Goal: Task Accomplishment & Management: Use online tool/utility

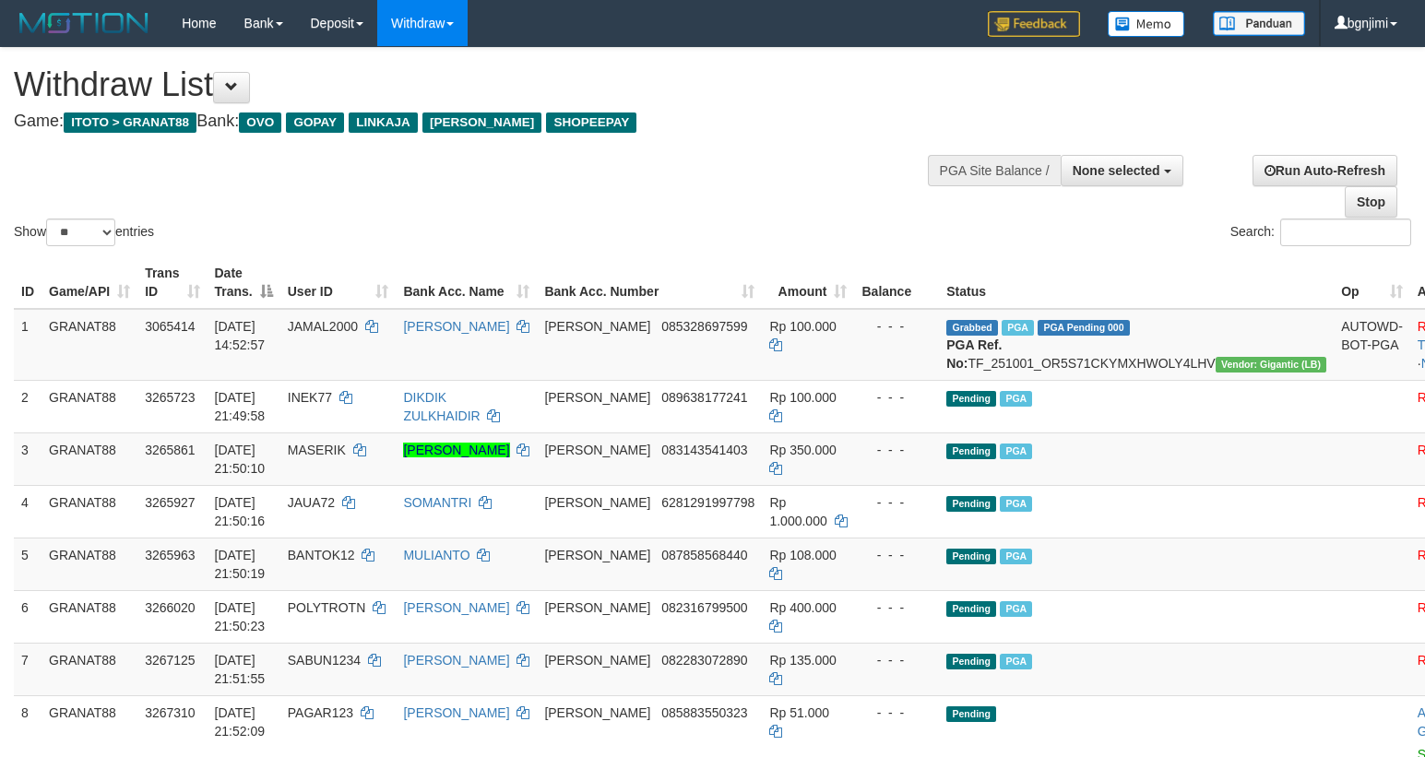
select select
select select "**"
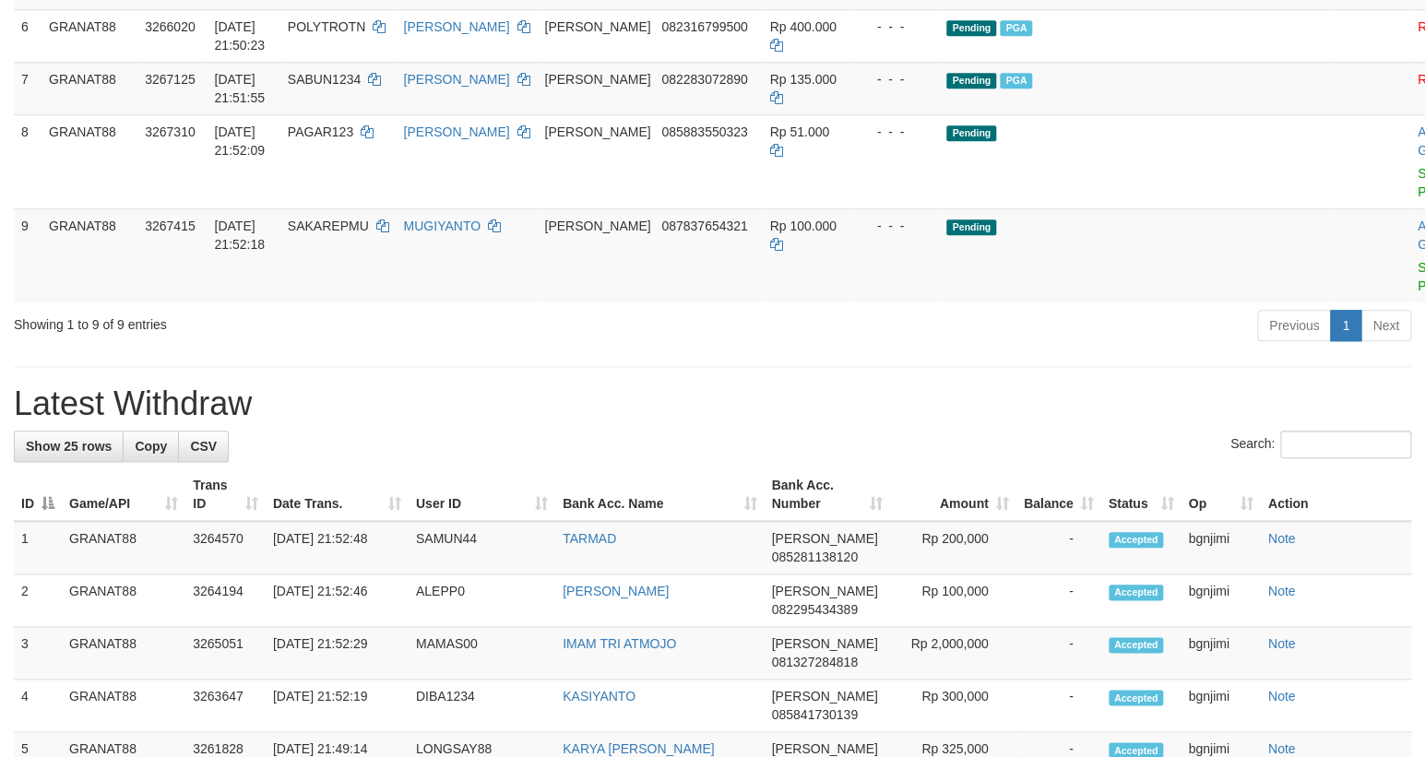
scroll to position [530, 0]
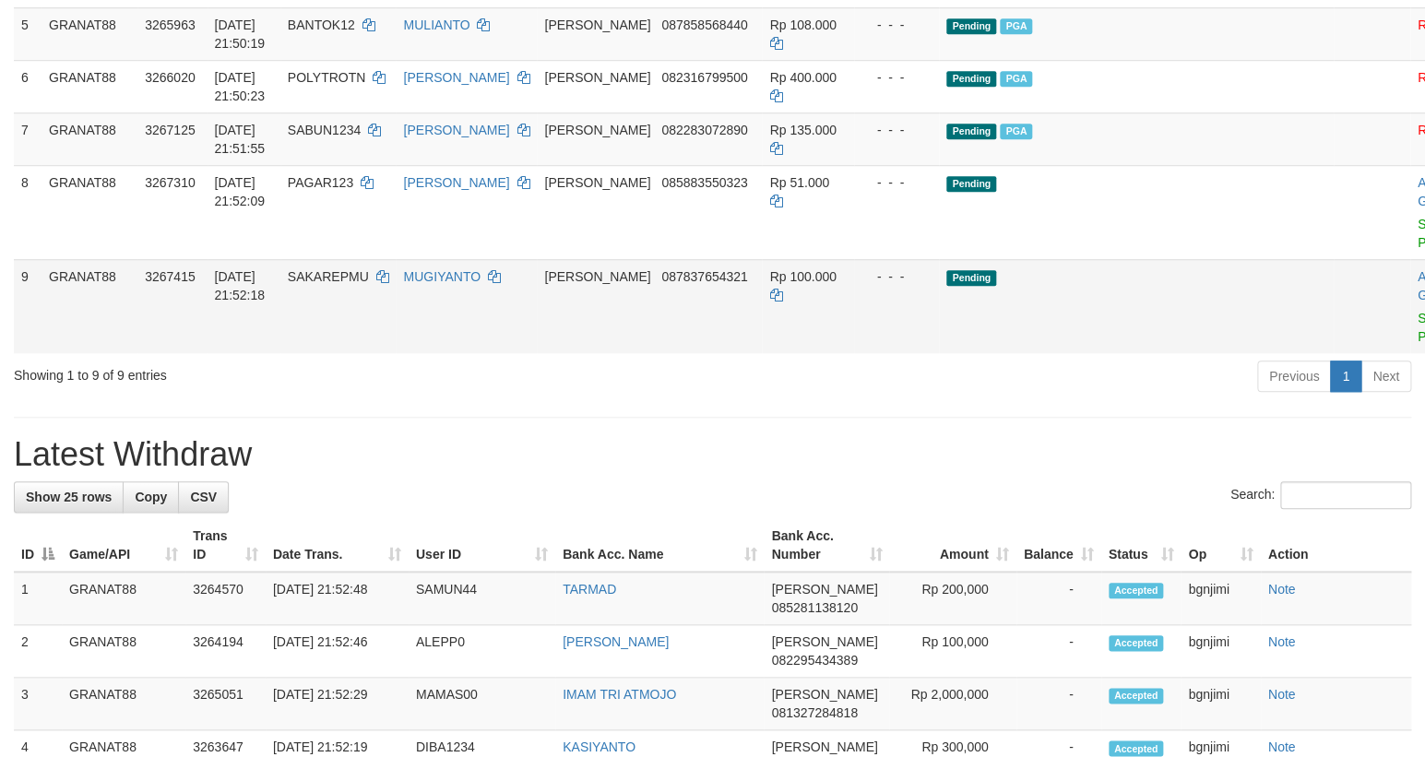
click at [369, 284] on span "SAKAREPMU" at bounding box center [328, 276] width 81 height 15
copy span "SAKAREPMU"
drag, startPoint x: 378, startPoint y: 296, endPoint x: 390, endPoint y: 346, distance: 51.2
click at [372, 323] on td "SAKAREPMU" at bounding box center [338, 306] width 116 height 94
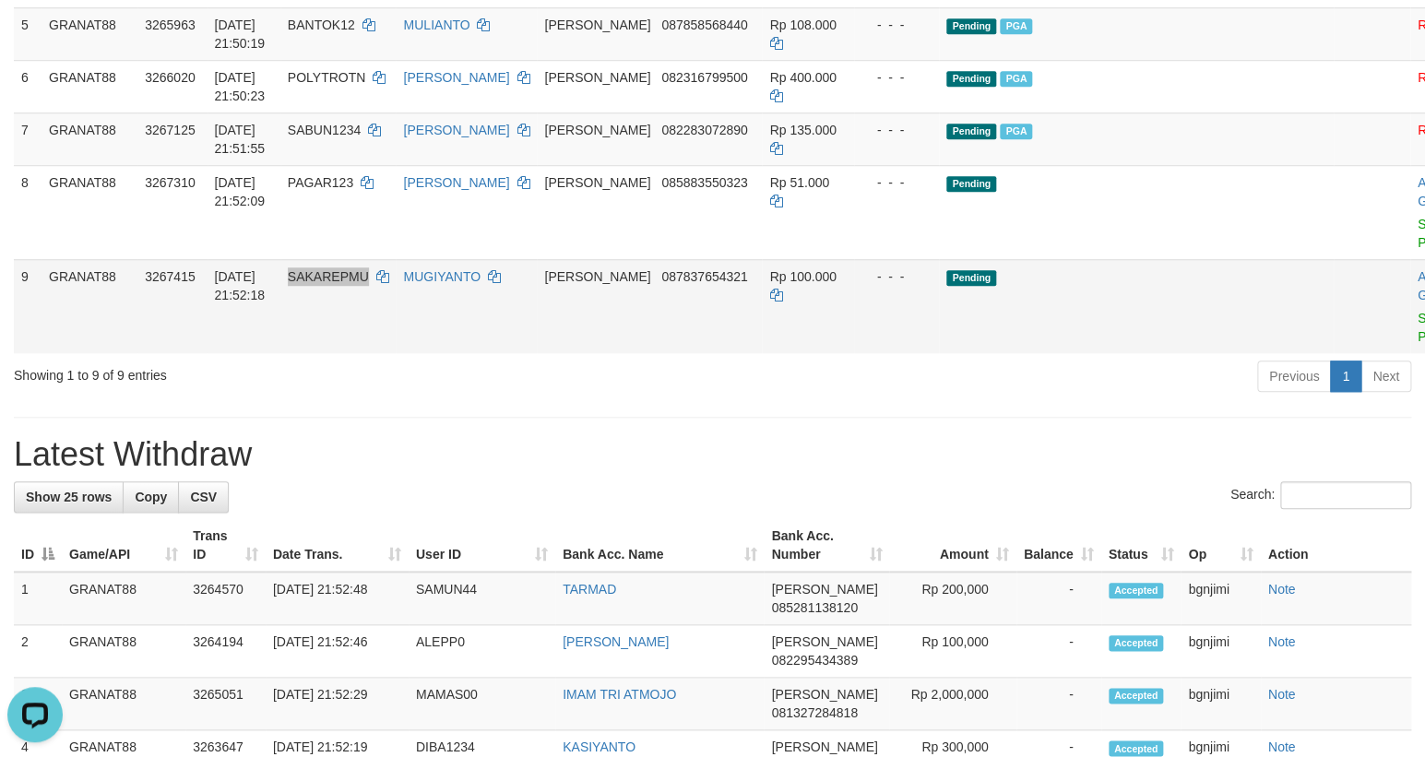
click at [391, 347] on td "SAKAREPMU" at bounding box center [338, 306] width 116 height 94
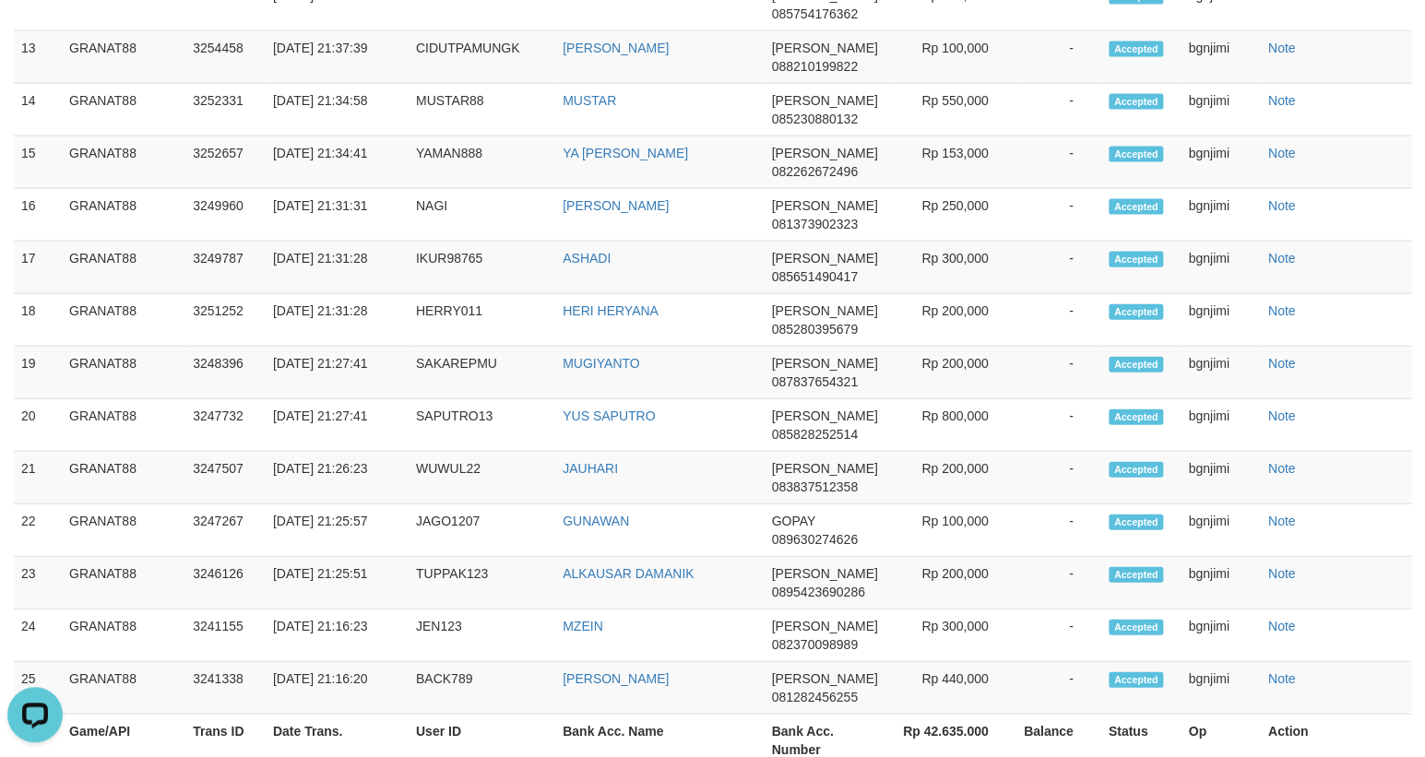
scroll to position [444, 0]
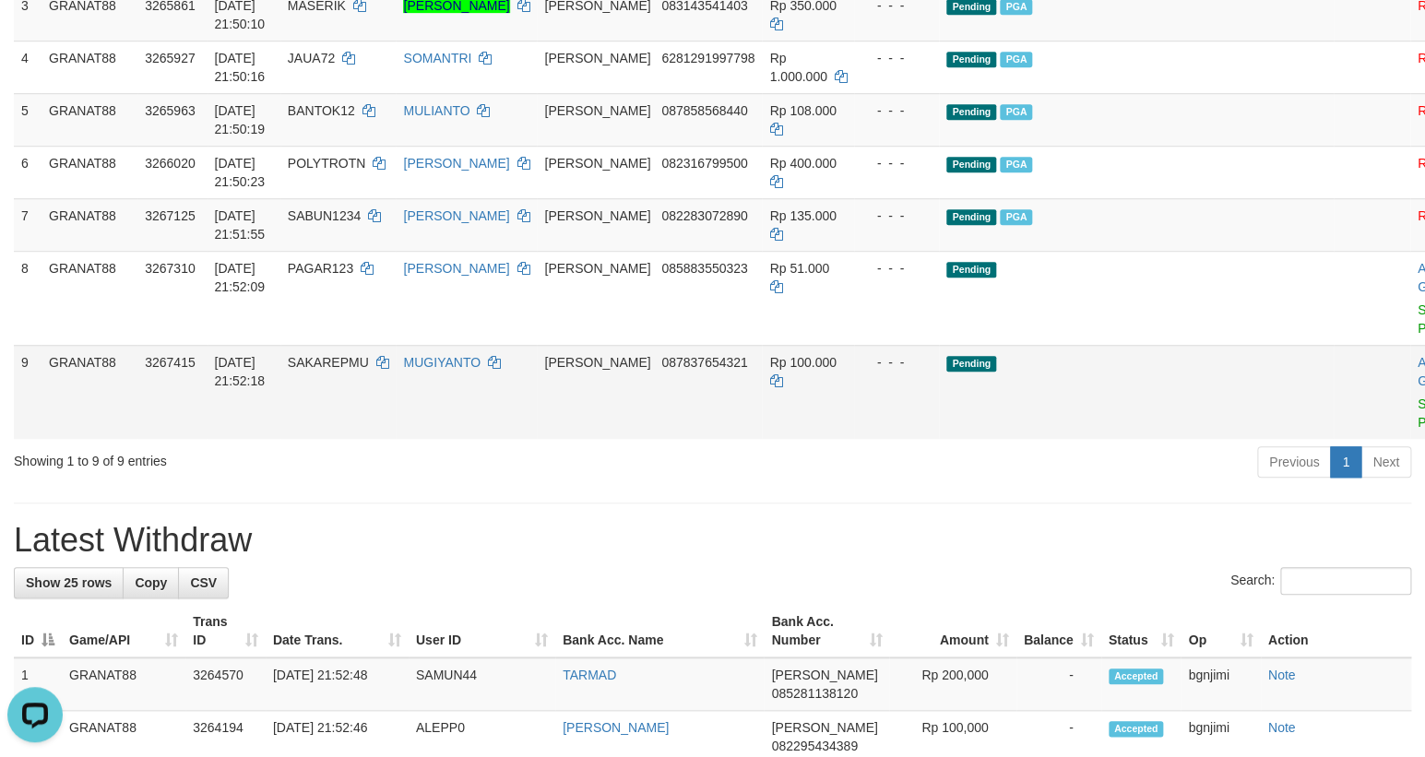
click at [815, 370] on span "Rp 100.000" at bounding box center [802, 362] width 66 height 15
copy td "100.000"
click at [1417, 416] on link "Send PGA" at bounding box center [1432, 413] width 30 height 33
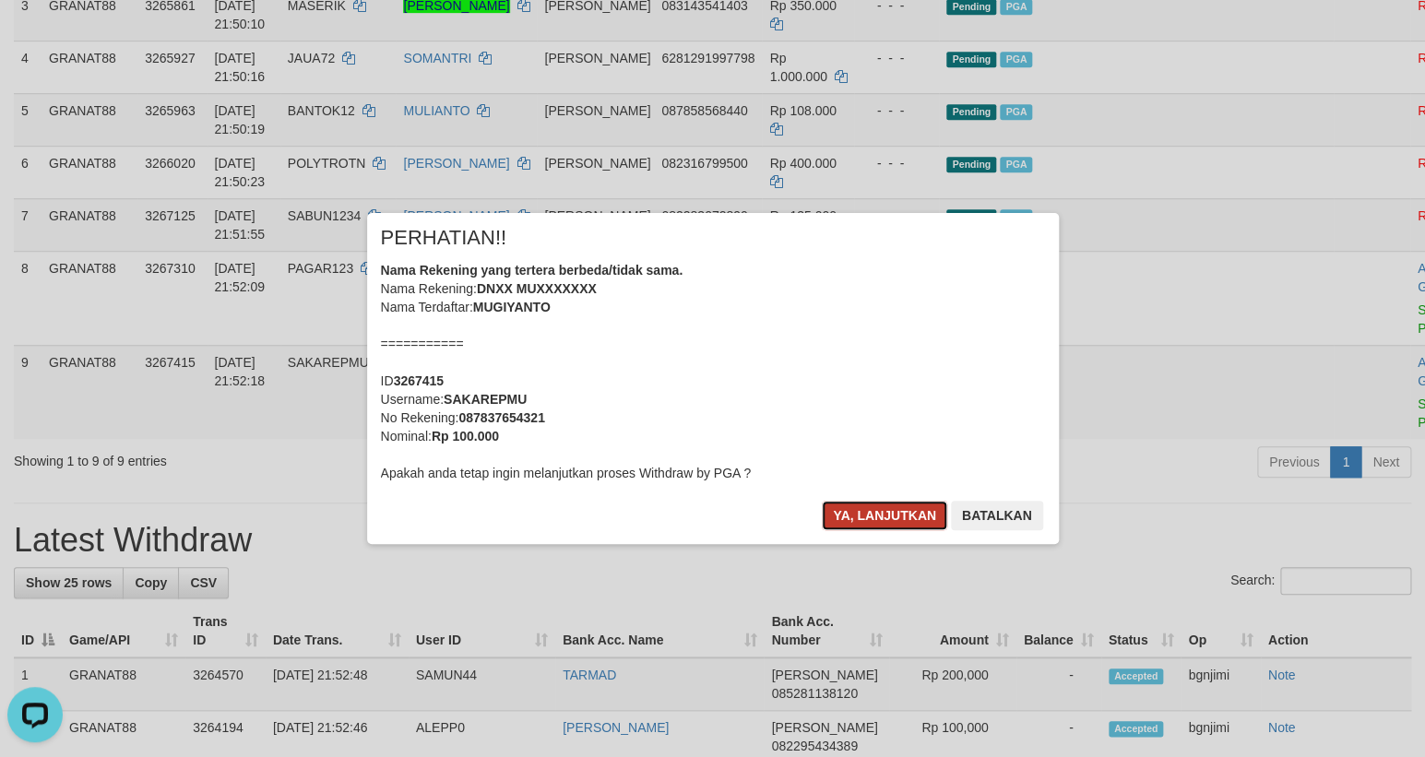
click at [859, 516] on button "Ya, lanjutkan" at bounding box center [884, 516] width 125 height 30
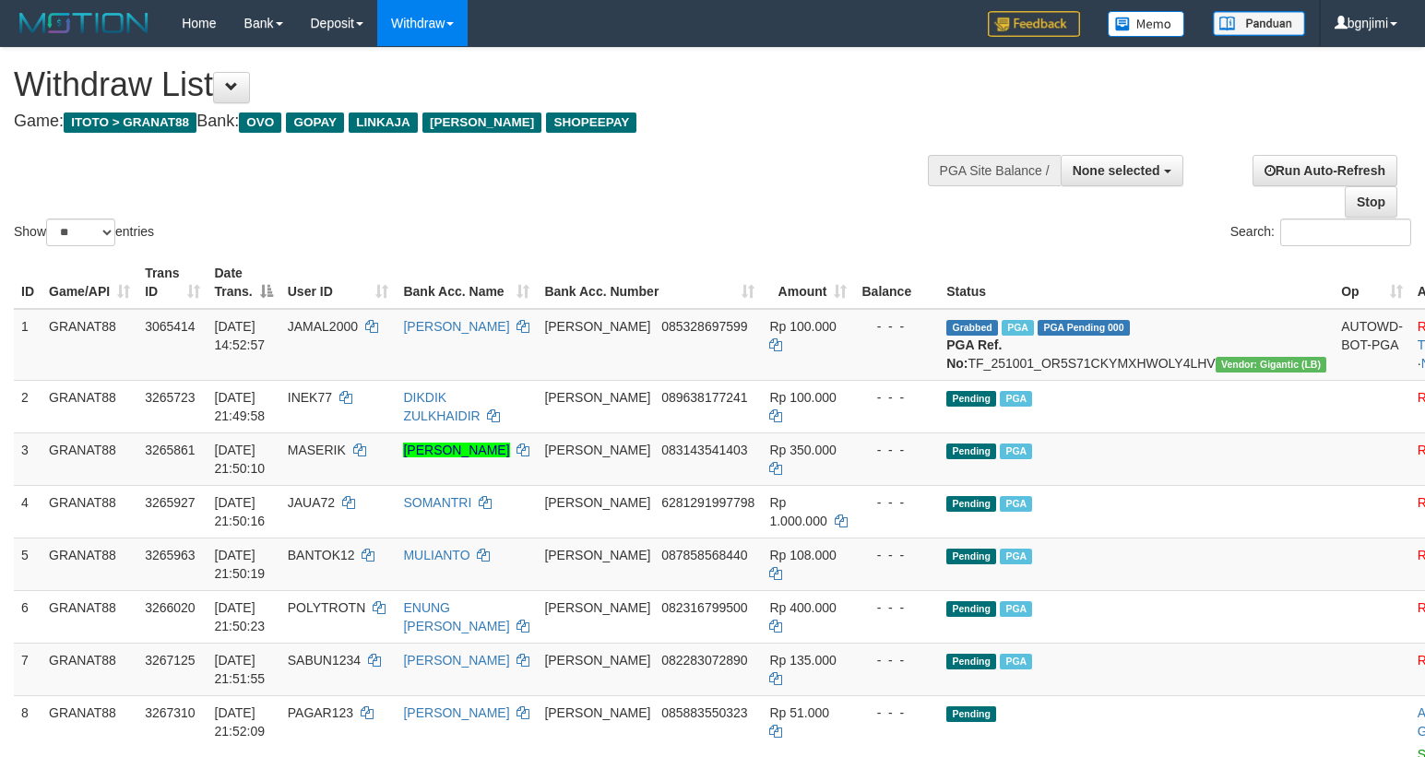
select select
select select "**"
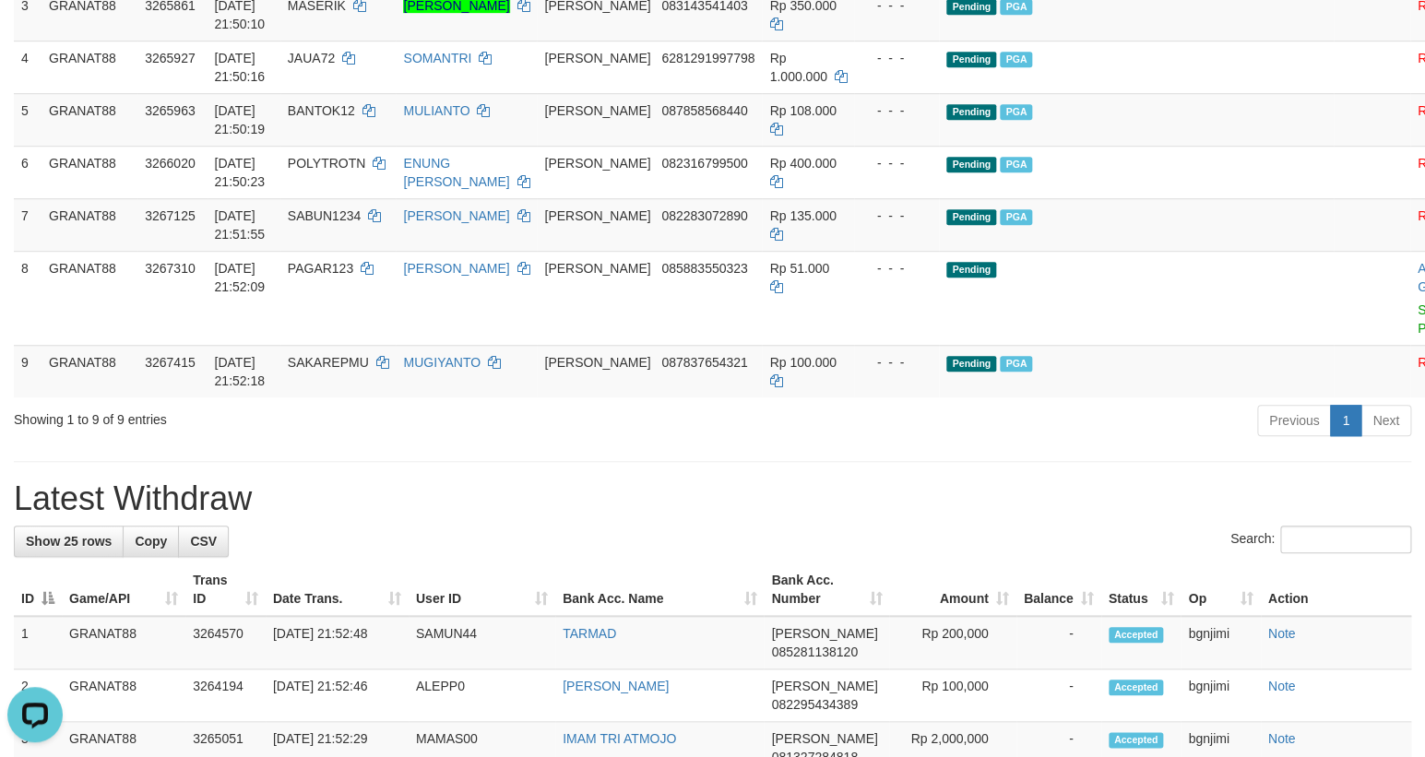
click at [726, 443] on div "Previous 1 Next" at bounding box center [1009, 423] width 803 height 40
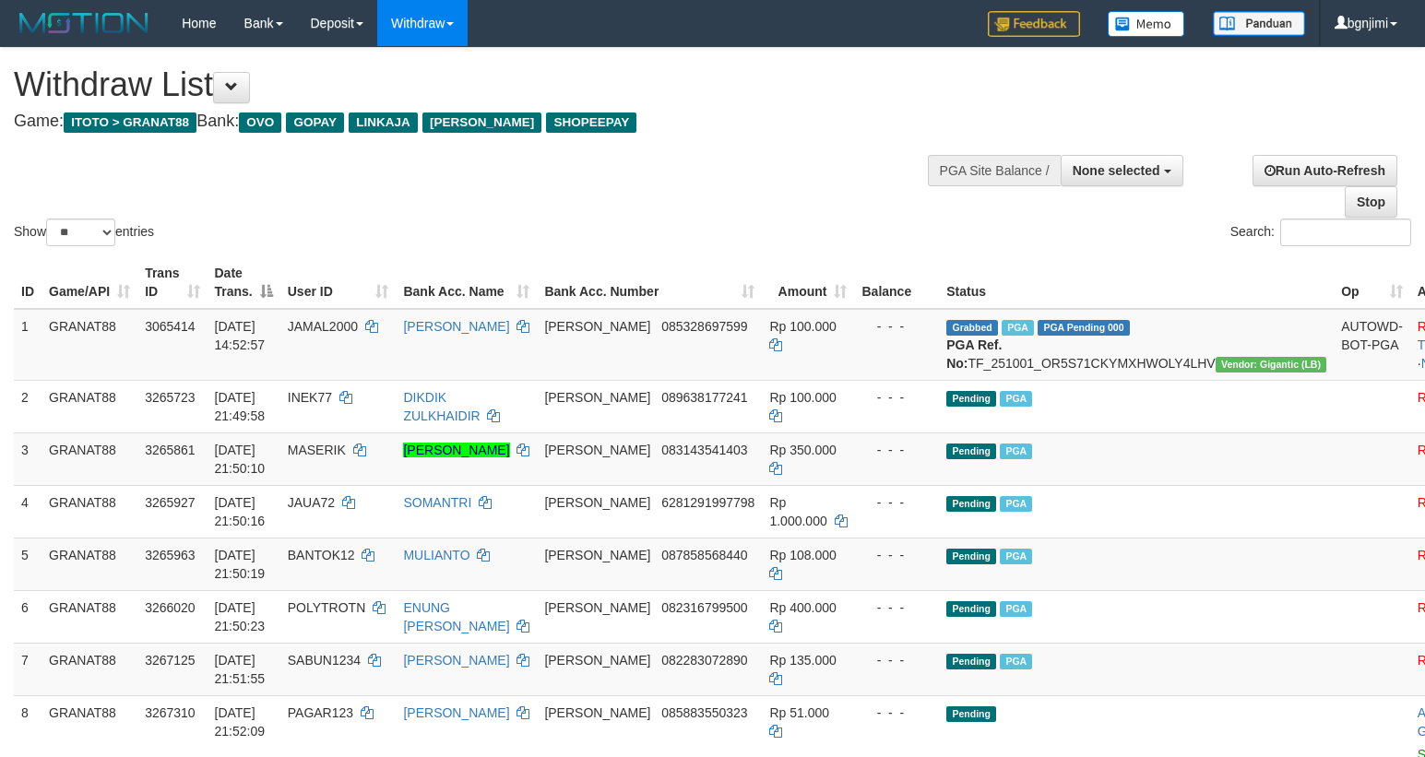
select select
select select "**"
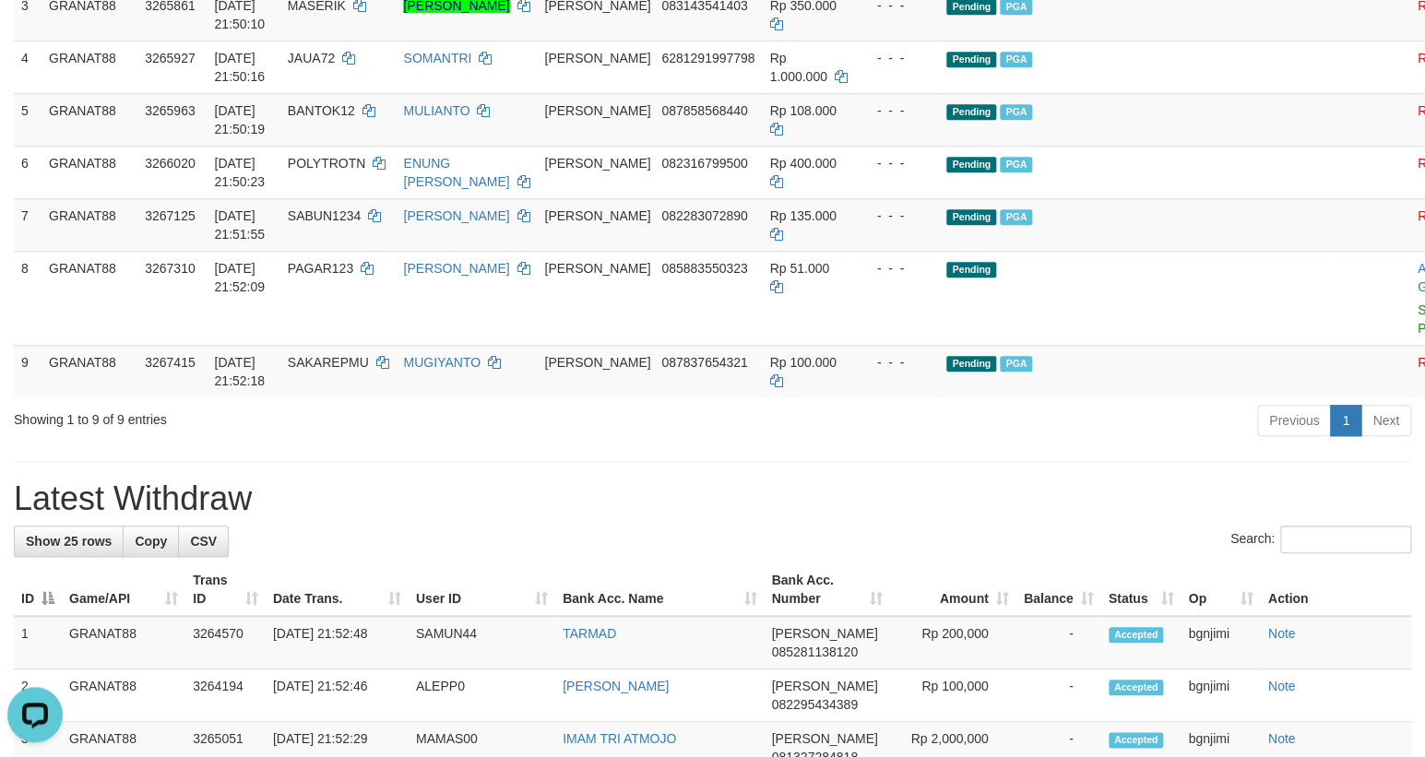
click at [850, 418] on div "Previous 1 Next" at bounding box center [1009, 423] width 803 height 40
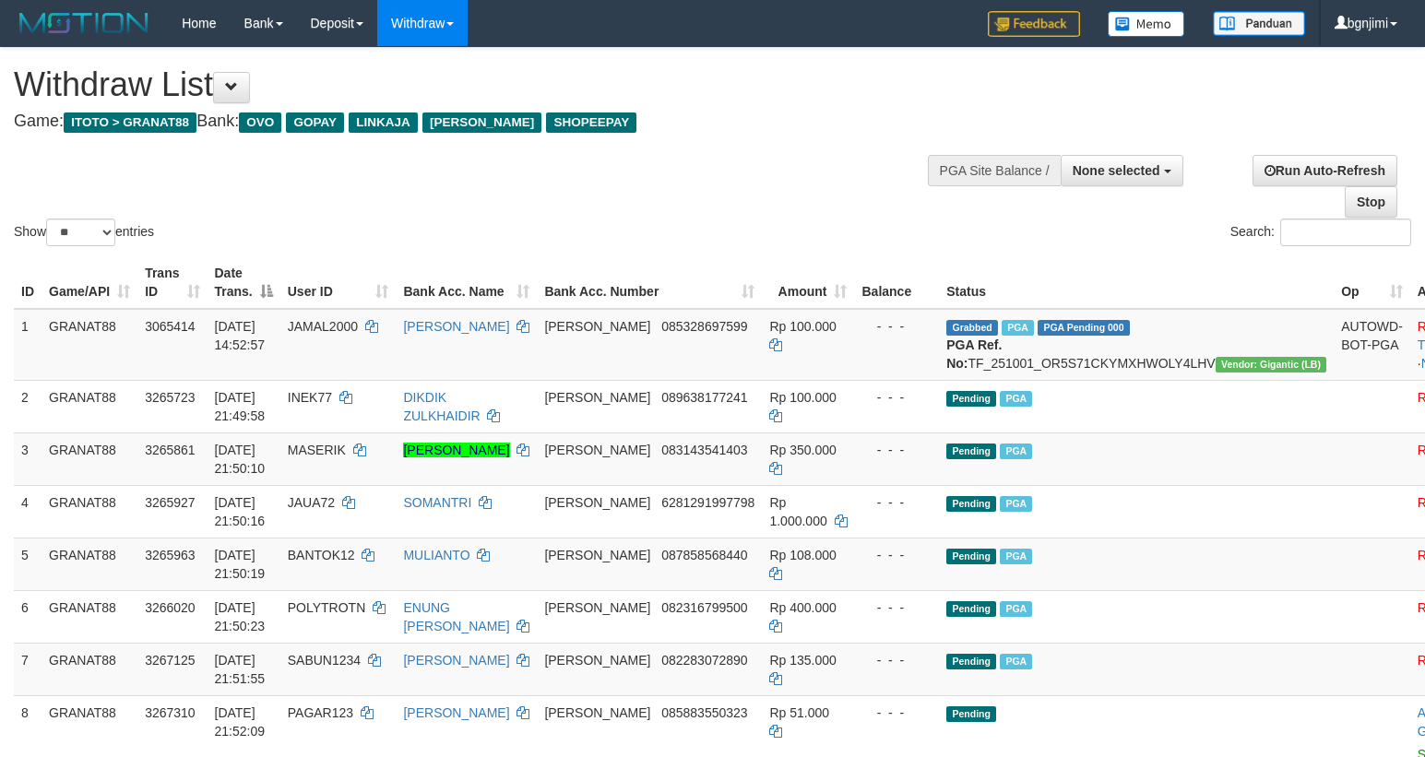
select select
select select "**"
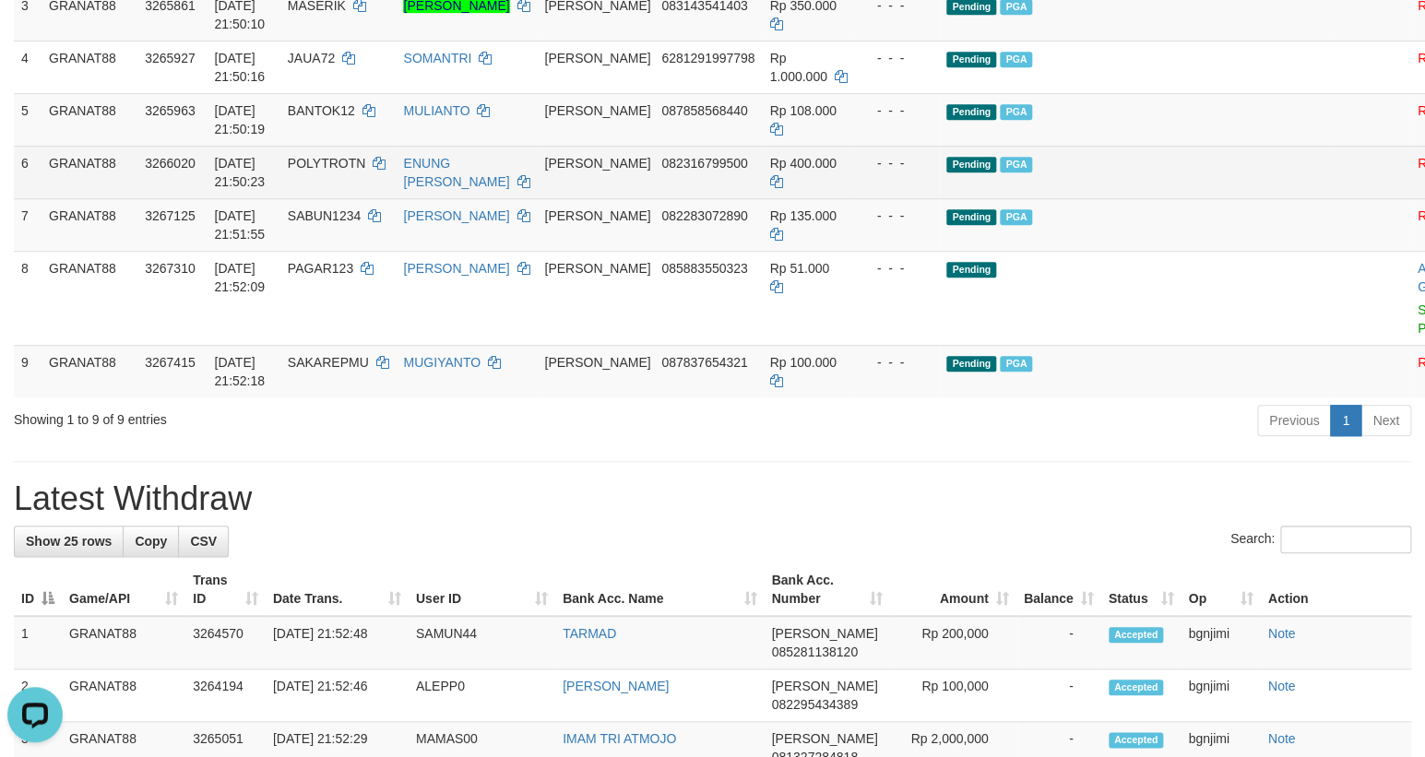
click at [1062, 198] on td "Pending PGA" at bounding box center [1136, 172] width 395 height 53
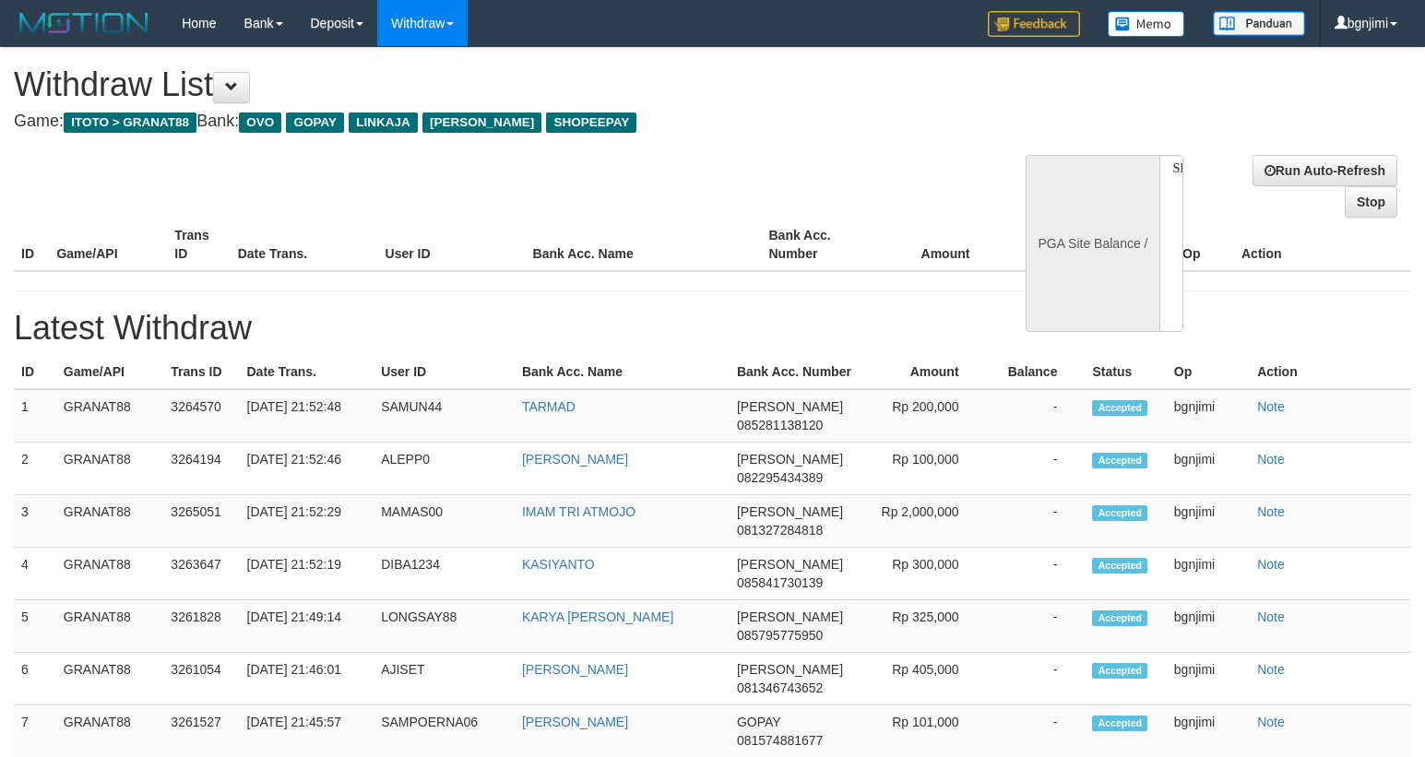
select select
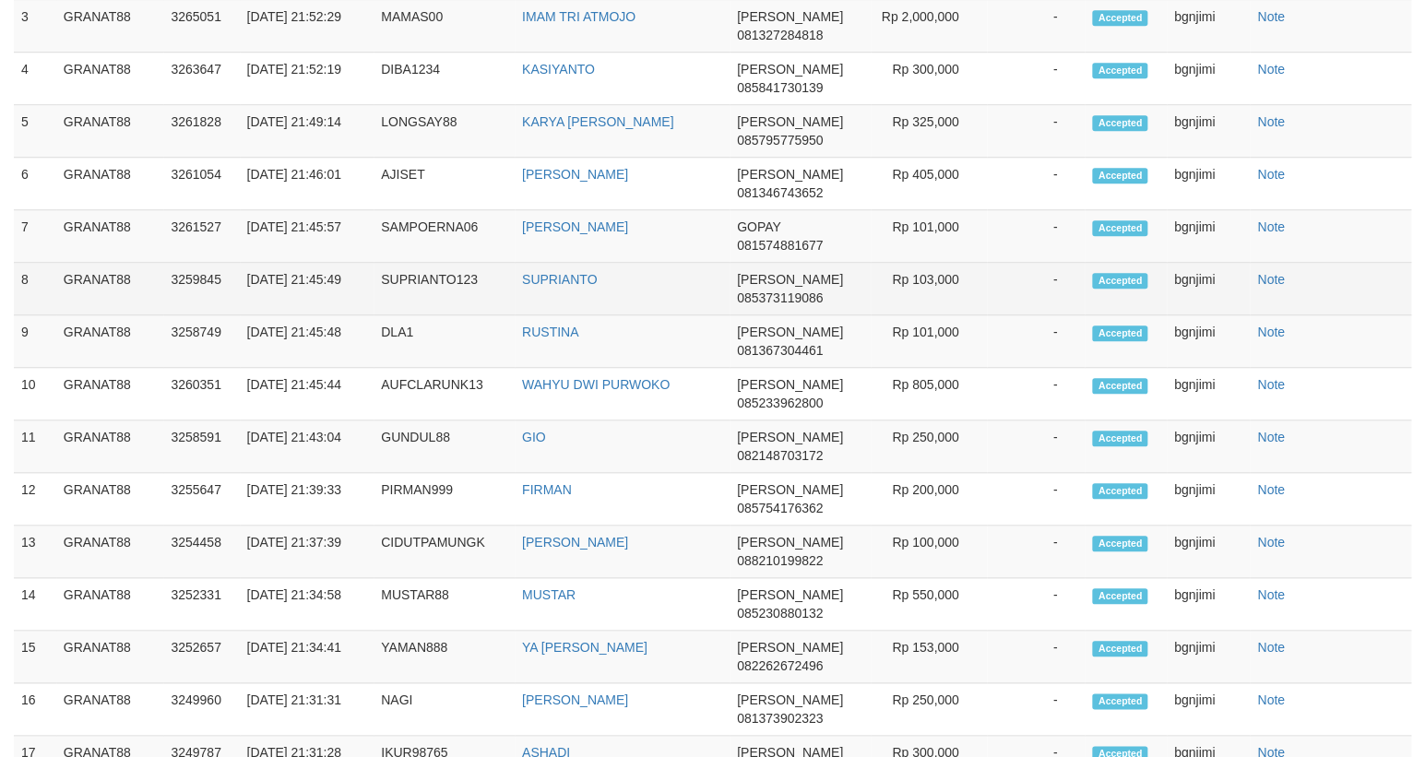
select select "**"
select select
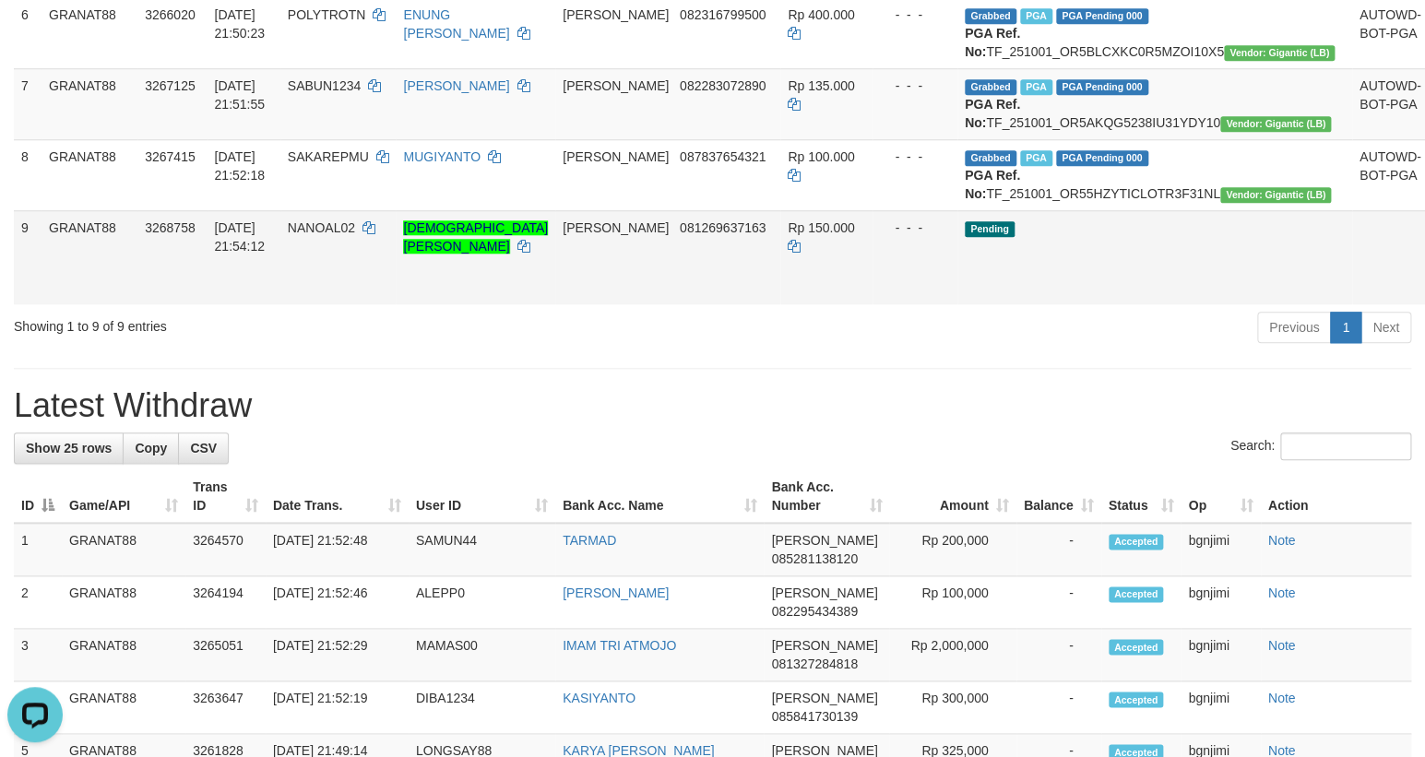
scroll to position [696, 0]
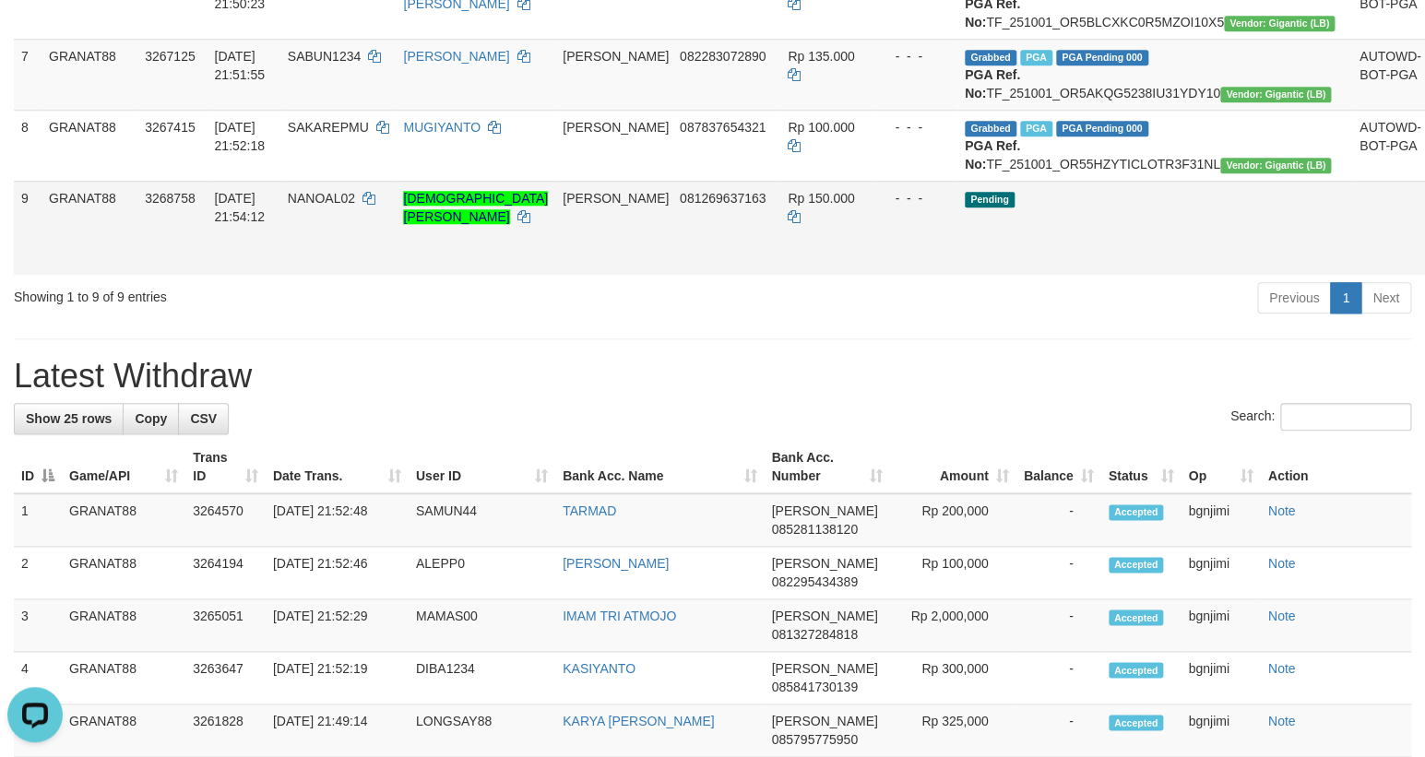
click at [367, 275] on td "NANOAL02" at bounding box center [338, 228] width 116 height 94
copy span "NANOAL02"
drag, startPoint x: 367, startPoint y: 357, endPoint x: 366, endPoint y: 378, distance: 21.2
click at [362, 275] on td "NANOAL02" at bounding box center [338, 228] width 116 height 94
click at [397, 275] on td "NANOAL02" at bounding box center [338, 228] width 116 height 94
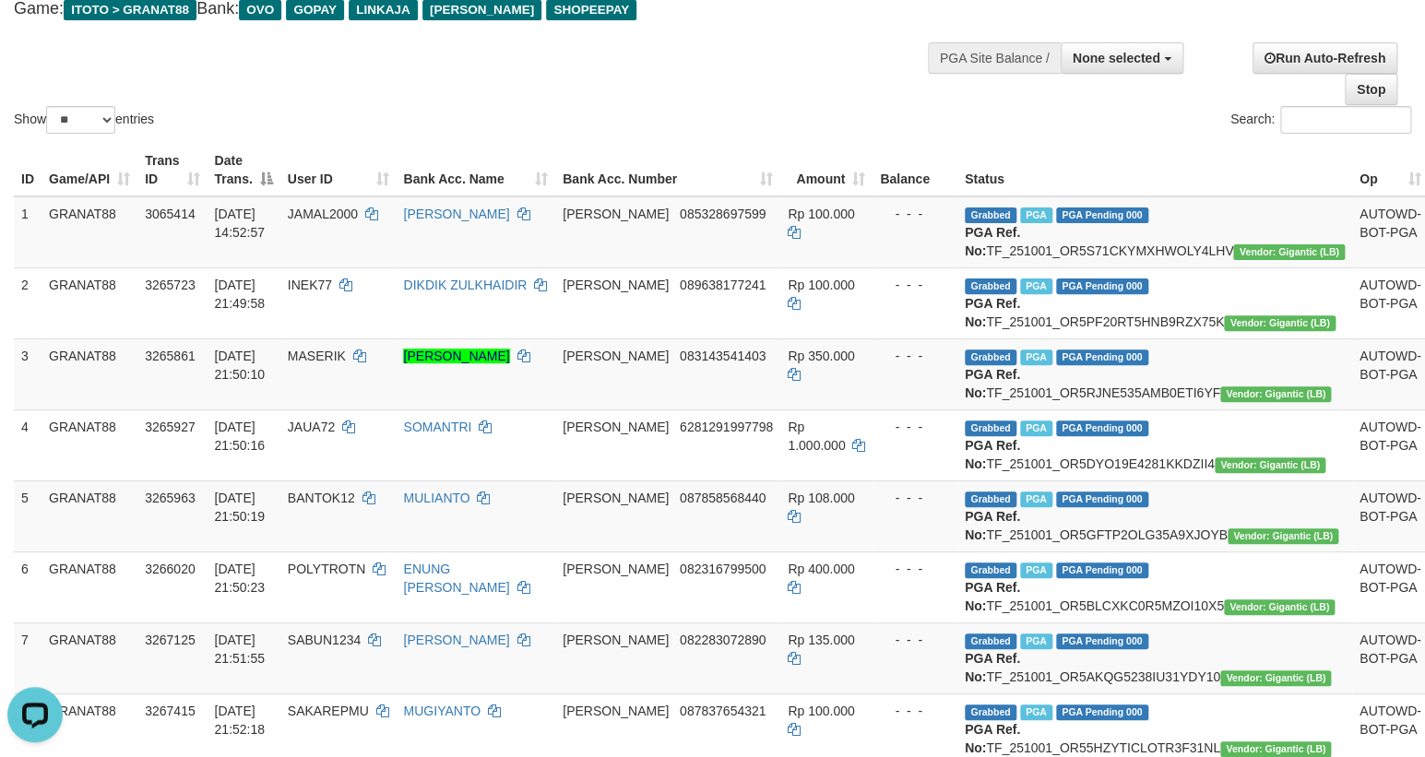
scroll to position [110, 0]
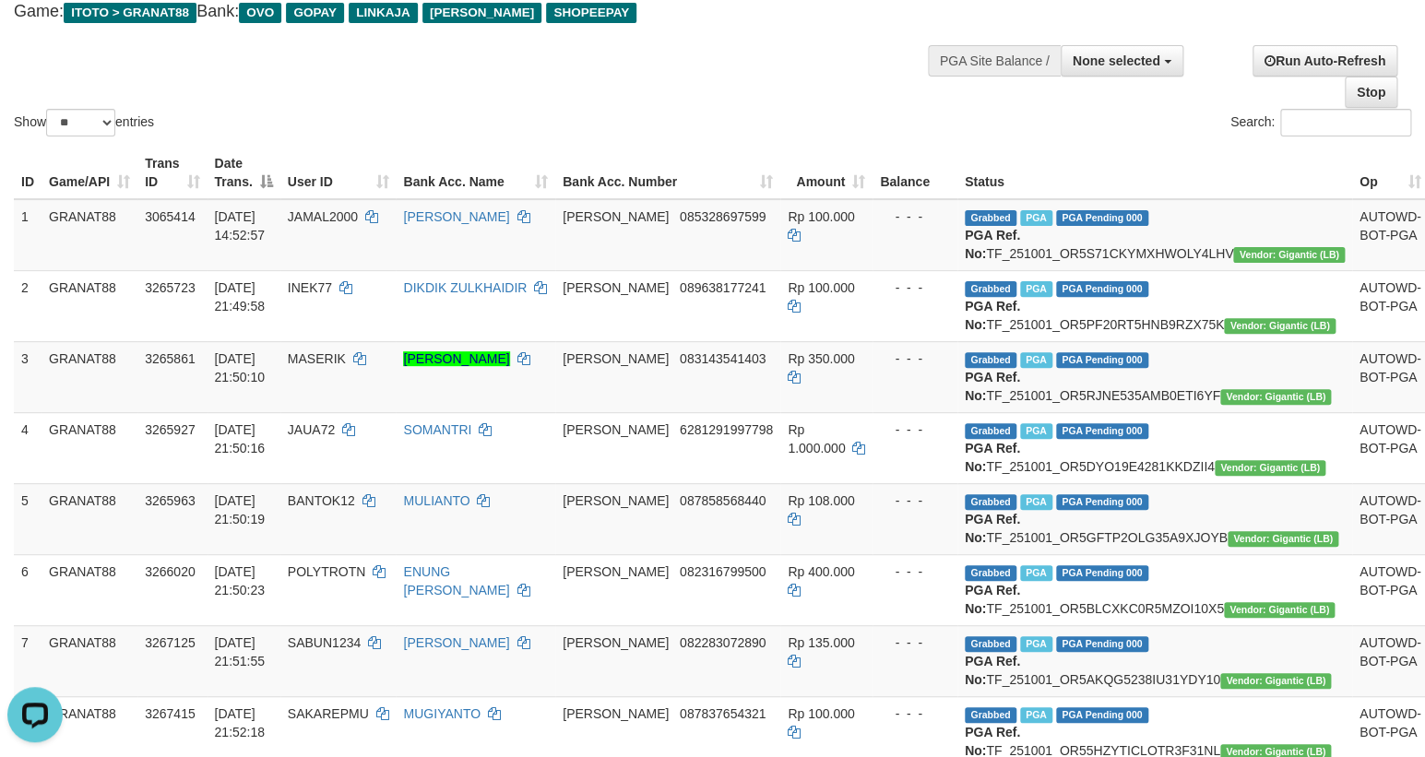
click at [736, 81] on div "Show ** ** ** *** entries Search:" at bounding box center [712, 39] width 1425 height 202
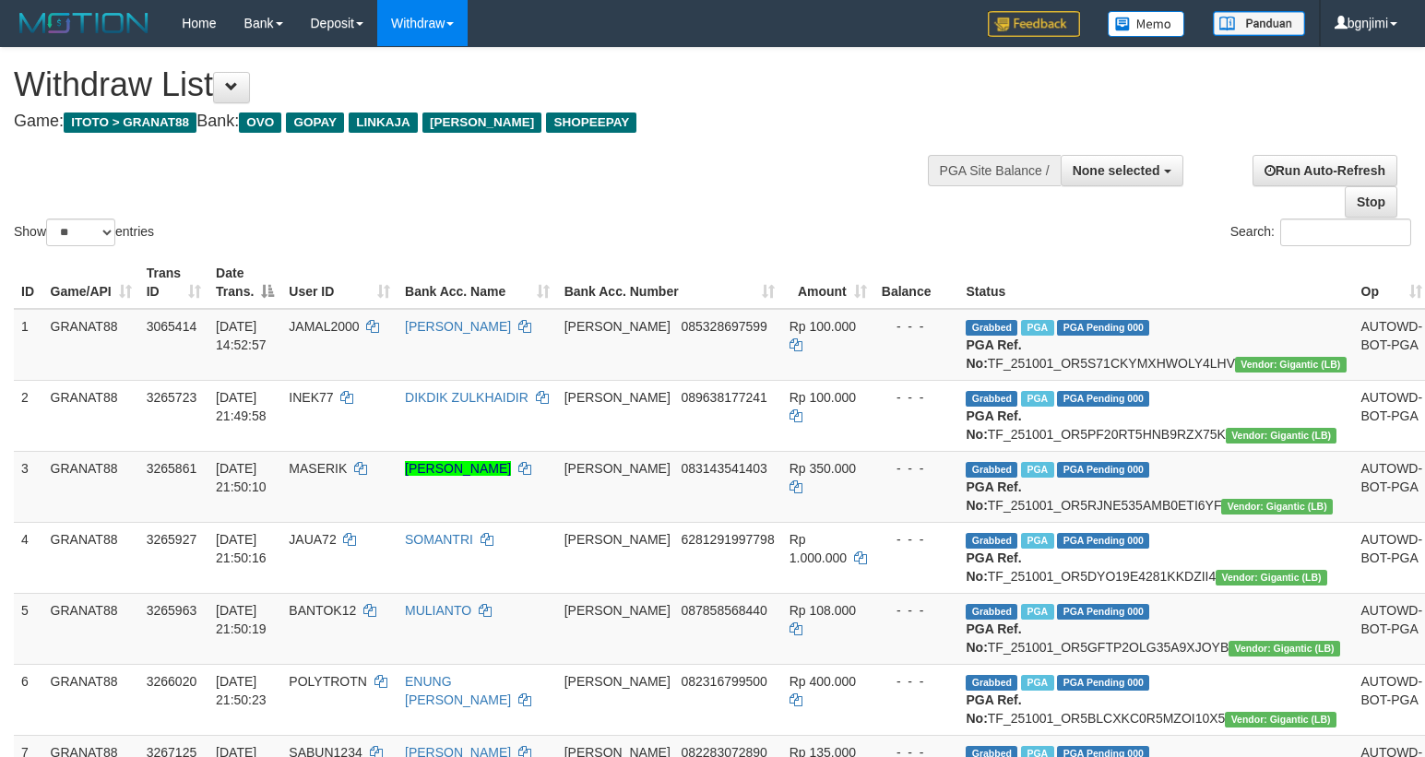
select select
select select "**"
click at [731, 84] on div "Show ** ** ** *** entries Search:" at bounding box center [712, 149] width 1425 height 202
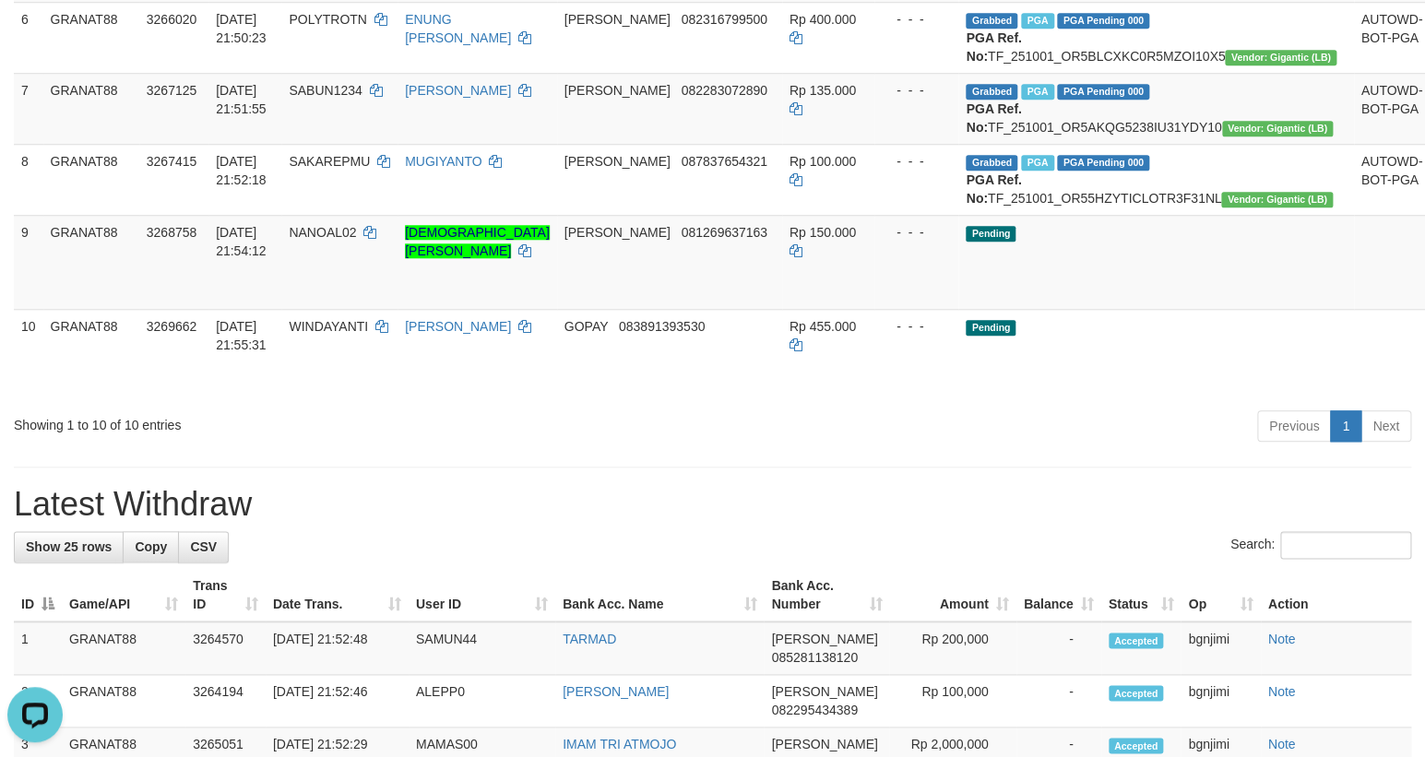
click at [832, 598] on div "**********" at bounding box center [712, 722] width 1425 height 2673
click at [1066, 448] on div "Previous 1 Next" at bounding box center [1009, 429] width 803 height 40
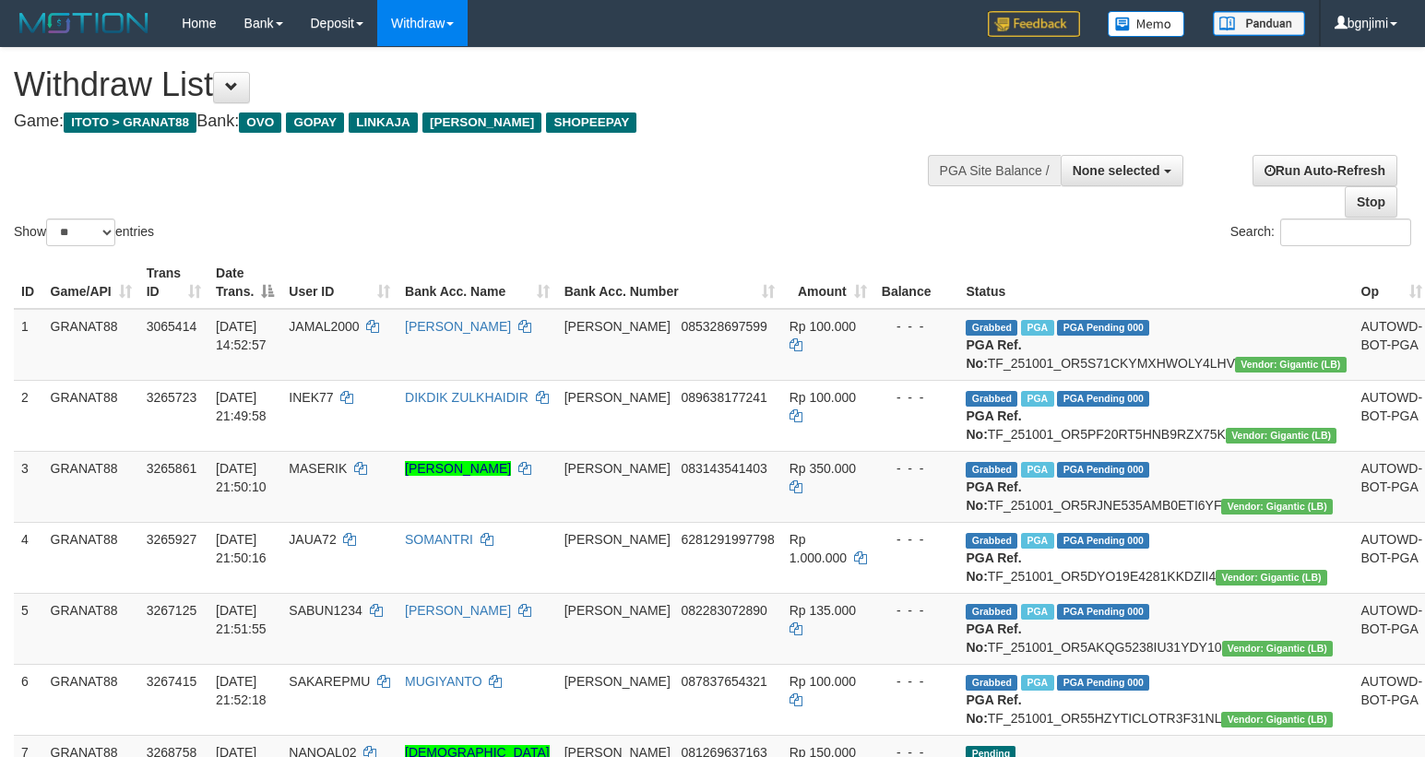
select select
select select "**"
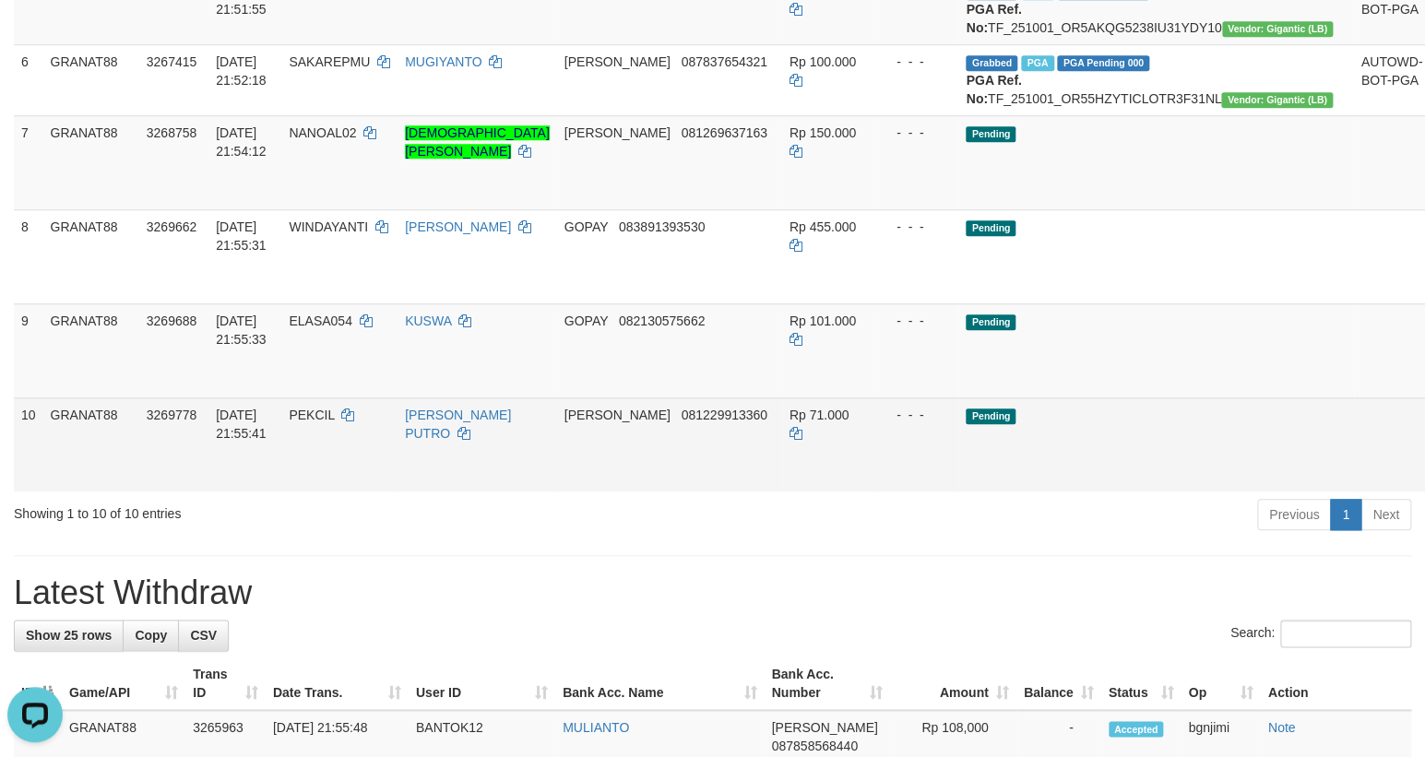
scroll to position [494, 0]
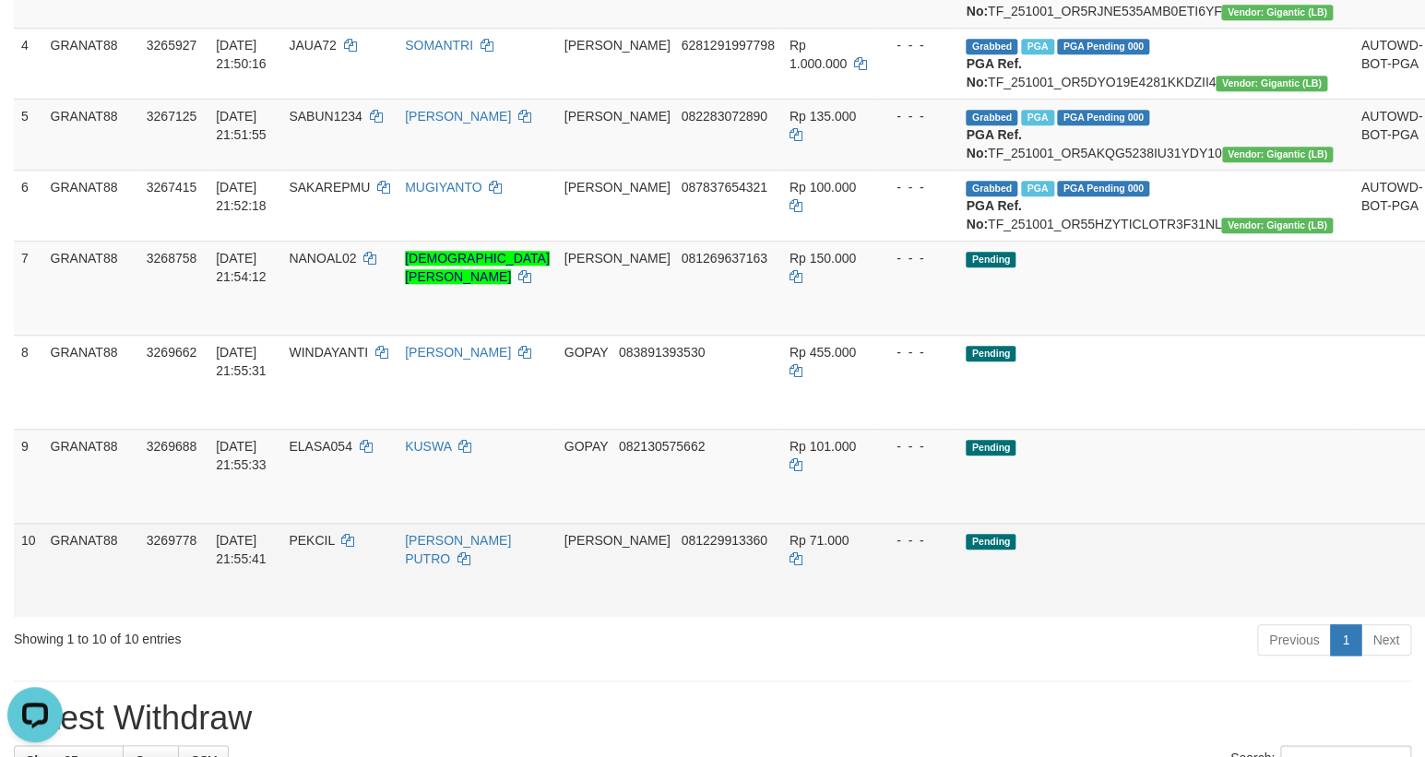
click at [1047, 429] on td "Pending" at bounding box center [1155, 382] width 395 height 94
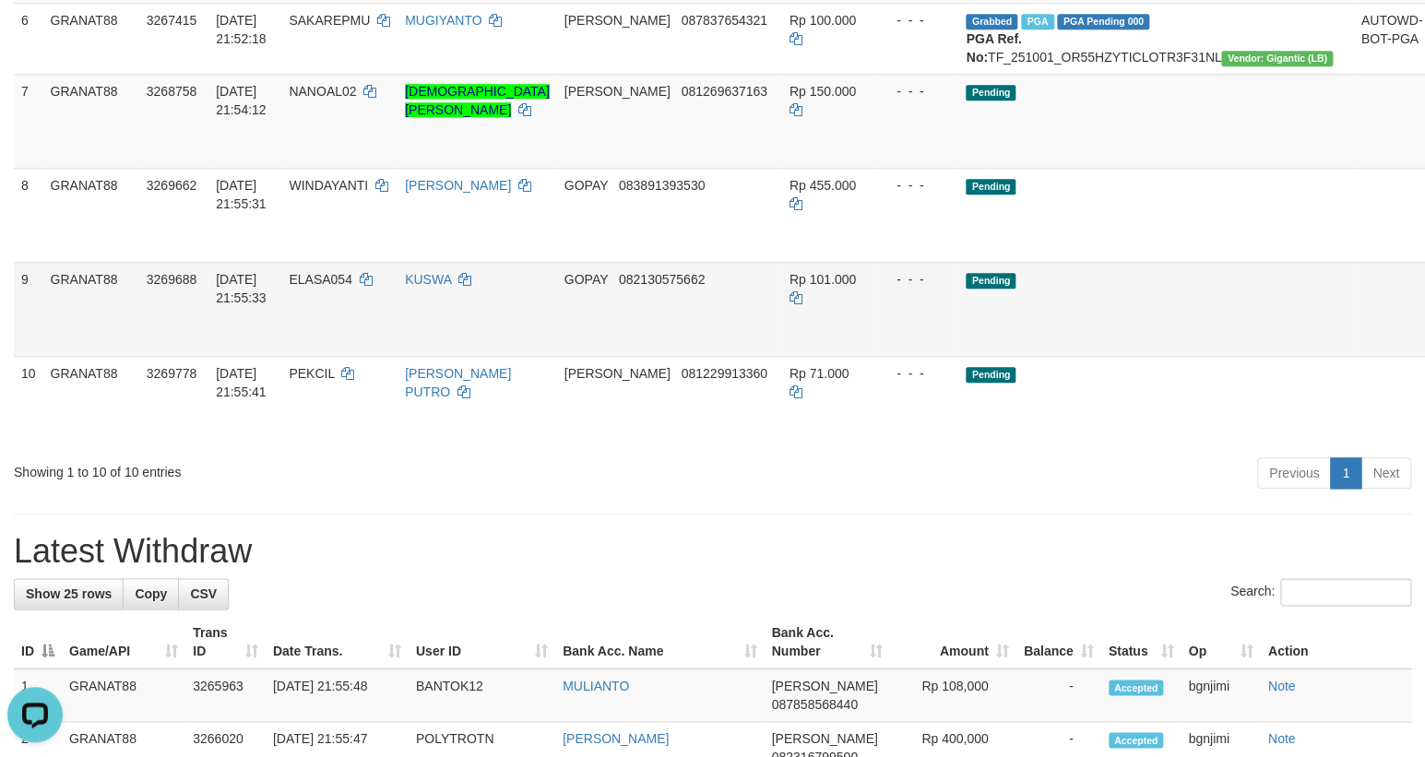
scroll to position [662, 0]
click at [959, 355] on td "Pending" at bounding box center [1155, 308] width 395 height 94
click at [816, 98] on span "Rp 150.000" at bounding box center [822, 90] width 66 height 15
copy td "150.000"
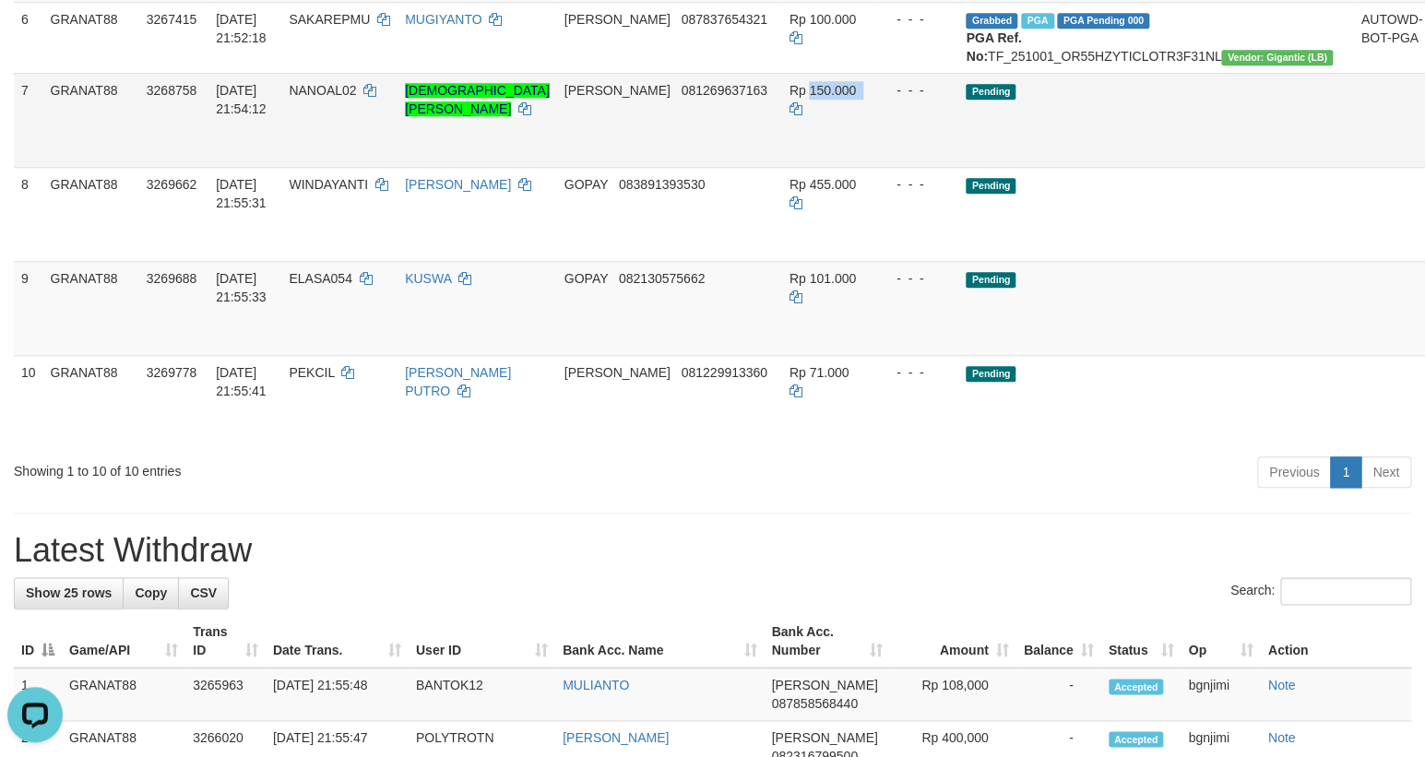
click at [1424, 158] on link "Send PGA" at bounding box center [1452, 140] width 30 height 33
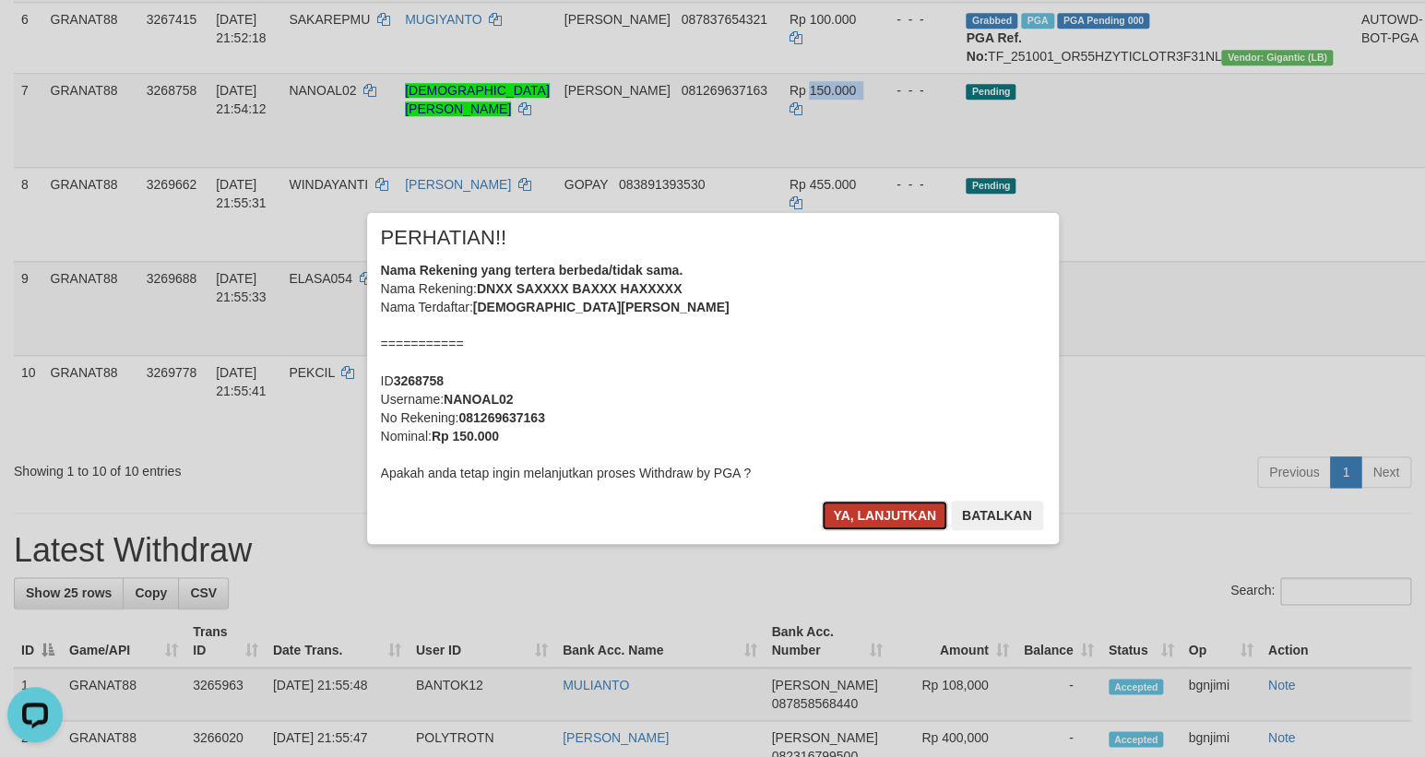
click at [865, 515] on button "Ya, lanjutkan" at bounding box center [884, 516] width 125 height 30
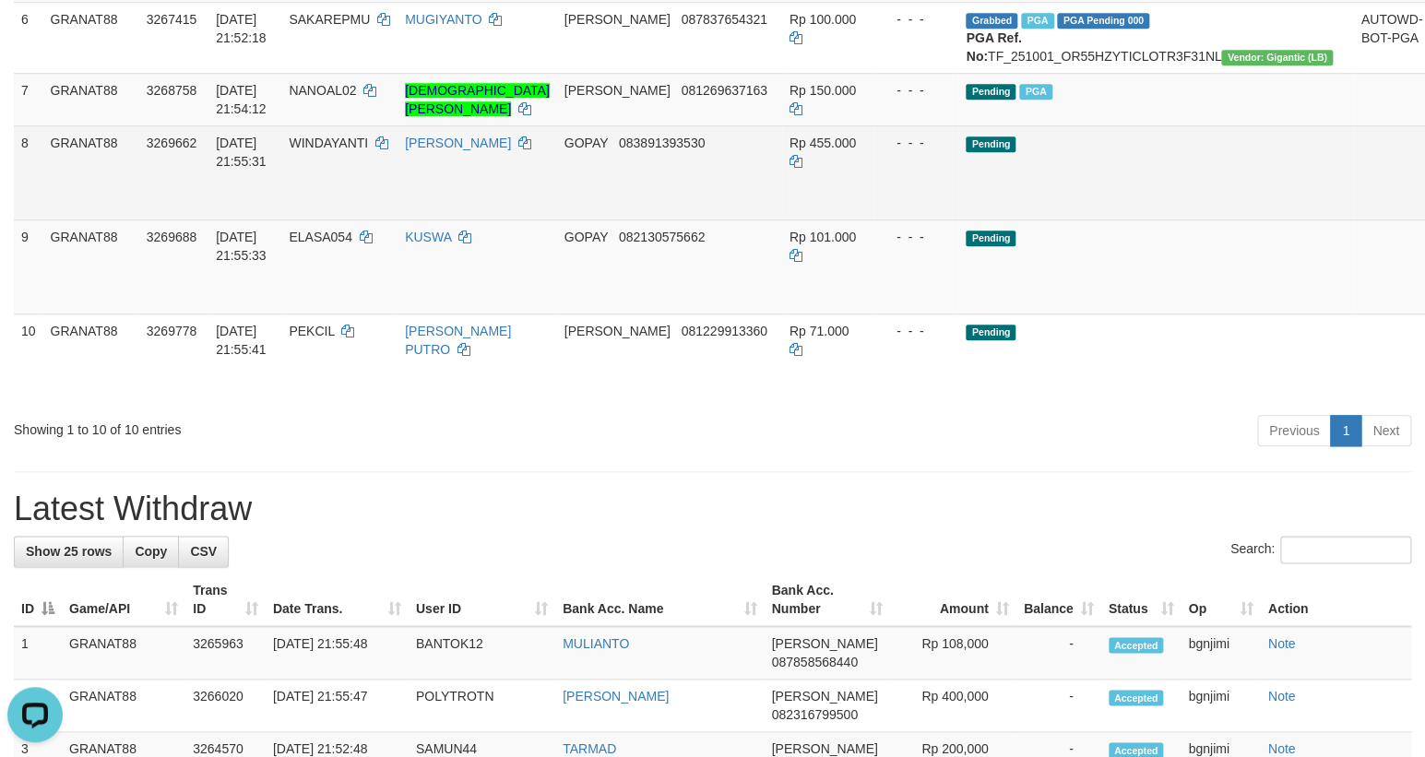
click at [381, 219] on td "WINDAYANTI" at bounding box center [339, 172] width 116 height 94
copy span "WINDAYANTI"
drag, startPoint x: 381, startPoint y: 258, endPoint x: 378, endPoint y: 267, distance: 9.6
click at [378, 219] on td "WINDAYANTI" at bounding box center [339, 172] width 116 height 94
click at [376, 219] on td "WINDAYANTI" at bounding box center [339, 172] width 116 height 94
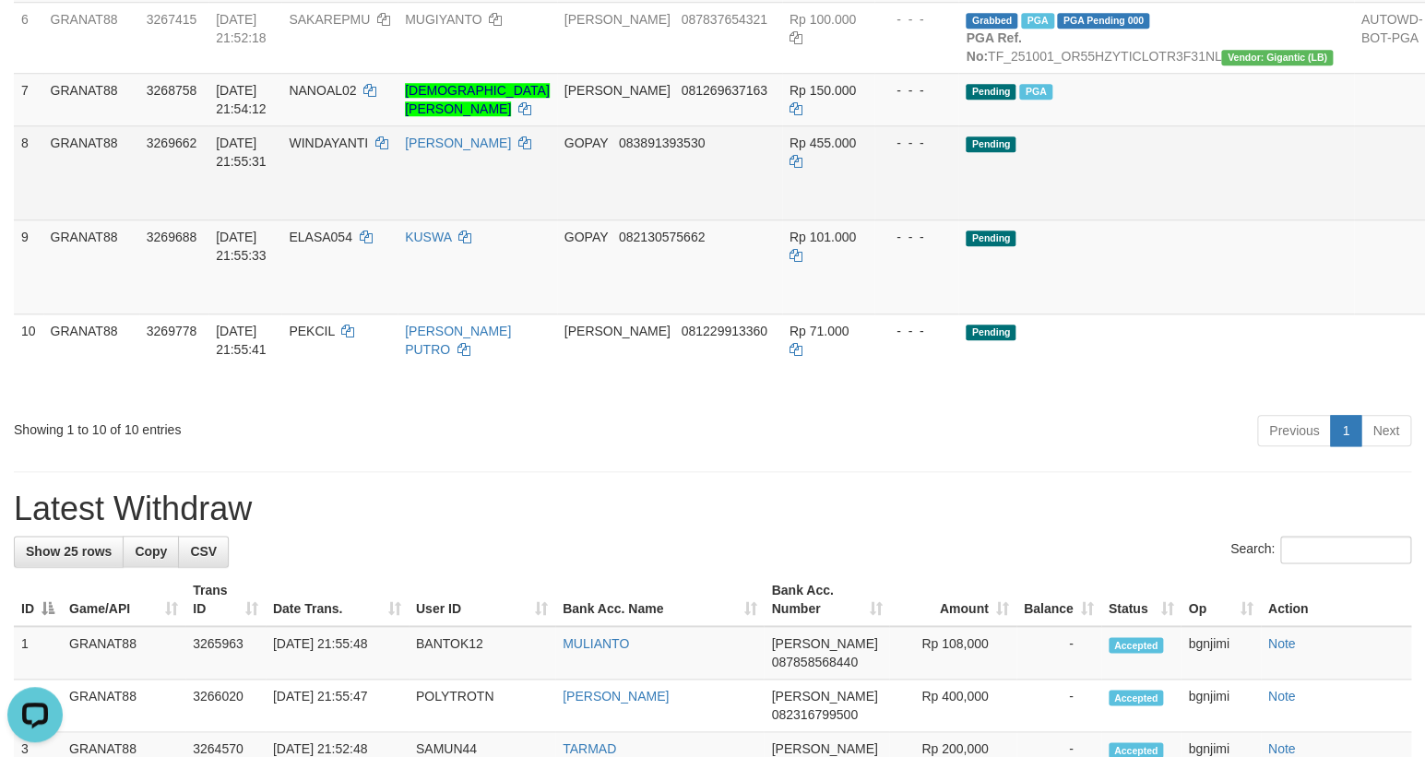
drag, startPoint x: 798, startPoint y: 311, endPoint x: 822, endPoint y: 322, distance: 26.4
click at [808, 219] on td "Rp 455.000" at bounding box center [828, 172] width 92 height 94
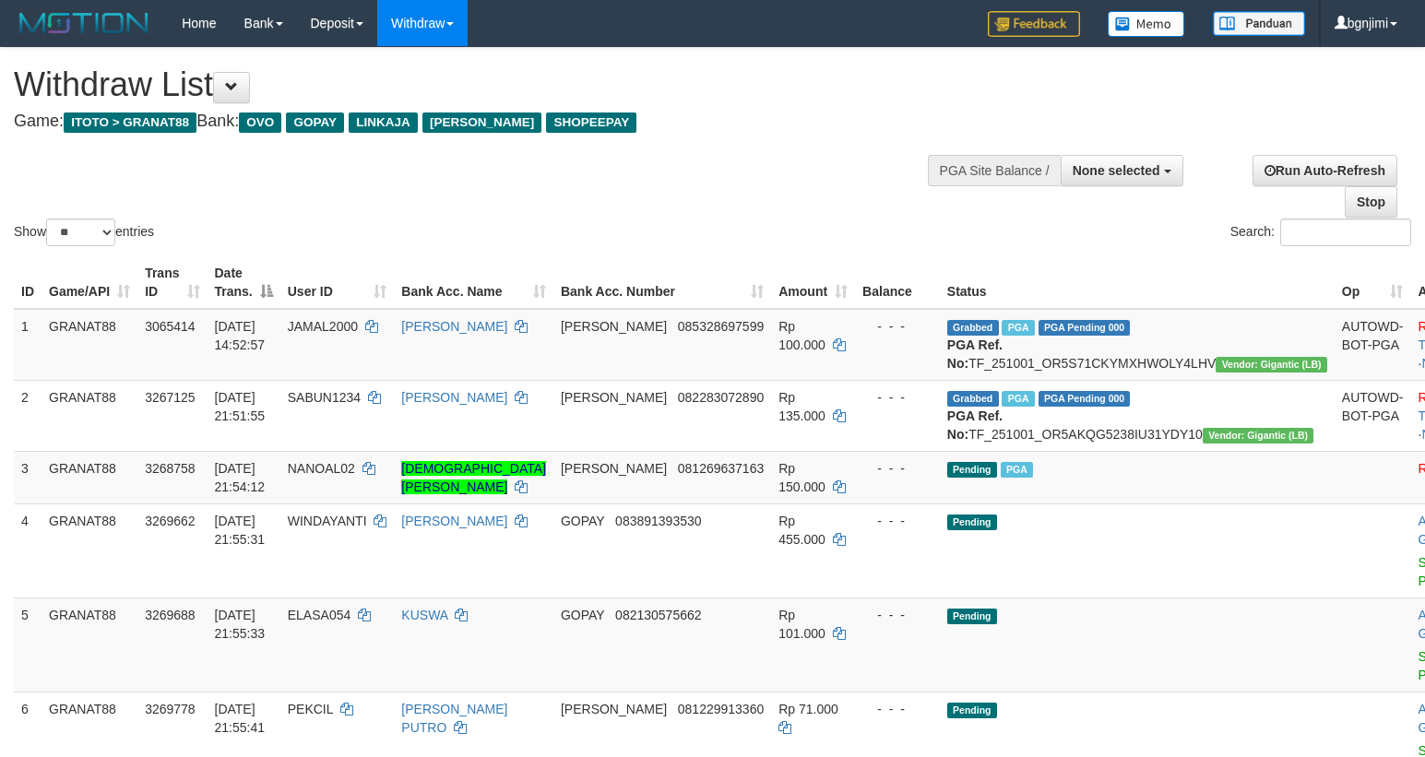
select select
select select "**"
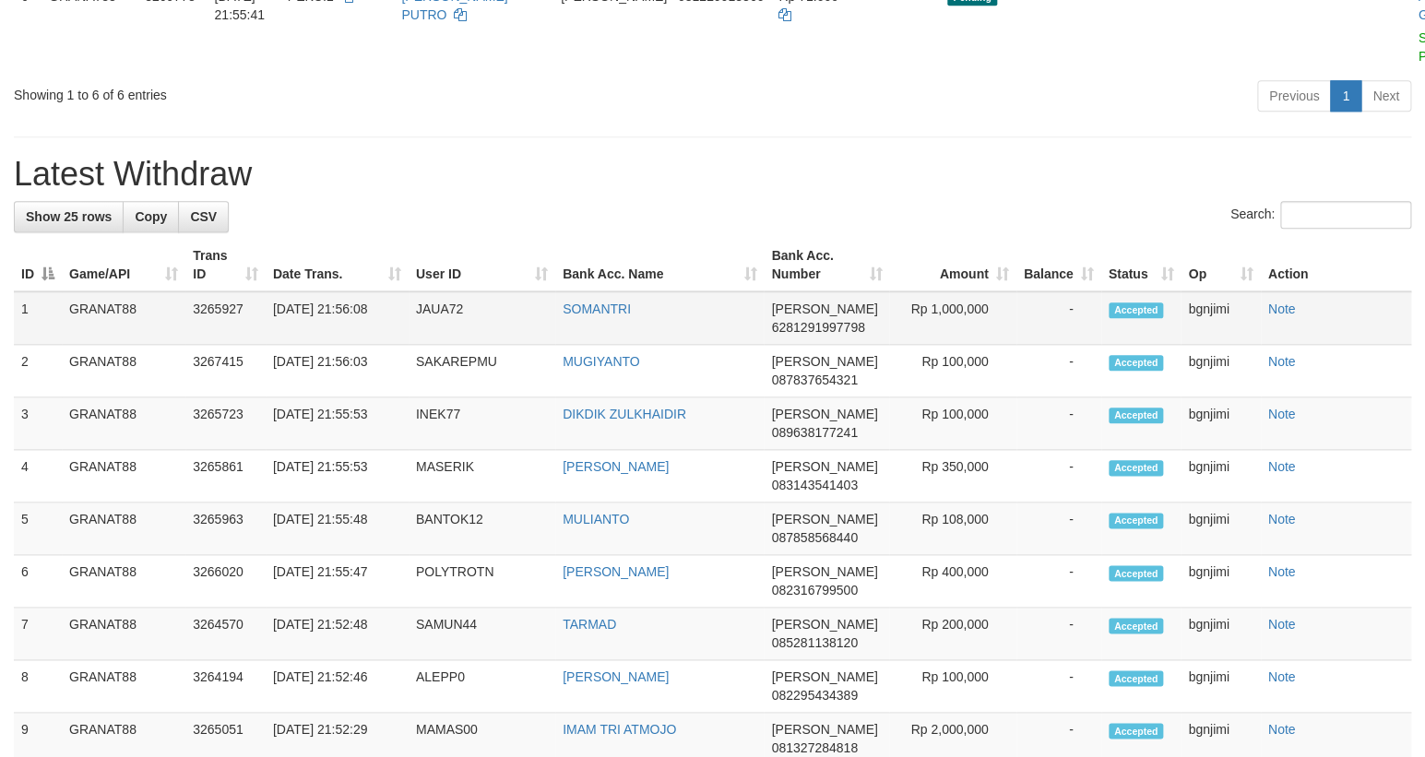
click at [1019, 345] on td "-" at bounding box center [1058, 317] width 85 height 53
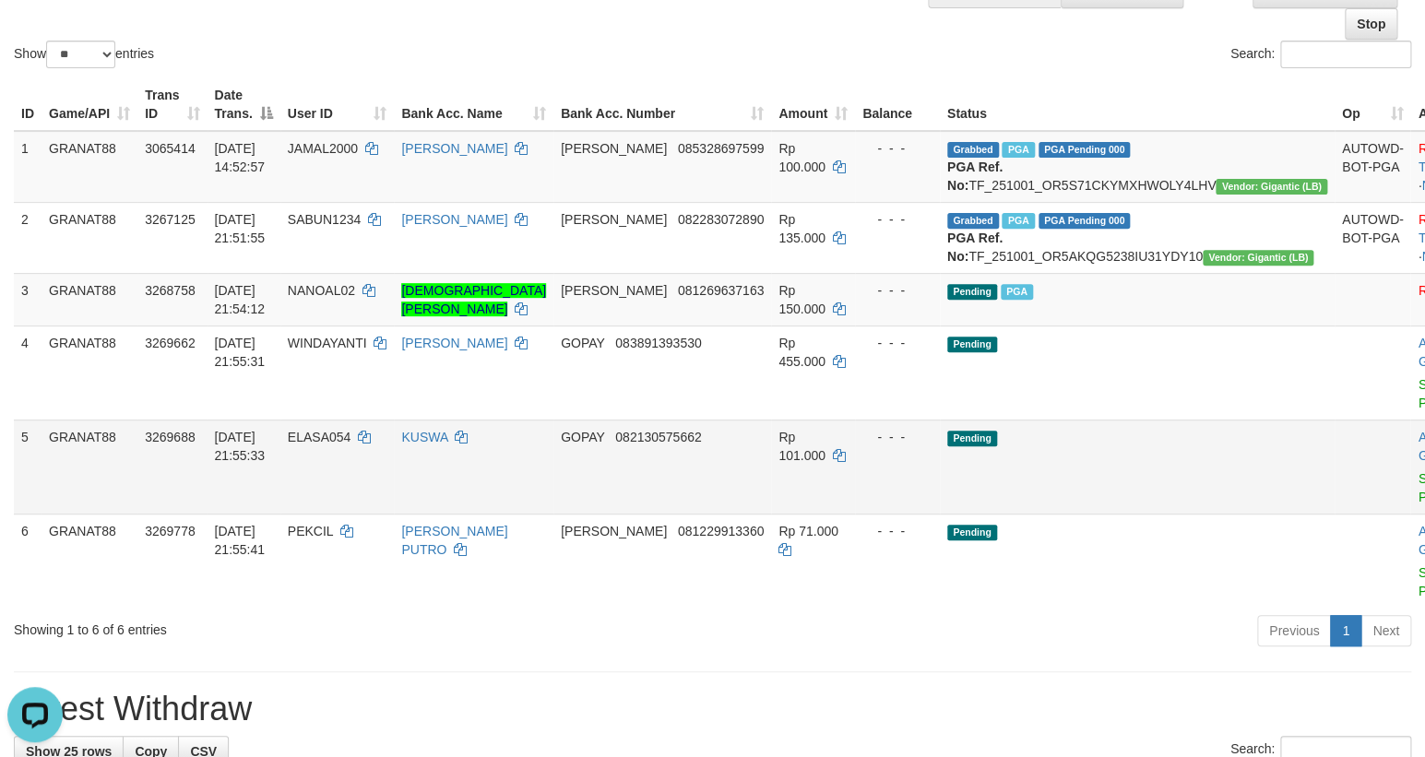
click at [892, 490] on td "- - -" at bounding box center [897, 467] width 85 height 94
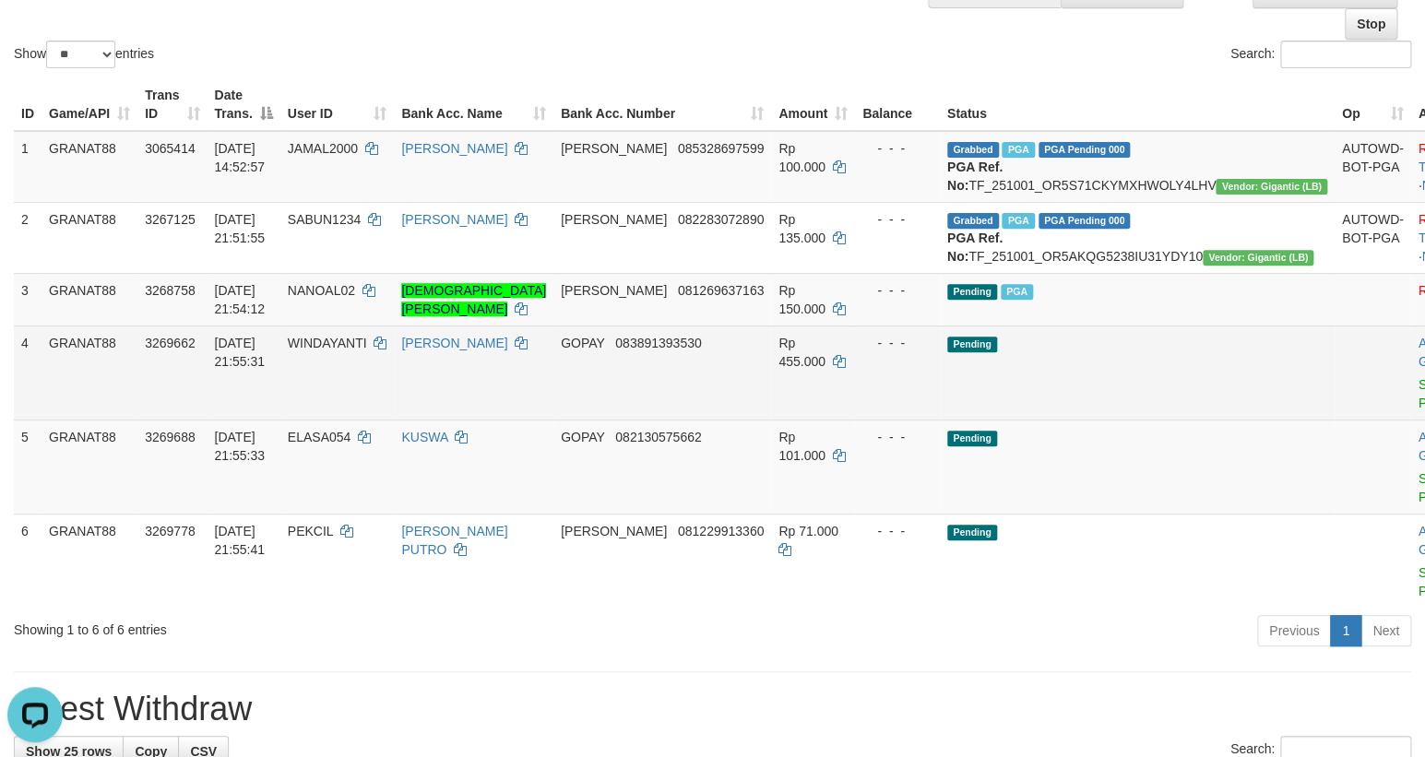
click at [796, 362] on td "Rp 455.000" at bounding box center [813, 373] width 84 height 94
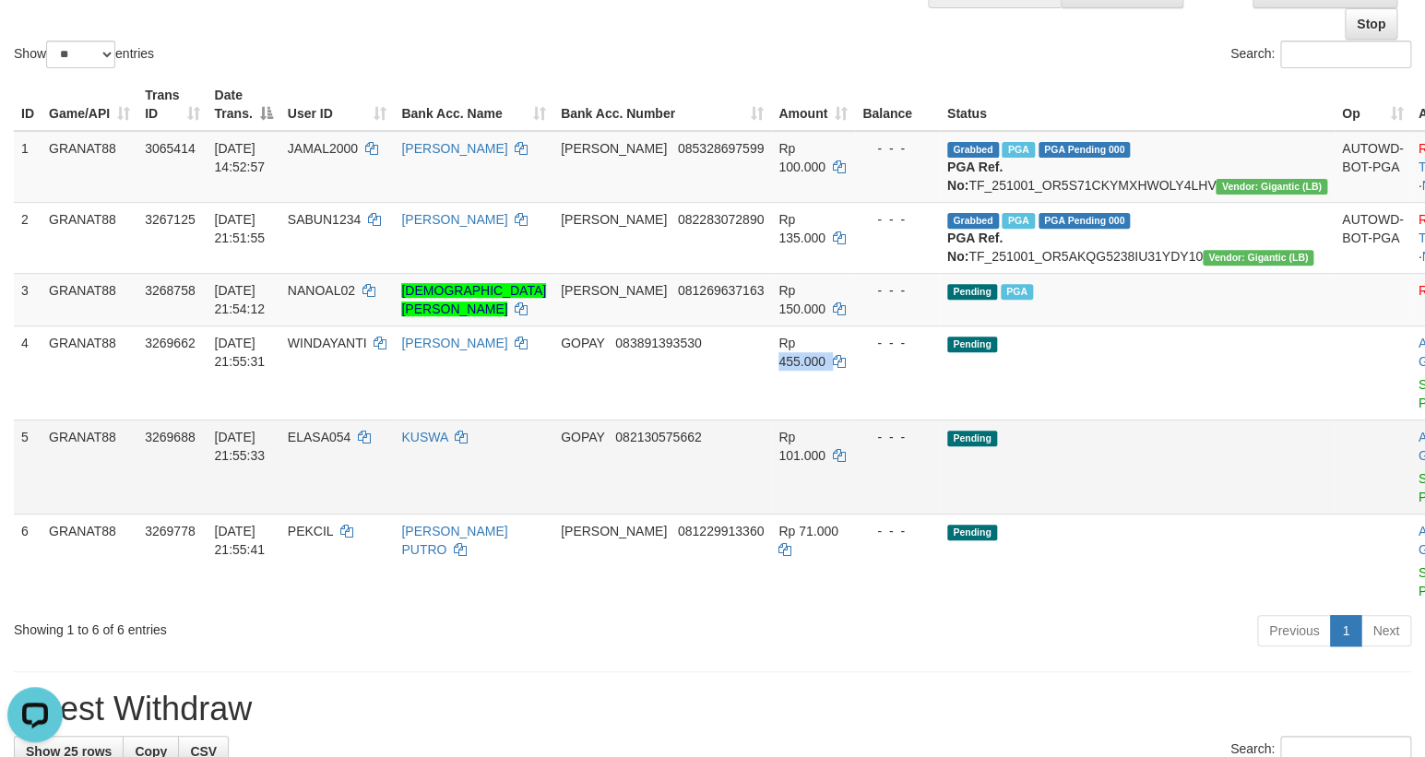
copy td "455.000"
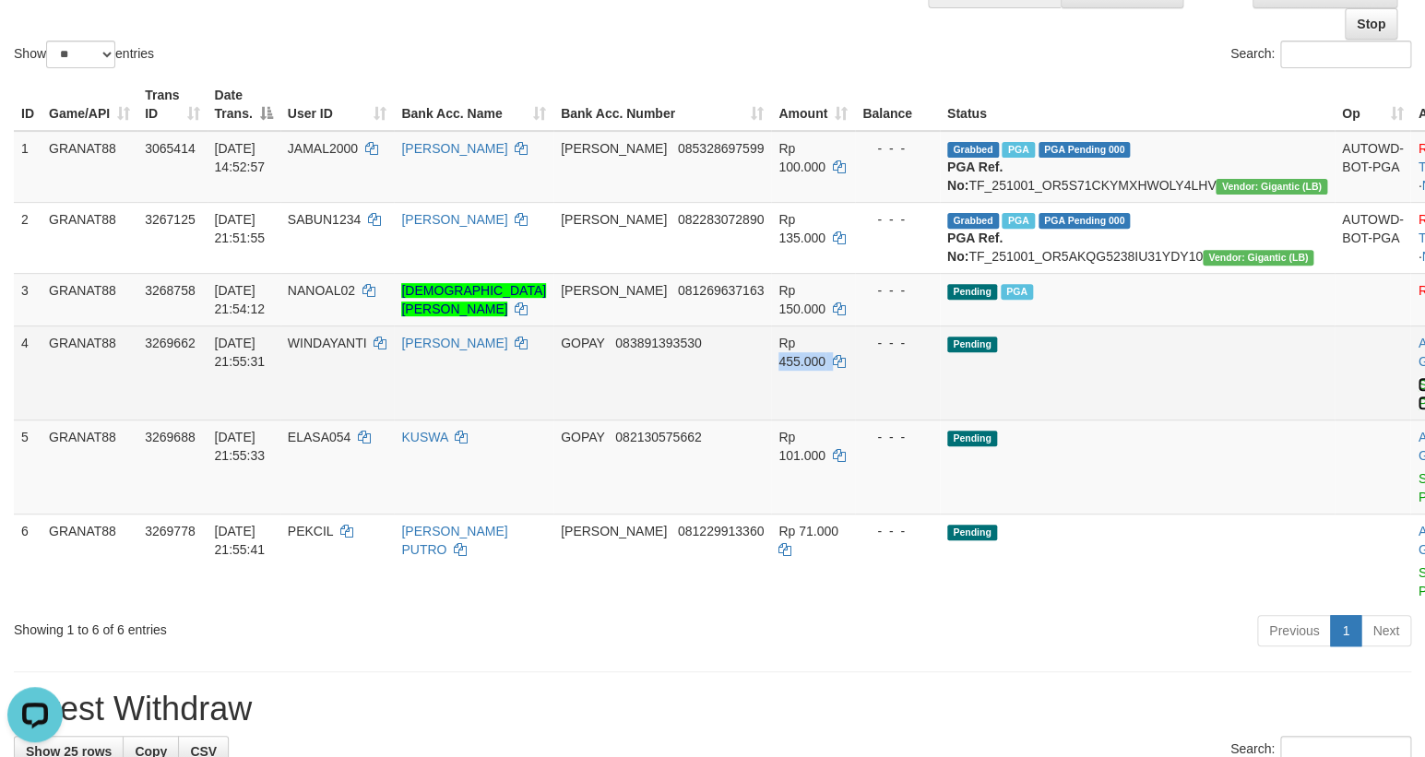
click at [1417, 410] on link "Send PGA" at bounding box center [1432, 393] width 30 height 33
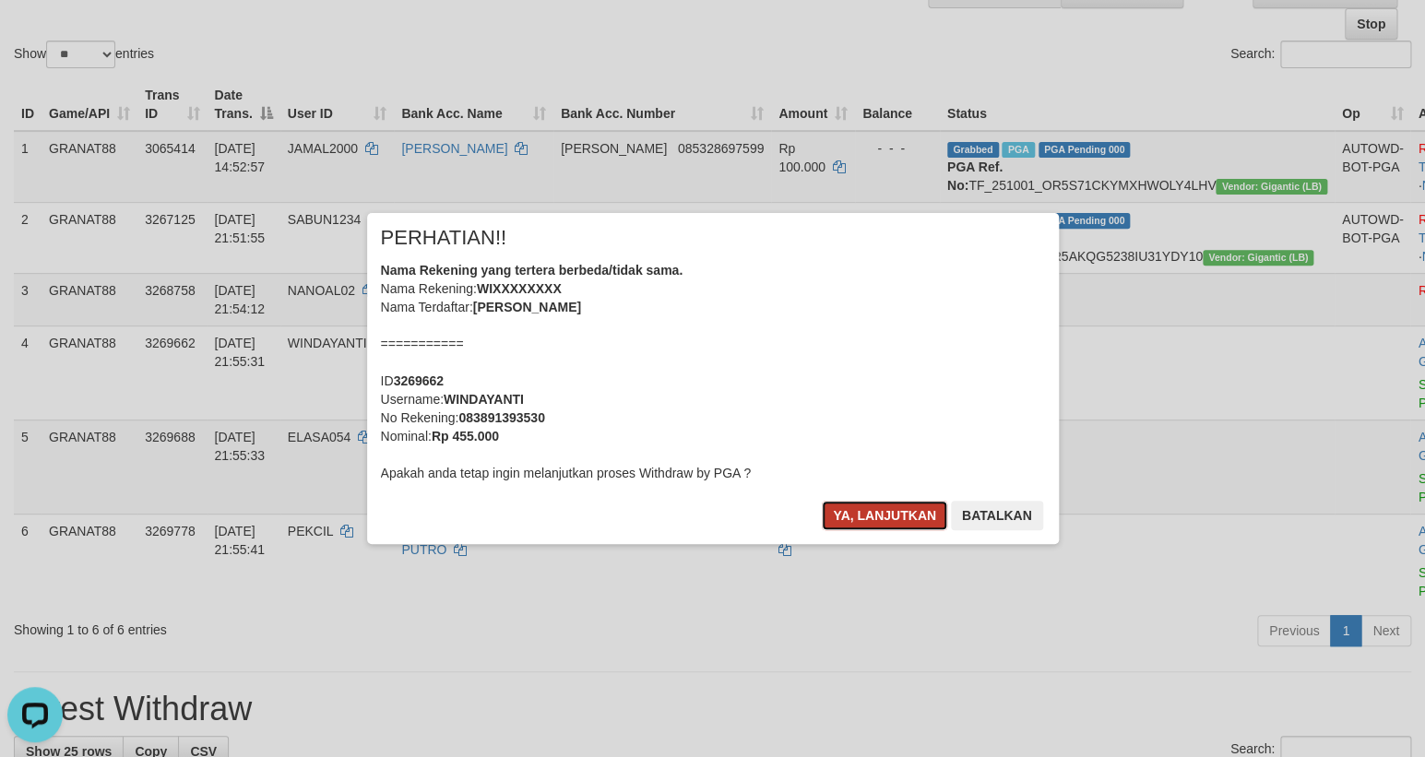
click at [871, 517] on button "Ya, lanjutkan" at bounding box center [884, 516] width 125 height 30
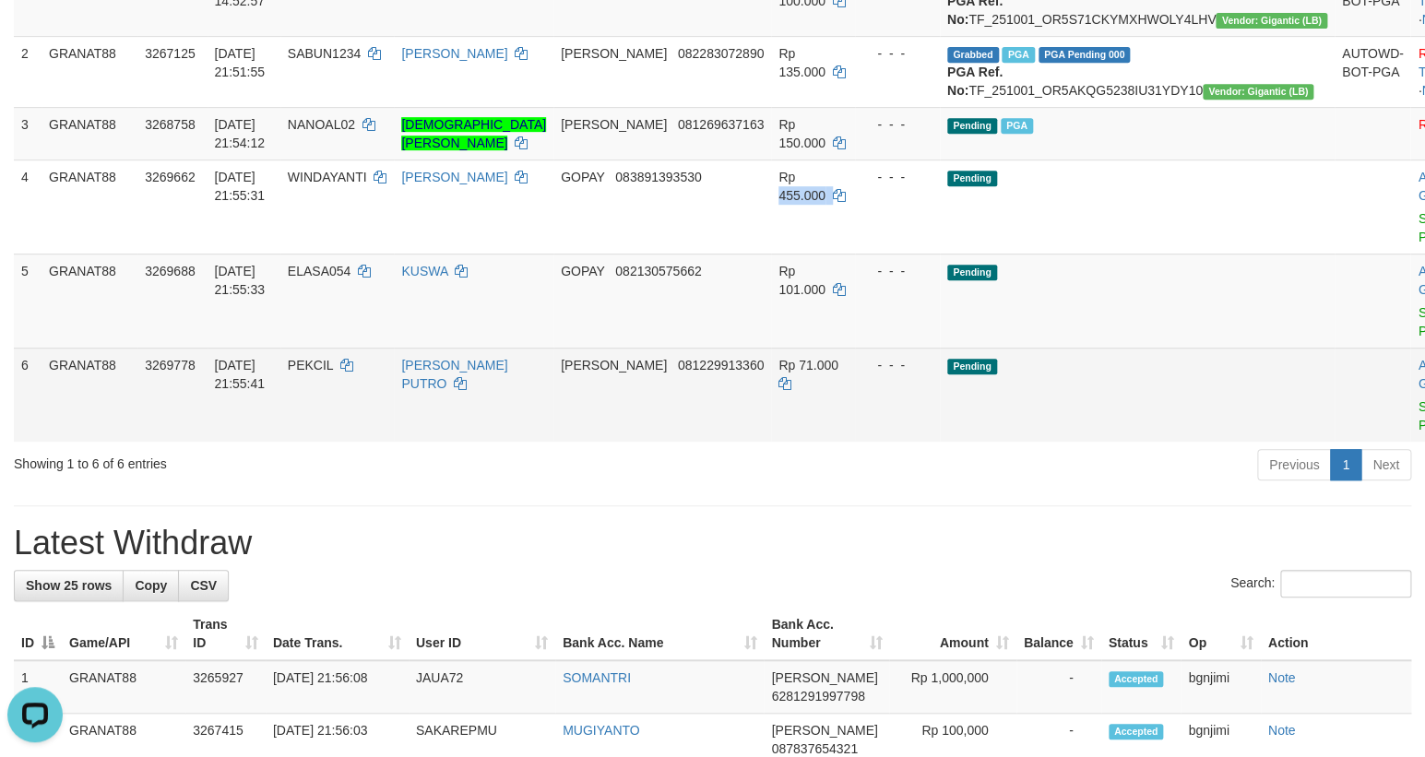
scroll to position [346, 0]
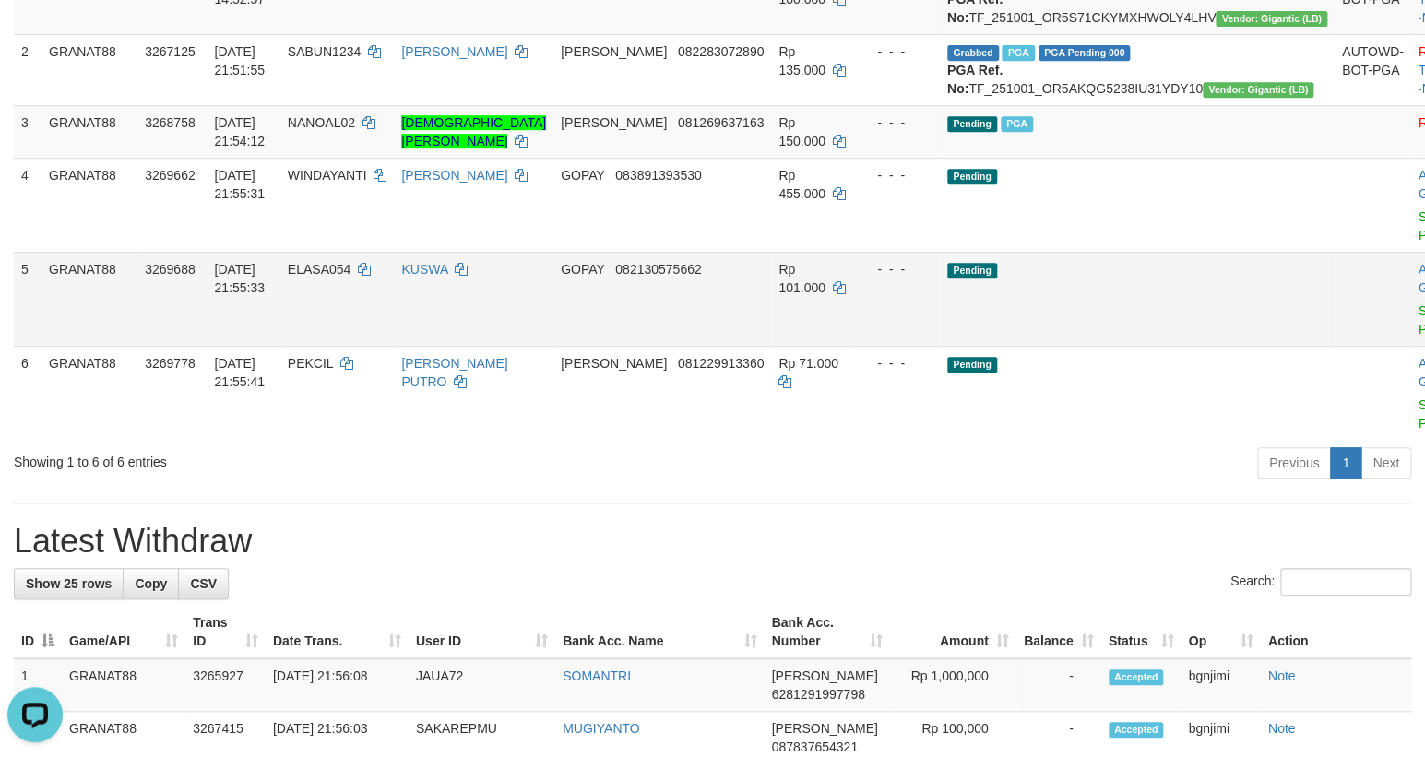
click at [351, 277] on span "ELASA054" at bounding box center [320, 269] width 64 height 15
copy span "ELASA054"
drag, startPoint x: 362, startPoint y: 301, endPoint x: 370, endPoint y: 334, distance: 34.0
click at [363, 316] on td "ELASA054" at bounding box center [337, 299] width 114 height 94
click at [372, 336] on td "ELASA054" at bounding box center [337, 299] width 114 height 94
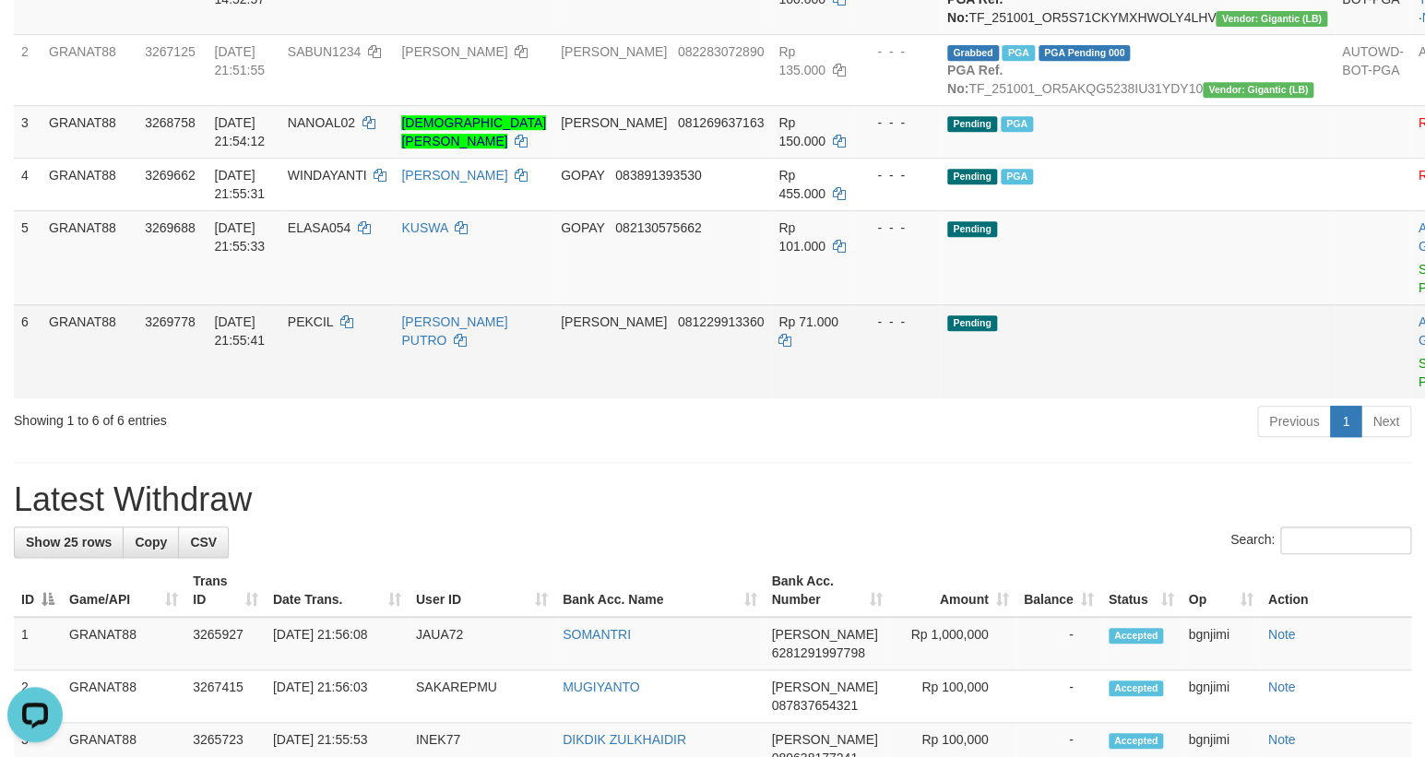
drag, startPoint x: 1046, startPoint y: 427, endPoint x: 983, endPoint y: 359, distance: 92.7
click at [1043, 398] on td "Pending" at bounding box center [1137, 351] width 395 height 94
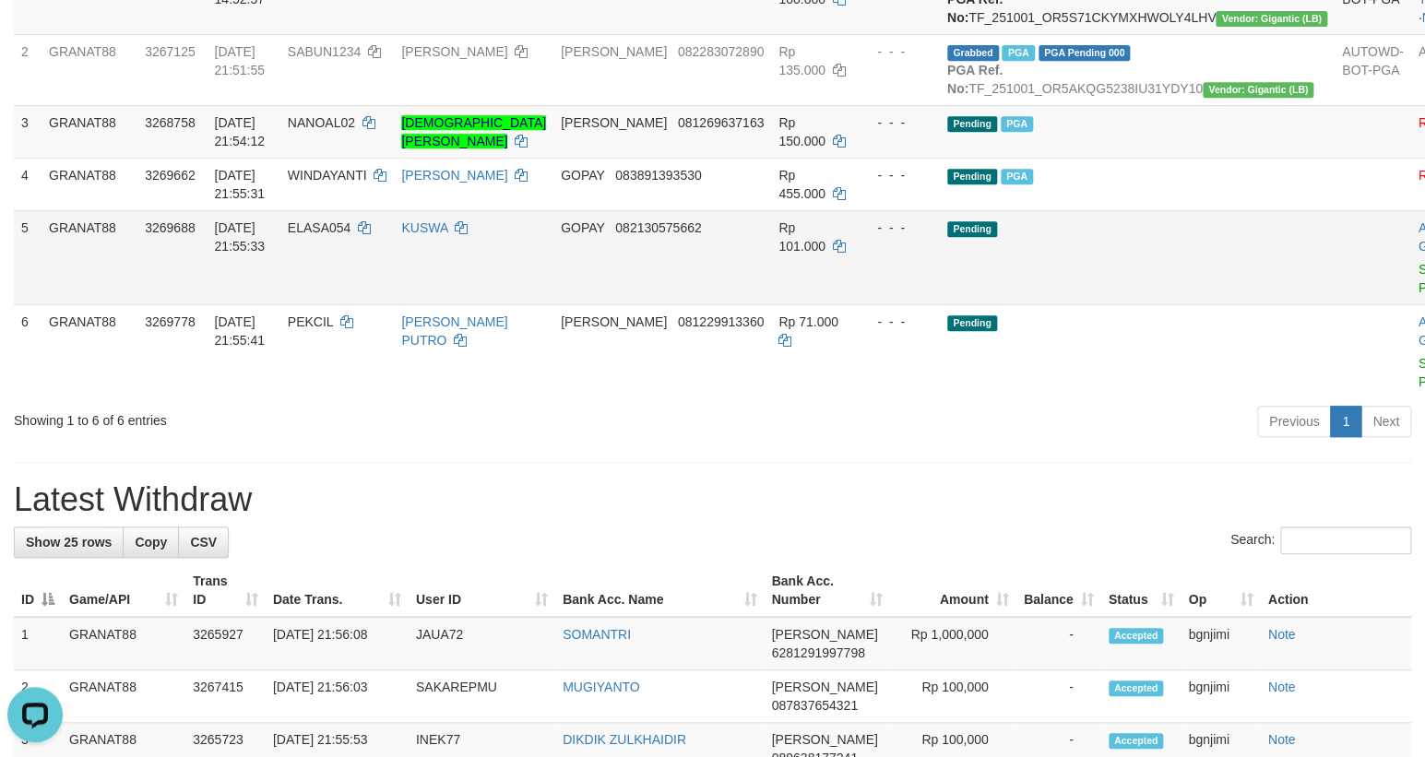
click at [809, 254] on span "Rp 101.000" at bounding box center [801, 236] width 47 height 33
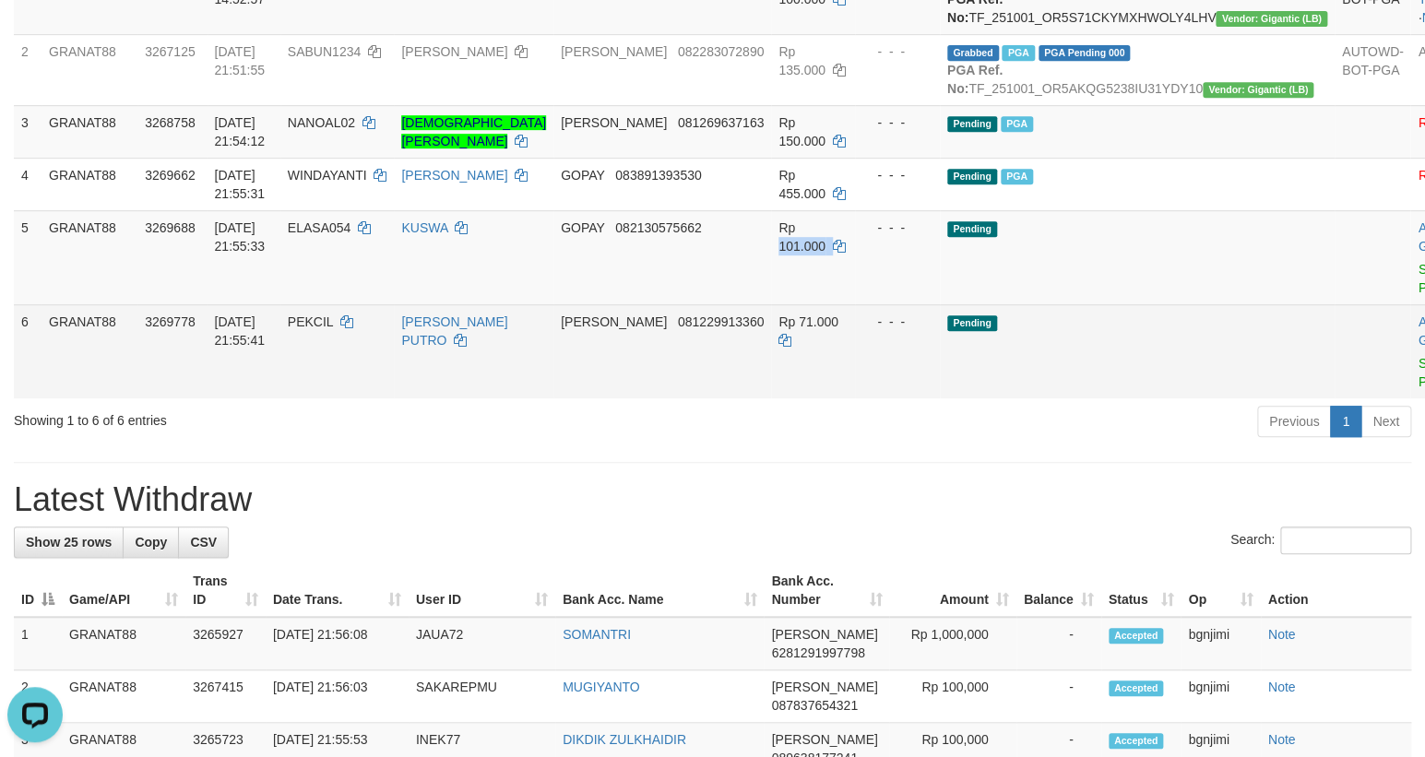
copy td "101.000"
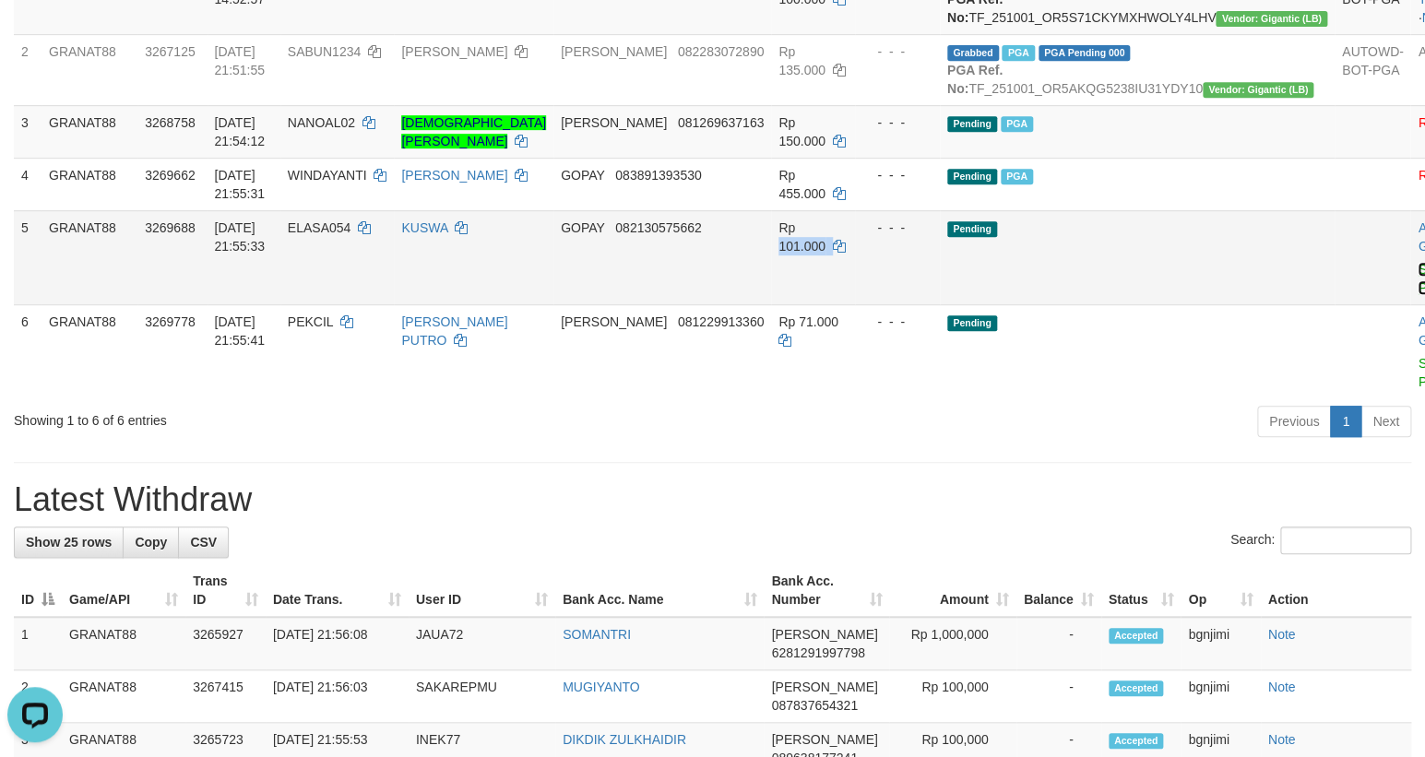
click at [1417, 295] on link "Send PGA" at bounding box center [1432, 278] width 30 height 33
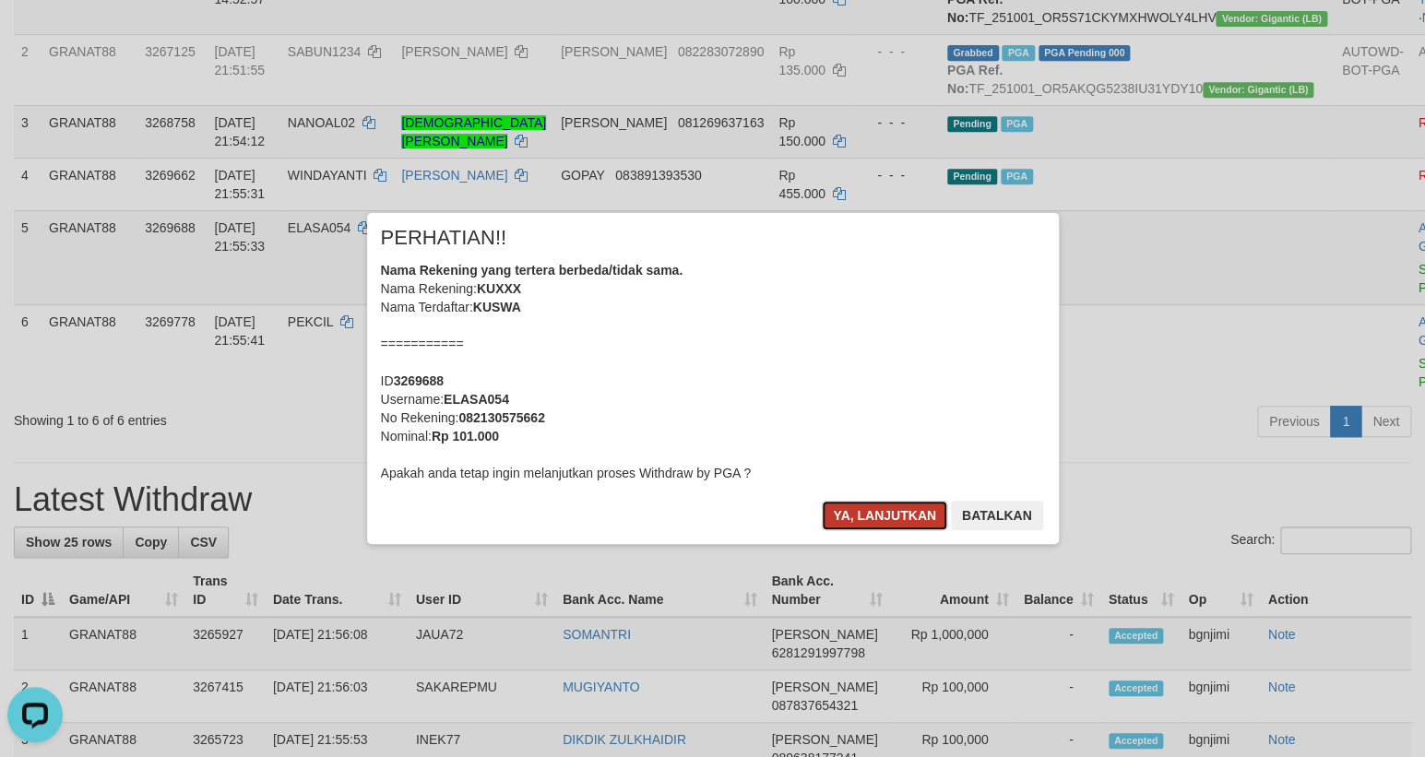
click at [862, 525] on button "Ya, lanjutkan" at bounding box center [884, 516] width 125 height 30
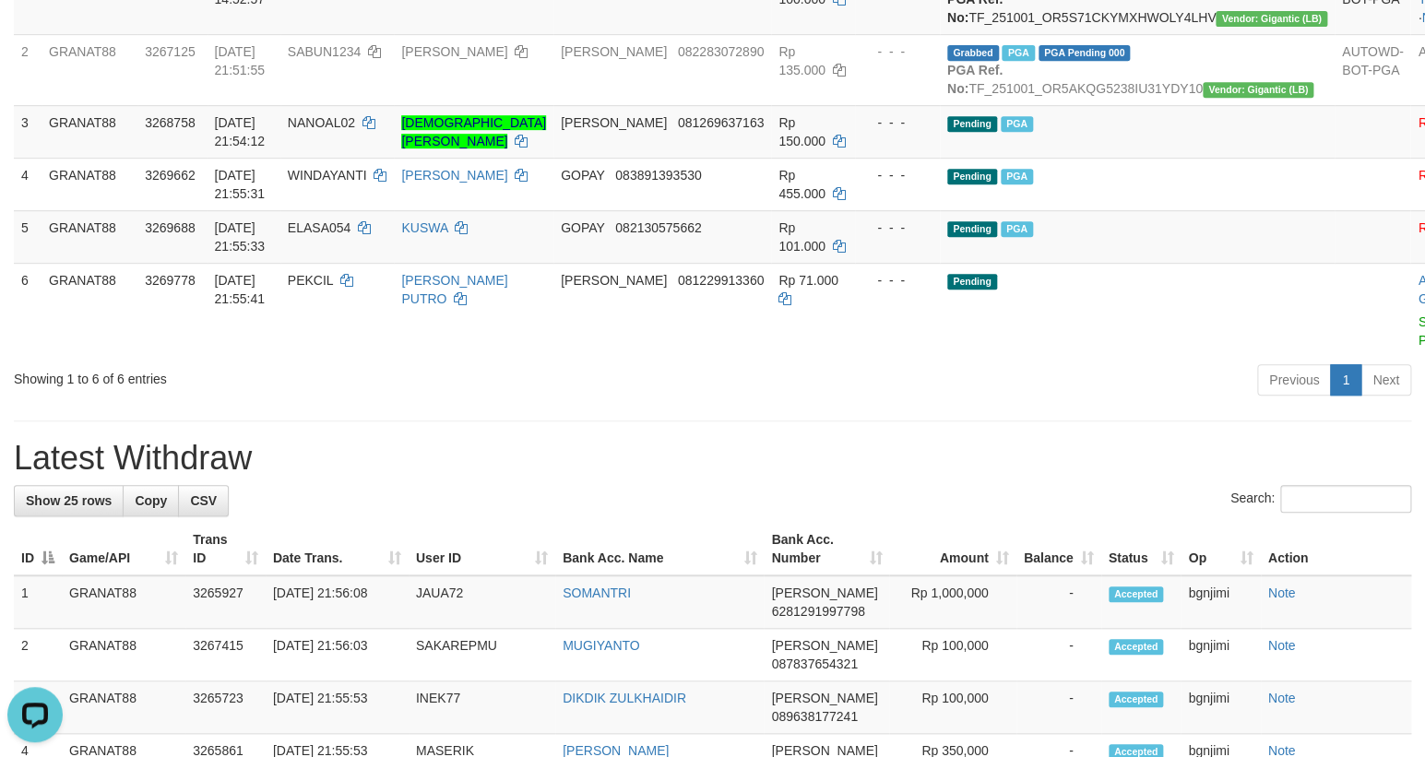
click at [846, 477] on h1 "Latest Withdraw" at bounding box center [712, 458] width 1397 height 37
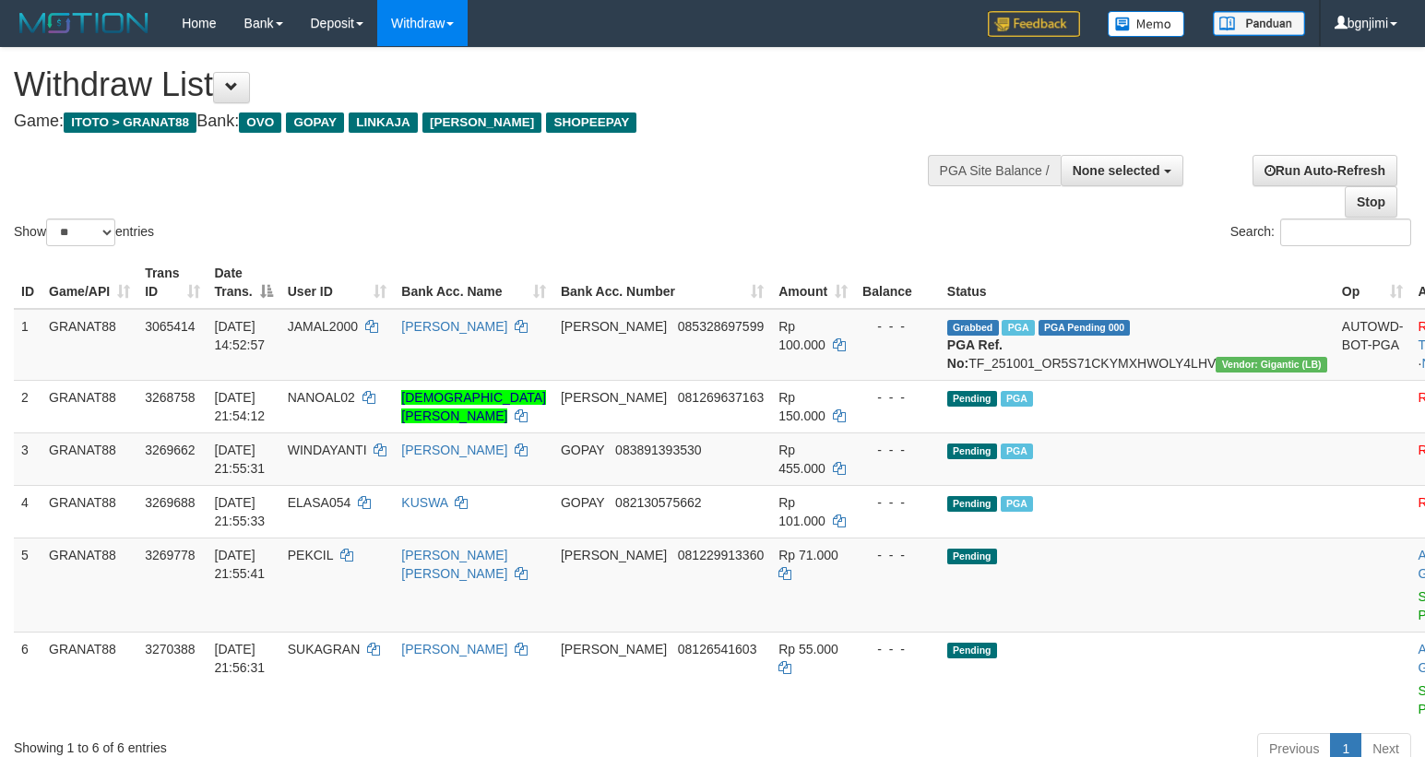
select select
select select "**"
click at [1298, 179] on link "Run Auto-Refresh" at bounding box center [1324, 170] width 145 height 31
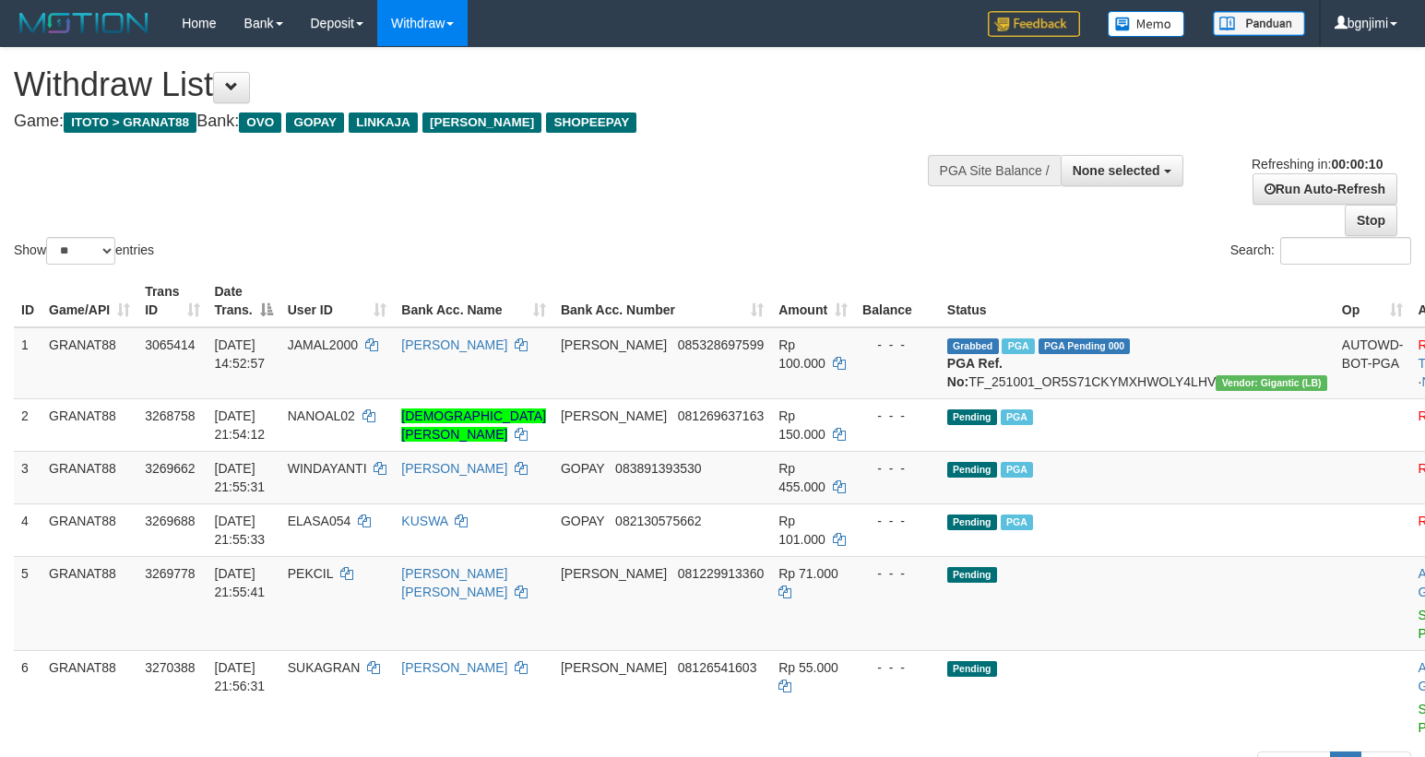
select select
select select "**"
select select
select select "**"
select select
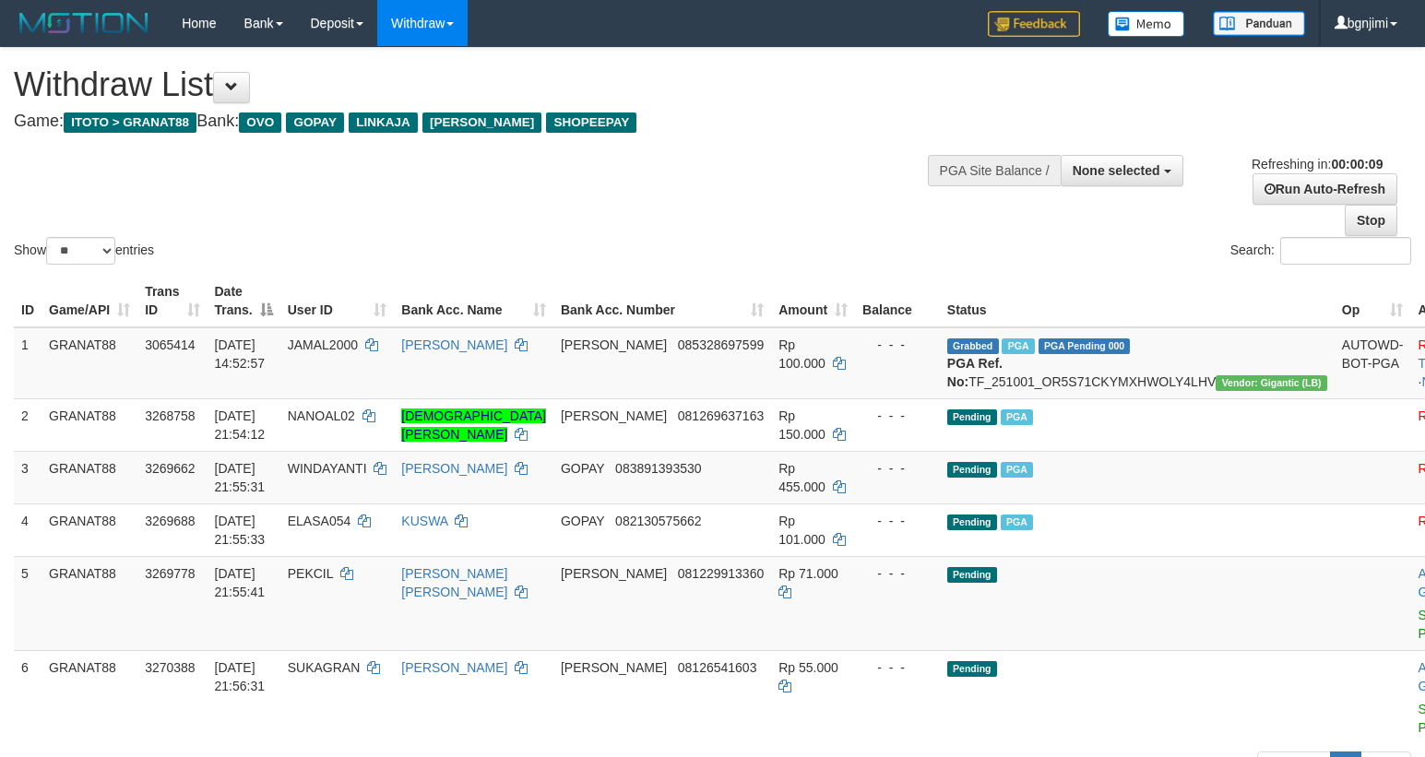
select select "**"
select select
select select "**"
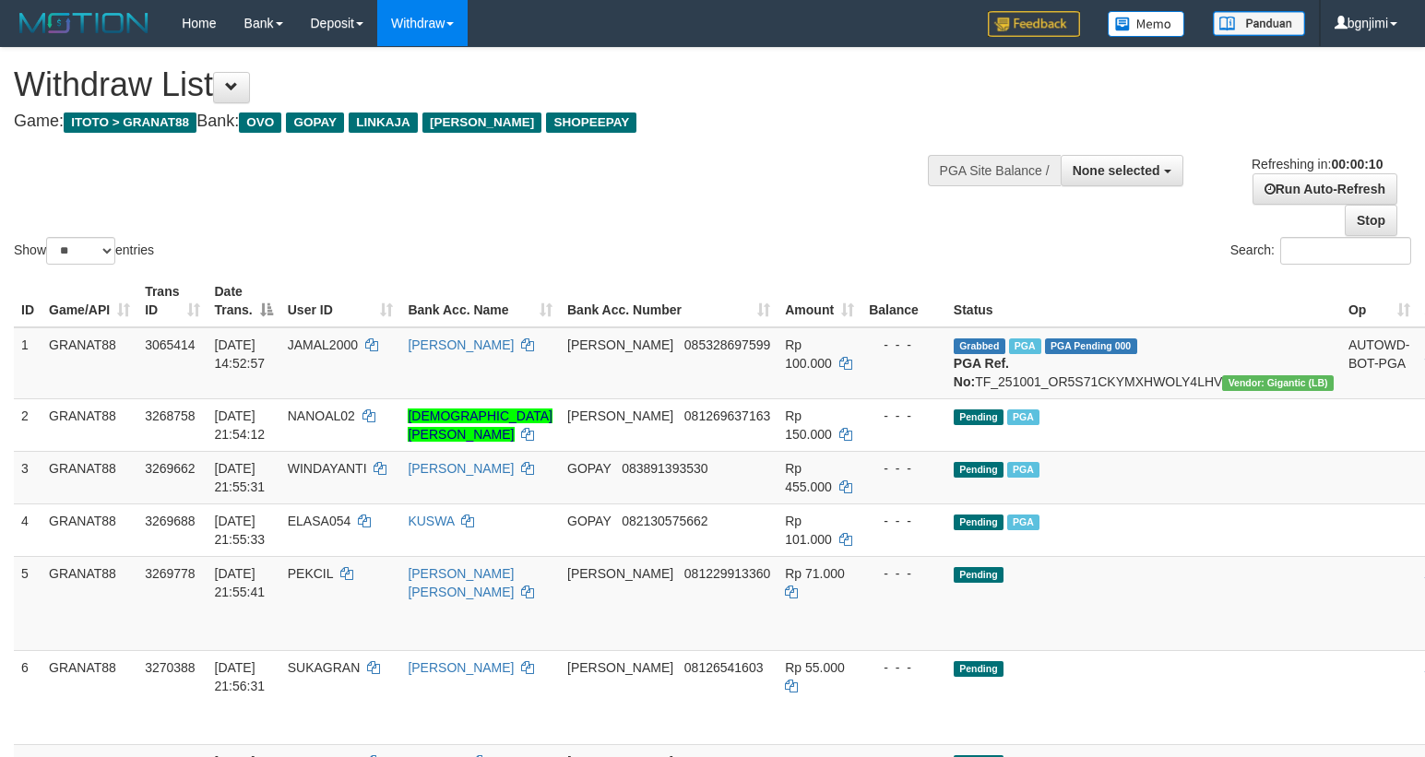
select select
select select "**"
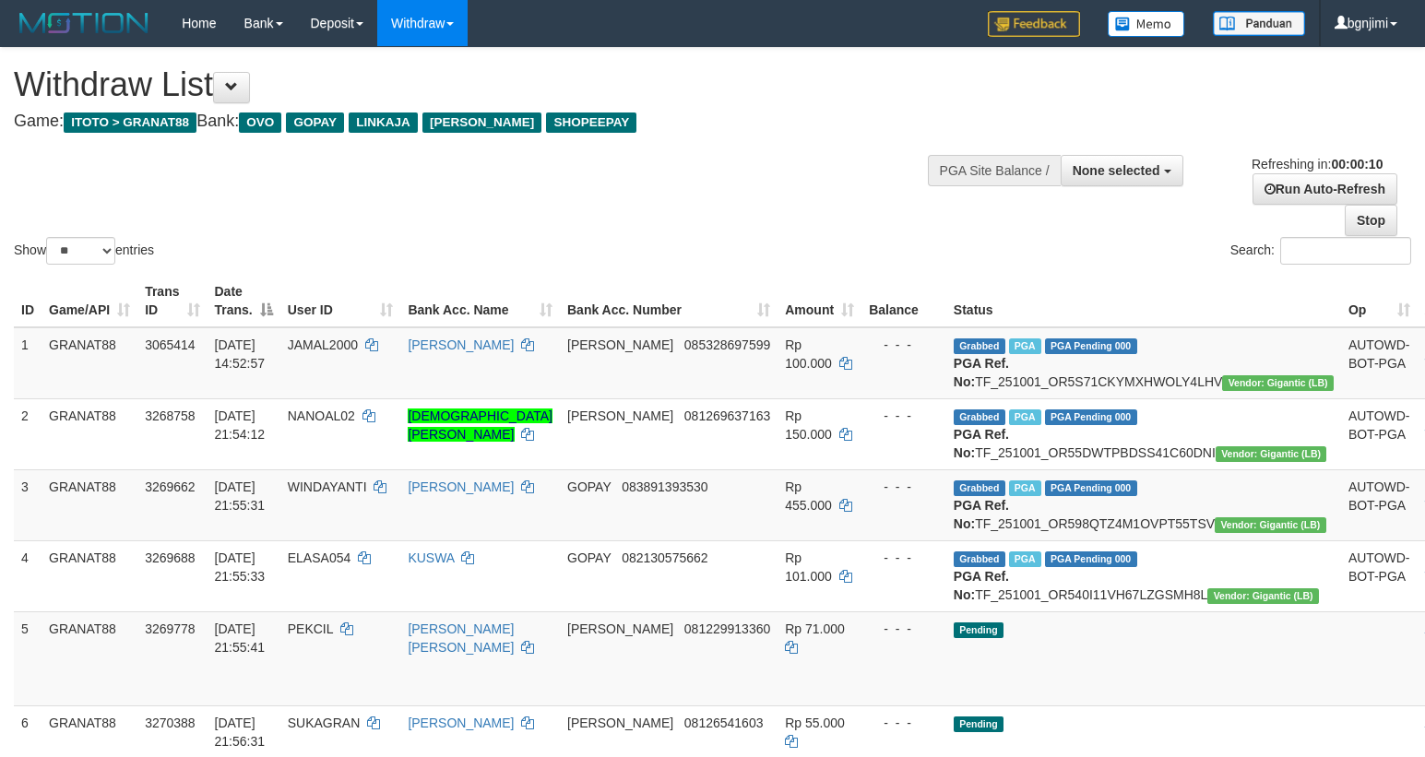
select select
select select "**"
select select
select select "**"
select select
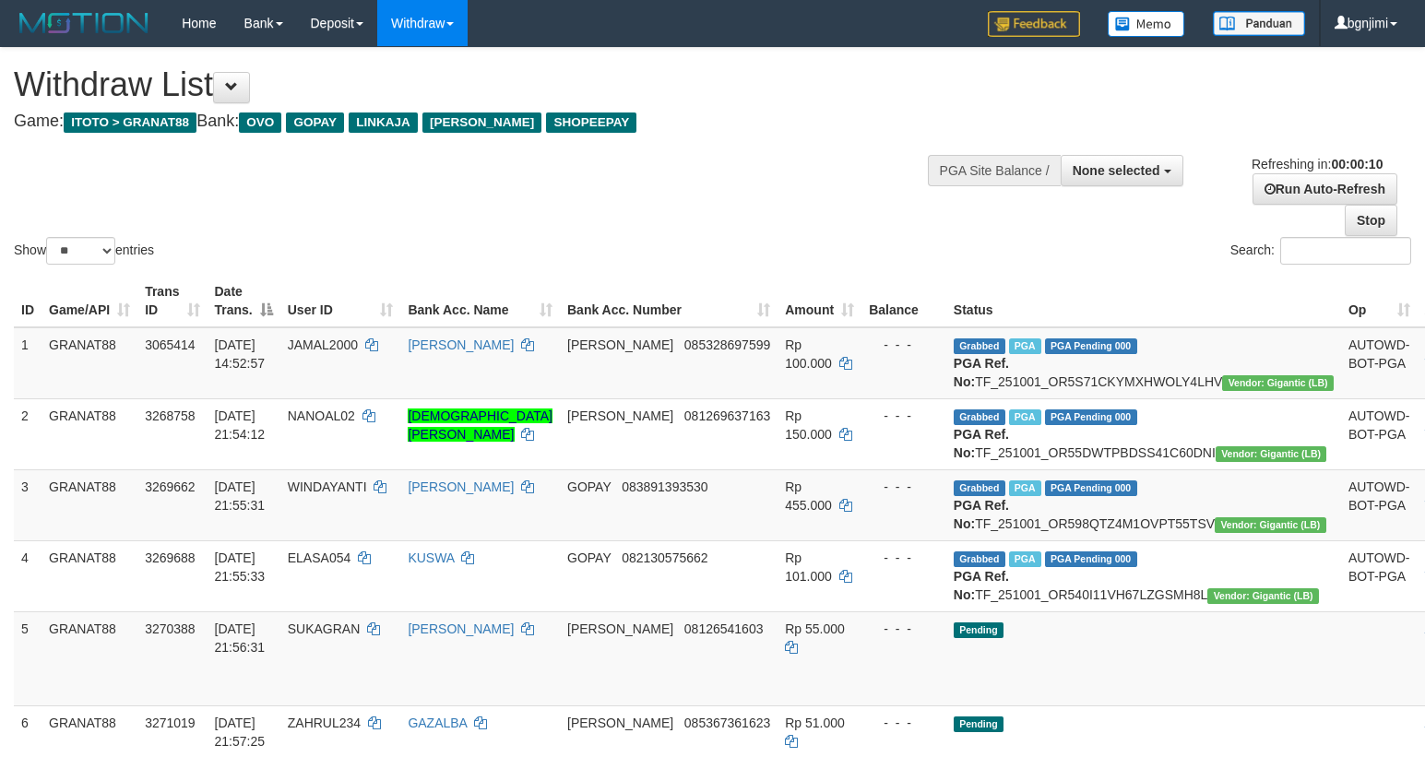
select select "**"
click at [658, 150] on div "Show ** ** ** *** entries Search:" at bounding box center [712, 158] width 1425 height 220
select select
select select "**"
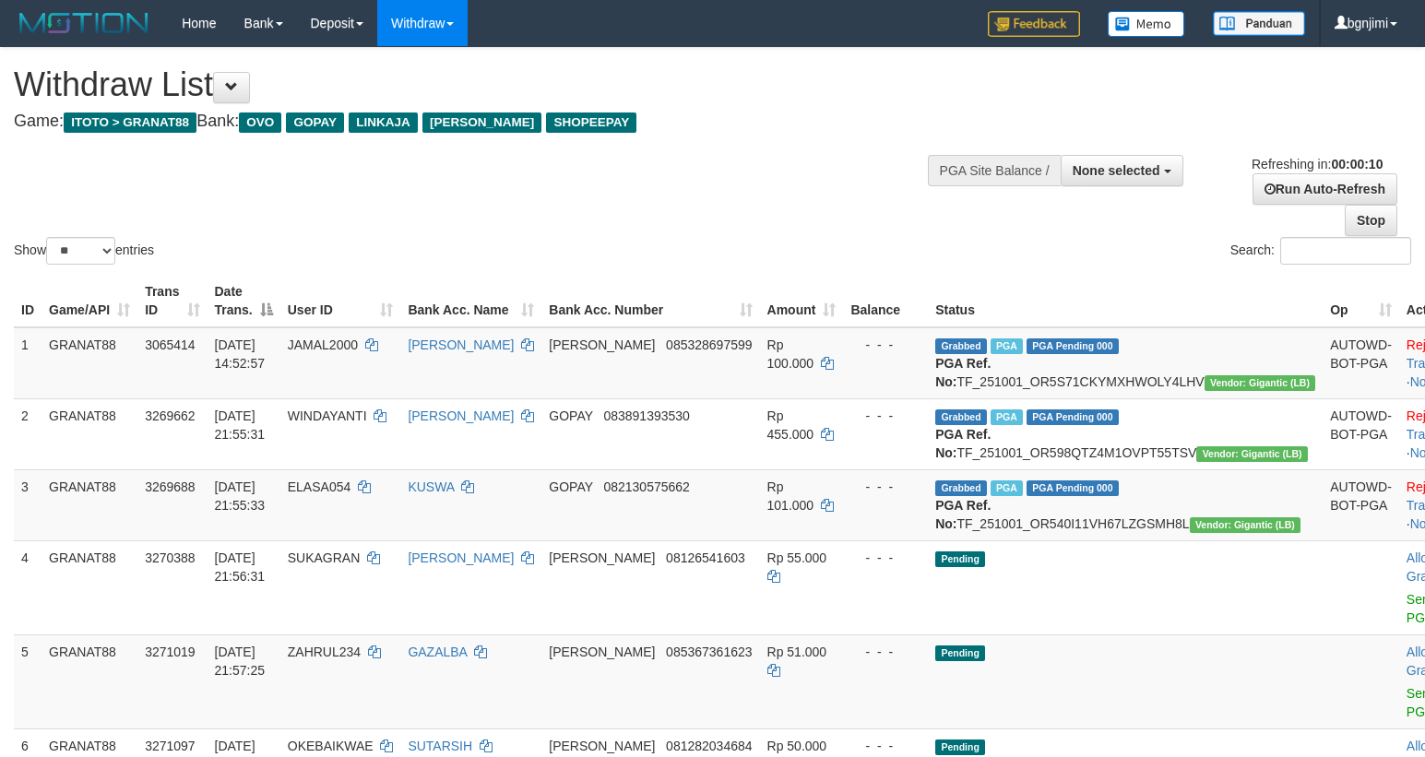
select select
select select "**"
click at [553, 113] on h4 "Game: ITOTO > GRANAT88 Bank: OVO GOPAY LINKAJA DANA SHOPEEPAY" at bounding box center [473, 122] width 918 height 18
select select
select select "**"
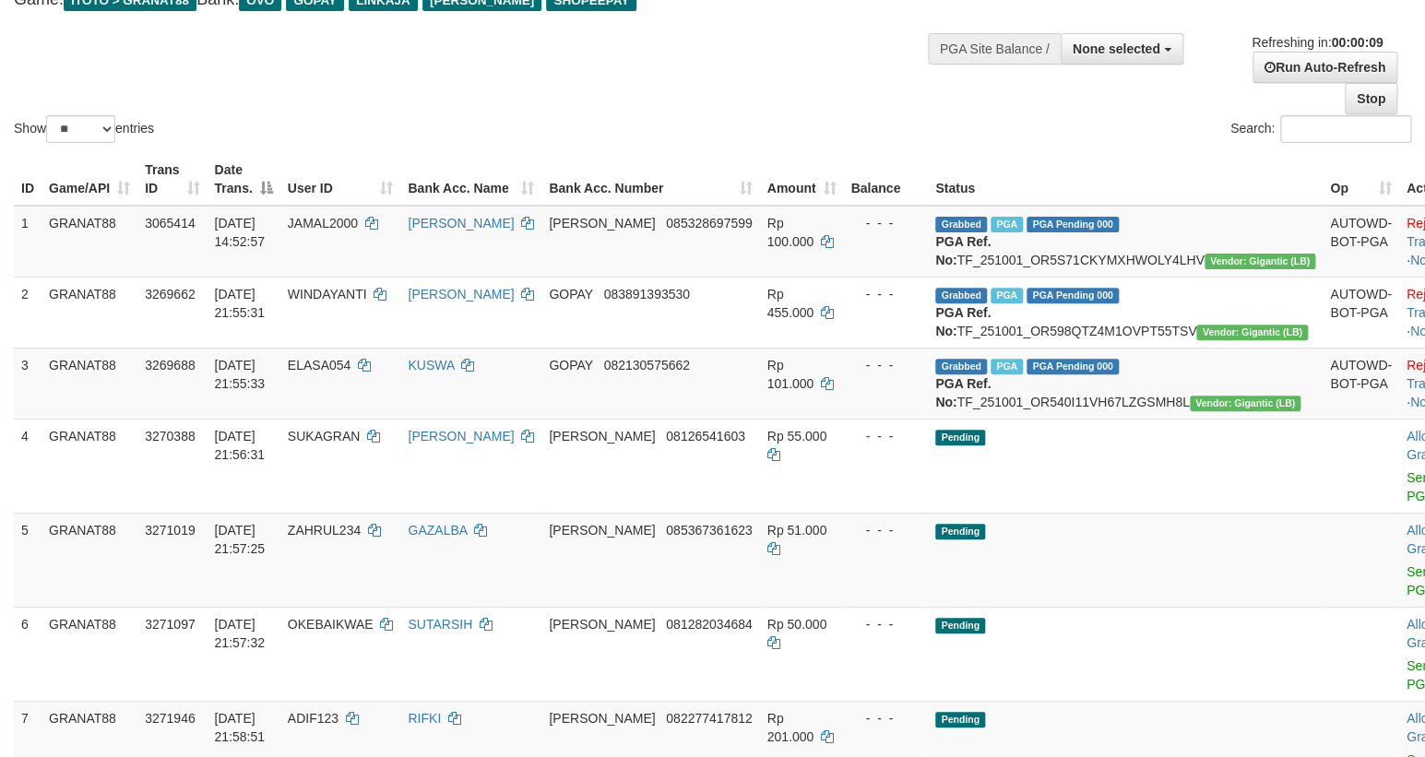
scroll to position [83, 0]
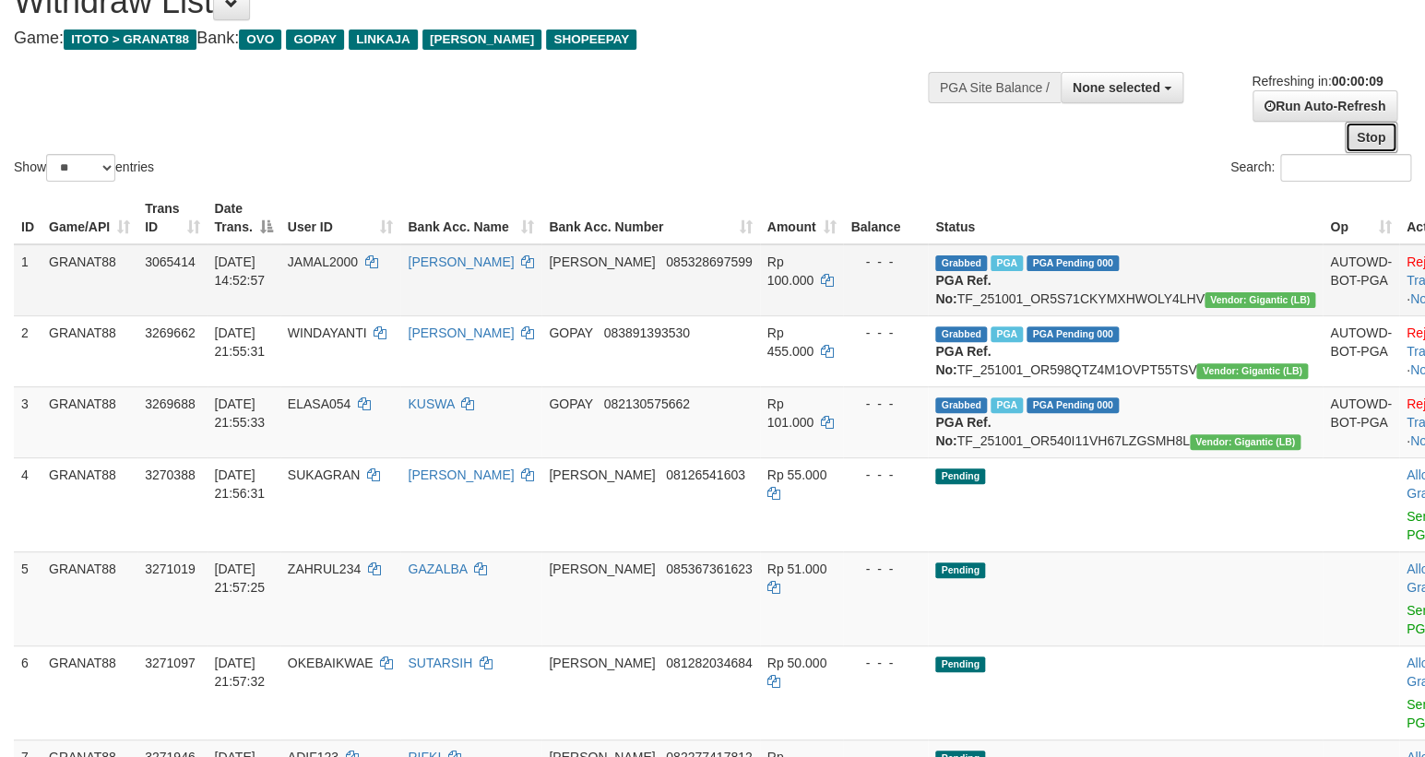
drag, startPoint x: 1360, startPoint y: 141, endPoint x: 1113, endPoint y: 248, distance: 269.3
click at [1360, 141] on link "Stop" at bounding box center [1371, 137] width 53 height 31
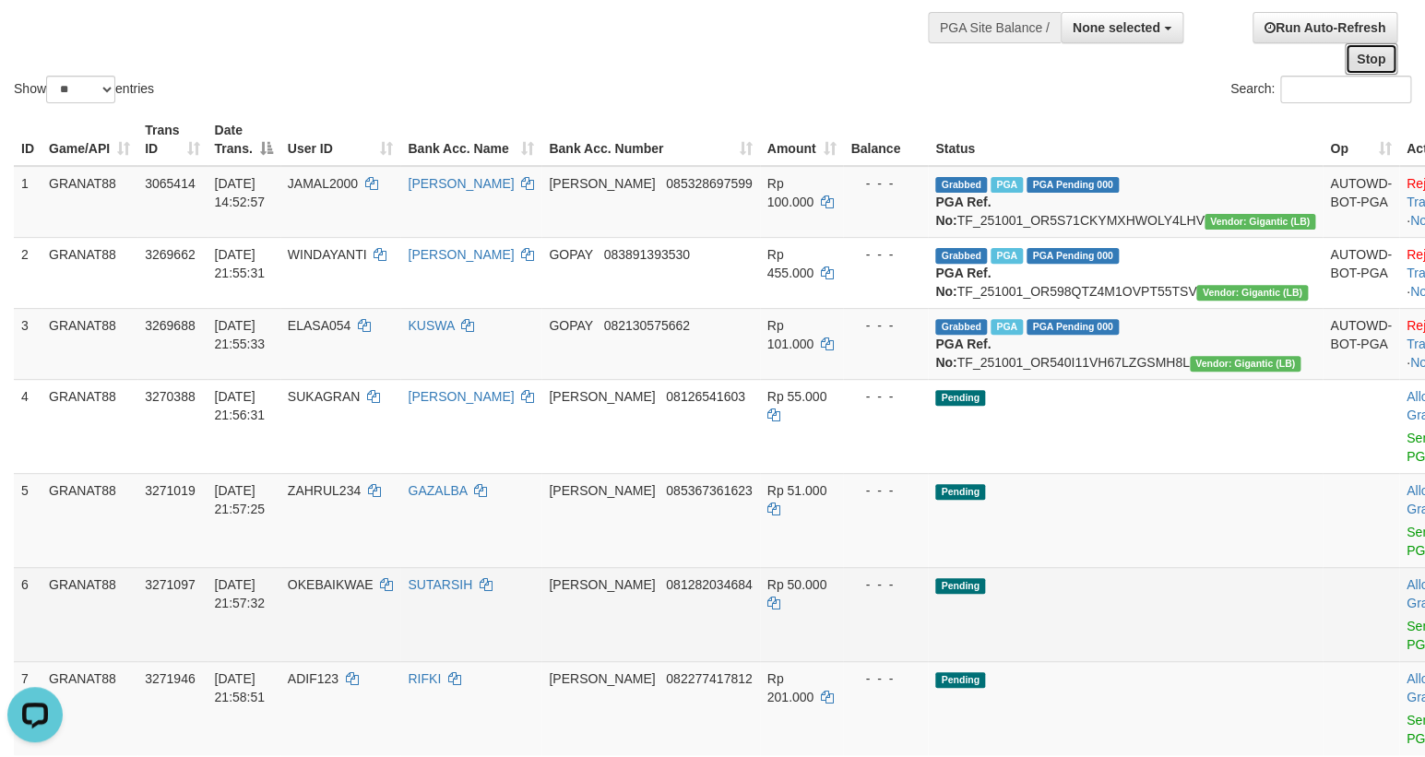
scroll to position [419, 0]
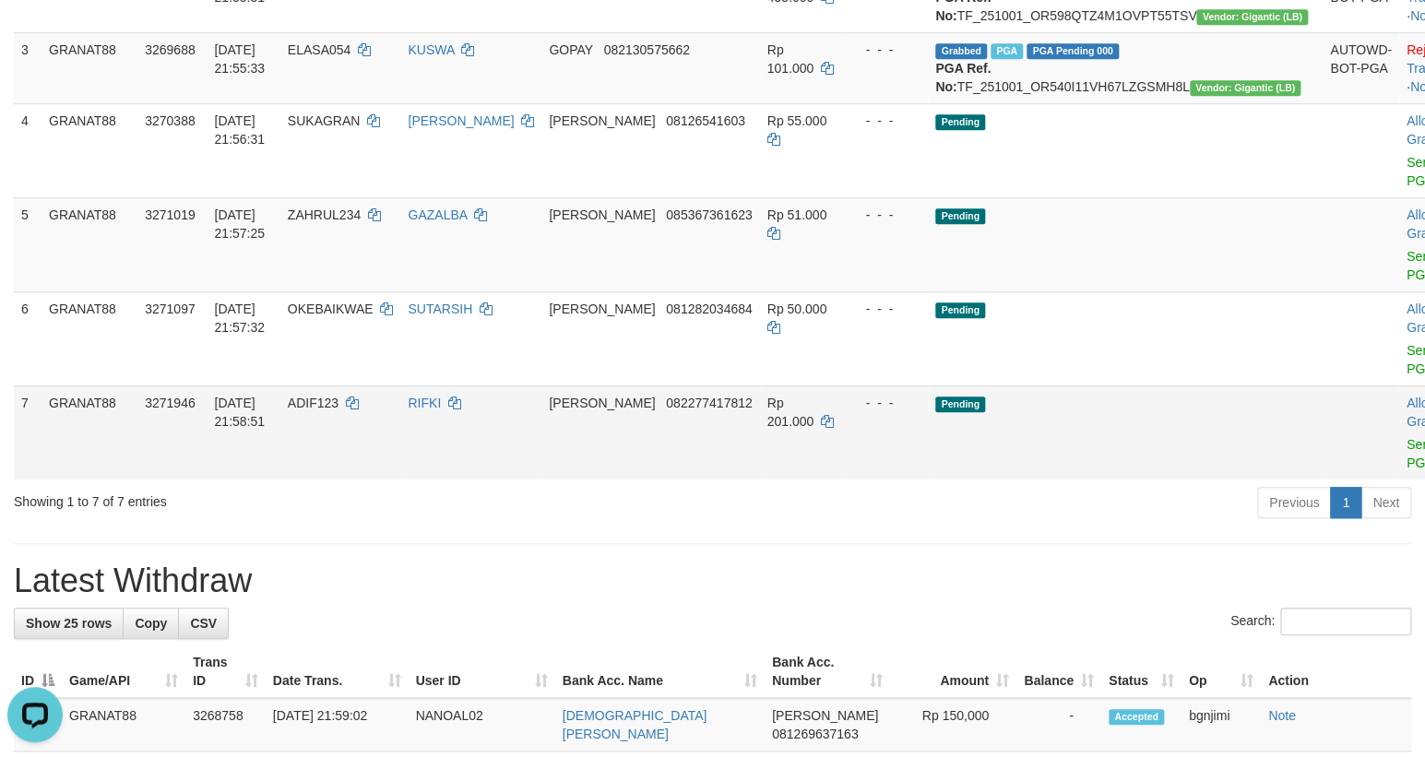
click at [351, 445] on td "ADIF123" at bounding box center [340, 432] width 121 height 94
copy span "ADIF123"
drag, startPoint x: 351, startPoint y: 445, endPoint x: 360, endPoint y: 476, distance: 31.5
click at [358, 471] on td "ADIF123" at bounding box center [340, 432] width 121 height 94
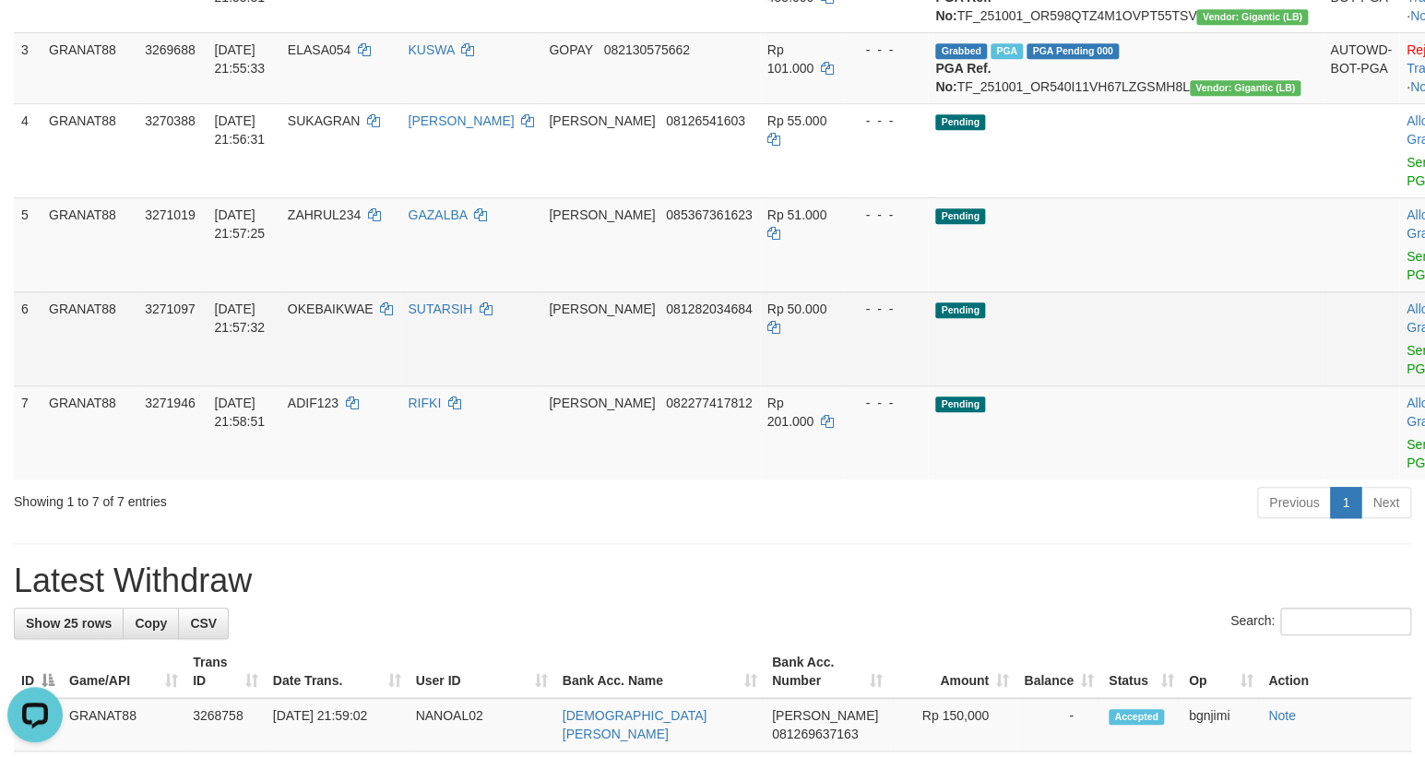
drag, startPoint x: 573, startPoint y: 485, endPoint x: 624, endPoint y: 365, distance: 130.5
click at [541, 466] on td "RIFKI" at bounding box center [470, 432] width 141 height 94
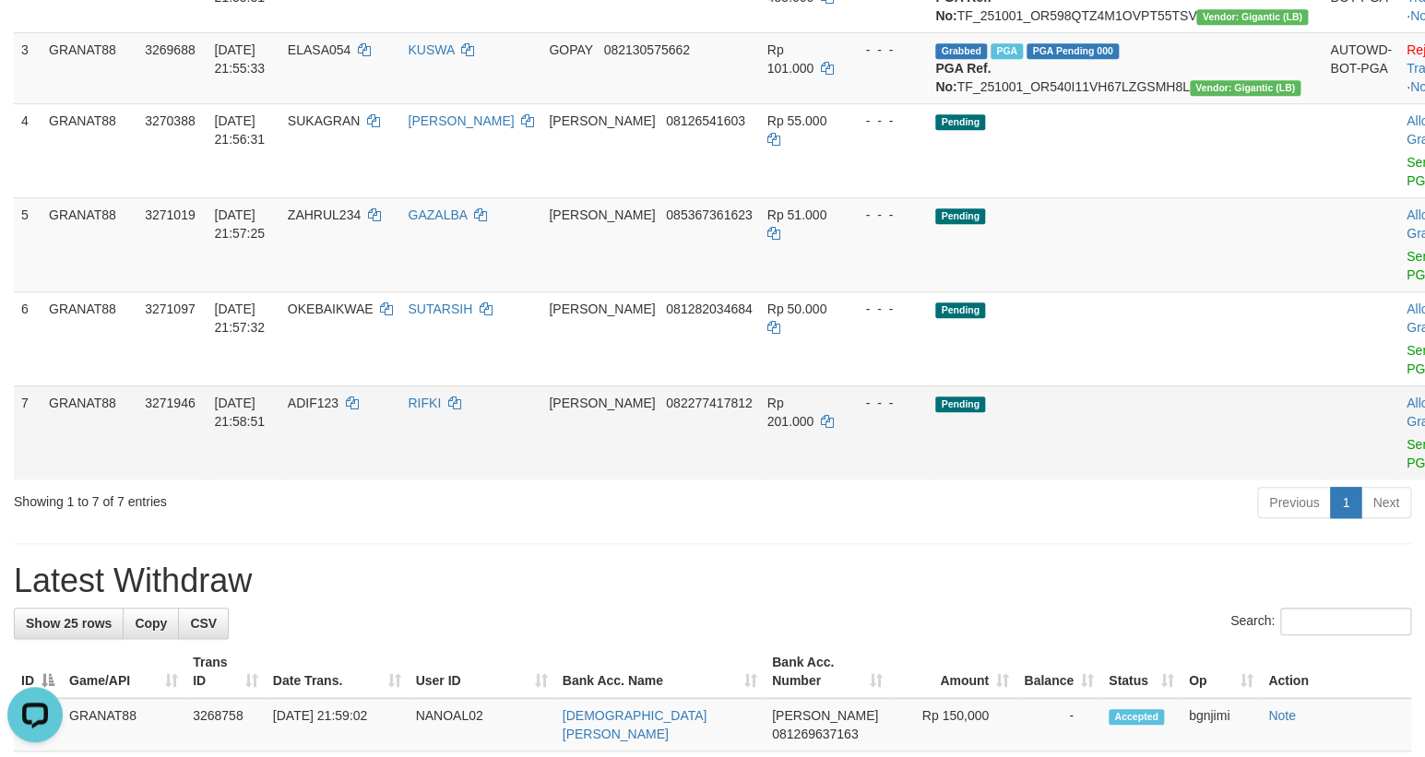
click at [798, 429] on span "Rp 201.000" at bounding box center [790, 412] width 47 height 33
click at [797, 429] on span "Rp 201.000" at bounding box center [790, 412] width 47 height 33
copy td "201.000"
drag, startPoint x: 1304, startPoint y: 498, endPoint x: 1375, endPoint y: 520, distance: 74.4
click at [1406, 470] on link "Send PGA" at bounding box center [1421, 453] width 30 height 33
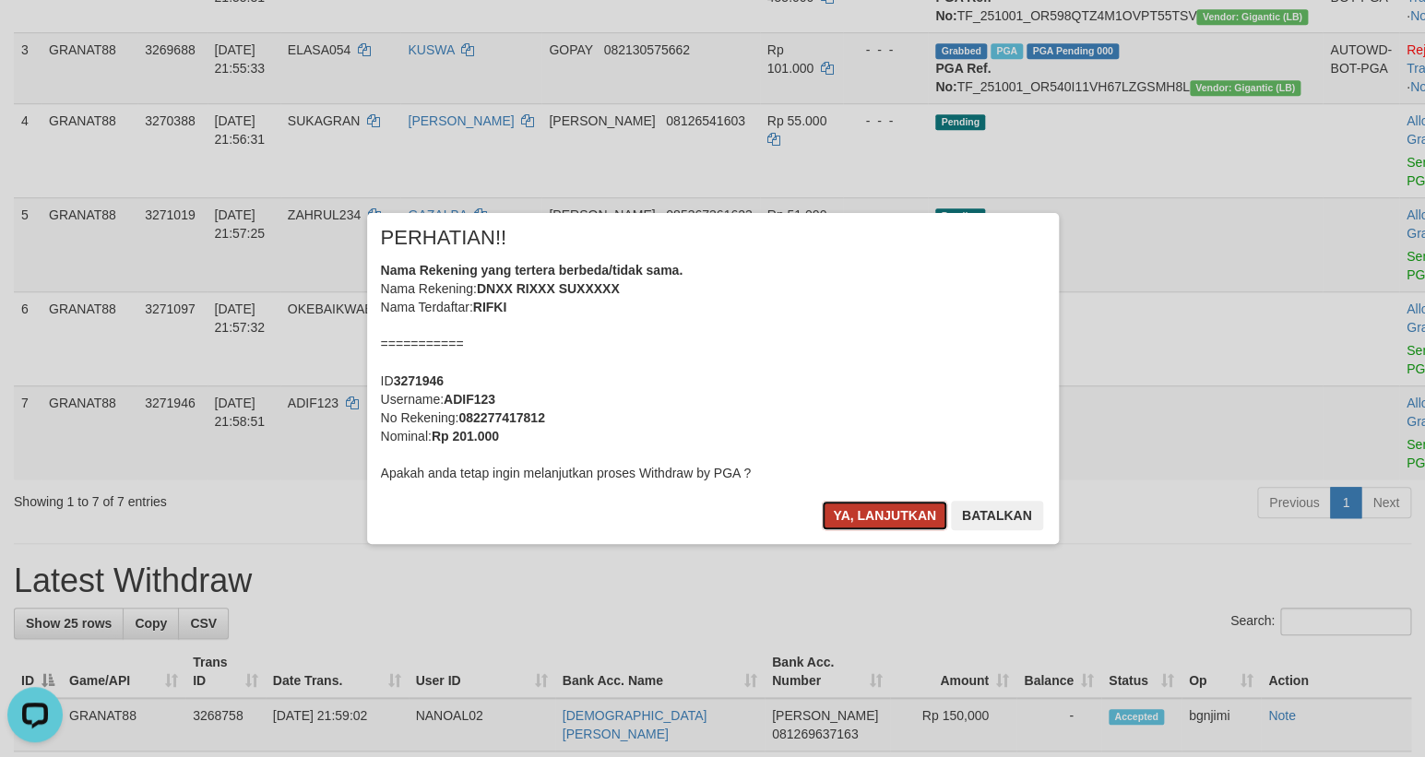
click at [840, 516] on button "Ya, lanjutkan" at bounding box center [884, 516] width 125 height 30
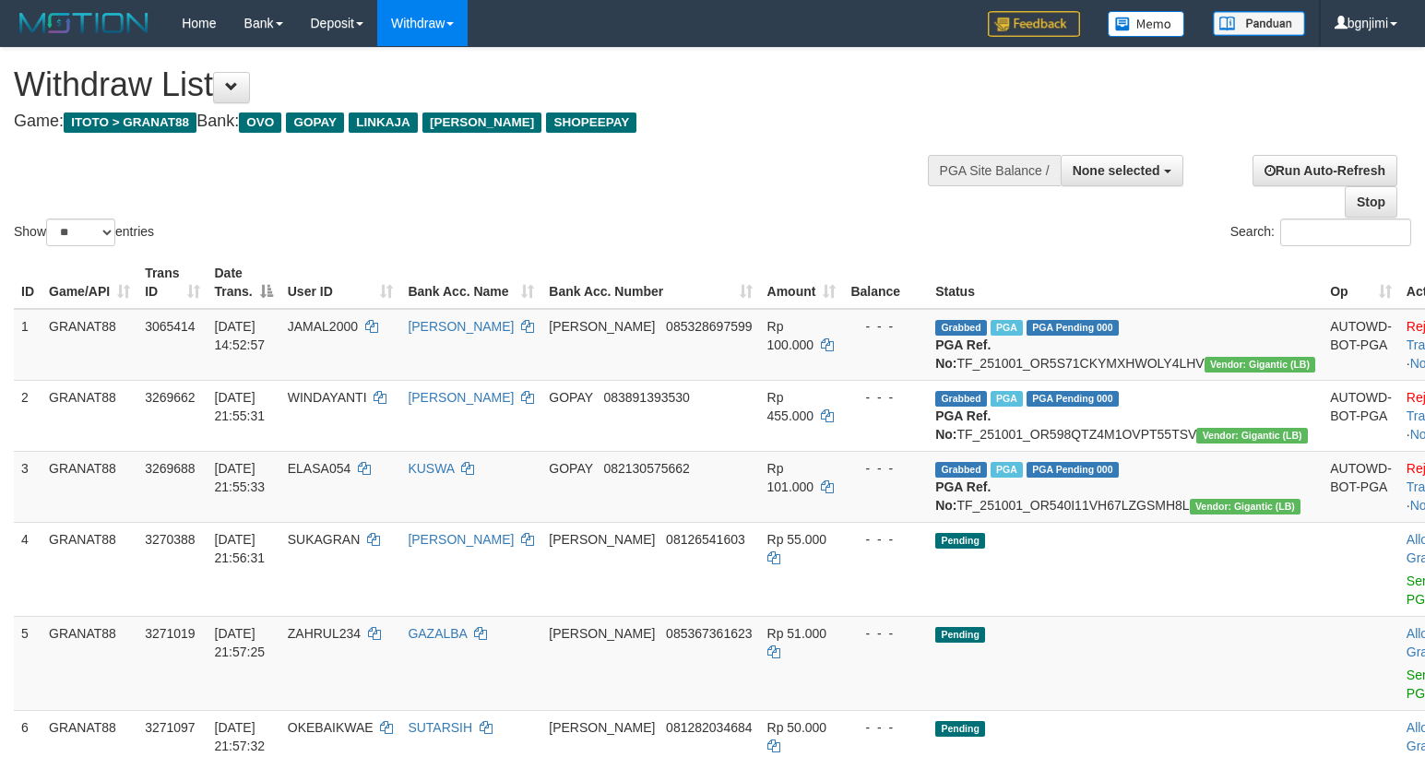
select select
select select "**"
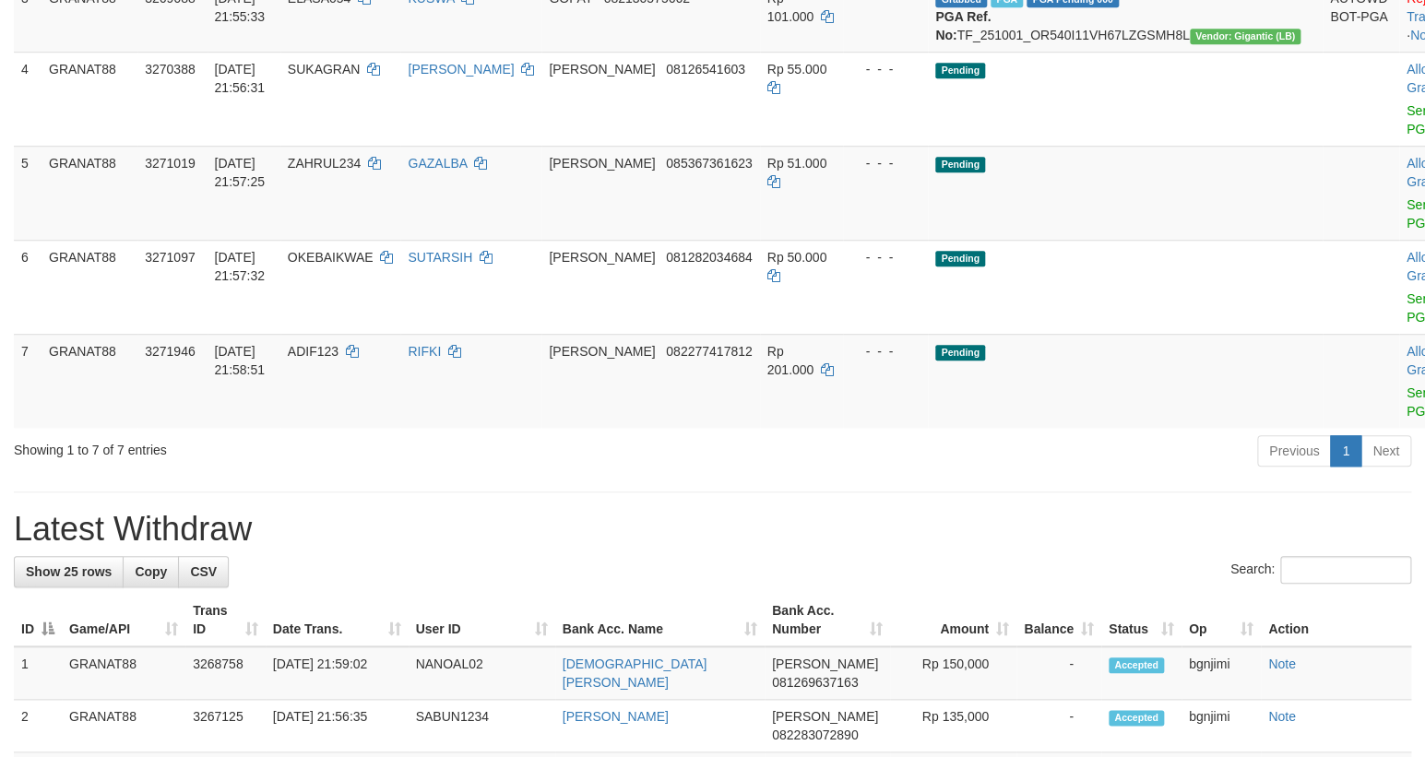
scroll to position [419, 0]
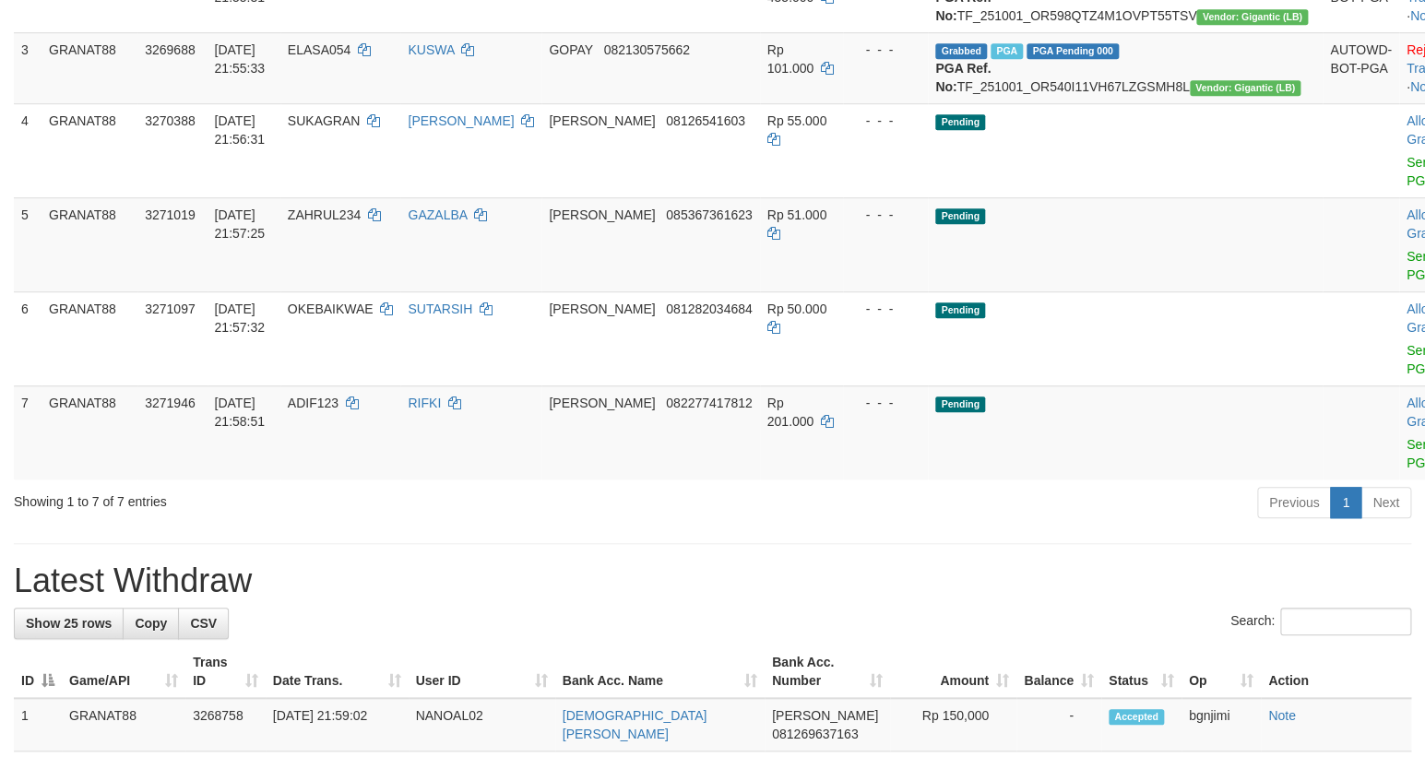
click at [972, 525] on div "Previous 1 Next" at bounding box center [1009, 505] width 803 height 40
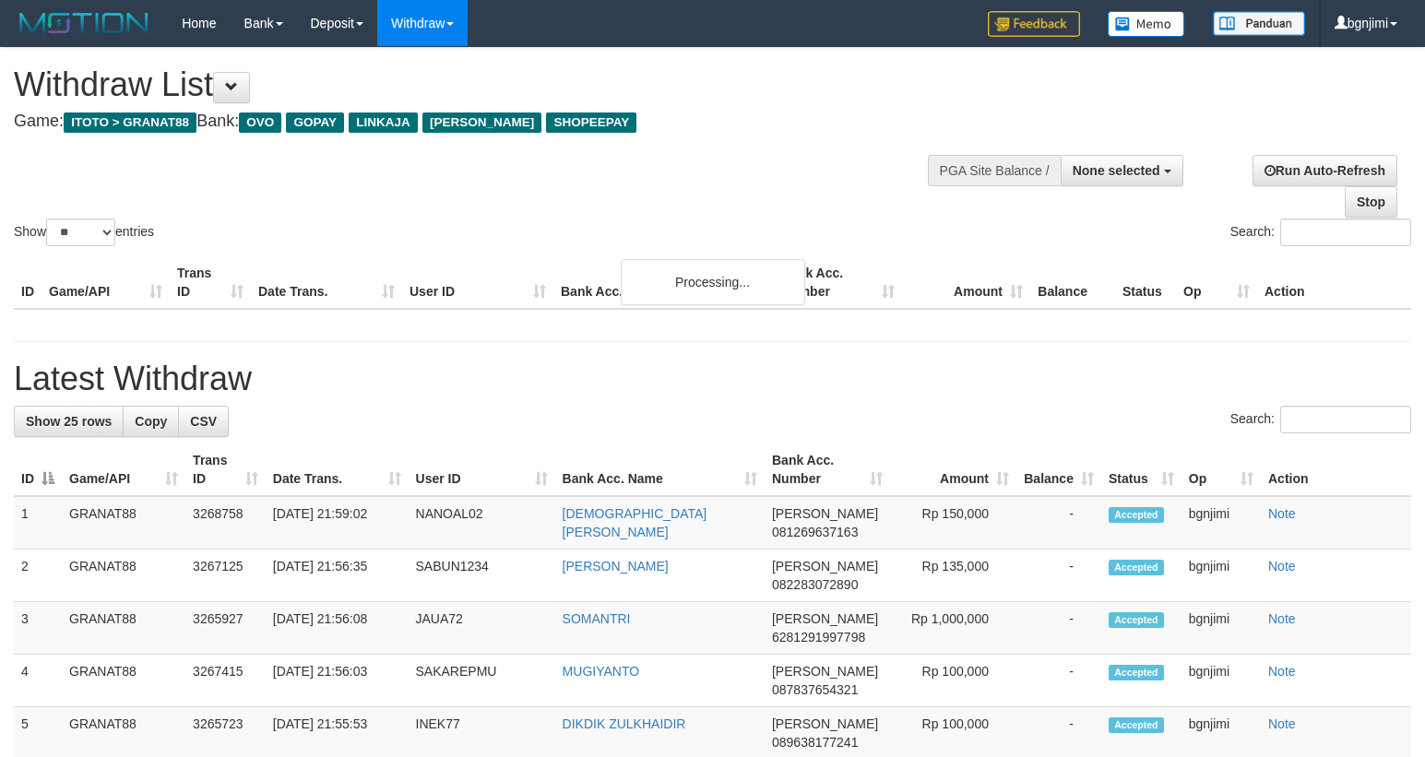
select select
select select "**"
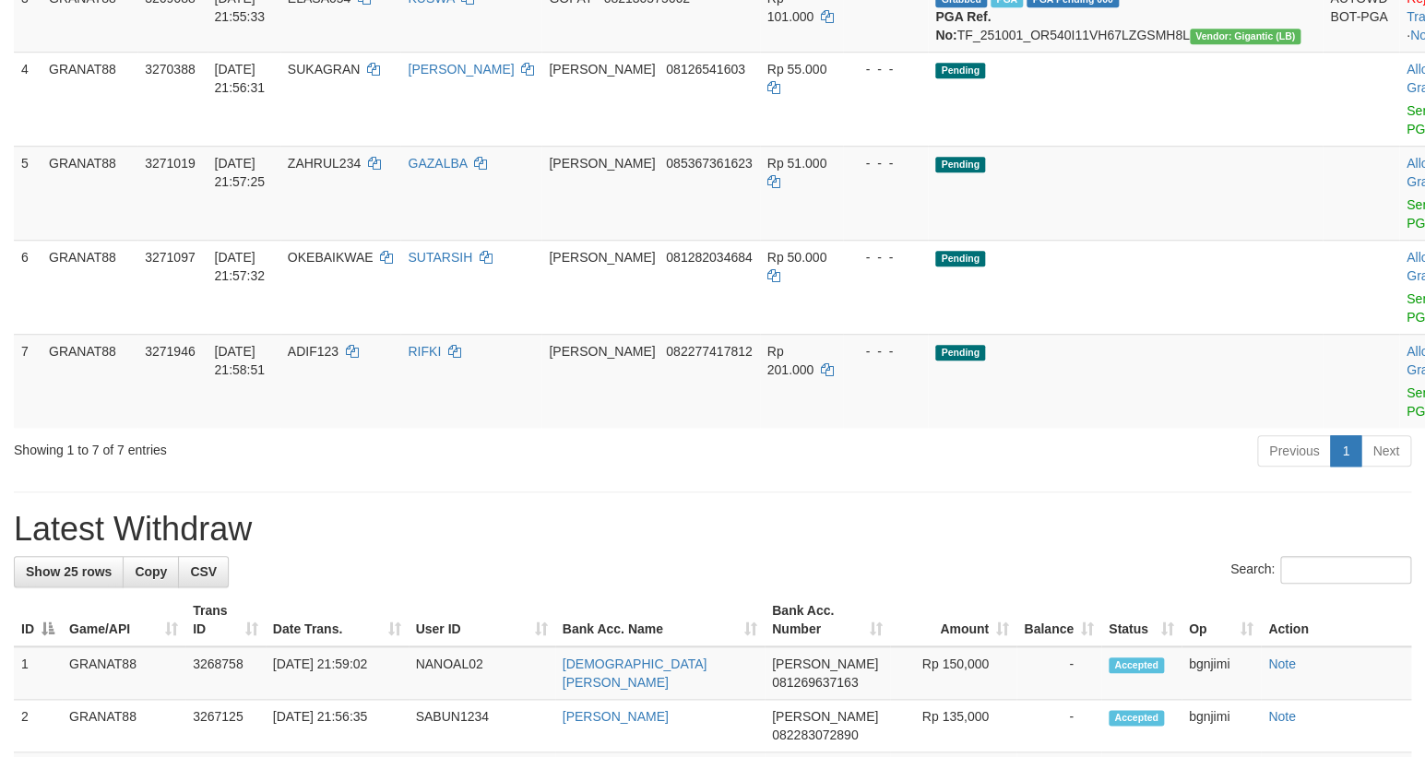
scroll to position [419, 0]
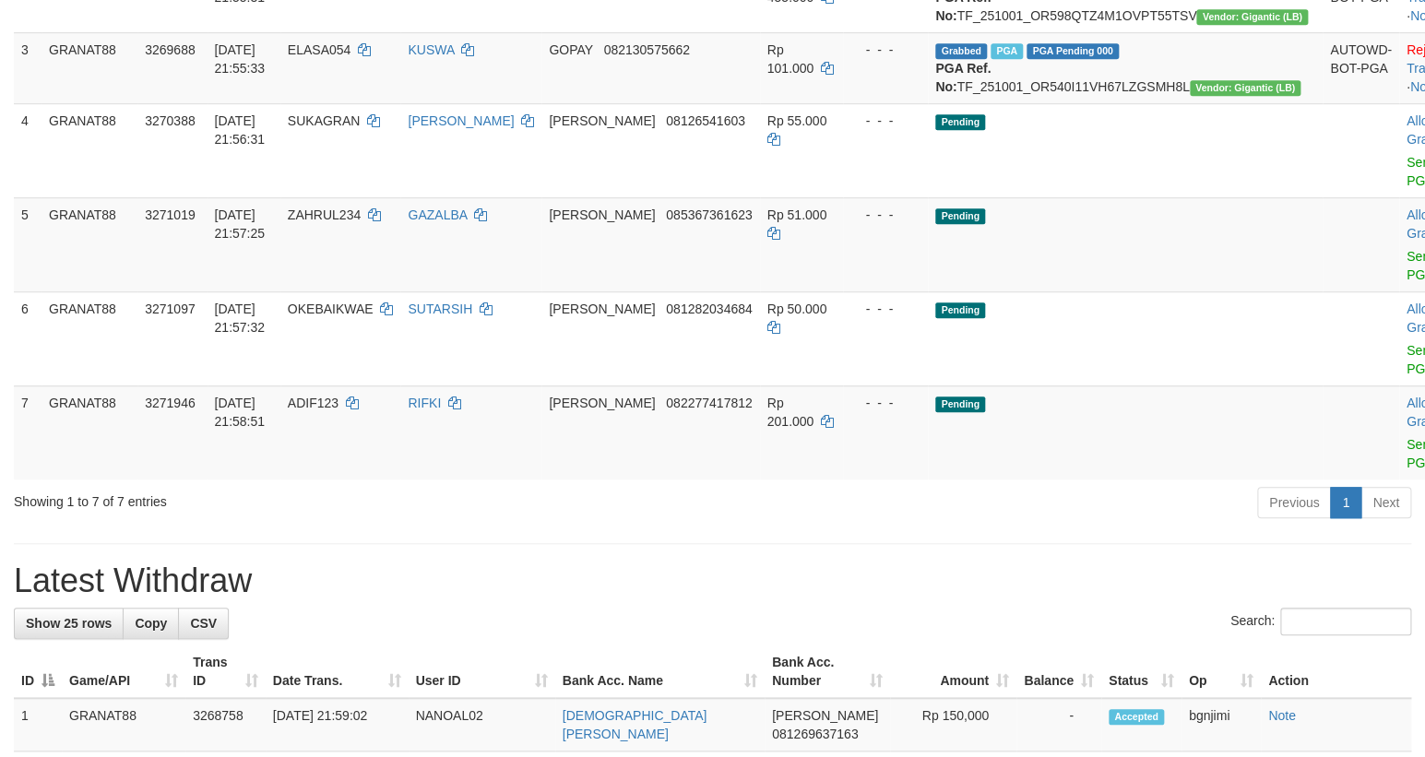
click at [960, 525] on div "Previous 1 Next" at bounding box center [1009, 505] width 803 height 40
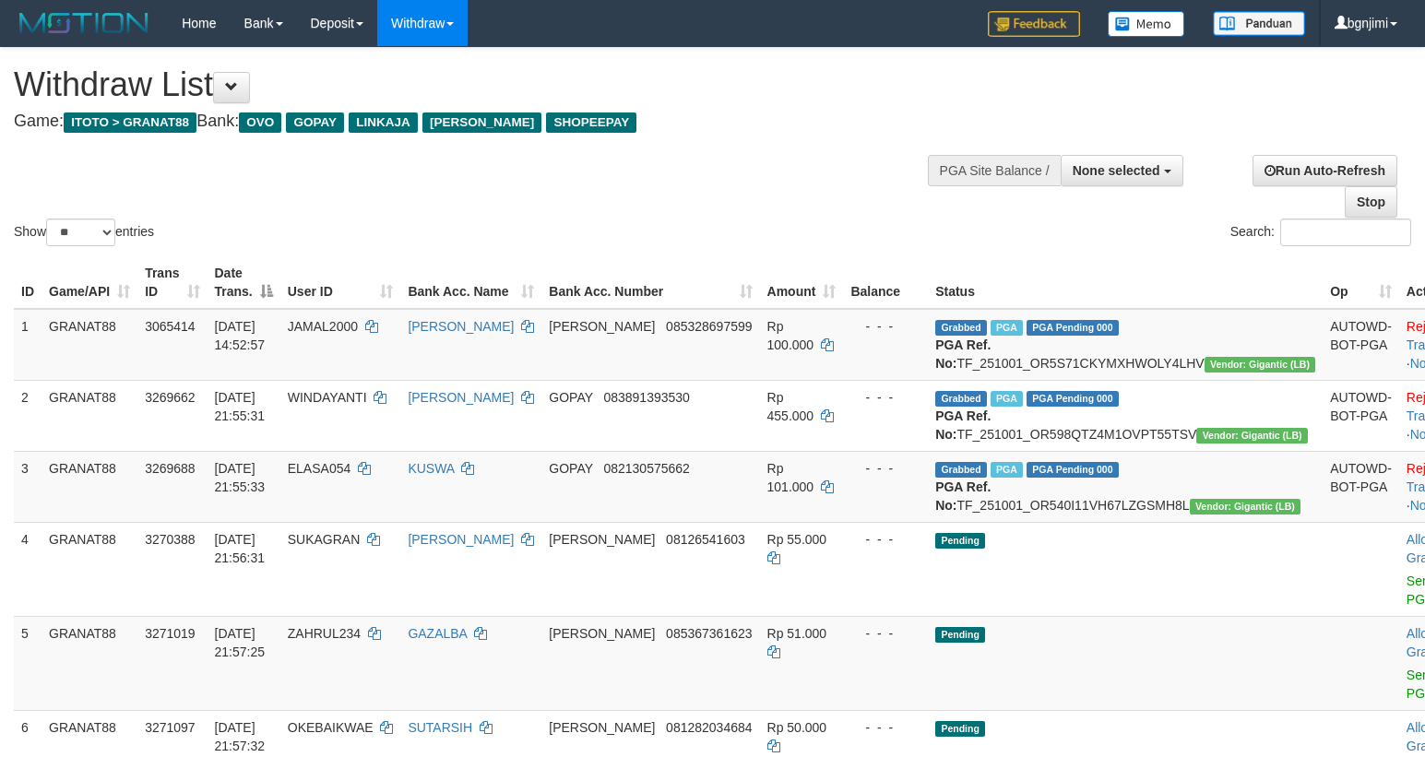
select select
select select "**"
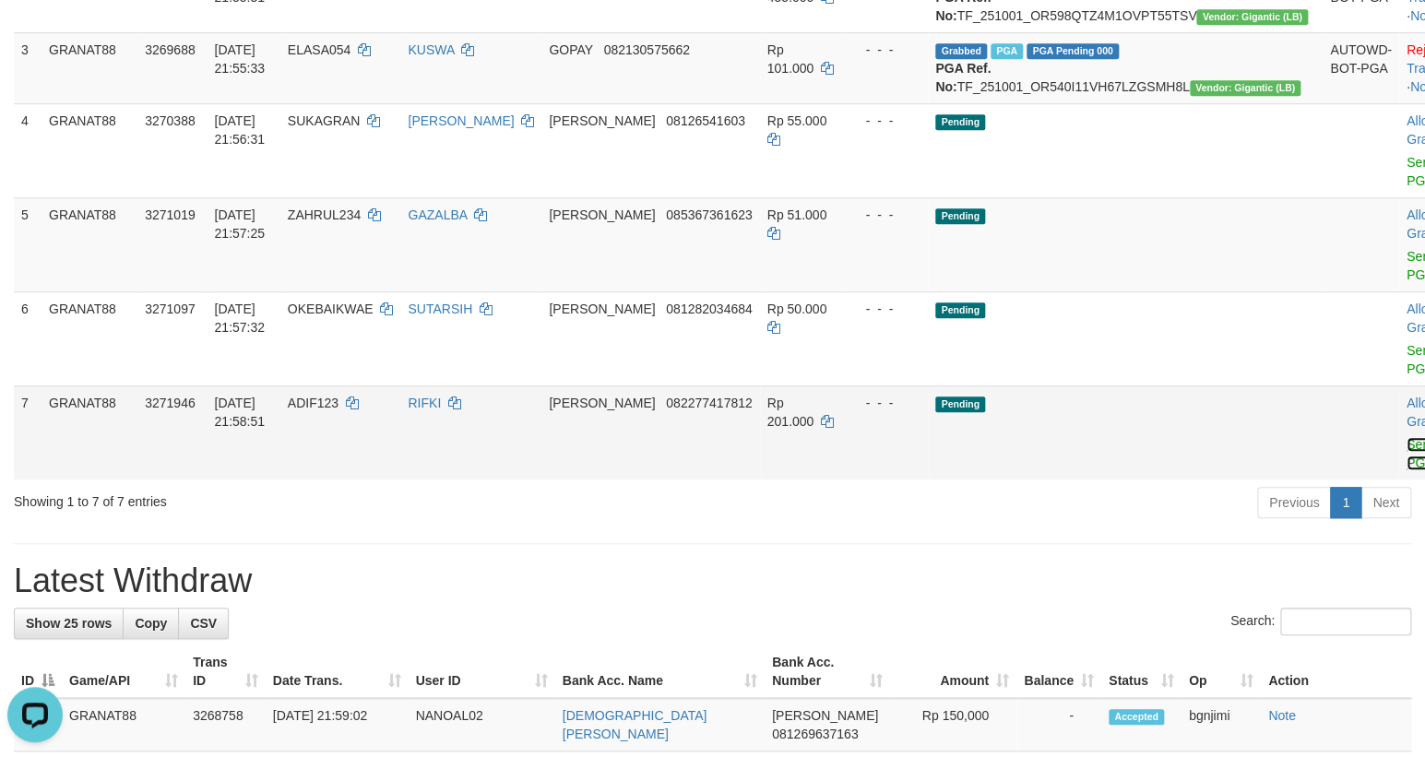
click at [1406, 470] on link "Send PGA" at bounding box center [1421, 453] width 30 height 33
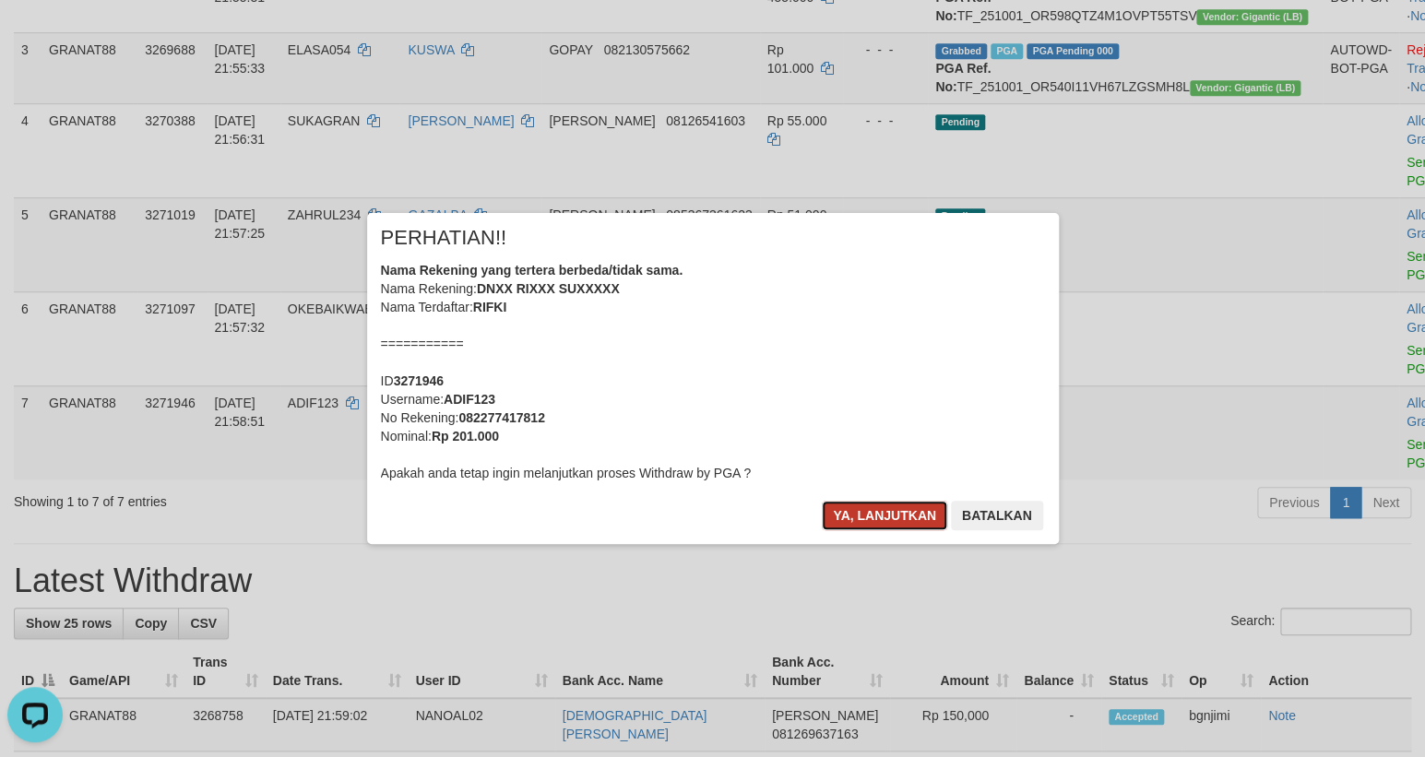
click at [847, 502] on button "Ya, lanjutkan" at bounding box center [884, 516] width 125 height 30
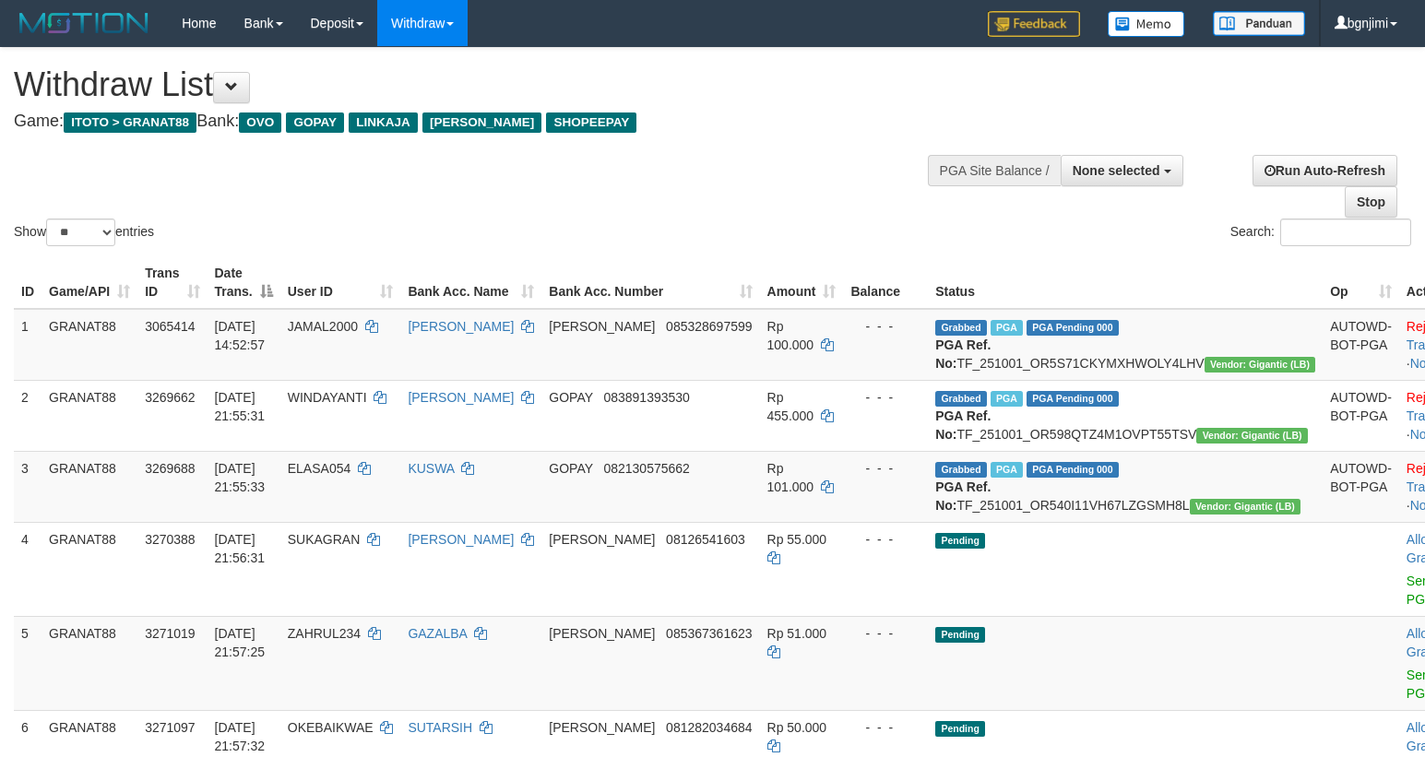
select select
select select "**"
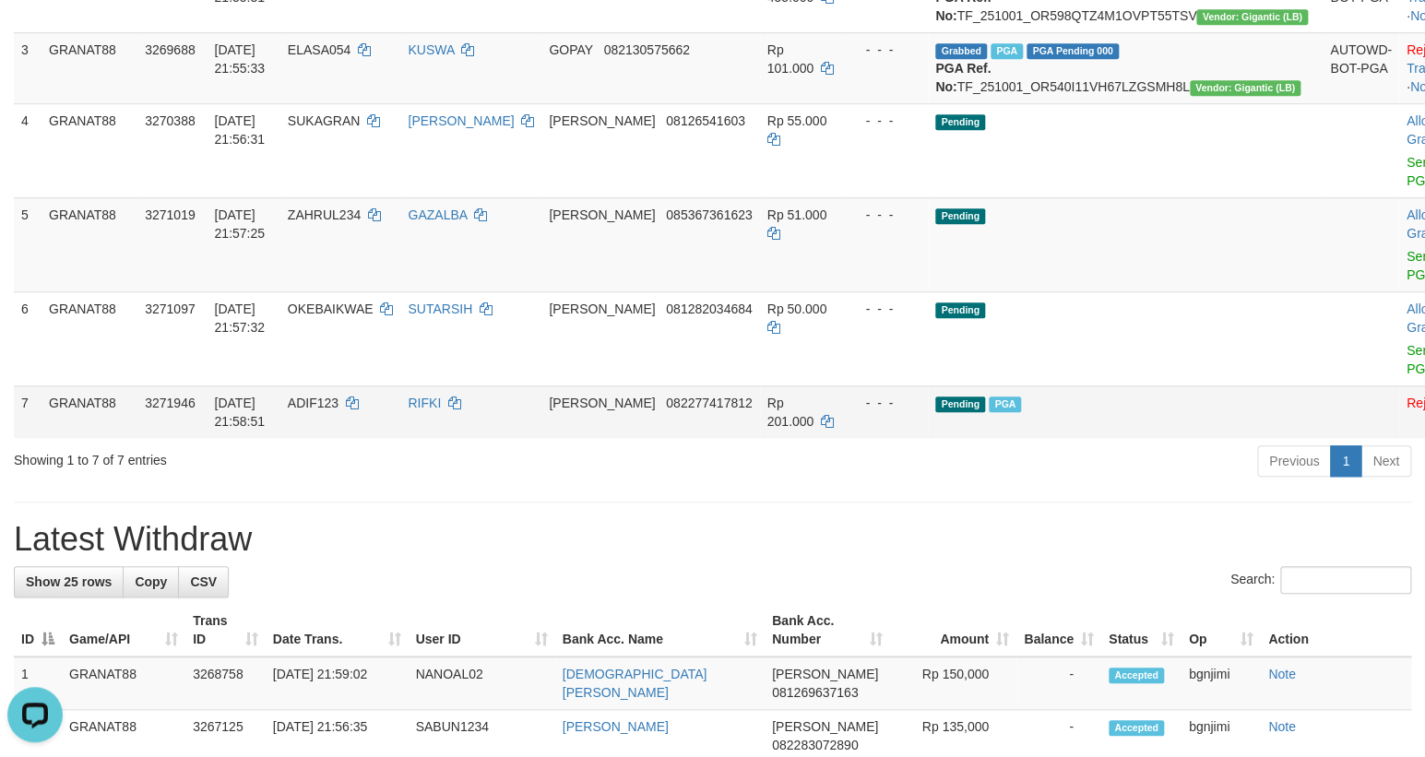
click at [338, 410] on span "ADIF123" at bounding box center [313, 403] width 51 height 15
copy span "ADIF123"
drag, startPoint x: 352, startPoint y: 450, endPoint x: 400, endPoint y: 511, distance: 77.5
click at [350, 438] on td "ADIF123" at bounding box center [340, 411] width 121 height 53
click at [412, 469] on div "Showing 1 to 7 of 7 entries" at bounding box center [297, 457] width 566 height 26
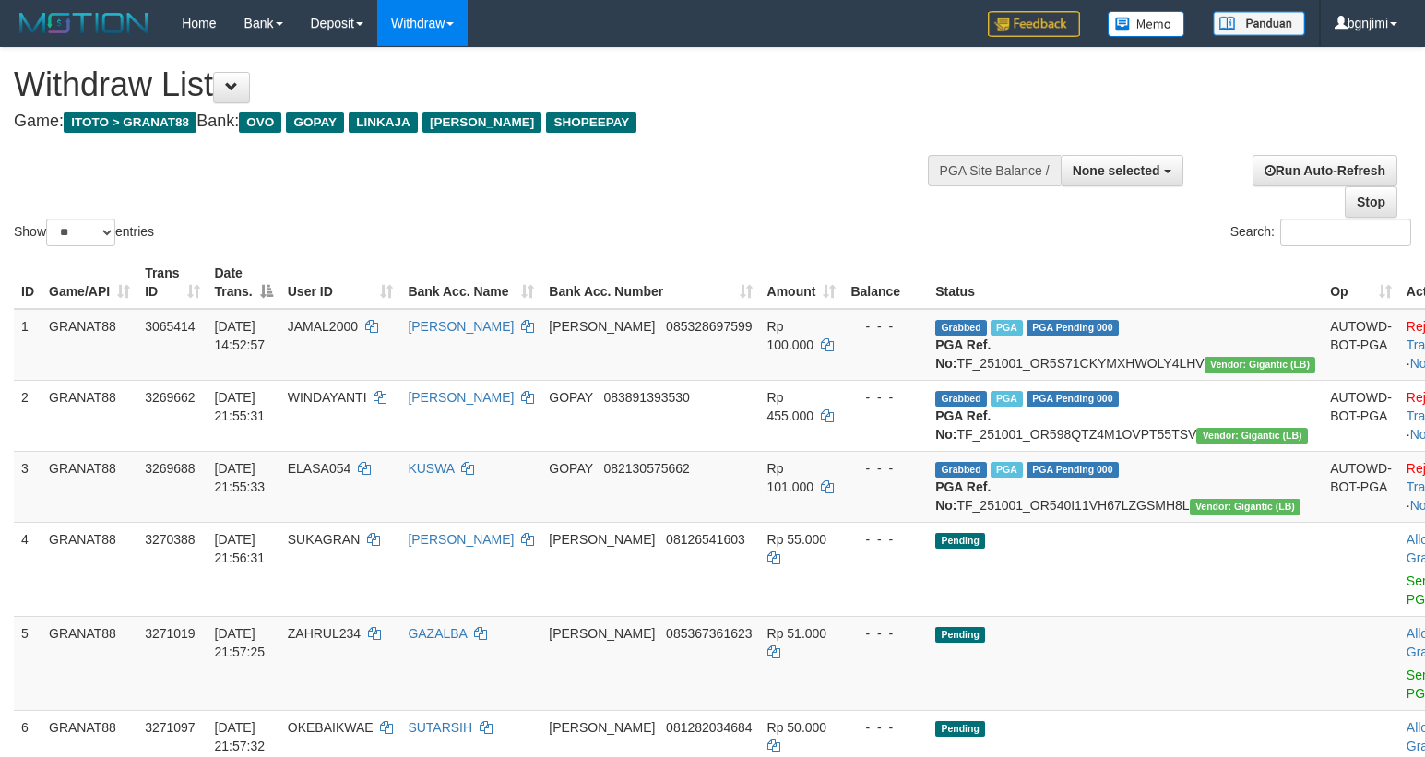
select select
select select "**"
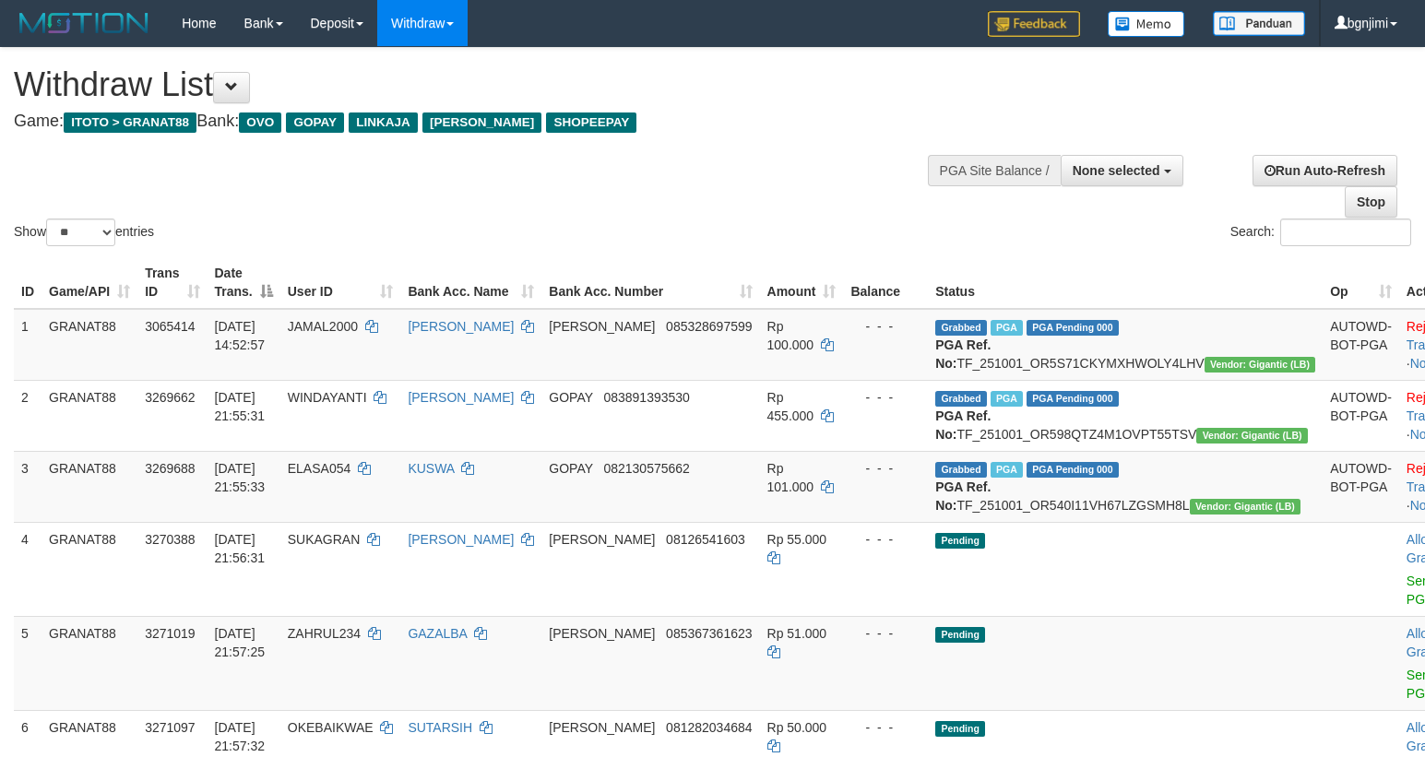
select select
select select "**"
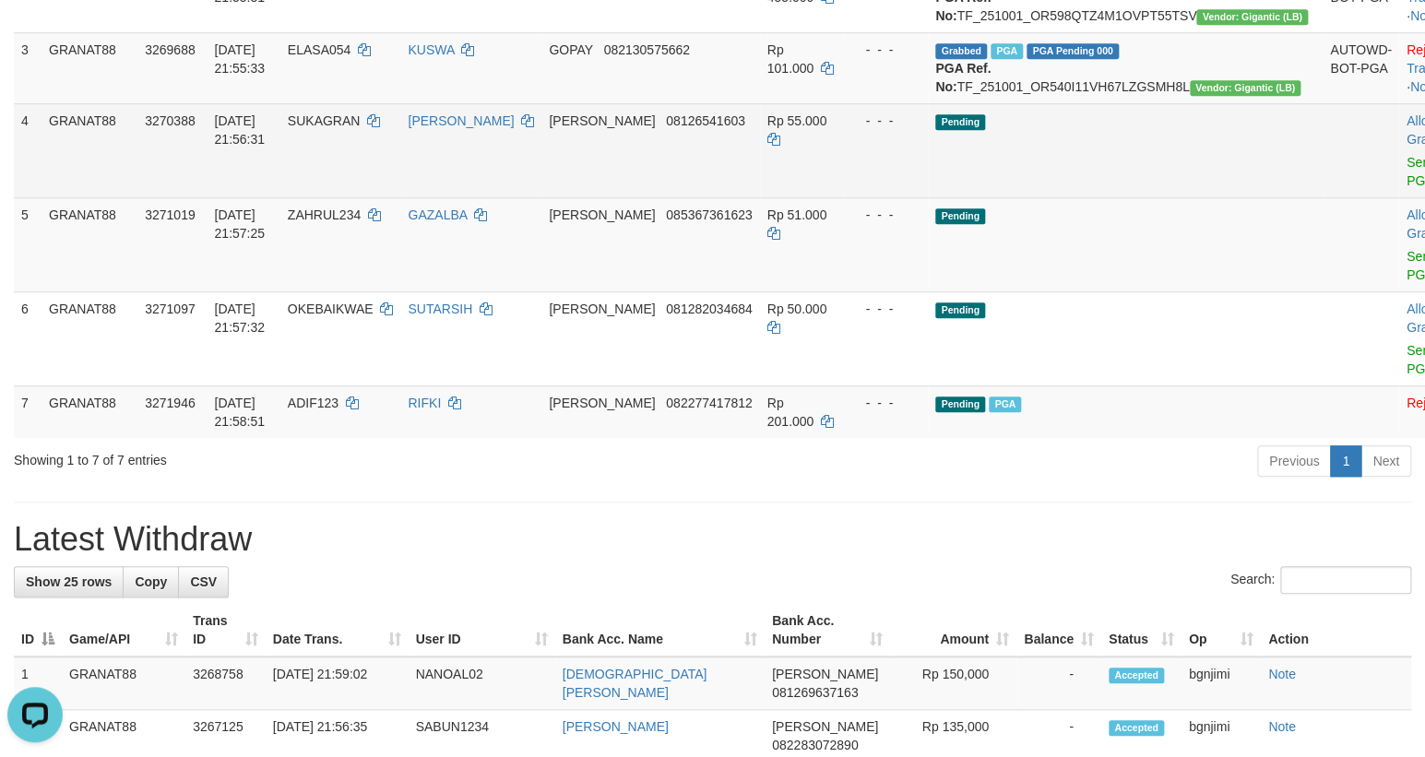
click at [908, 197] on td "- - -" at bounding box center [885, 150] width 85 height 94
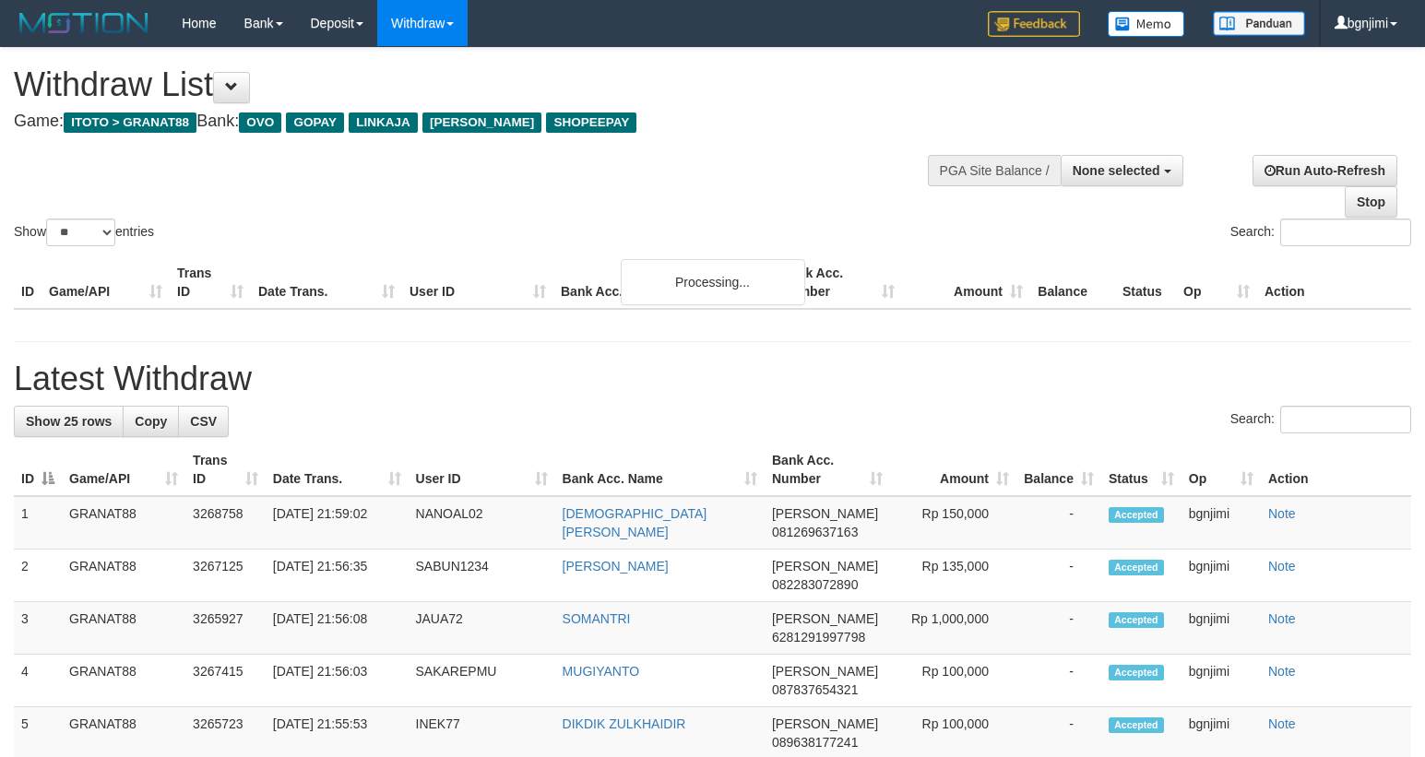
select select
select select "**"
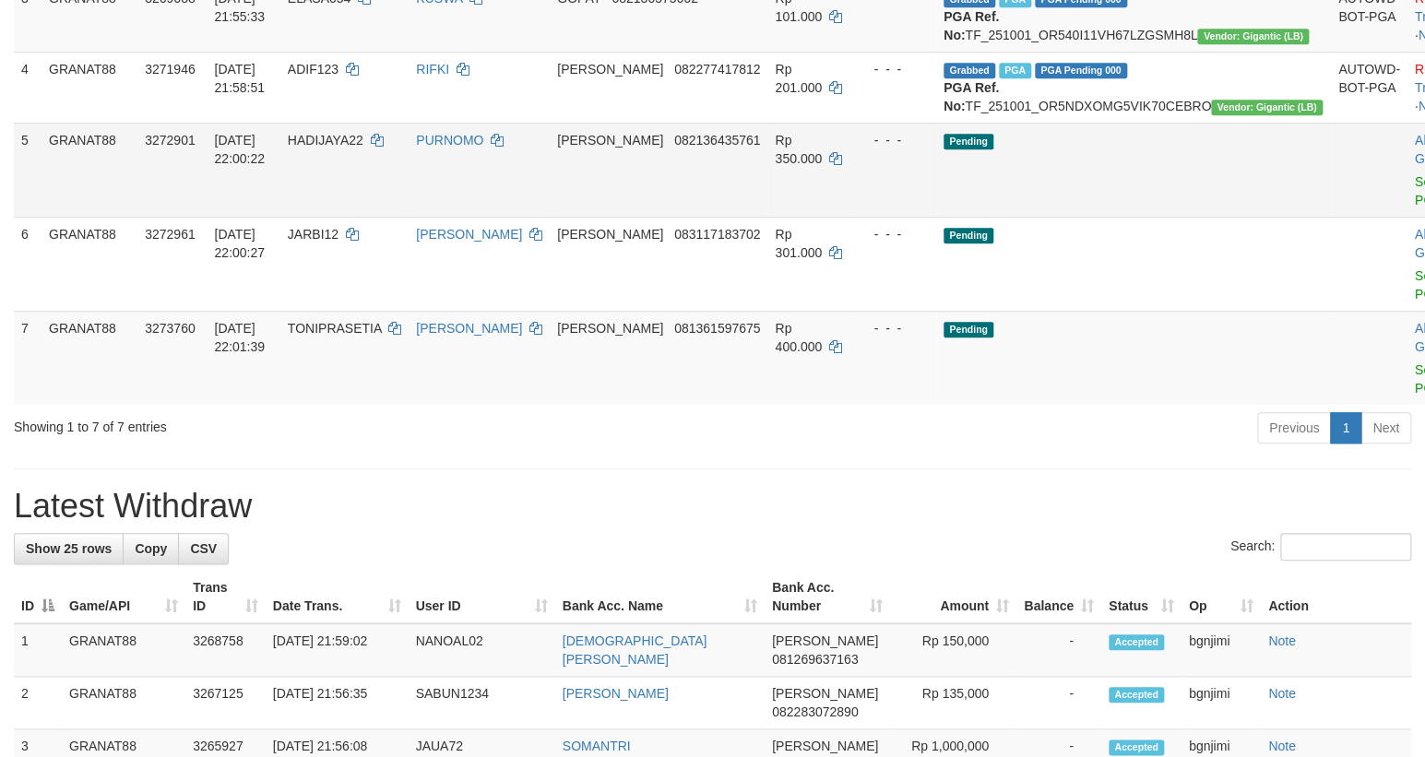
scroll to position [419, 0]
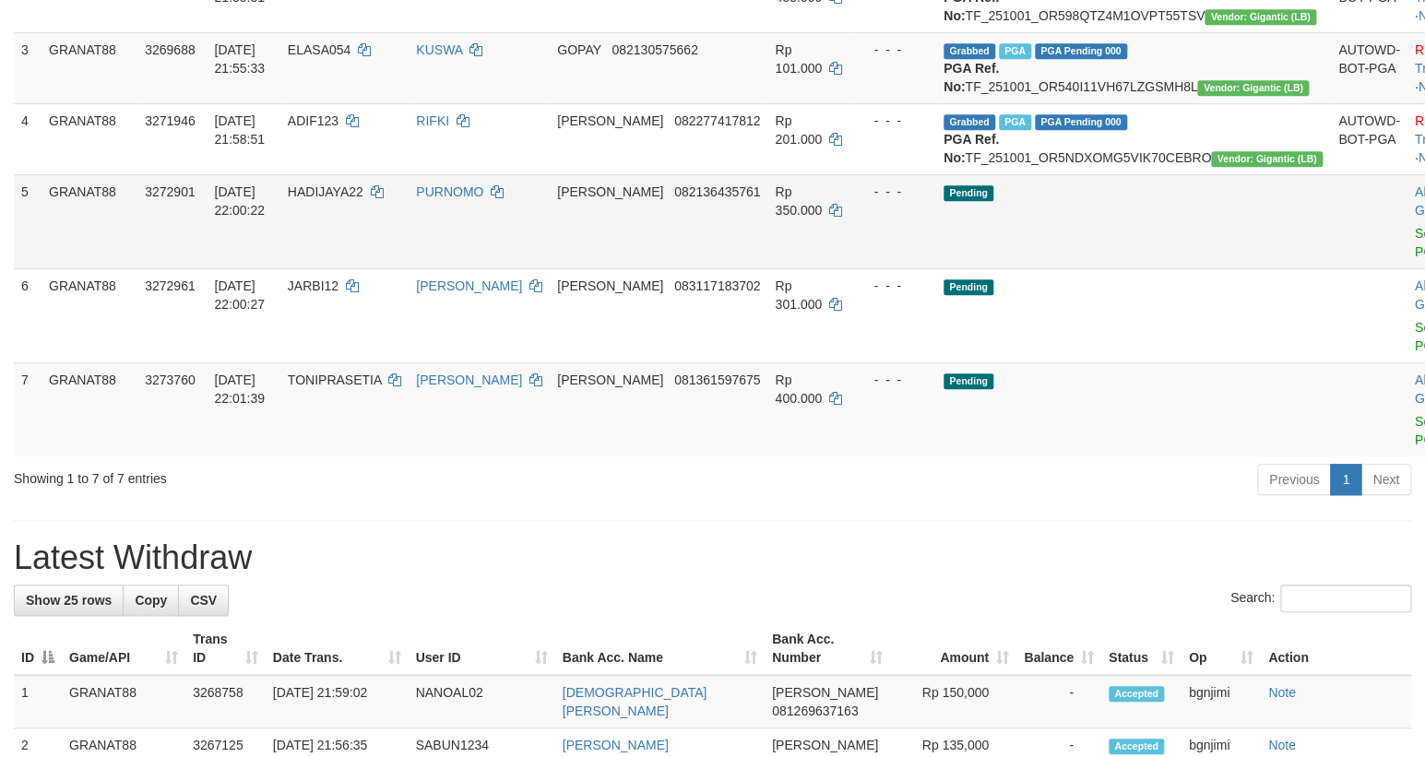
click at [363, 199] on span "HADIJAYA22" at bounding box center [326, 191] width 76 height 15
copy span "HADIJAYA22"
drag, startPoint x: 374, startPoint y: 269, endPoint x: 365, endPoint y: 292, distance: 24.8
click at [366, 268] on td "HADIJAYA22" at bounding box center [344, 221] width 128 height 94
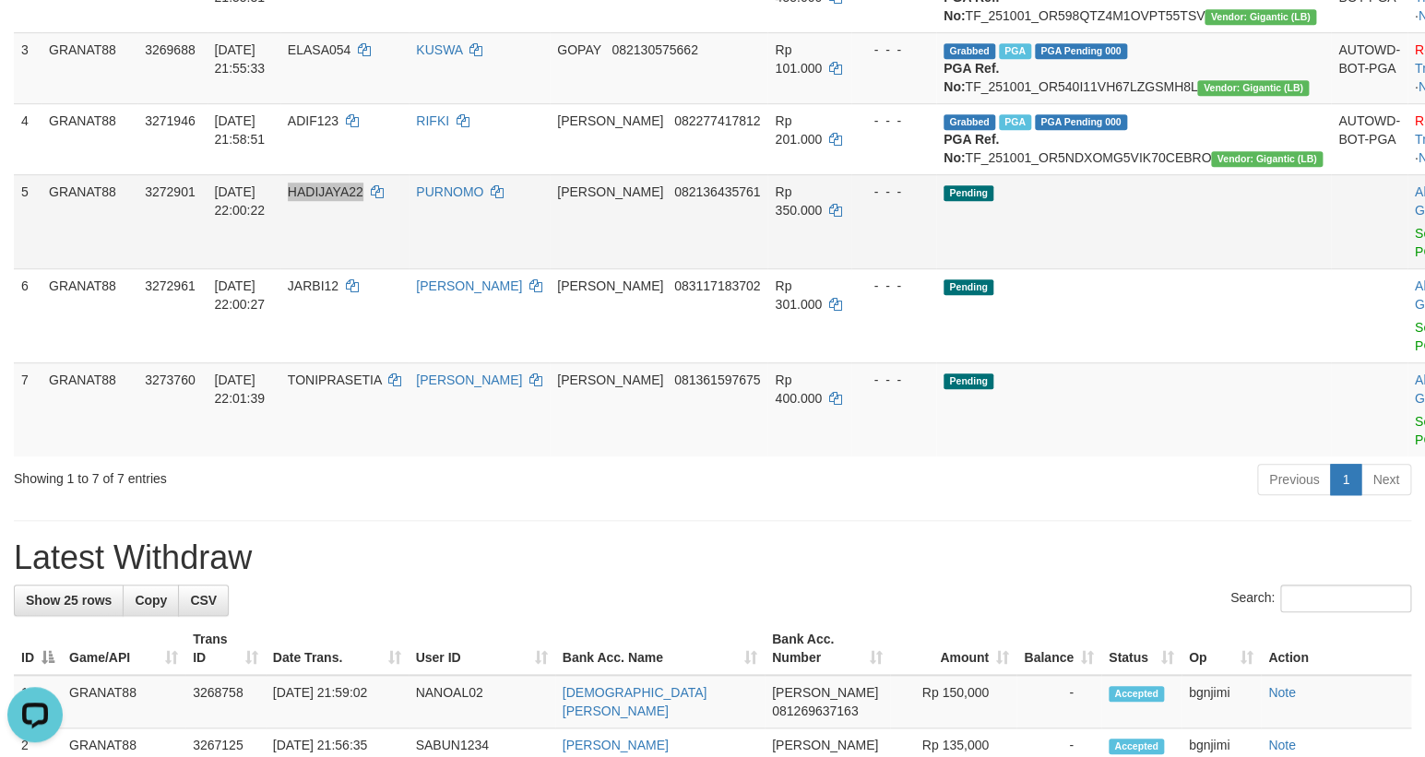
click at [365, 268] on td "HADIJAYA22" at bounding box center [344, 221] width 128 height 94
drag, startPoint x: 921, startPoint y: 384, endPoint x: 857, endPoint y: 320, distance: 90.6
click at [912, 362] on td "- - -" at bounding box center [893, 315] width 85 height 94
click at [799, 253] on td "Rp 350.000" at bounding box center [809, 221] width 84 height 94
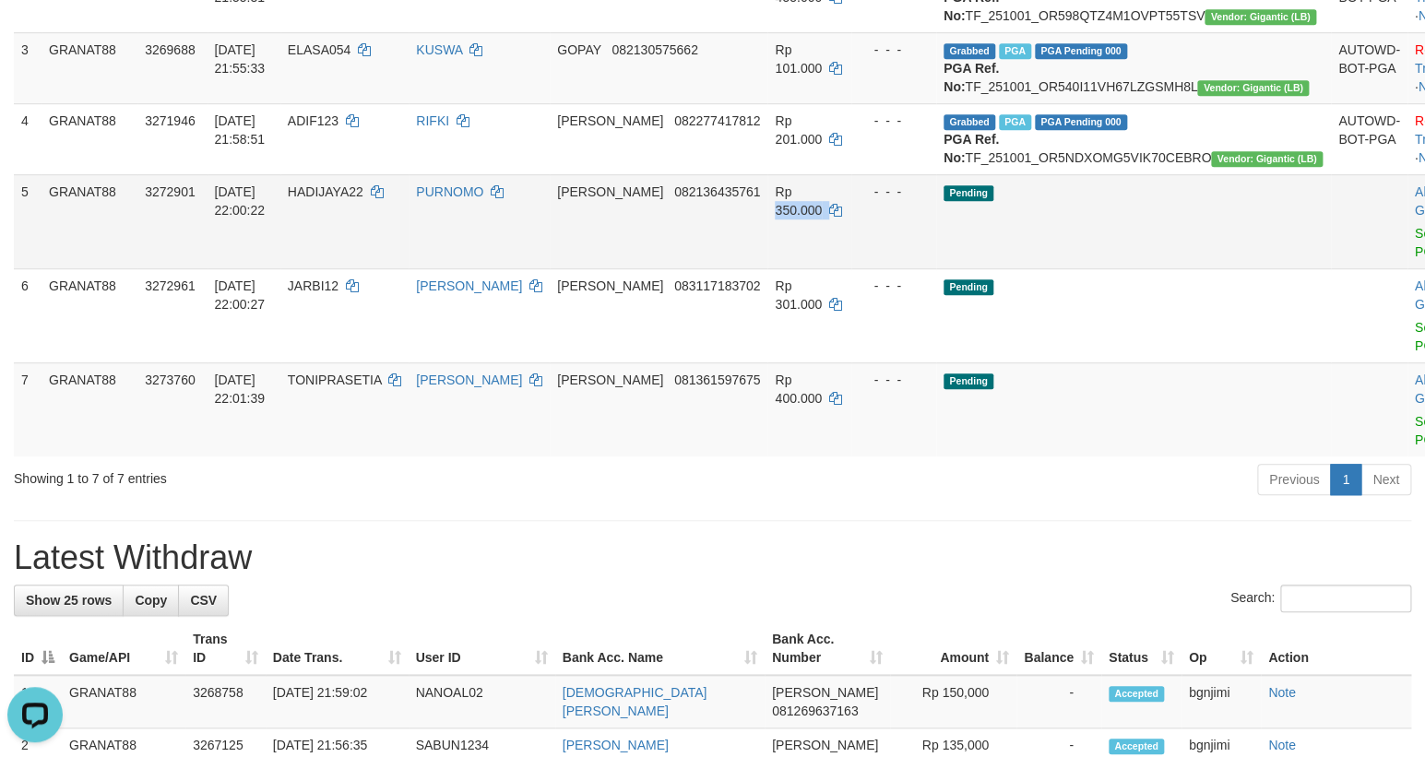
copy td "350.000"
click at [1407, 268] on td "Allow Grab · Reject Send PGA · Note" at bounding box center [1452, 221] width 91 height 94
click at [1415, 259] on link "Send PGA" at bounding box center [1430, 242] width 30 height 33
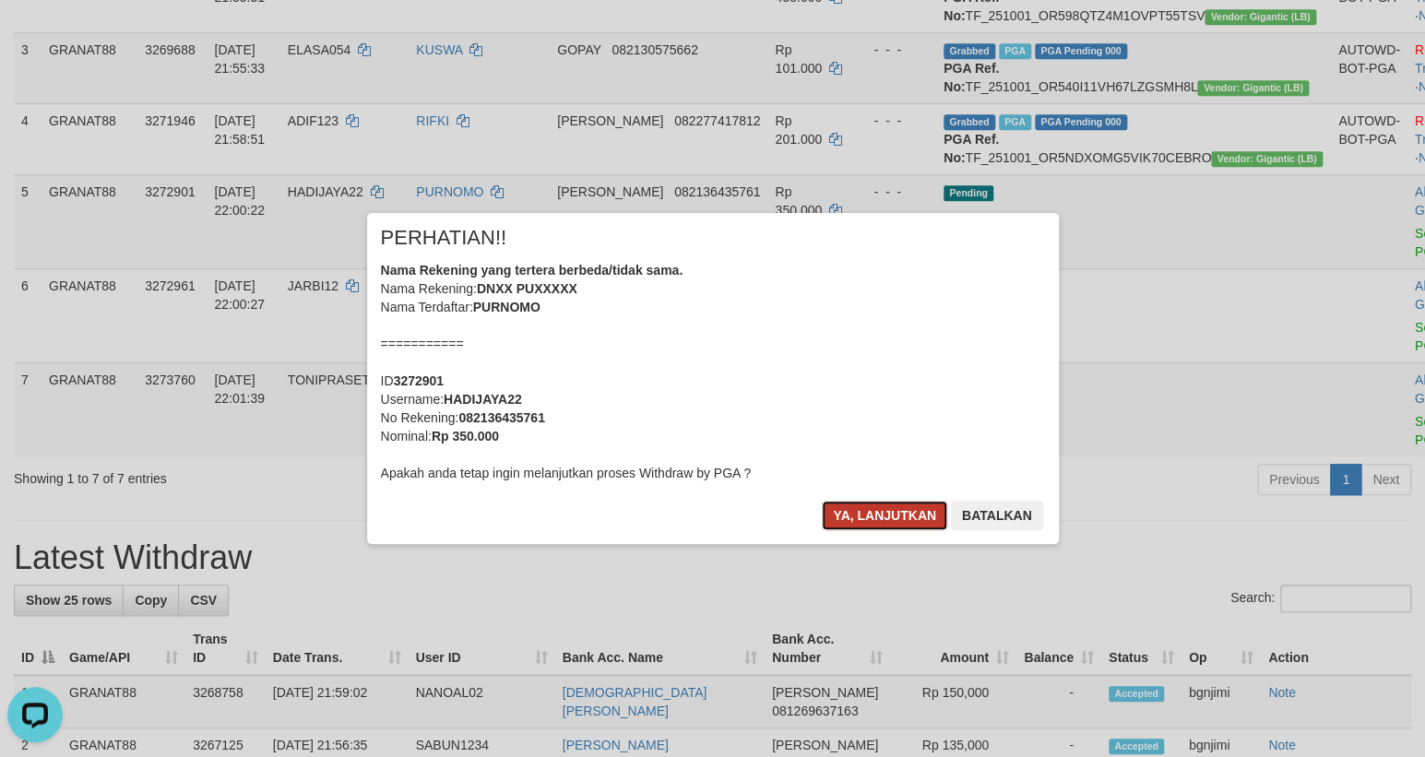
click at [907, 504] on button "Ya, lanjutkan" at bounding box center [884, 516] width 125 height 30
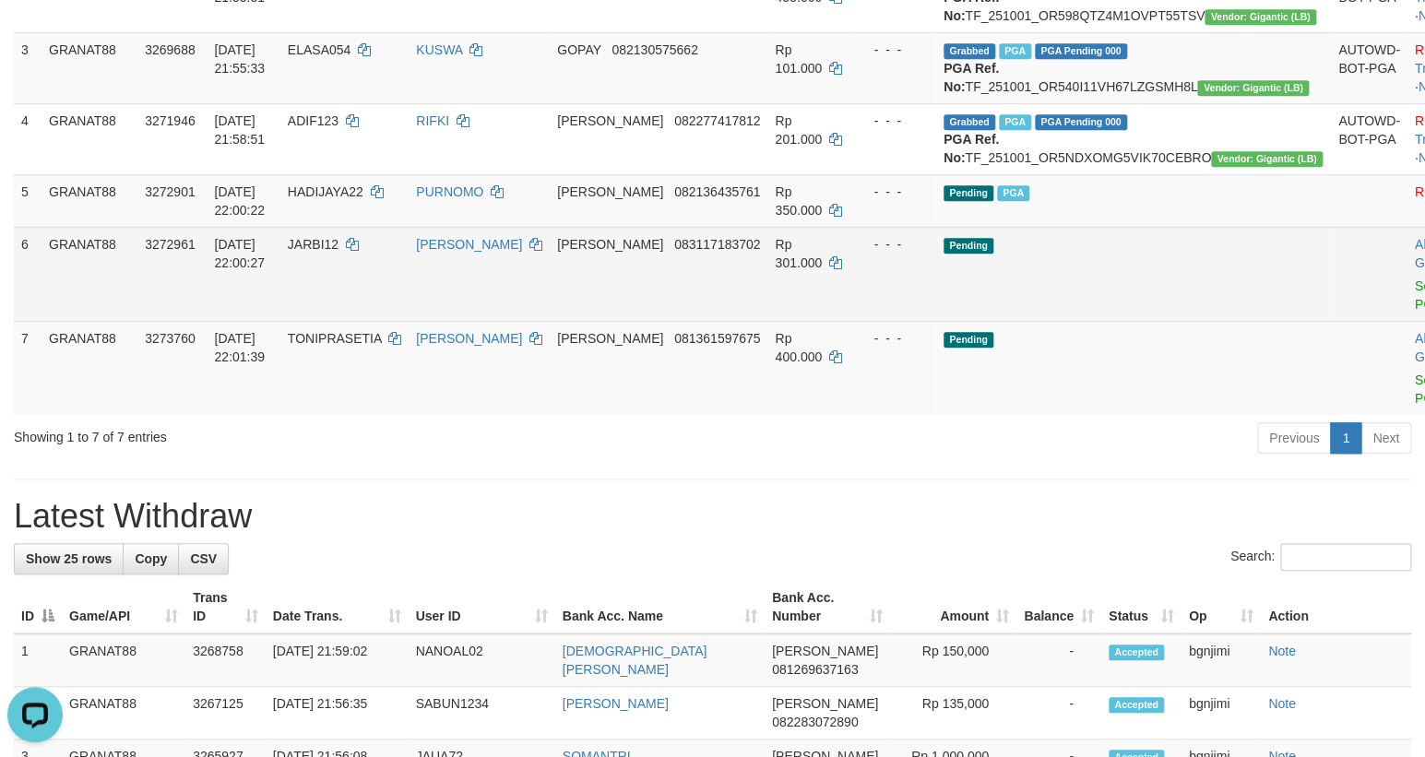
click at [366, 321] on td "JARBI12" at bounding box center [344, 274] width 128 height 94
copy span "JARBI12"
click at [360, 321] on td "JARBI12" at bounding box center [344, 274] width 128 height 94
click at [359, 321] on td "JARBI12" at bounding box center [344, 274] width 128 height 94
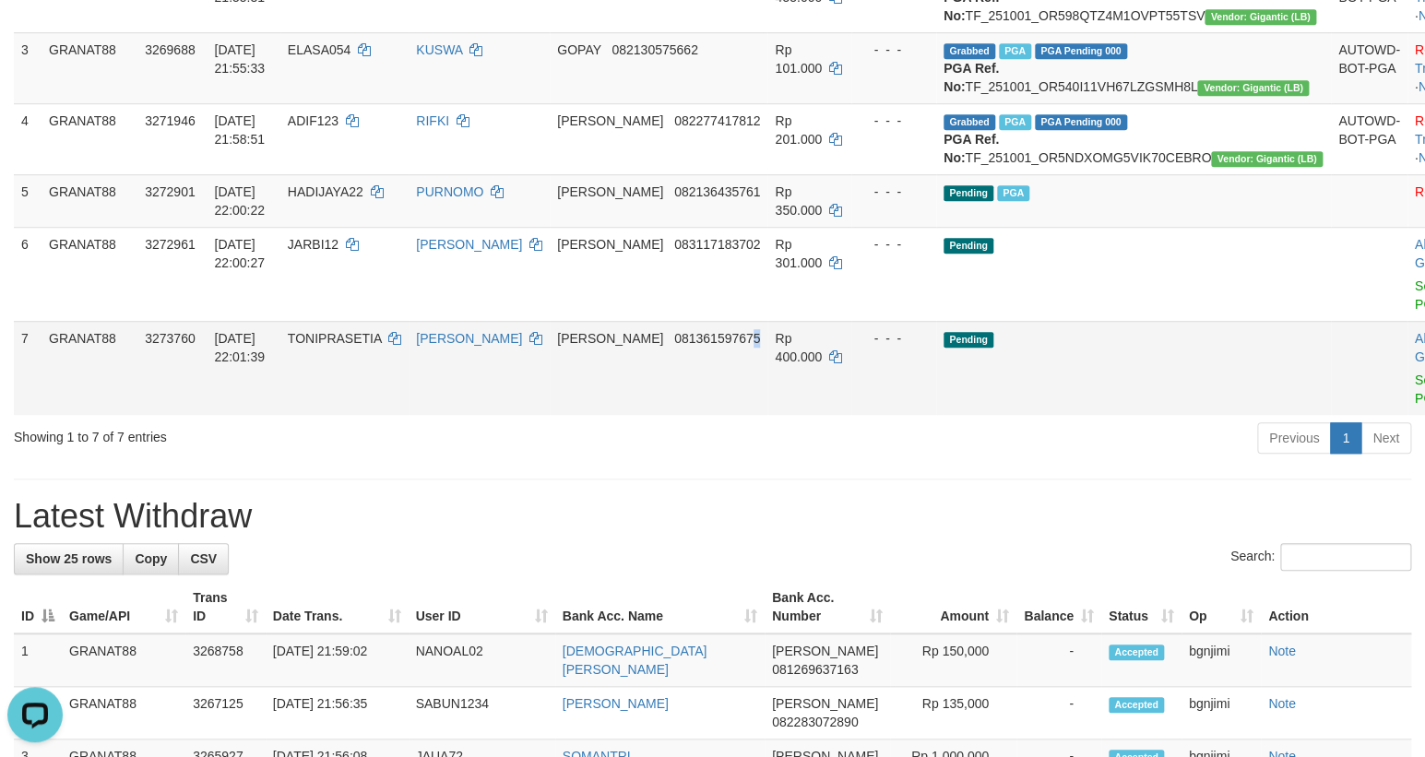
drag, startPoint x: 751, startPoint y: 420, endPoint x: 762, endPoint y: 397, distance: 25.6
click at [753, 415] on td "DANA 081361597675" at bounding box center [659, 368] width 218 height 94
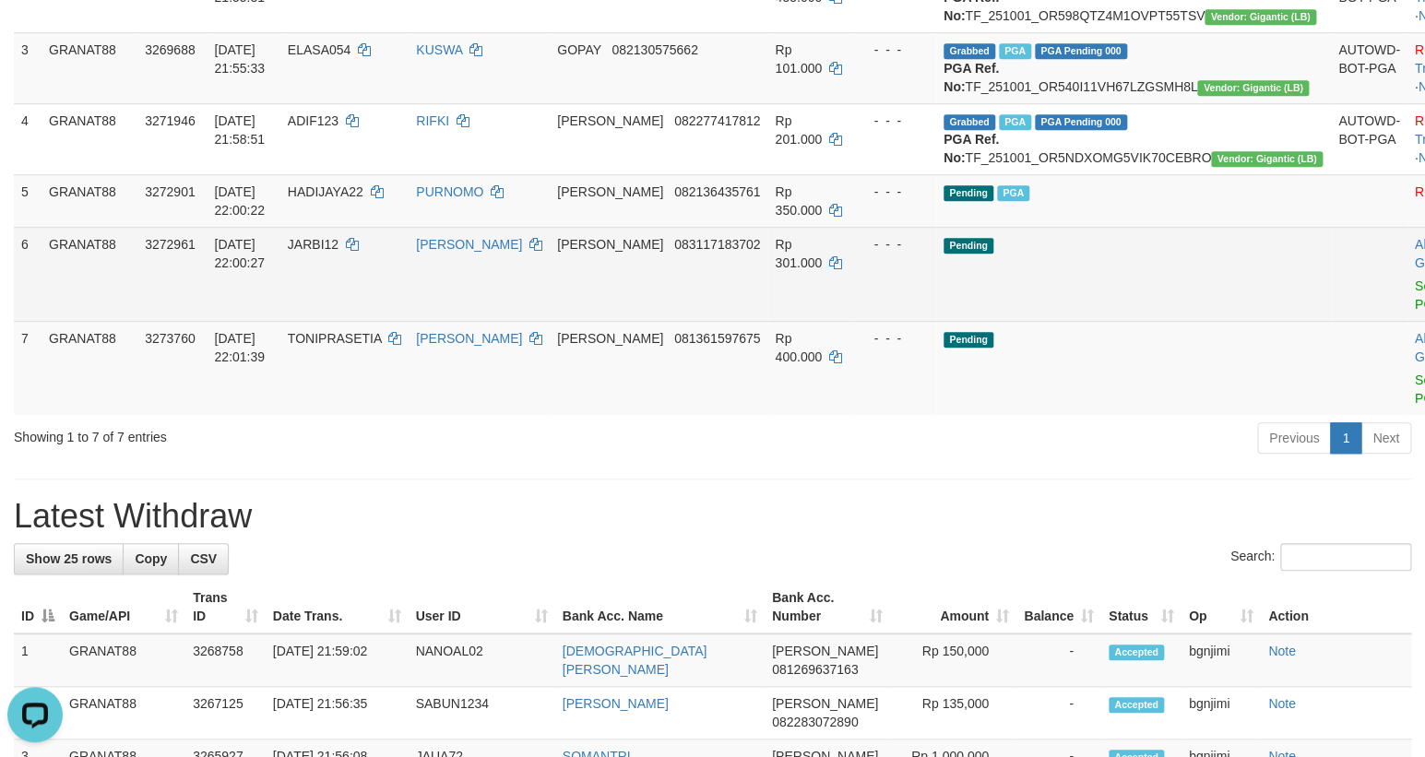
click at [817, 270] on span "Rp 301.000" at bounding box center [798, 253] width 47 height 33
copy td "301.000"
click at [1415, 312] on link "Send PGA" at bounding box center [1430, 294] width 30 height 33
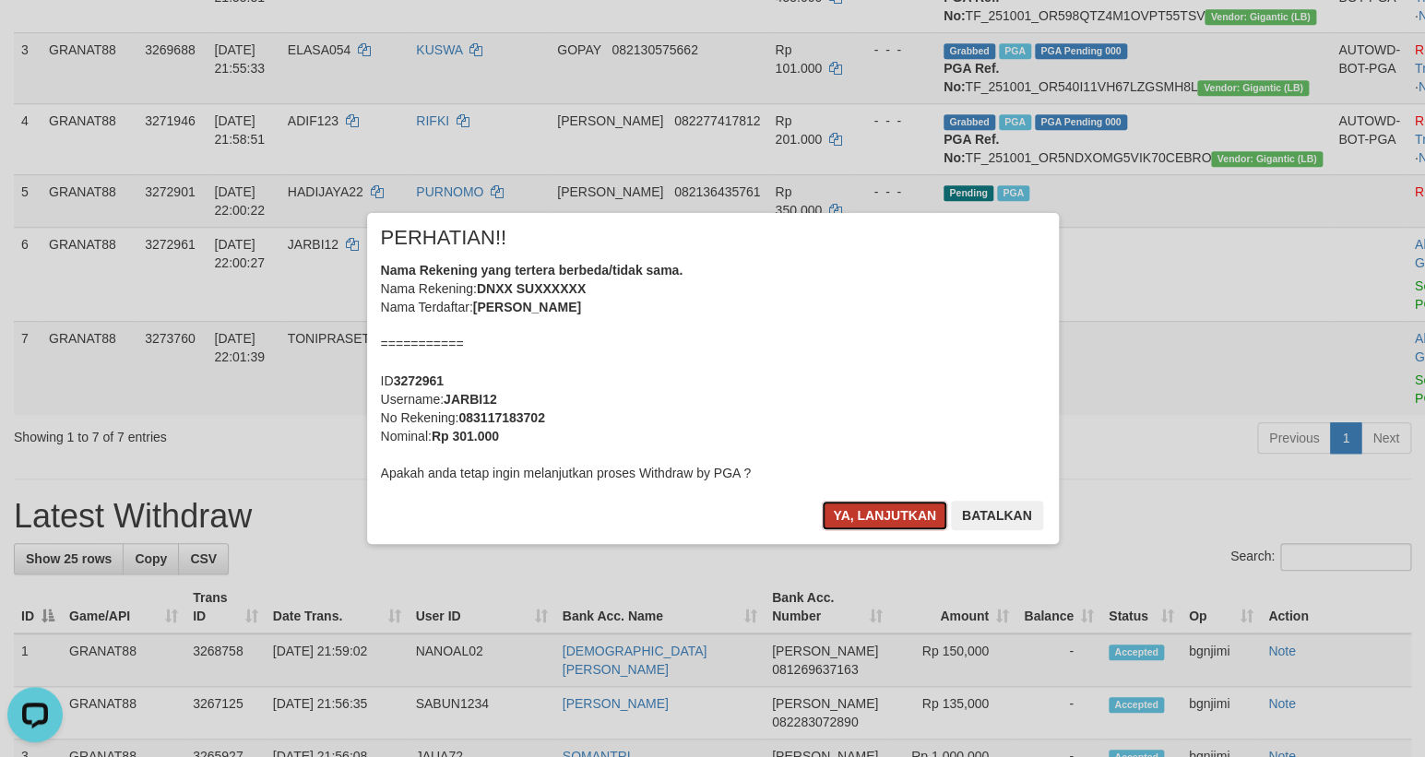
drag, startPoint x: 872, startPoint y: 515, endPoint x: 841, endPoint y: 514, distance: 31.4
click at [872, 515] on button "Ya, lanjutkan" at bounding box center [884, 516] width 125 height 30
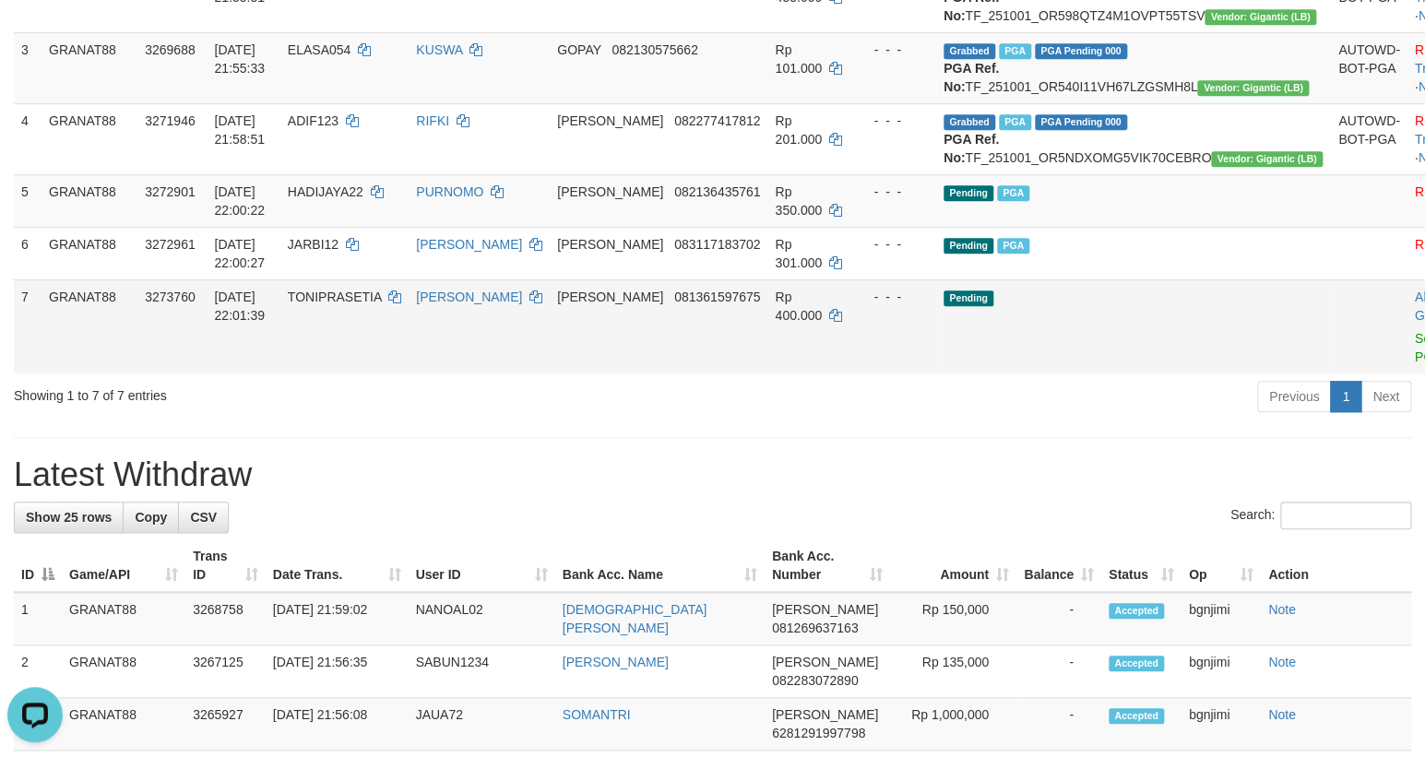
click at [360, 373] on td "TONIPRASETIA" at bounding box center [344, 326] width 128 height 94
click at [357, 373] on td "TONIPRASETIA" at bounding box center [344, 326] width 128 height 94
copy span "TONIPRASETIA"
click at [357, 373] on td "TONIPRASETIA" at bounding box center [344, 326] width 128 height 94
click at [745, 419] on div "Previous 1 Next" at bounding box center [1009, 399] width 803 height 40
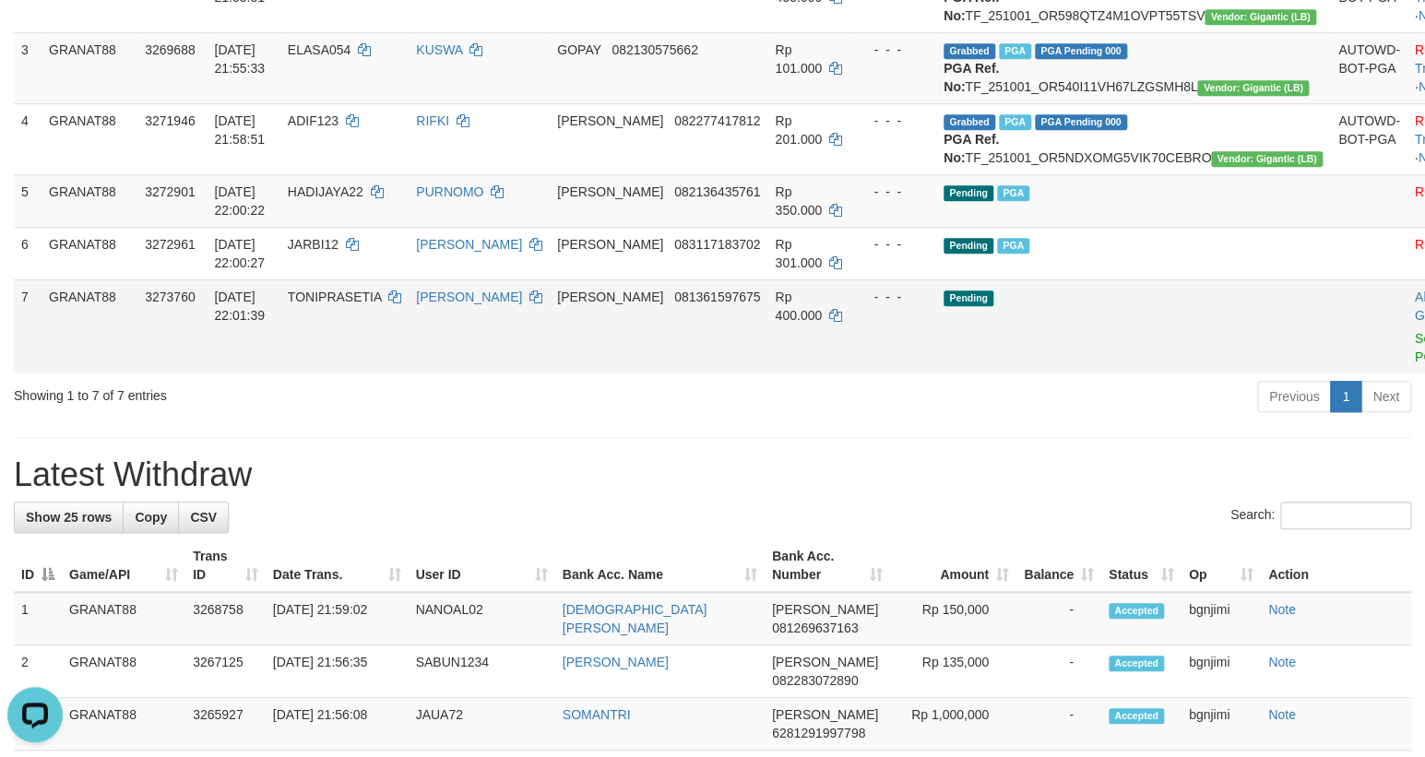
click at [808, 323] on span "Rp 400.000" at bounding box center [798, 306] width 47 height 33
copy td "400.000"
click at [1415, 364] on link "Send PGA" at bounding box center [1430, 347] width 30 height 33
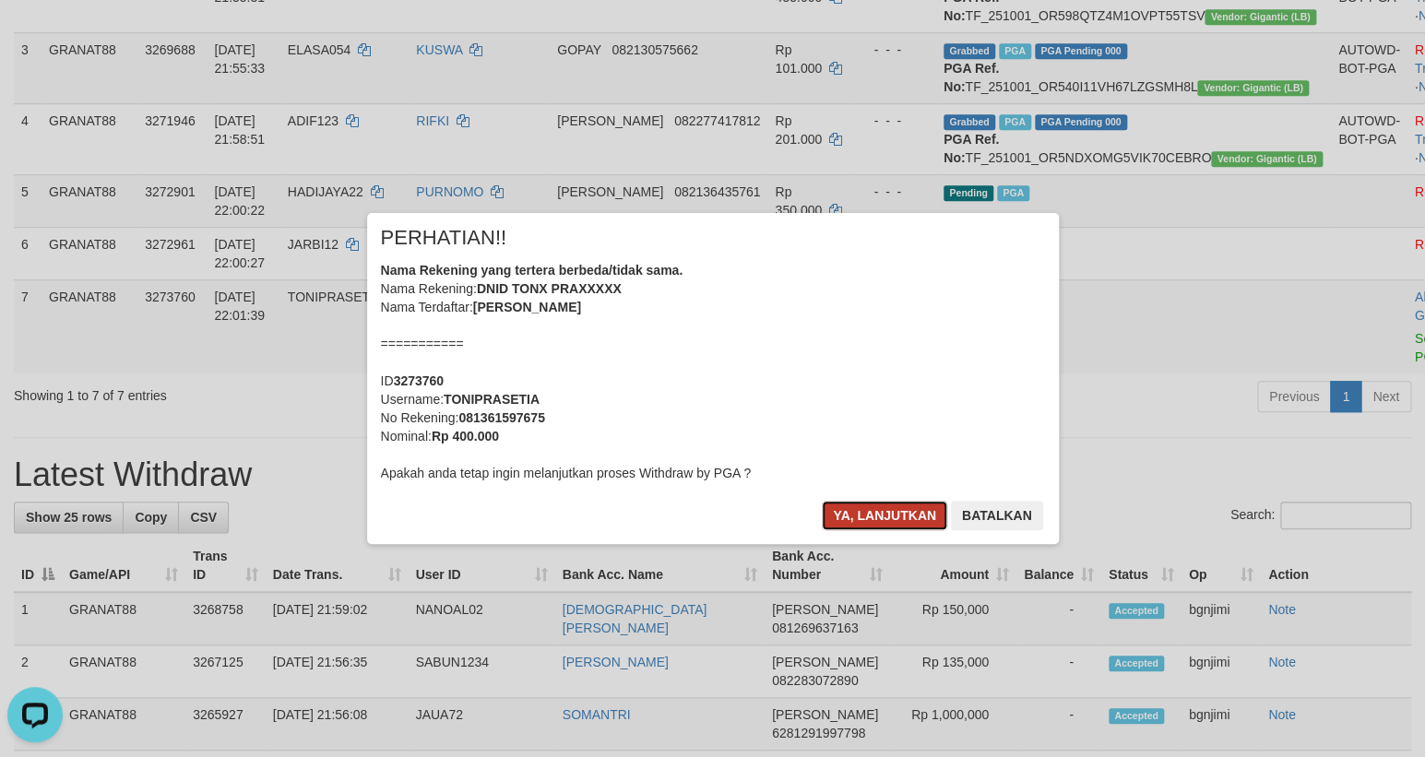
click at [858, 510] on button "Ya, lanjutkan" at bounding box center [884, 516] width 125 height 30
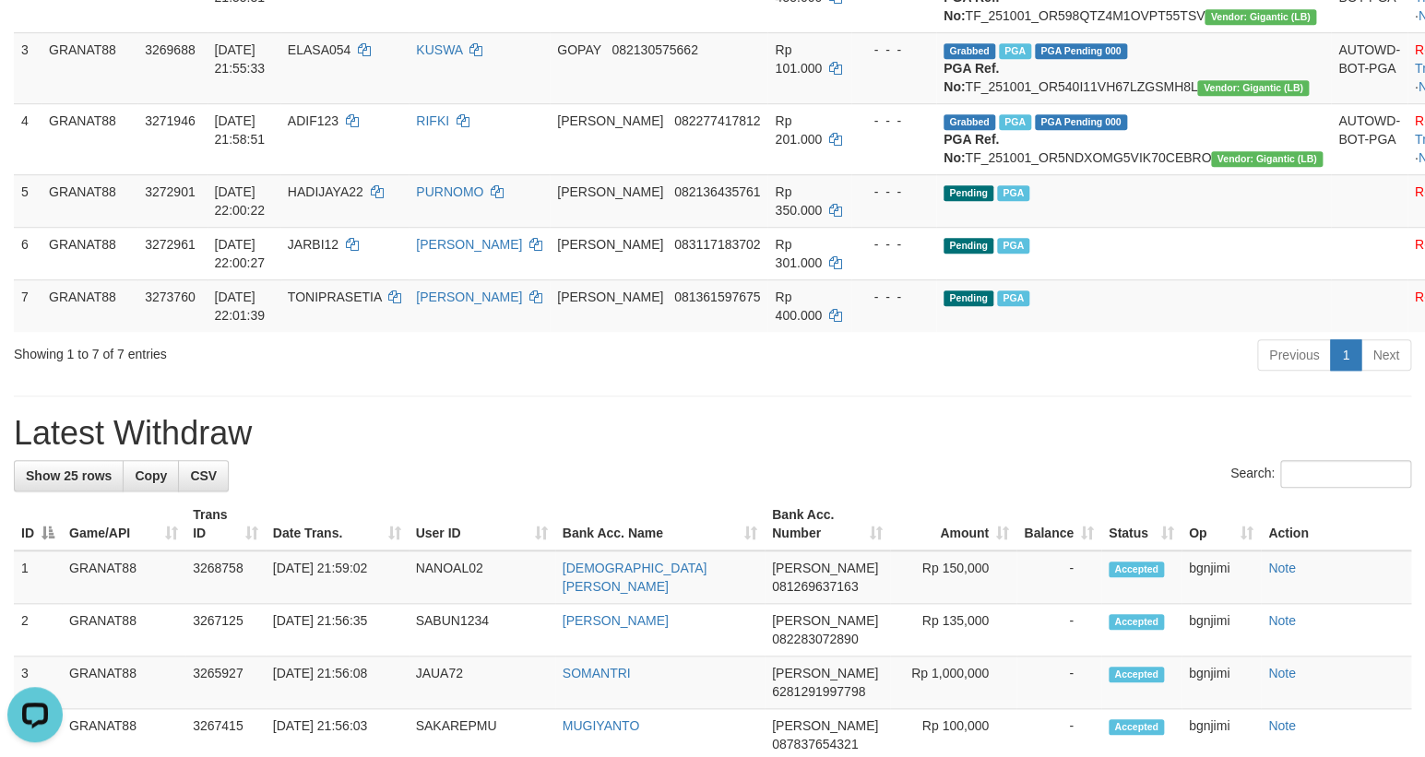
click at [856, 452] on h1 "Latest Withdraw" at bounding box center [712, 433] width 1397 height 37
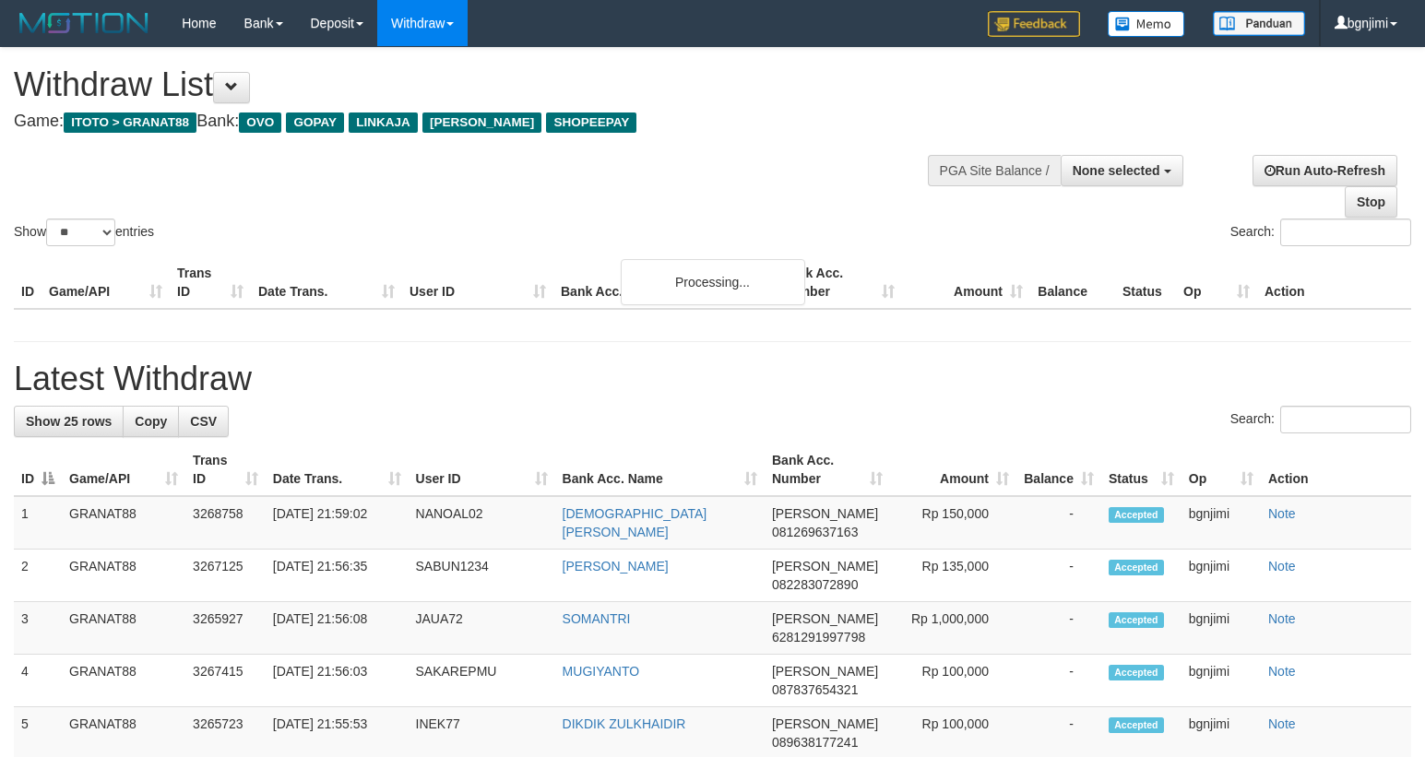
select select
select select "**"
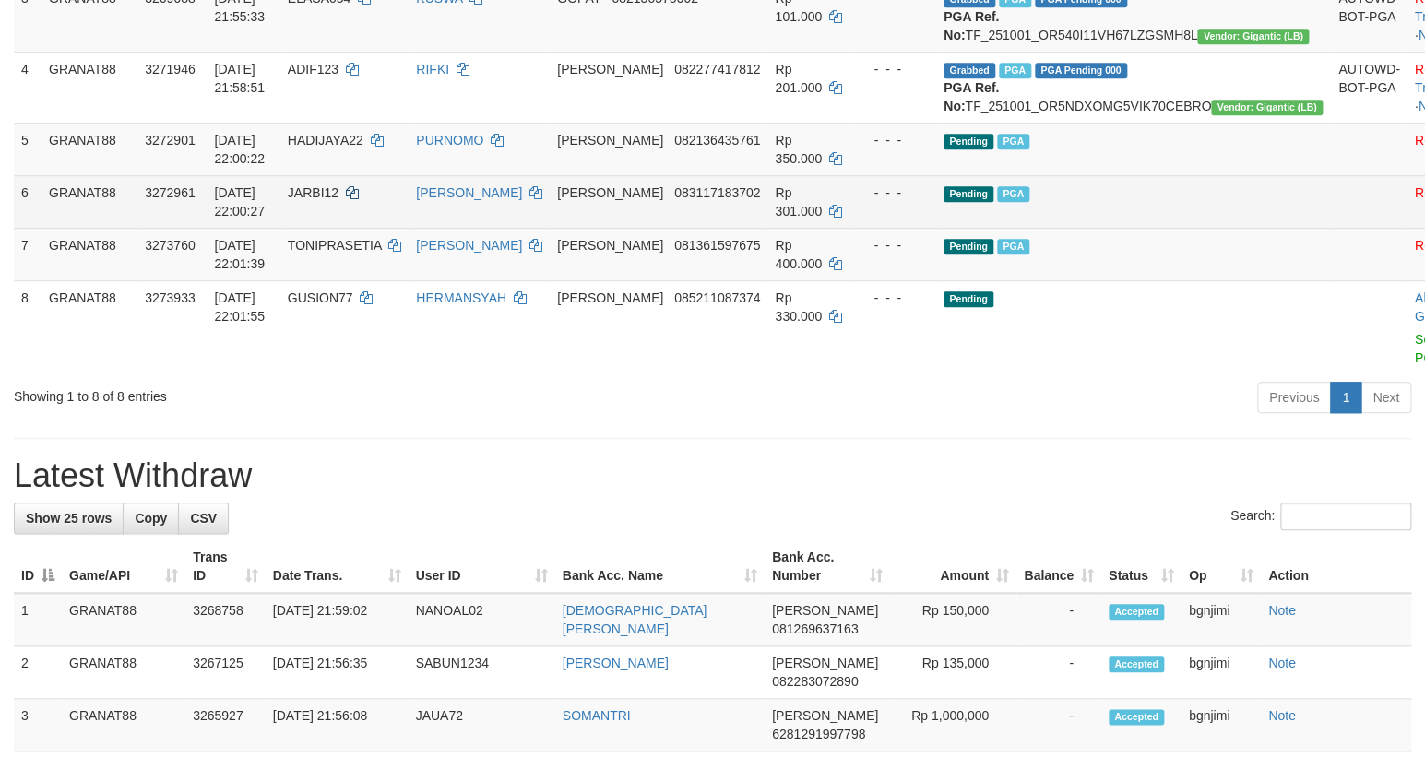
scroll to position [419, 0]
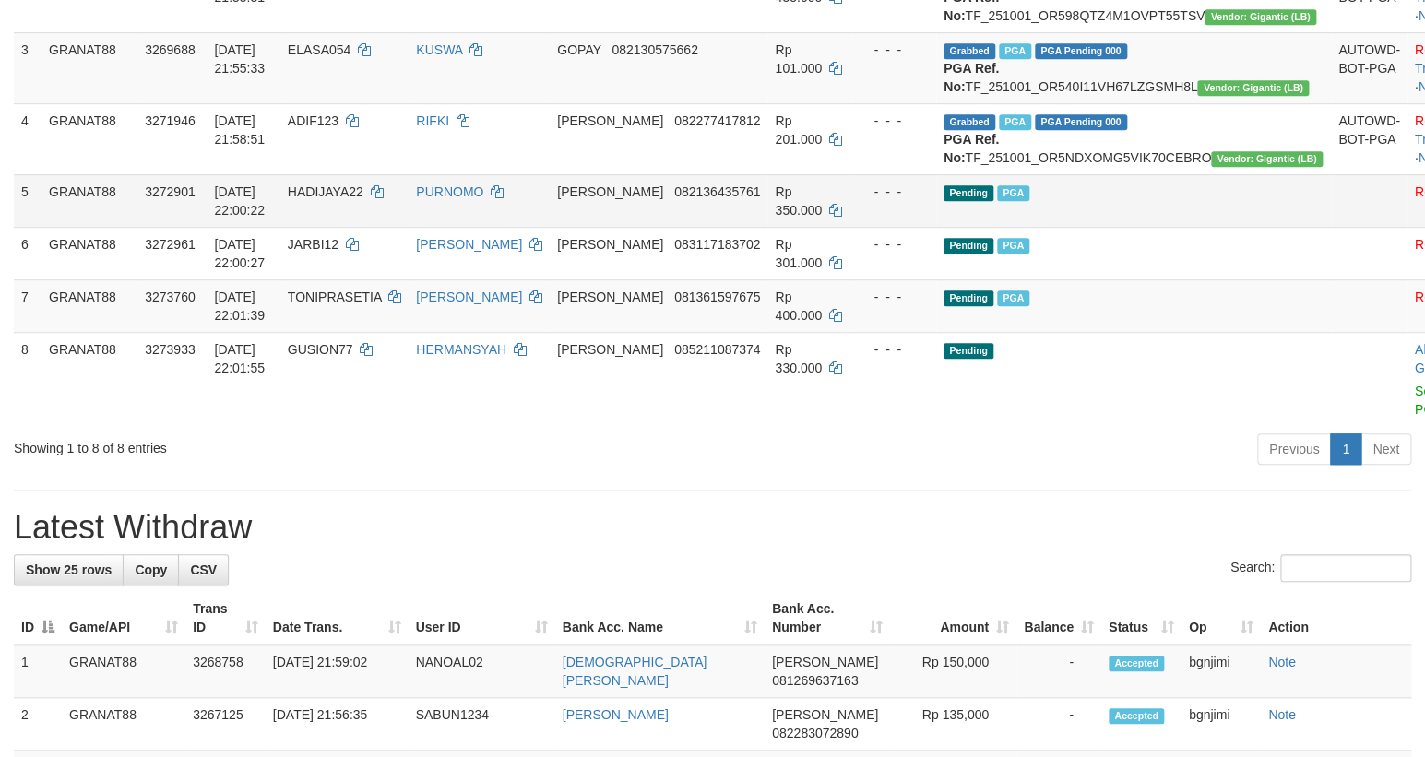
click at [360, 199] on span "HADIJAYA22" at bounding box center [326, 191] width 76 height 15
click at [363, 199] on span "HADIJAYA22" at bounding box center [326, 191] width 76 height 15
click at [368, 227] on td "HADIJAYA22" at bounding box center [344, 200] width 128 height 53
drag, startPoint x: 368, startPoint y: 272, endPoint x: 682, endPoint y: 591, distance: 448.0
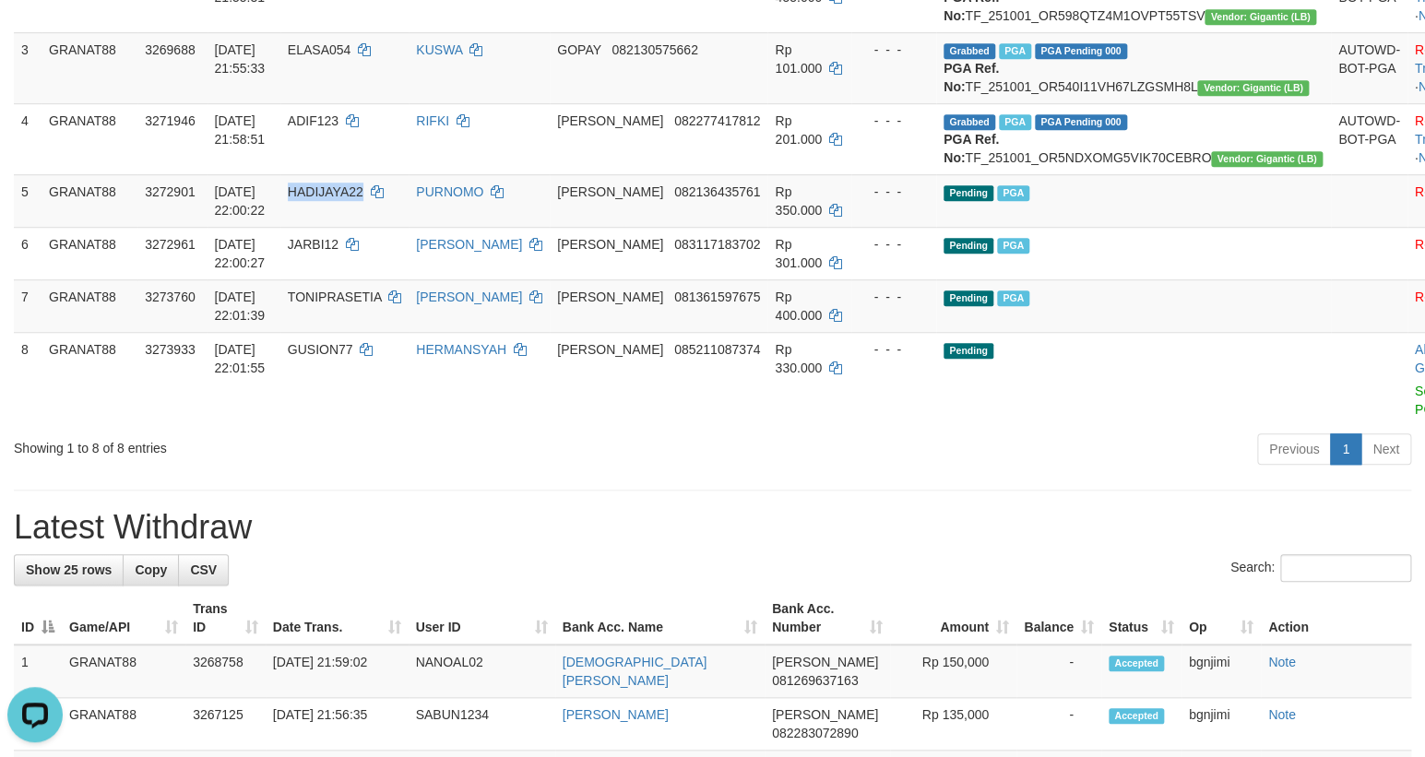
click at [361, 227] on td "HADIJAYA22" at bounding box center [344, 200] width 128 height 53
click at [735, 546] on h1 "Latest Withdraw" at bounding box center [712, 527] width 1397 height 37
click at [814, 471] on div "Previous 1 Next" at bounding box center [1009, 452] width 803 height 40
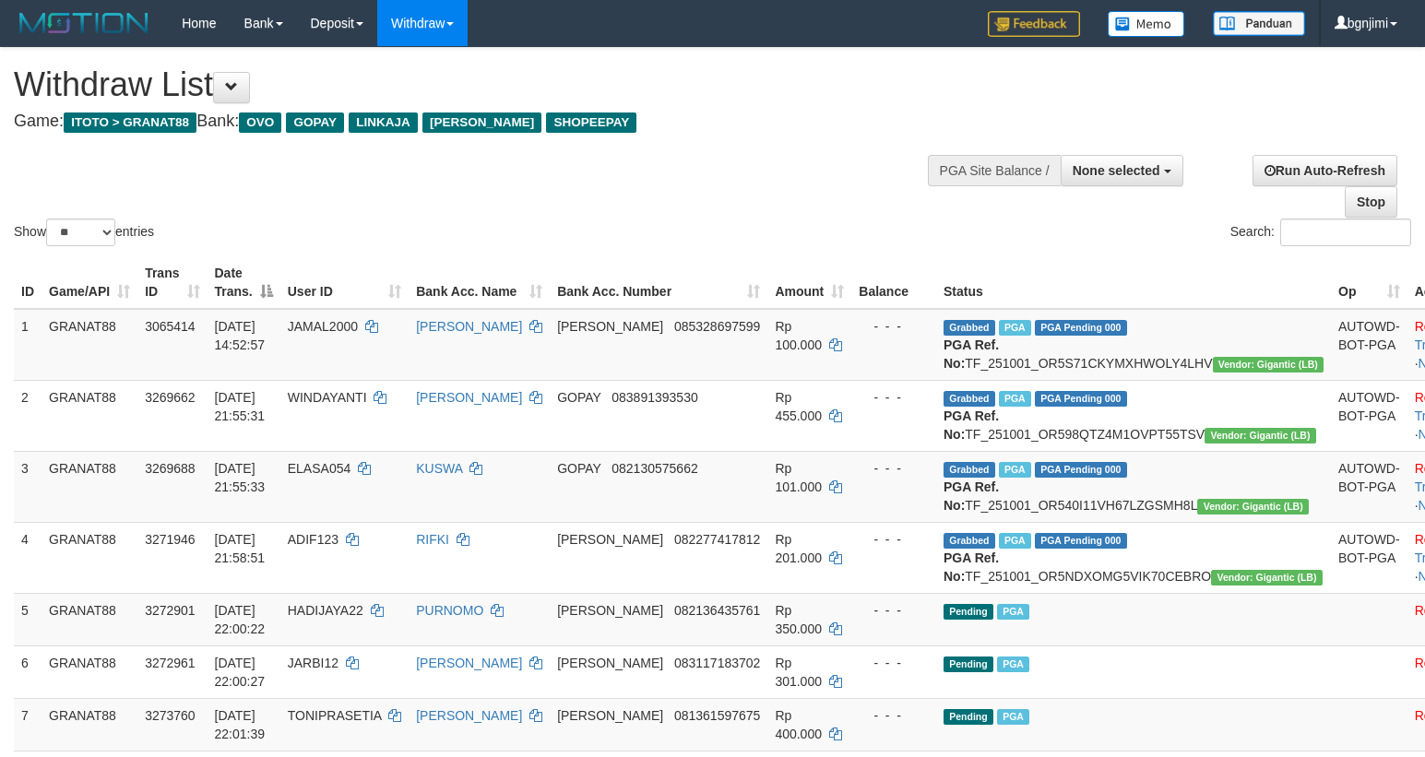
select select
select select "**"
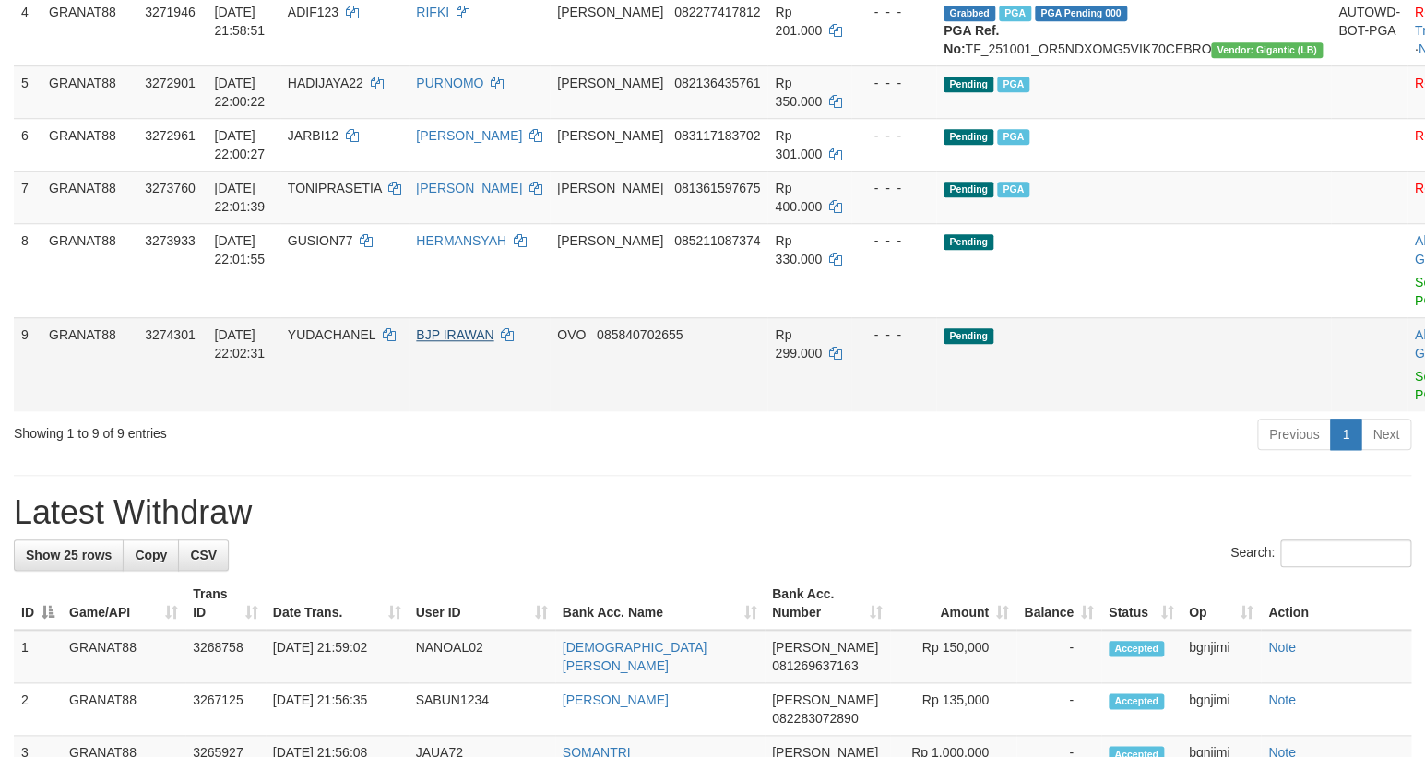
scroll to position [553, 0]
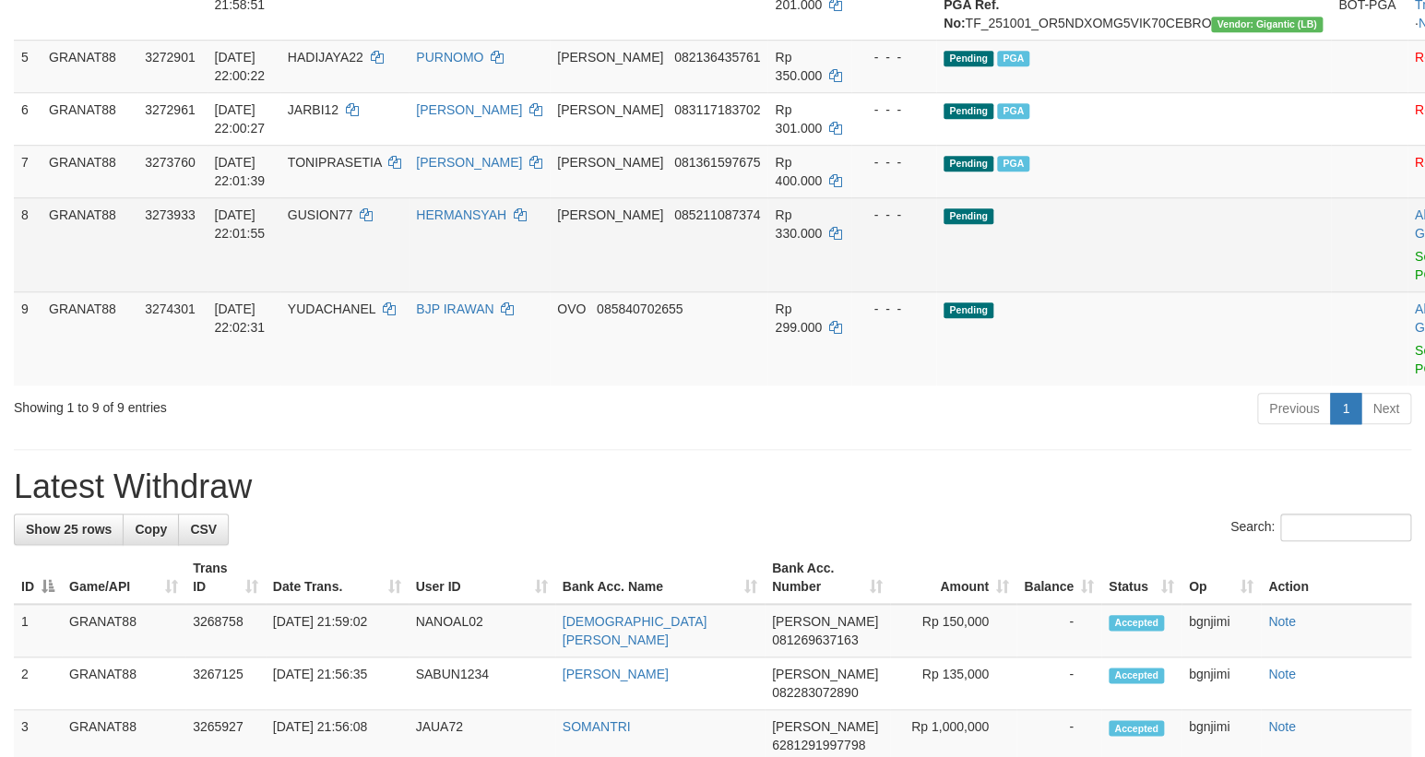
click at [370, 291] on td "GUSION77" at bounding box center [344, 244] width 128 height 94
drag, startPoint x: 369, startPoint y: 295, endPoint x: 364, endPoint y: 306, distance: 12.0
click at [364, 291] on td "GUSION77" at bounding box center [344, 244] width 128 height 94
copy span "GUSION77"
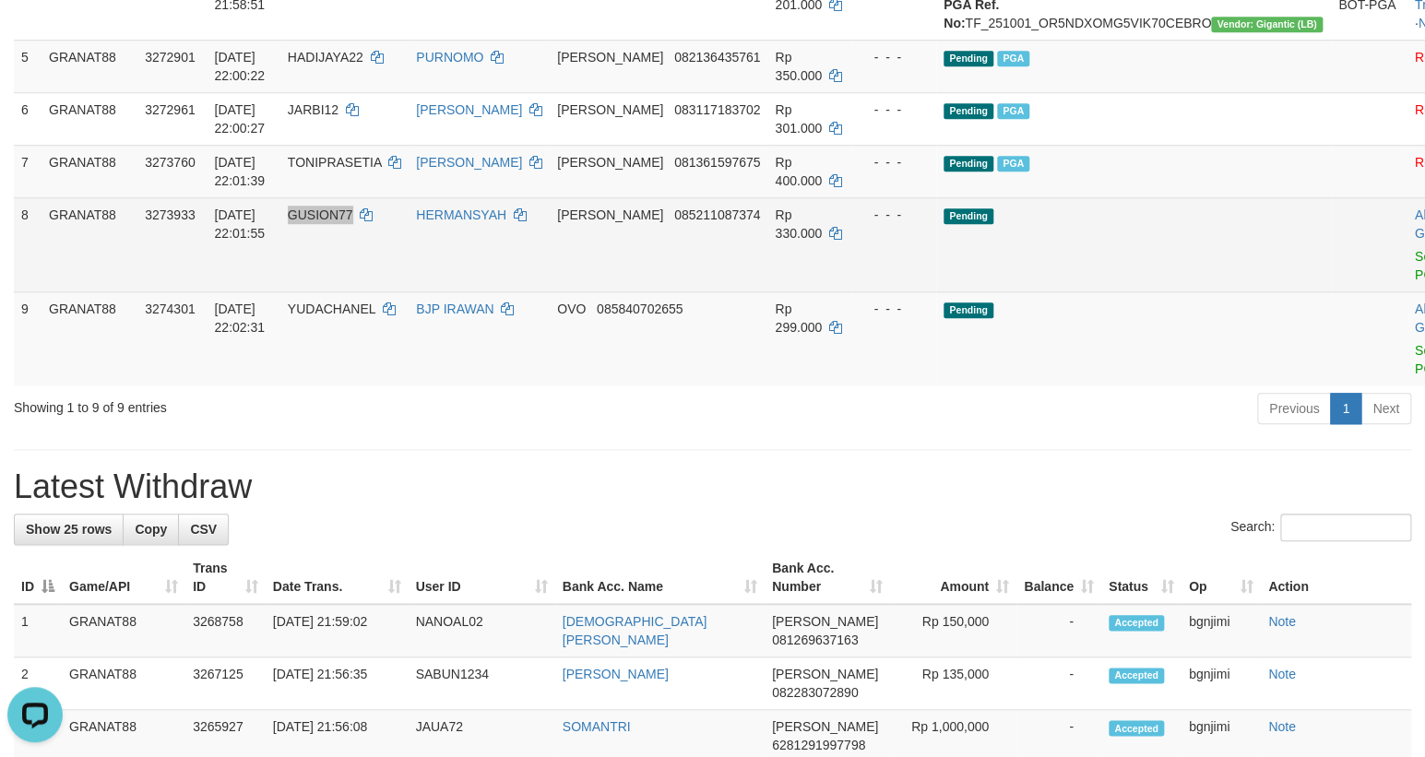
click at [366, 291] on td "GUSION77" at bounding box center [344, 244] width 128 height 94
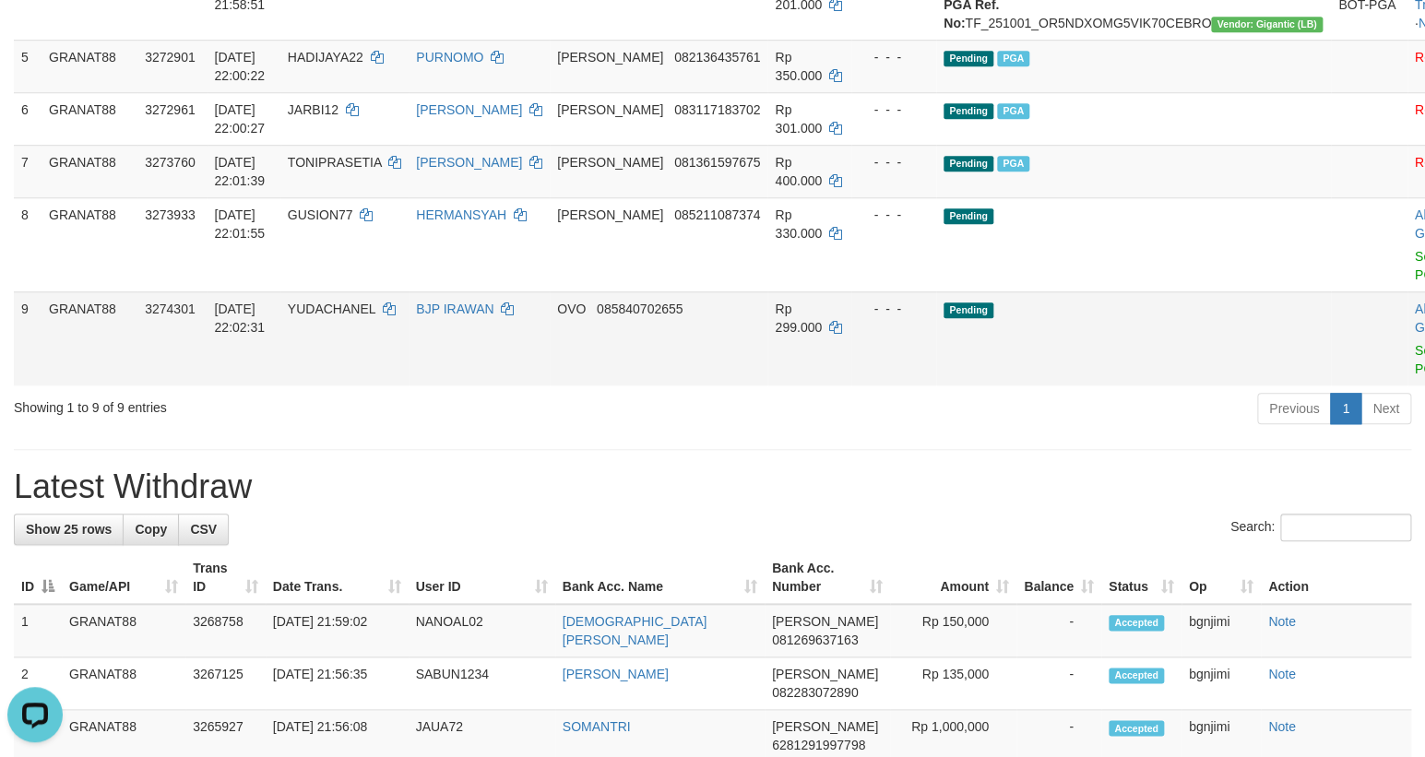
drag, startPoint x: 855, startPoint y: 406, endPoint x: 858, endPoint y: 394, distance: 12.3
click at [851, 385] on td "Rp 299.000" at bounding box center [809, 338] width 84 height 94
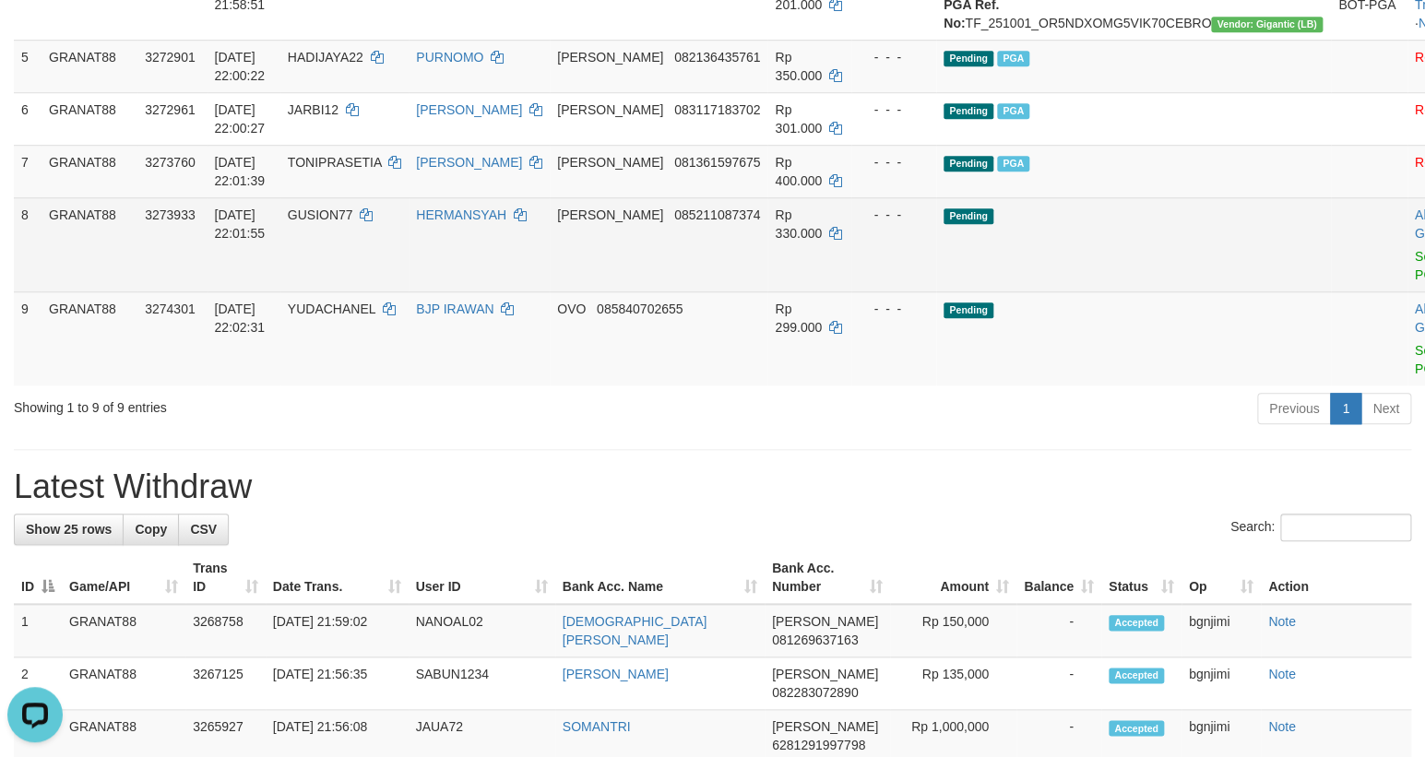
click at [804, 241] on span "Rp 330.000" at bounding box center [798, 223] width 47 height 33
click at [810, 241] on span "Rp 330.000" at bounding box center [798, 223] width 47 height 33
copy td "330.000"
click at [1415, 282] on link "Send PGA" at bounding box center [1430, 265] width 30 height 33
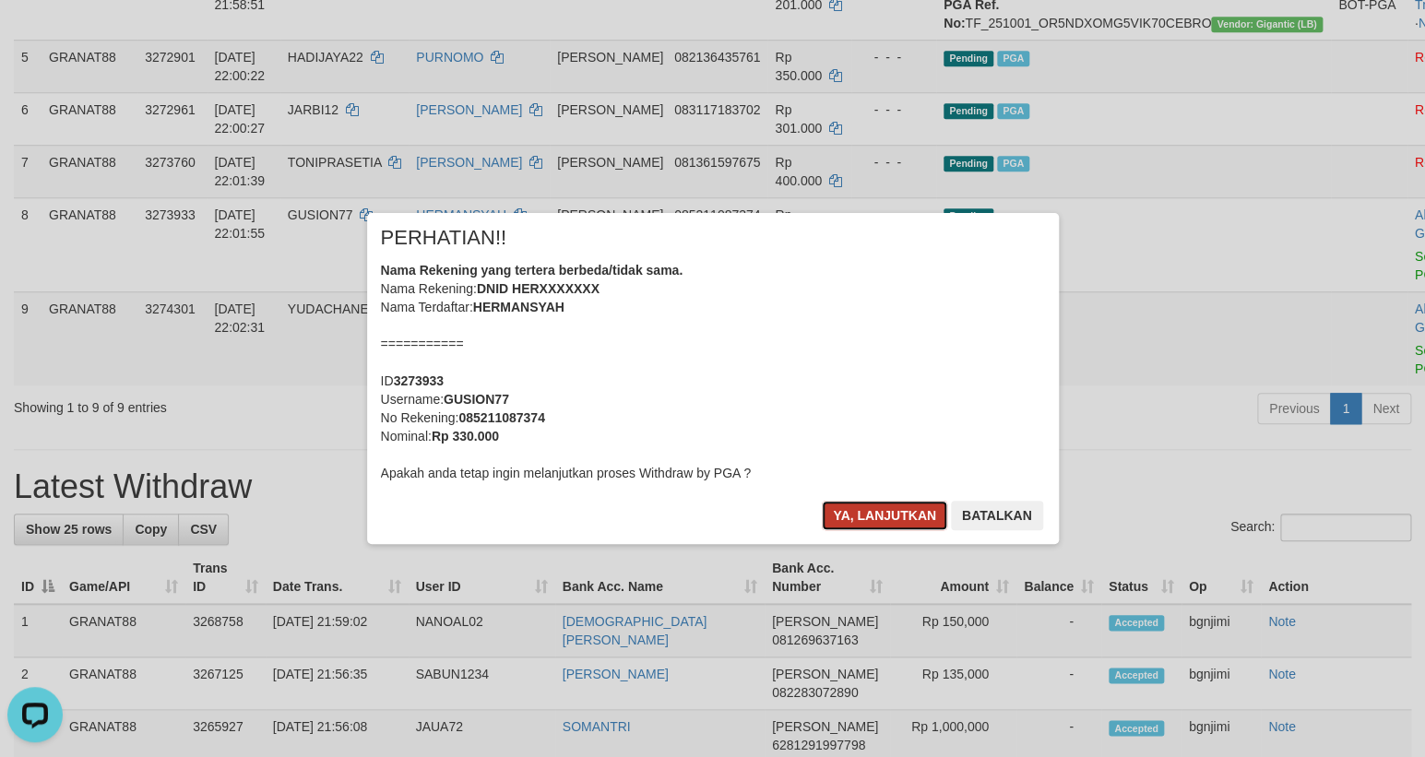
click at [836, 516] on button "Ya, lanjutkan" at bounding box center [884, 516] width 125 height 30
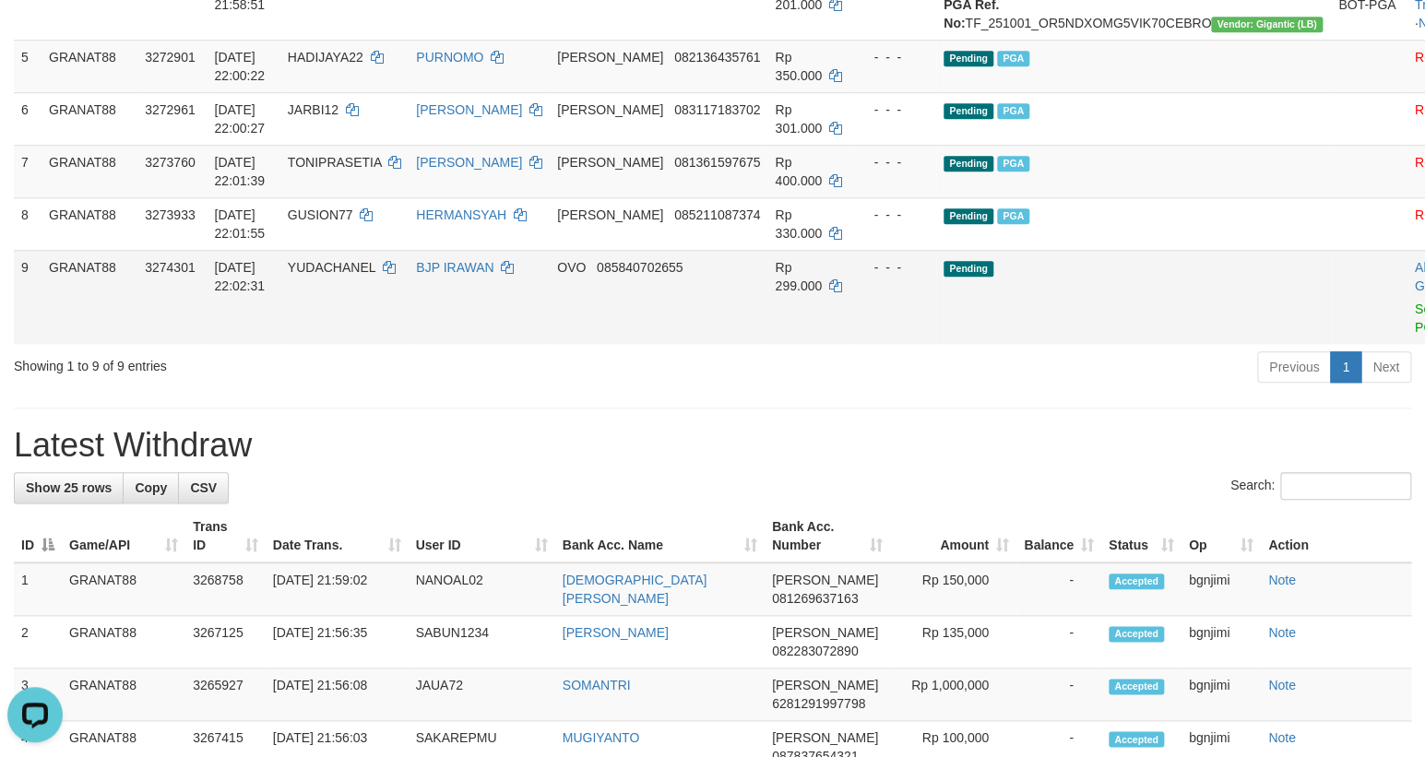
click at [374, 329] on td "YUDACHANEL" at bounding box center [344, 297] width 128 height 94
copy span "YUDACHANEL"
drag, startPoint x: 374, startPoint y: 329, endPoint x: 370, endPoint y: 347, distance: 18.1
click at [370, 344] on td "YUDACHANEL" at bounding box center [344, 297] width 128 height 94
click at [406, 344] on td "YUDACHANEL" at bounding box center [344, 297] width 128 height 94
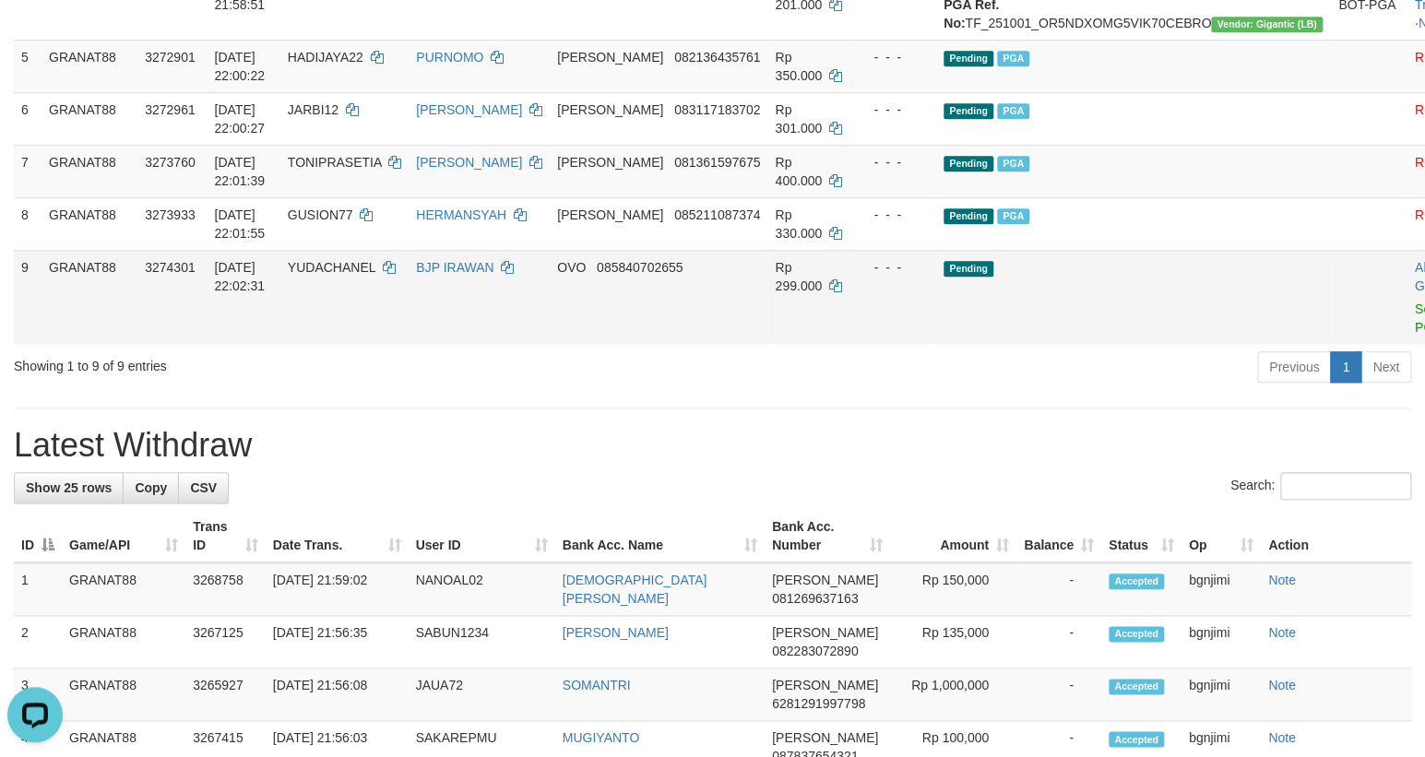
click at [781, 344] on td "Rp 299.000" at bounding box center [809, 297] width 84 height 94
click at [817, 293] on span "Rp 299.000" at bounding box center [798, 276] width 47 height 33
copy td "299.000"
click at [1415, 335] on link "Send PGA" at bounding box center [1430, 318] width 30 height 33
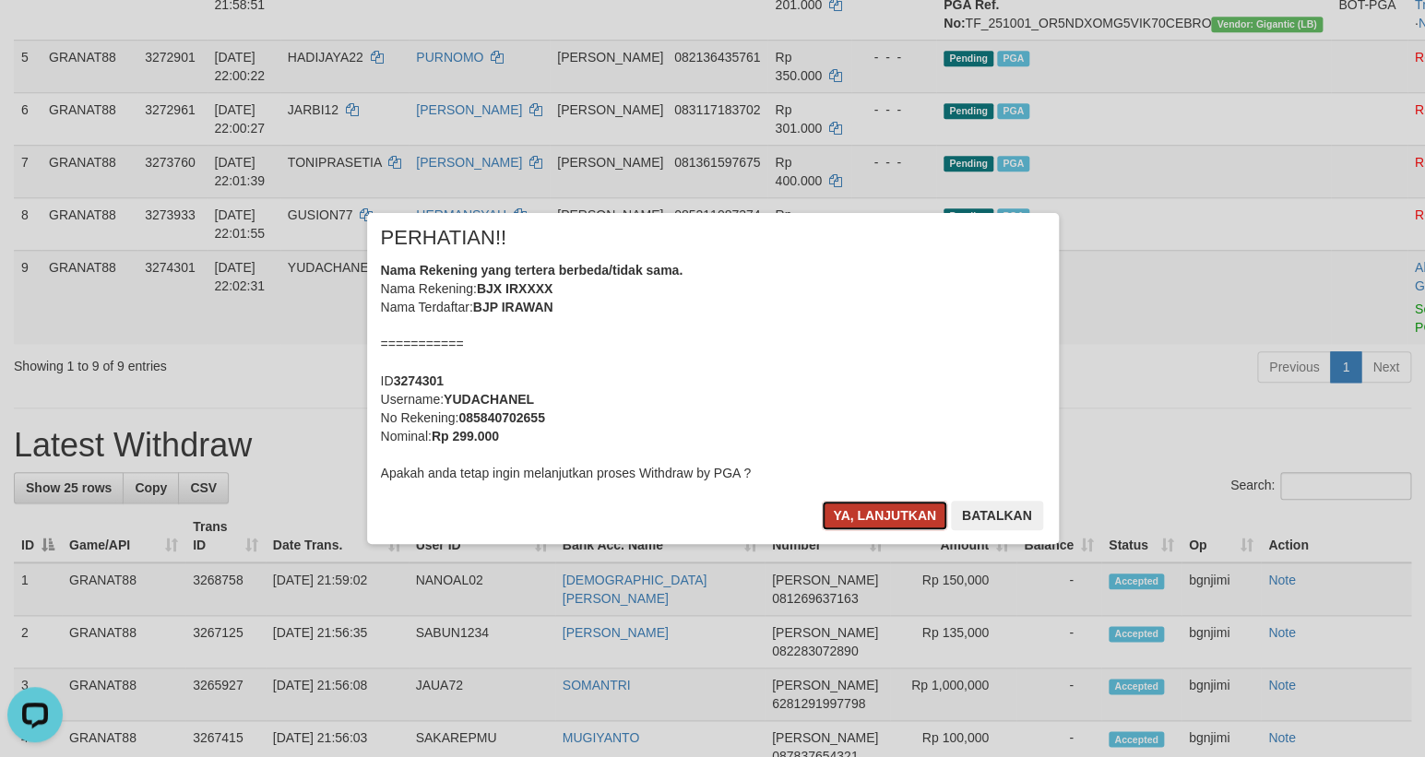
click at [847, 516] on button "Ya, lanjutkan" at bounding box center [884, 516] width 125 height 30
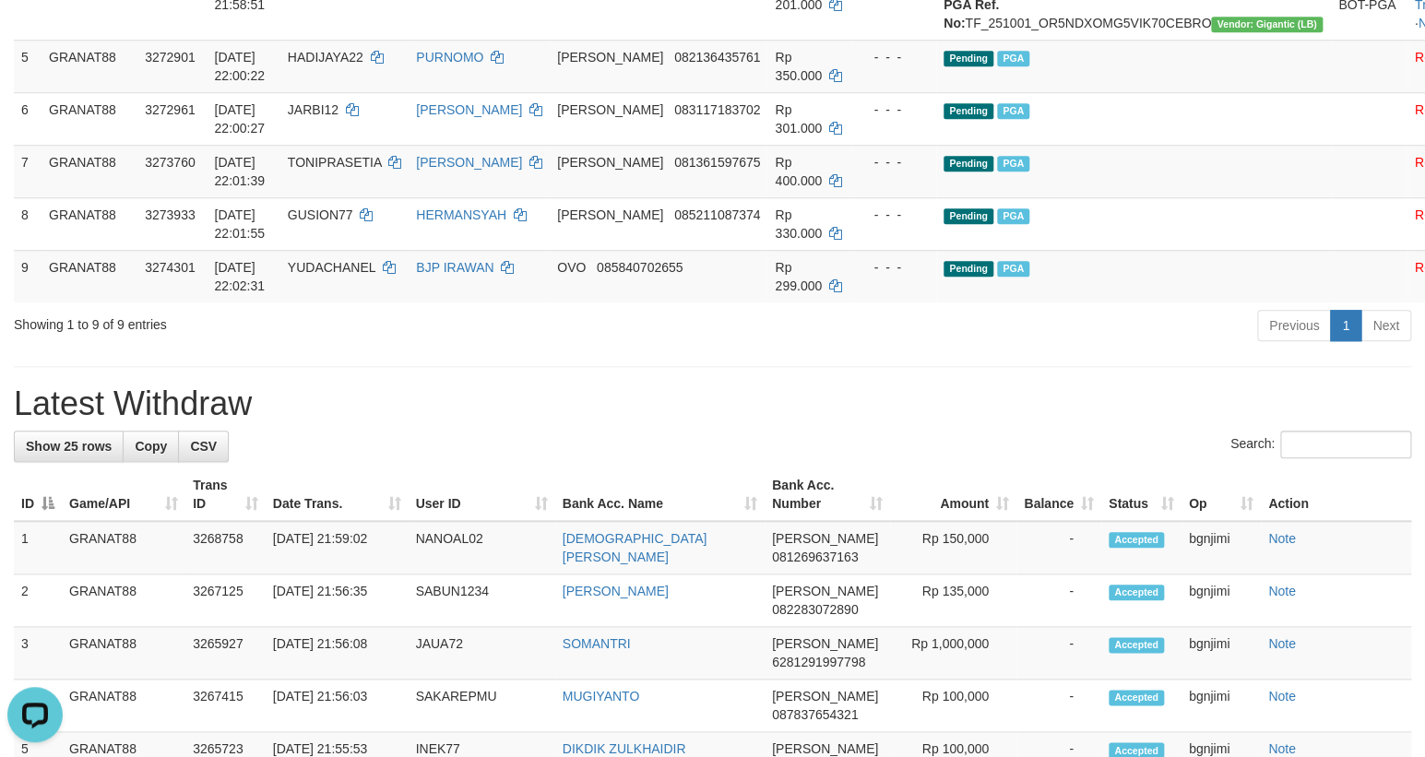
click at [726, 422] on h1 "Latest Withdraw" at bounding box center [712, 403] width 1397 height 37
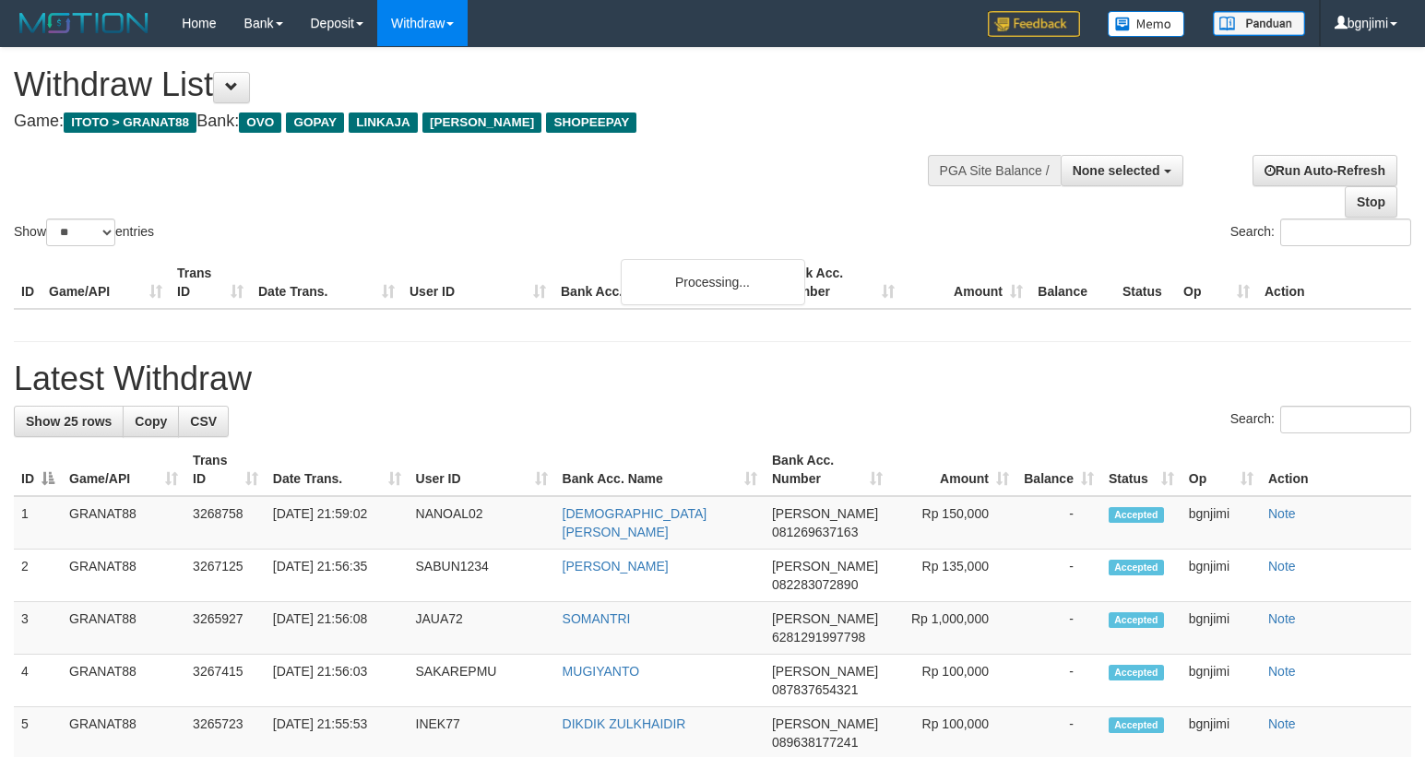
select select
select select "**"
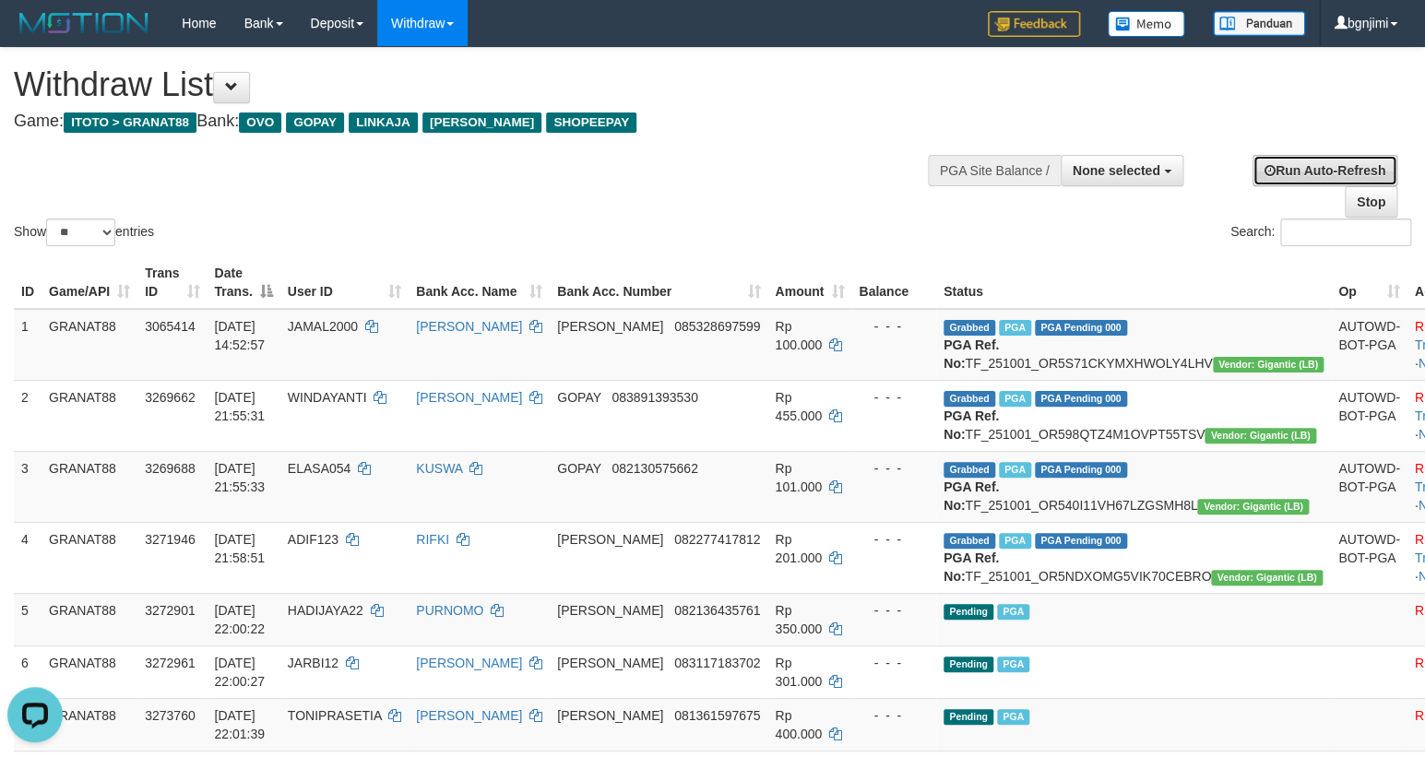
click at [1258, 172] on link "Run Auto-Refresh" at bounding box center [1324, 170] width 145 height 31
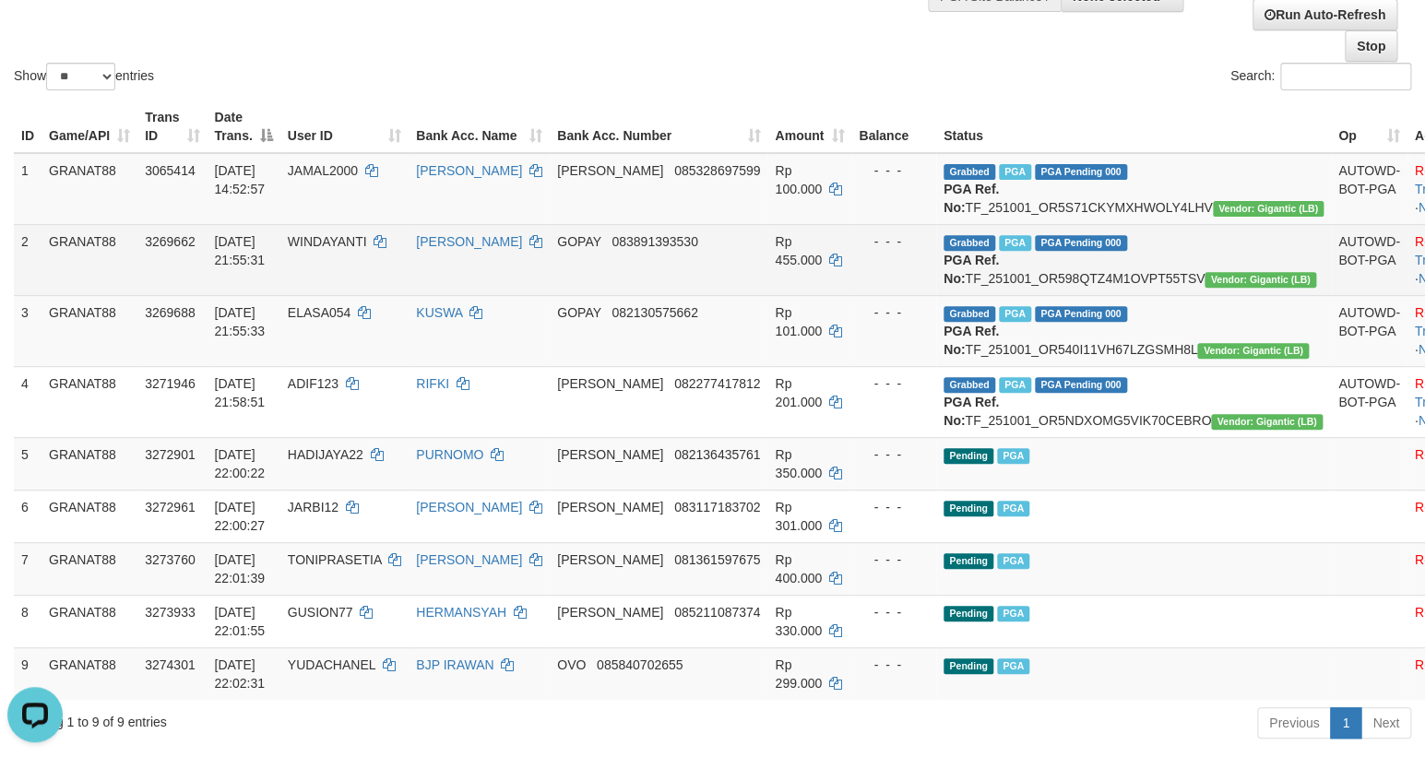
scroll to position [83, 0]
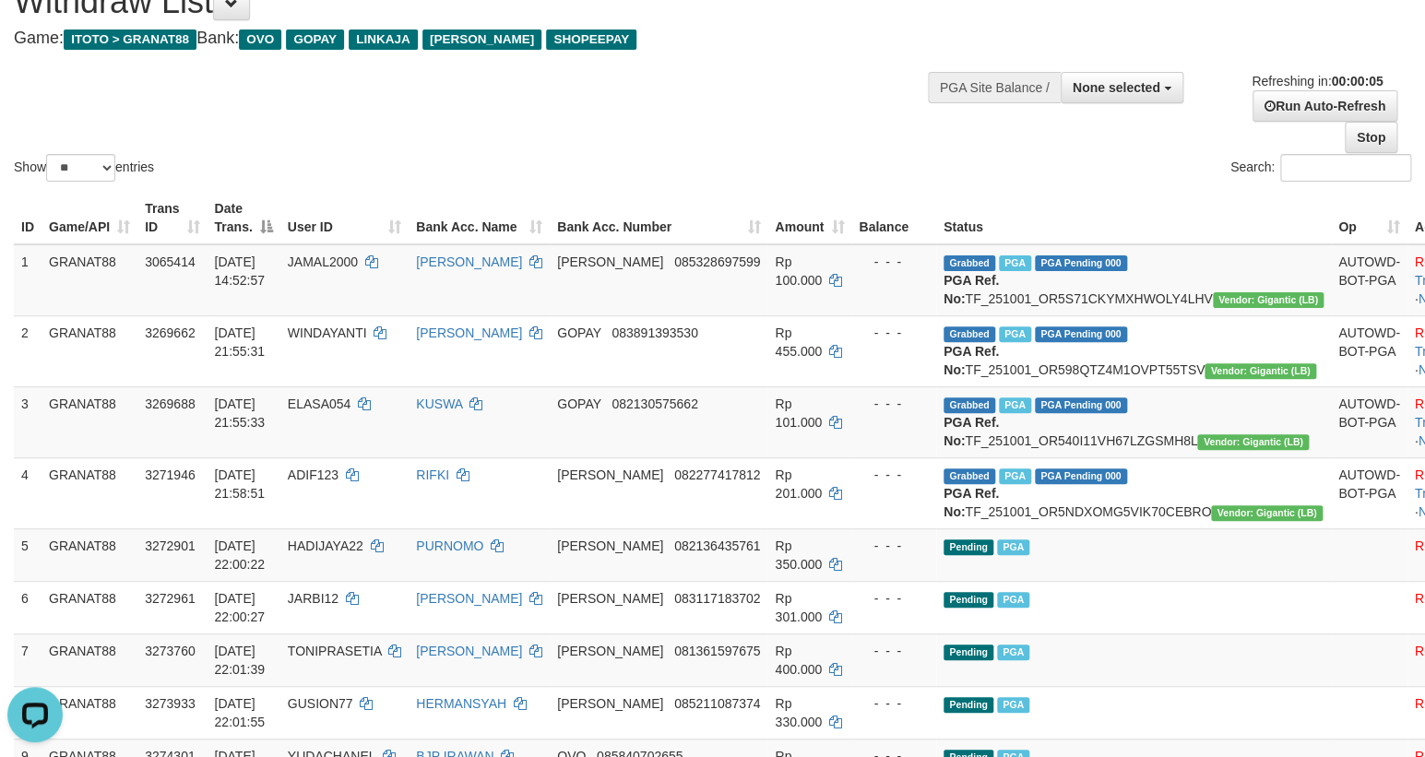
click at [634, 98] on div "Show ** ** ** *** entries Search:" at bounding box center [712, 75] width 1425 height 220
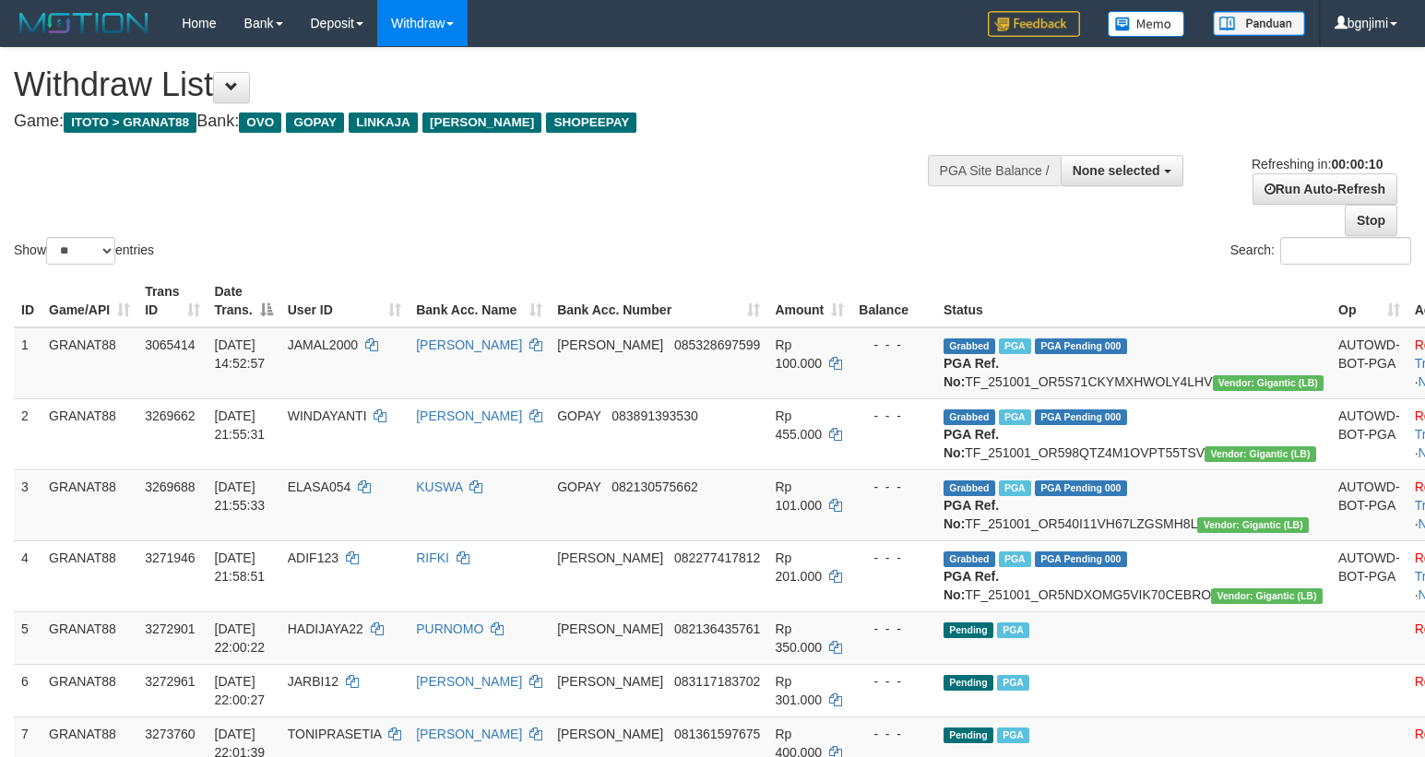
select select
select select "**"
select select
select select "**"
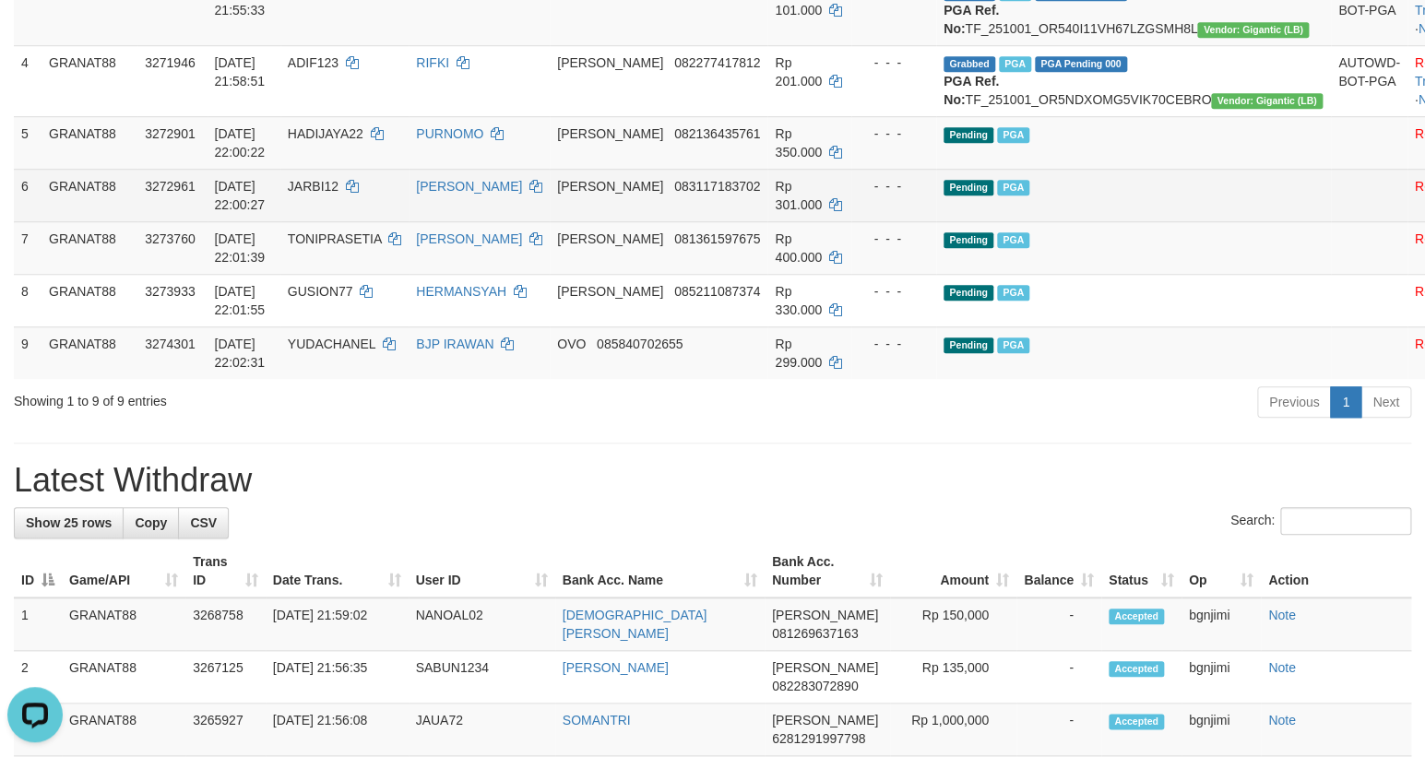
scroll to position [503, 0]
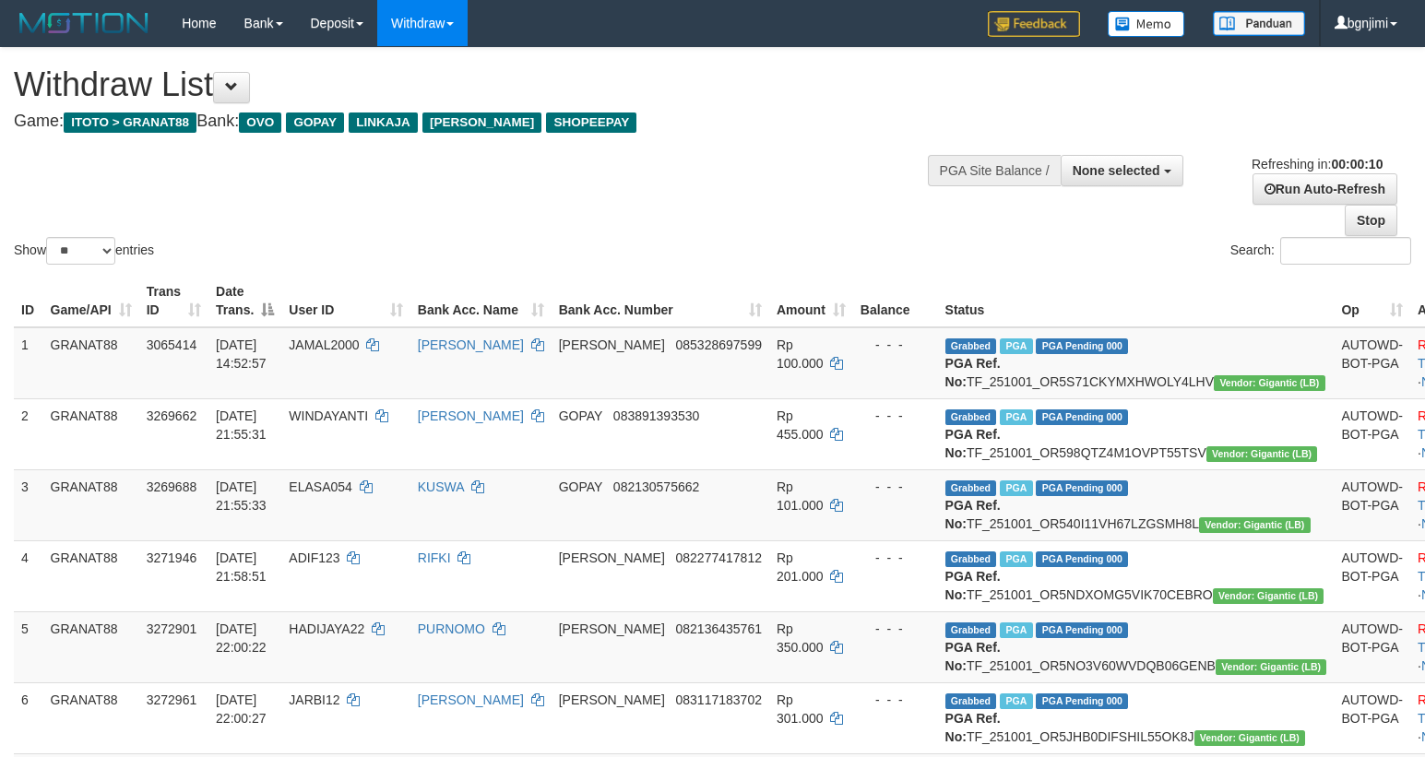
select select
select select "**"
select select
select select "**"
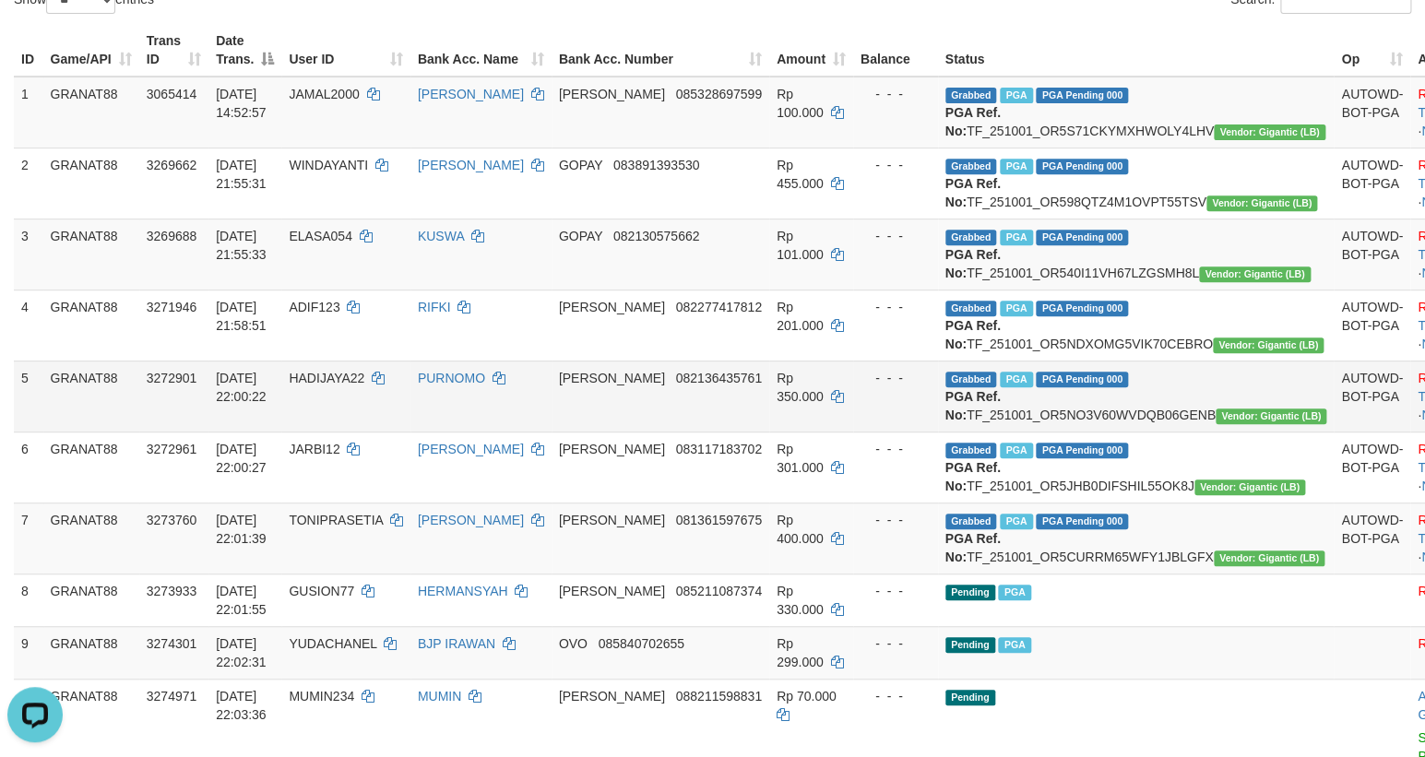
scroll to position [670, 0]
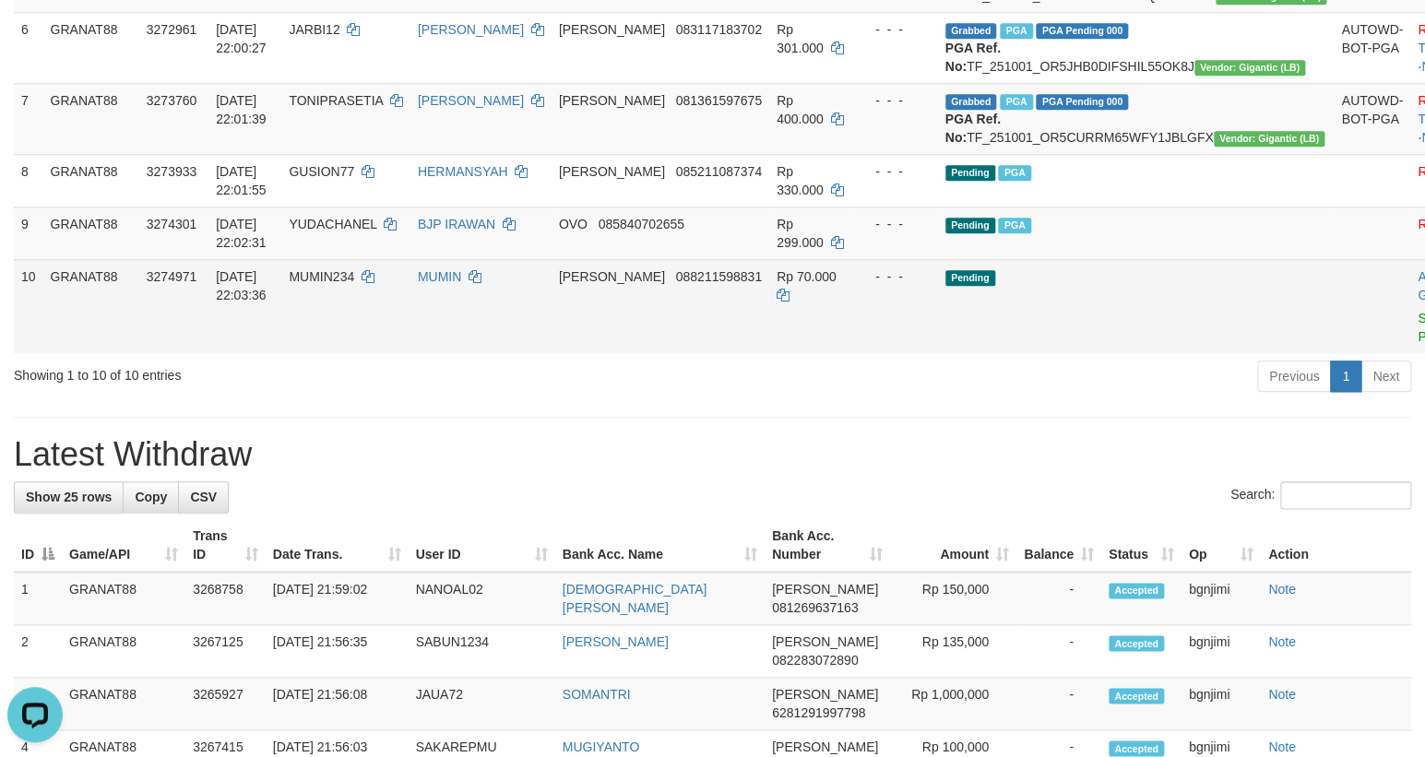
click at [354, 284] on span "MUMIN234" at bounding box center [321, 276] width 65 height 15
copy span "MUMIN234"
drag, startPoint x: 367, startPoint y: 397, endPoint x: 367, endPoint y: 419, distance: 21.2
click at [361, 353] on td "MUMIN234" at bounding box center [345, 306] width 128 height 94
click at [372, 353] on td "MUMIN234" at bounding box center [345, 306] width 128 height 94
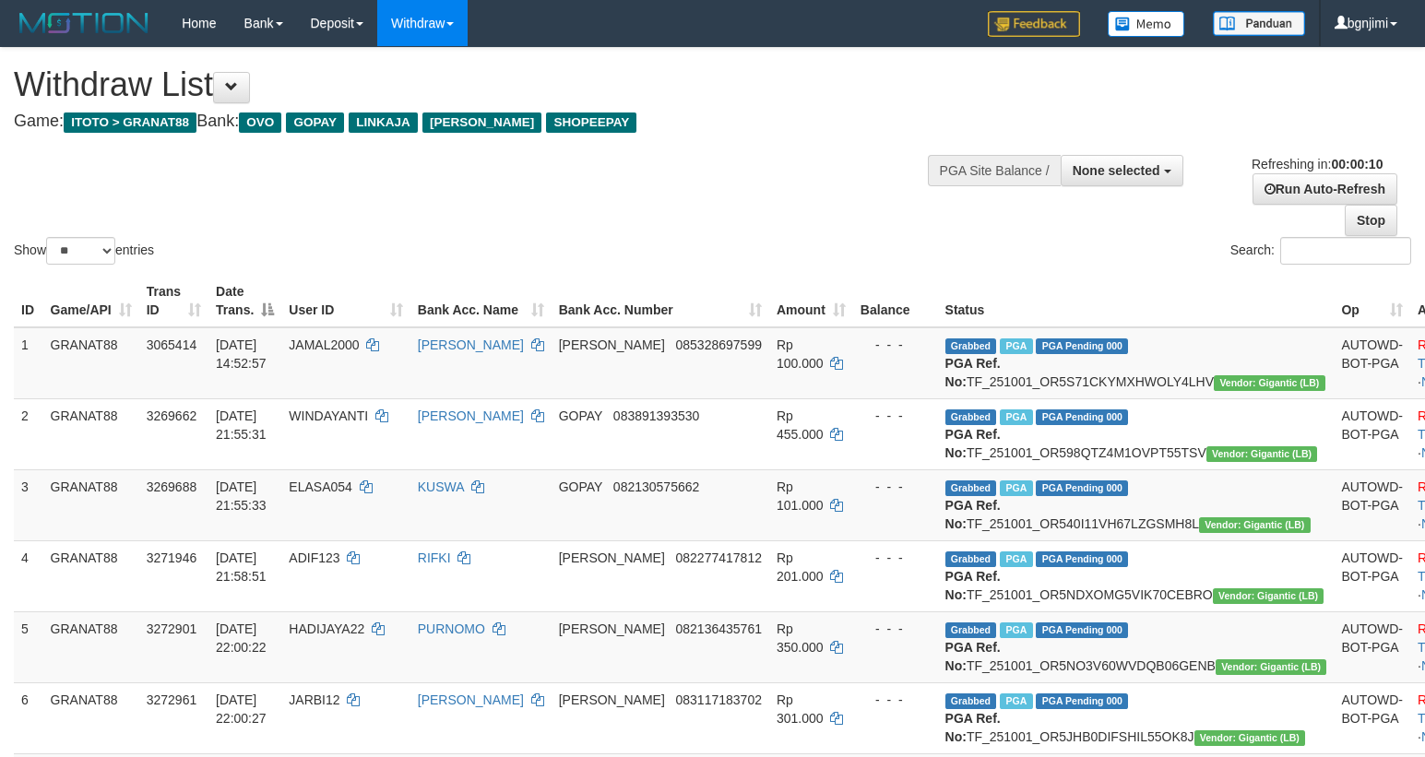
select select
select select "**"
select select
select select "**"
select select
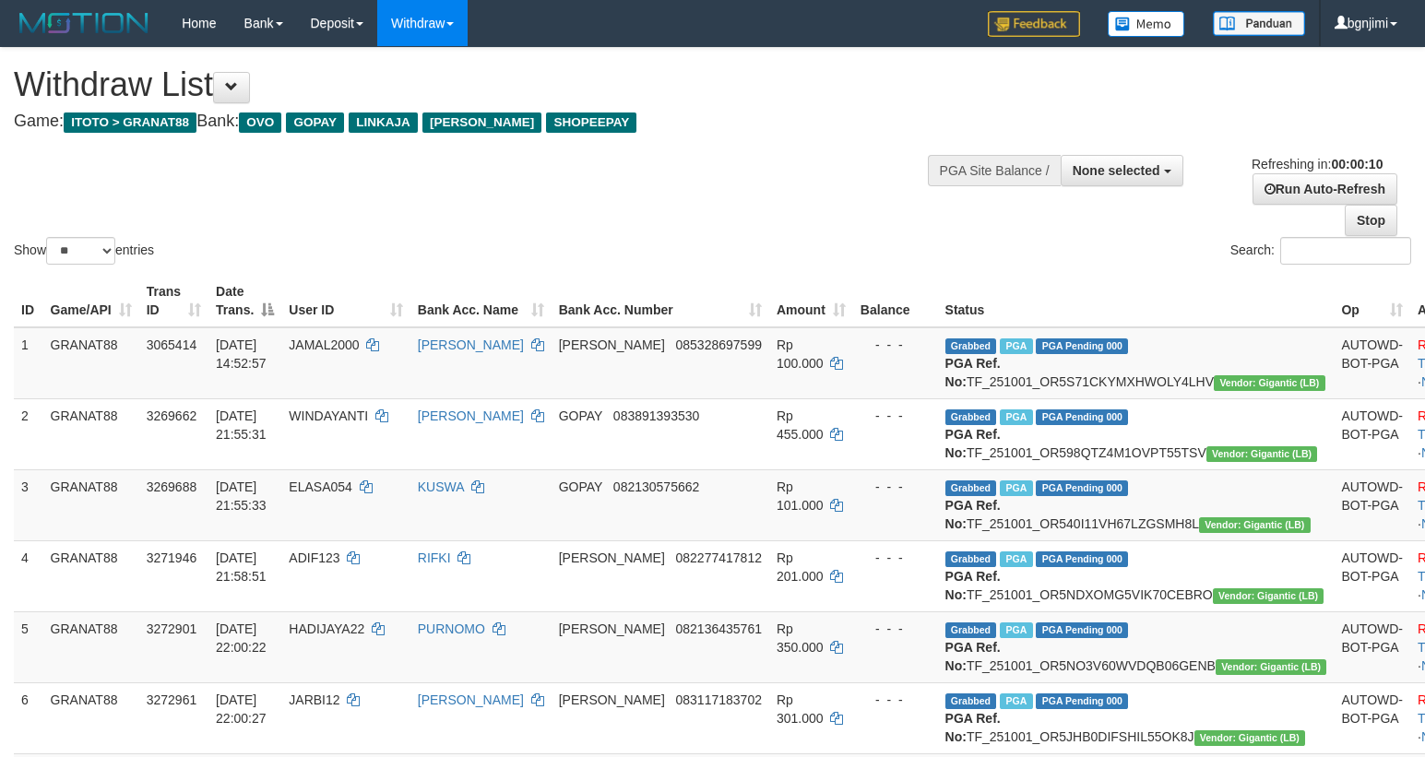
select select "**"
select select
select select "**"
select select
select select "**"
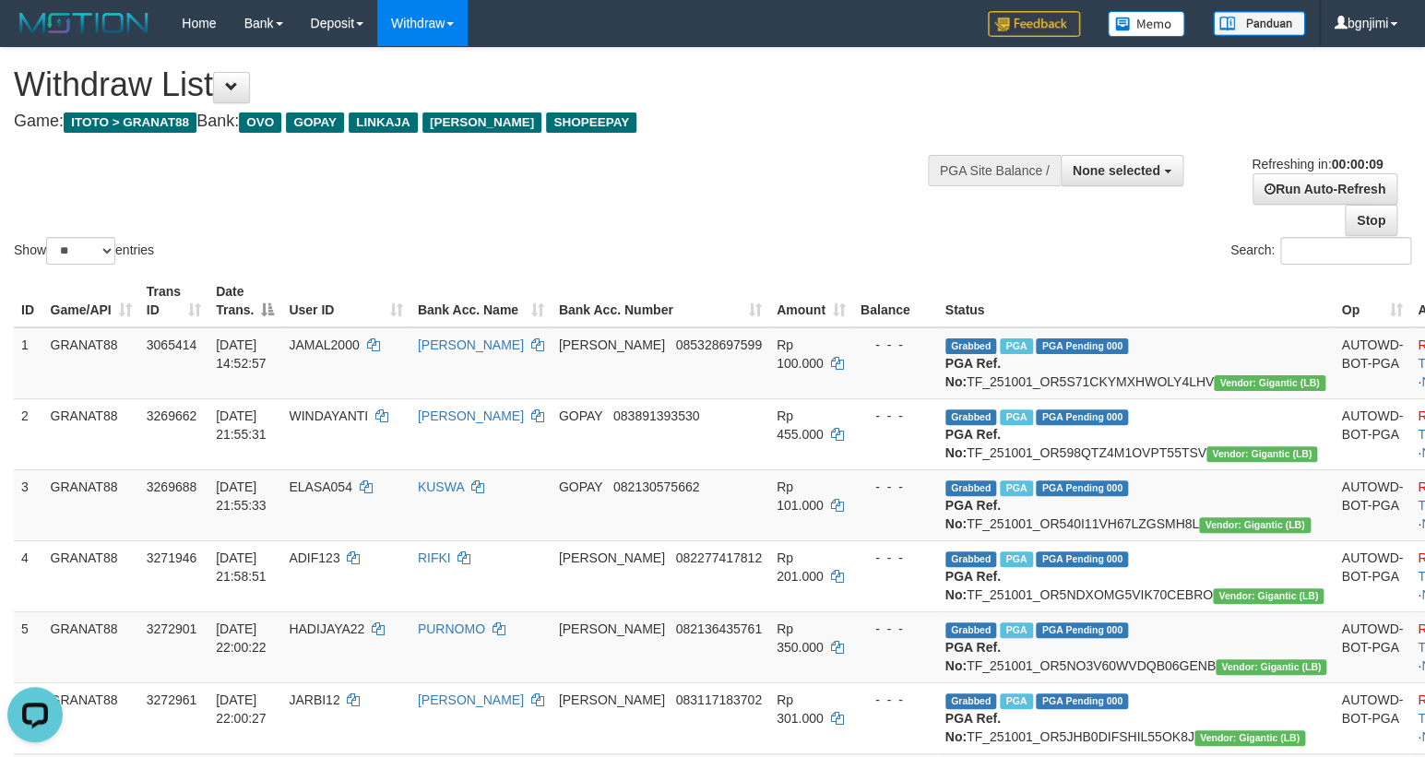
click at [754, 110] on div "Withdraw List Game: ITOTO > GRANAT88 Bank: OVO GOPAY LINKAJA DANA SHOPEEPAY" at bounding box center [473, 98] width 918 height 64
select select
select select "**"
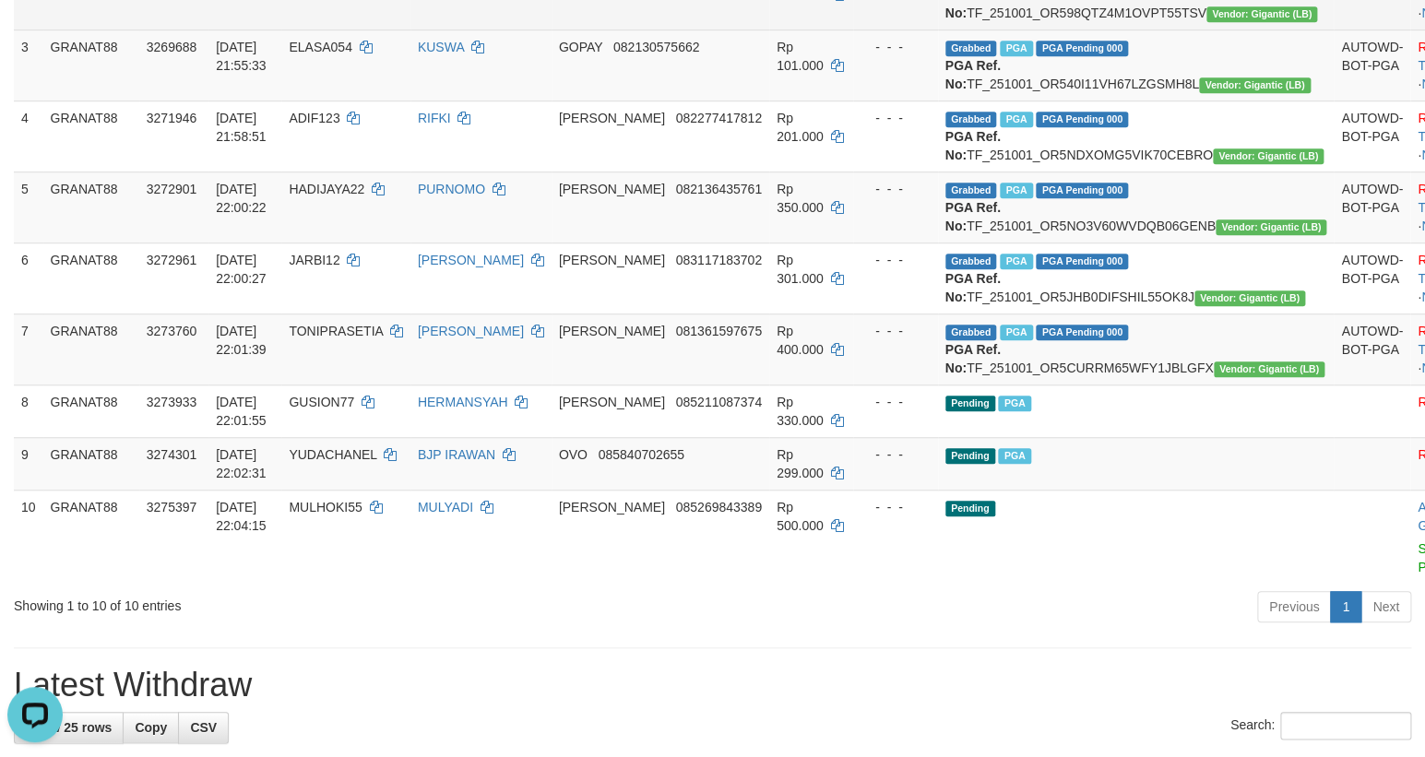
scroll to position [587, 0]
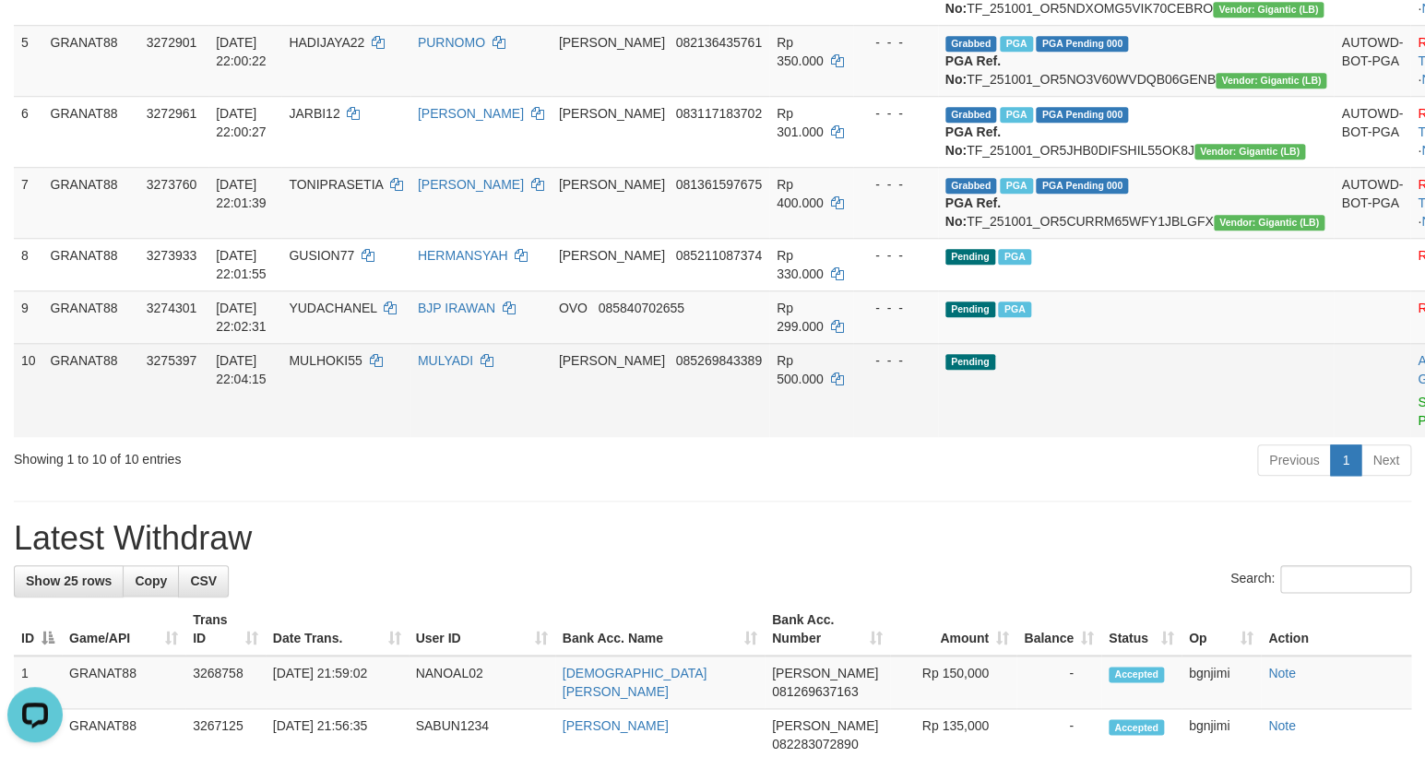
click at [361, 368] on span "MULHOKI55" at bounding box center [325, 360] width 73 height 15
copy span "MULHOKI55"
drag, startPoint x: 385, startPoint y: 492, endPoint x: 381, endPoint y: 521, distance: 29.9
click at [366, 437] on td "MULHOKI55" at bounding box center [345, 390] width 128 height 94
click at [392, 437] on td "MULHOKI55" at bounding box center [345, 390] width 128 height 94
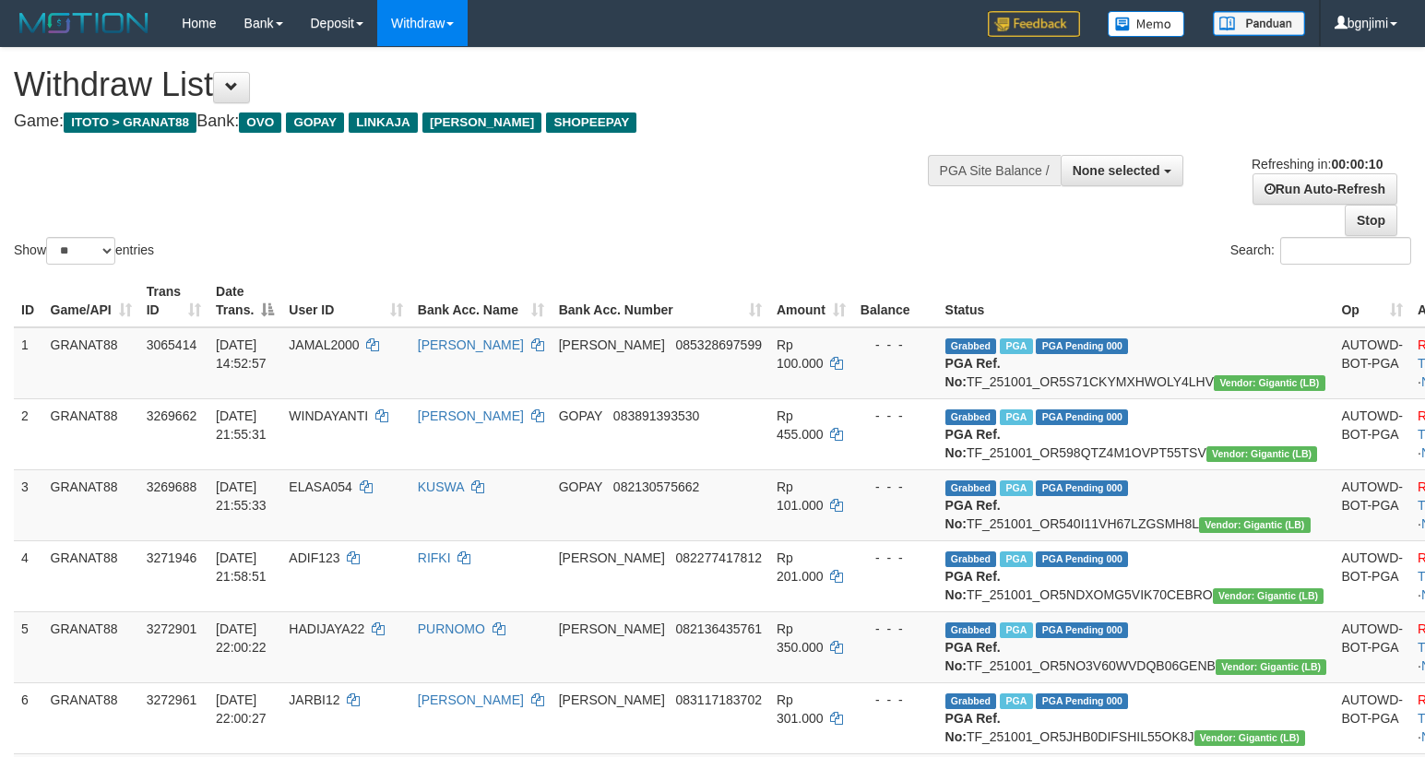
select select
select select "**"
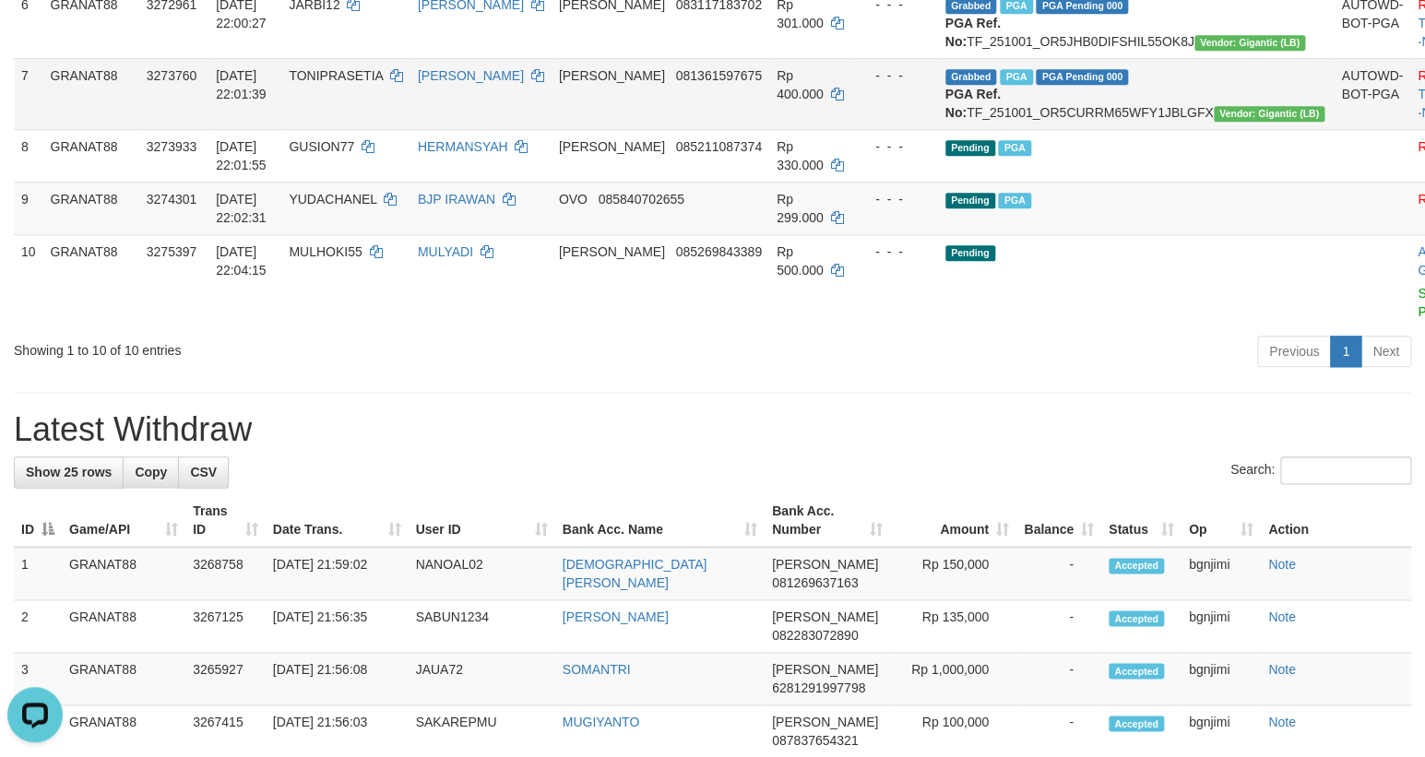
drag, startPoint x: 937, startPoint y: 241, endPoint x: 939, endPoint y: 267, distance: 25.9
click at [937, 129] on td "- - -" at bounding box center [895, 93] width 85 height 71
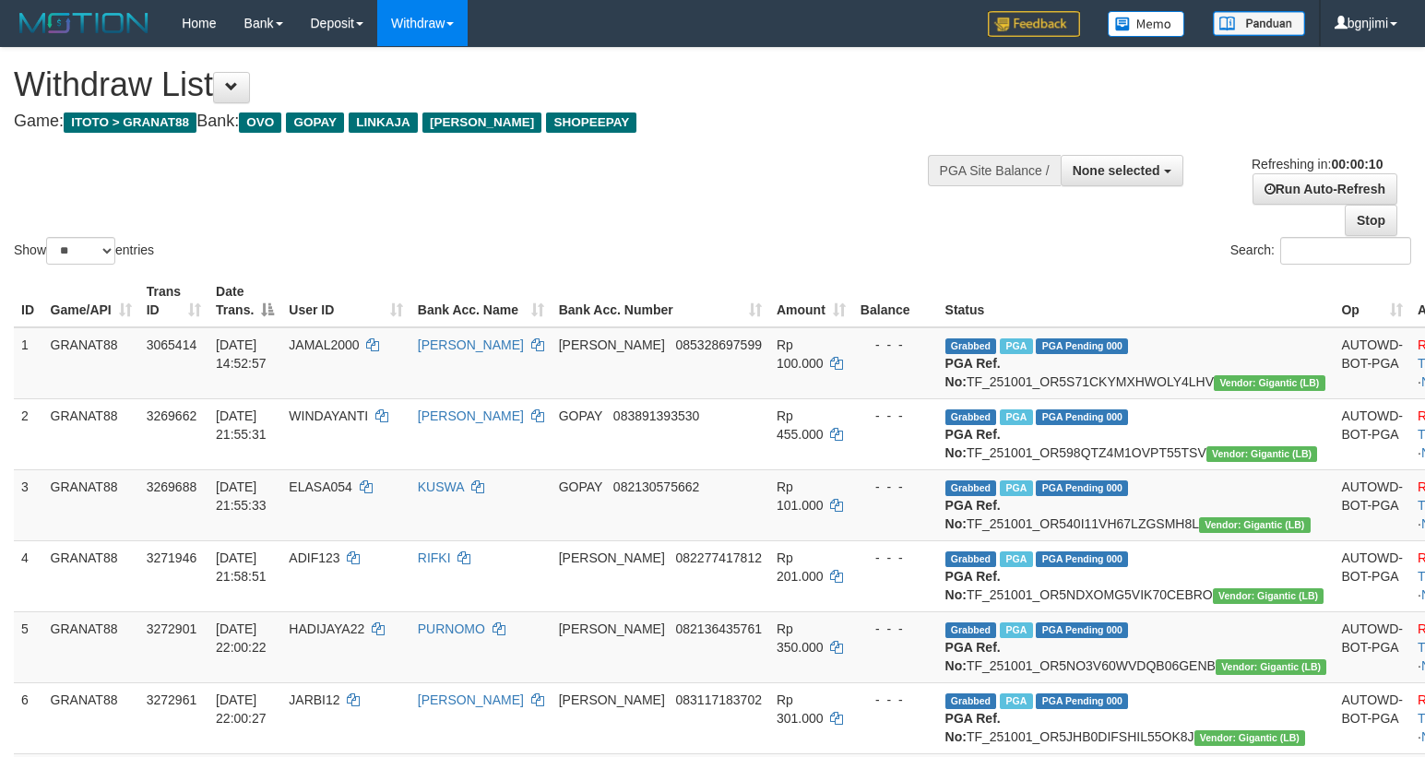
select select
select select "**"
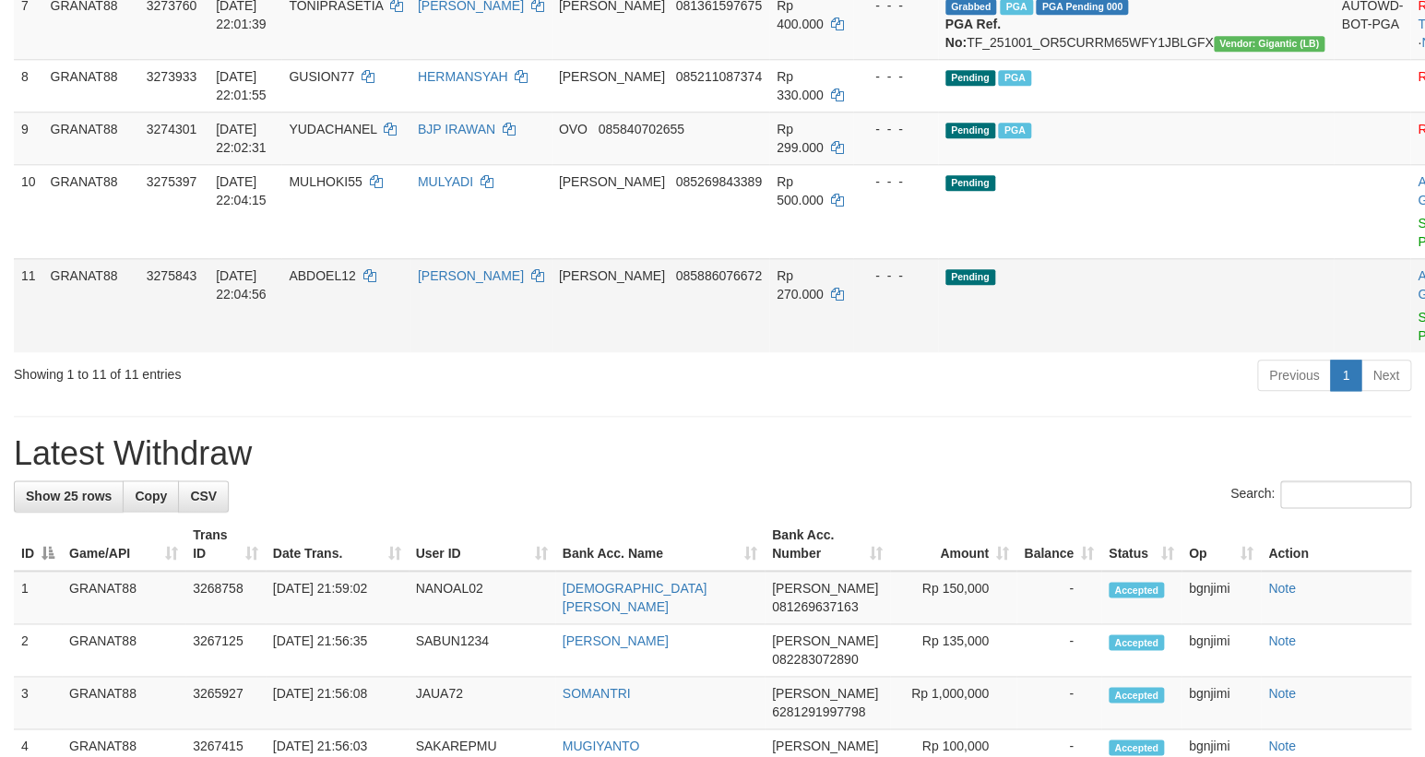
scroll to position [695, 0]
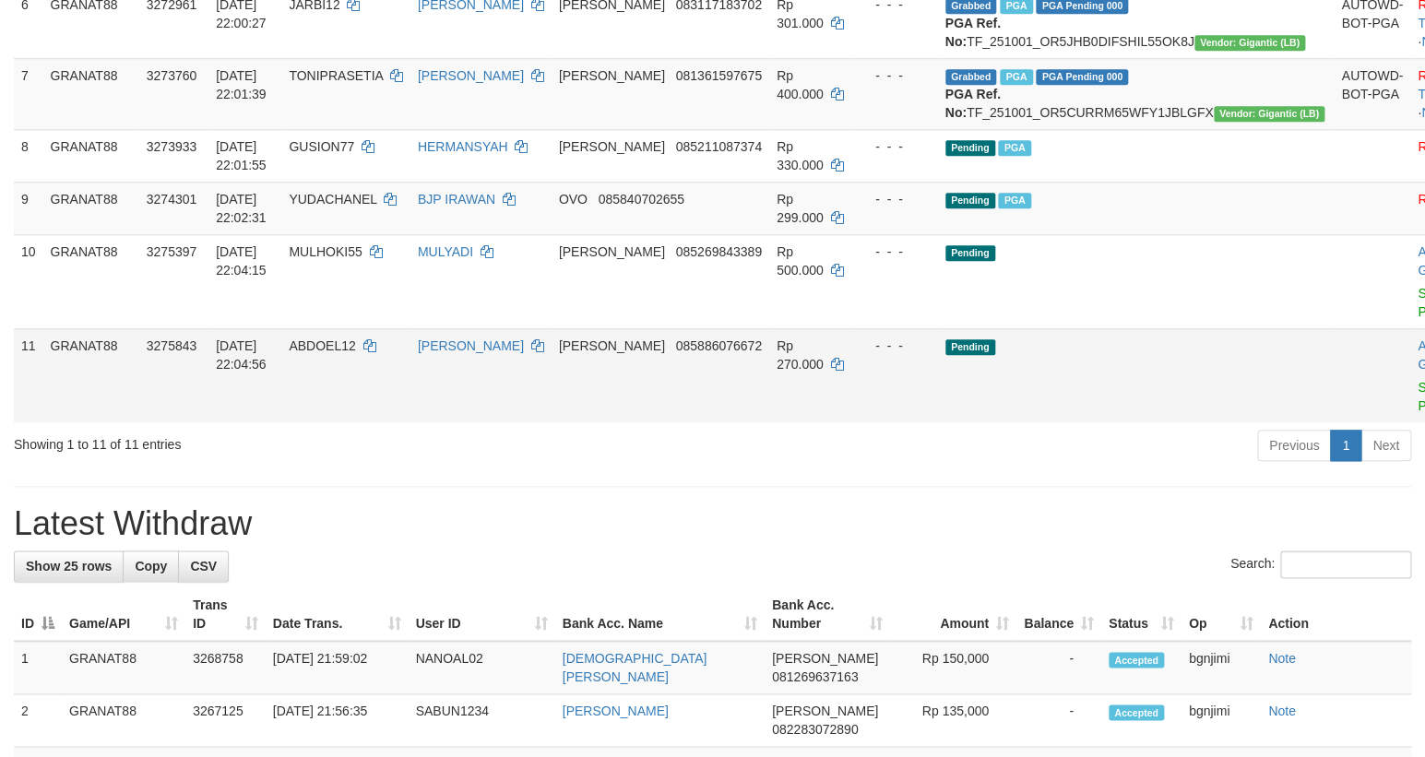
click at [1011, 328] on td "Pending" at bounding box center [1136, 281] width 397 height 94
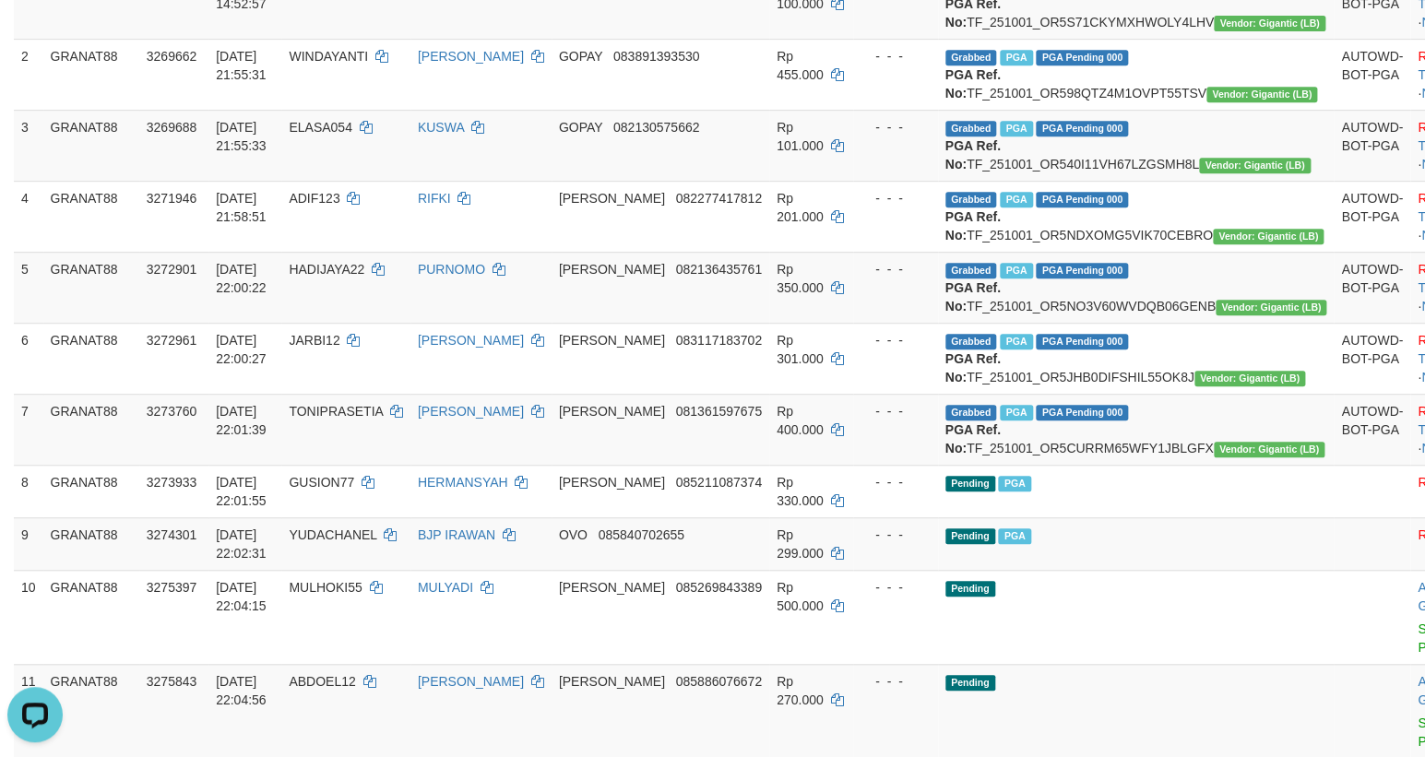
scroll to position [25, 0]
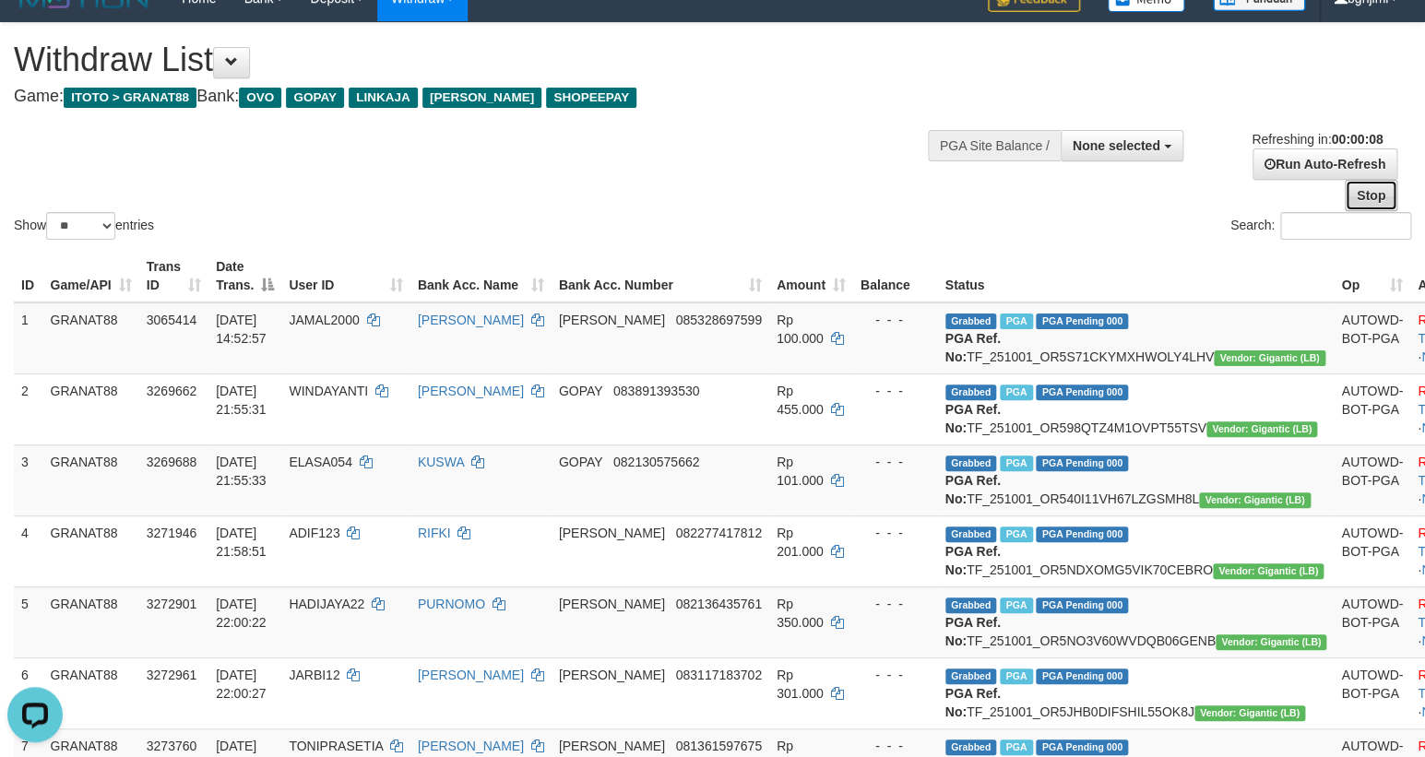
click at [1357, 190] on link "Stop" at bounding box center [1371, 195] width 53 height 31
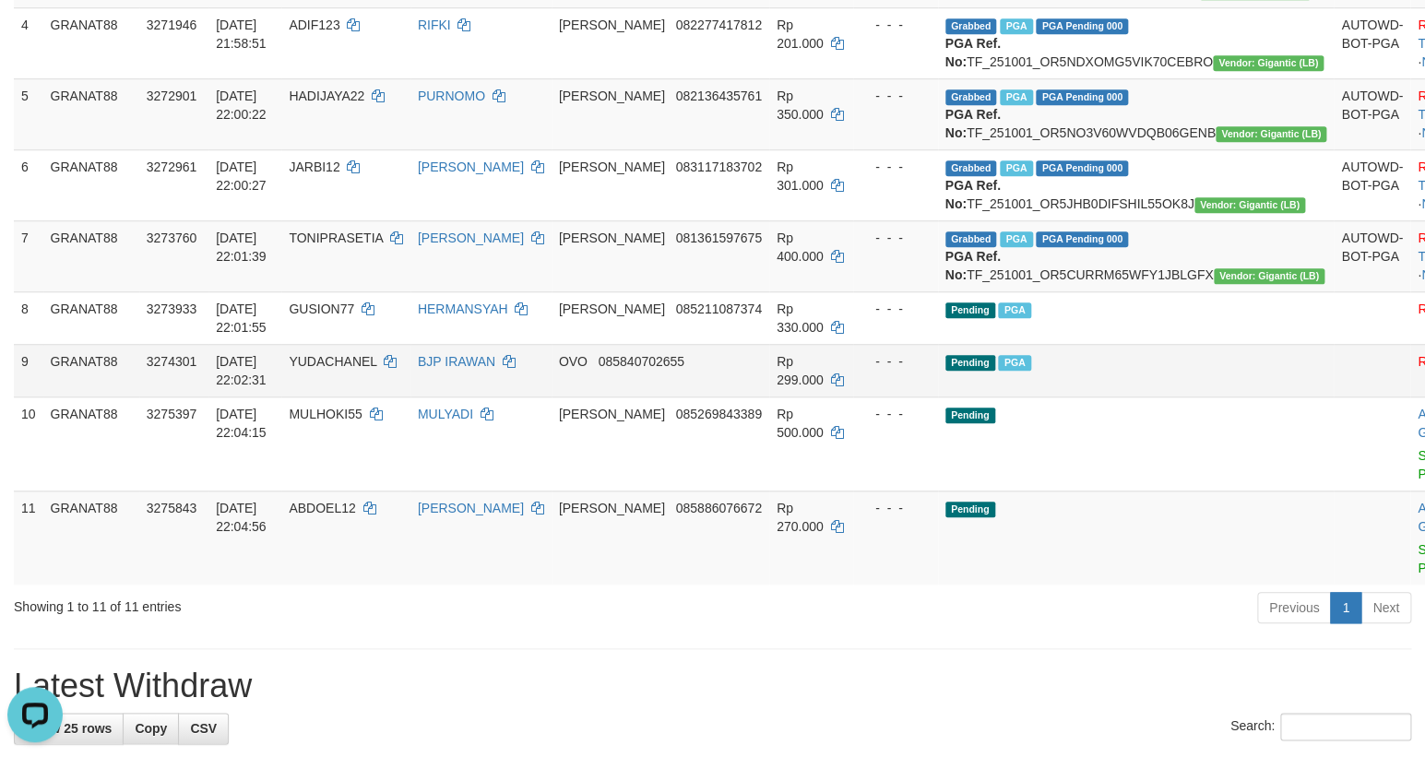
scroll to position [611, 0]
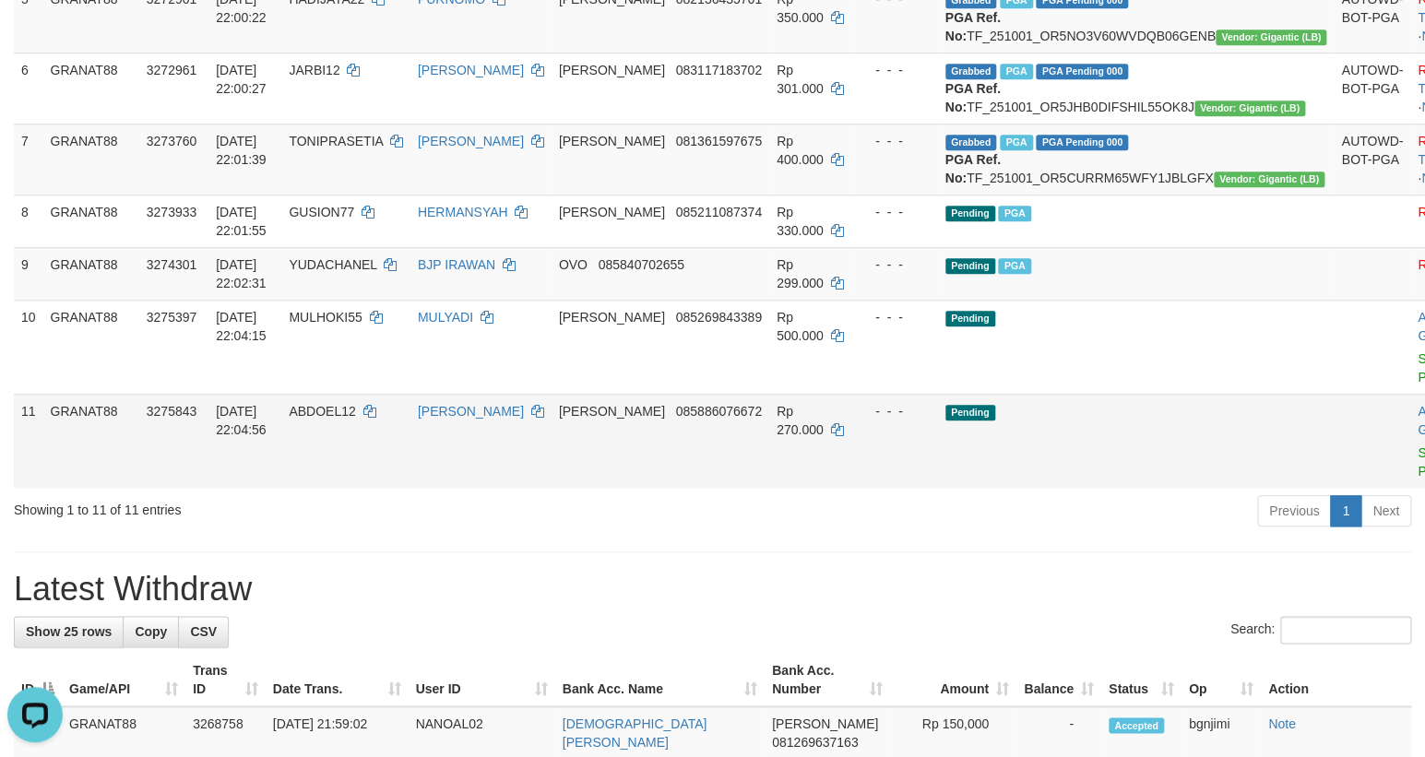
click at [1017, 488] on td "Pending" at bounding box center [1136, 441] width 397 height 94
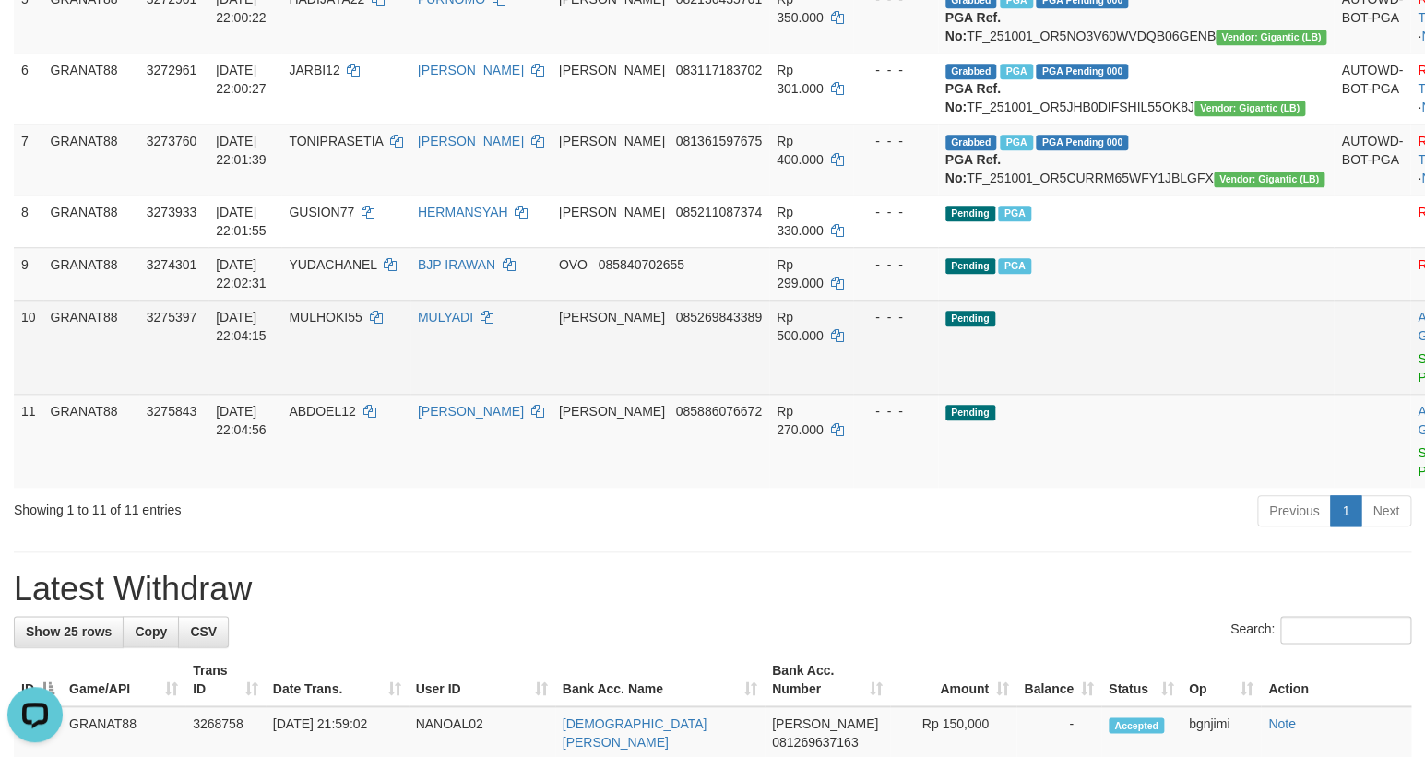
drag, startPoint x: 930, startPoint y: 537, endPoint x: 942, endPoint y: 507, distance: 31.5
click at [936, 488] on td "- - -" at bounding box center [895, 441] width 85 height 94
click at [809, 343] on span "Rp 500.000" at bounding box center [799, 326] width 47 height 33
click at [1417, 385] on link "Send PGA" at bounding box center [1432, 367] width 30 height 33
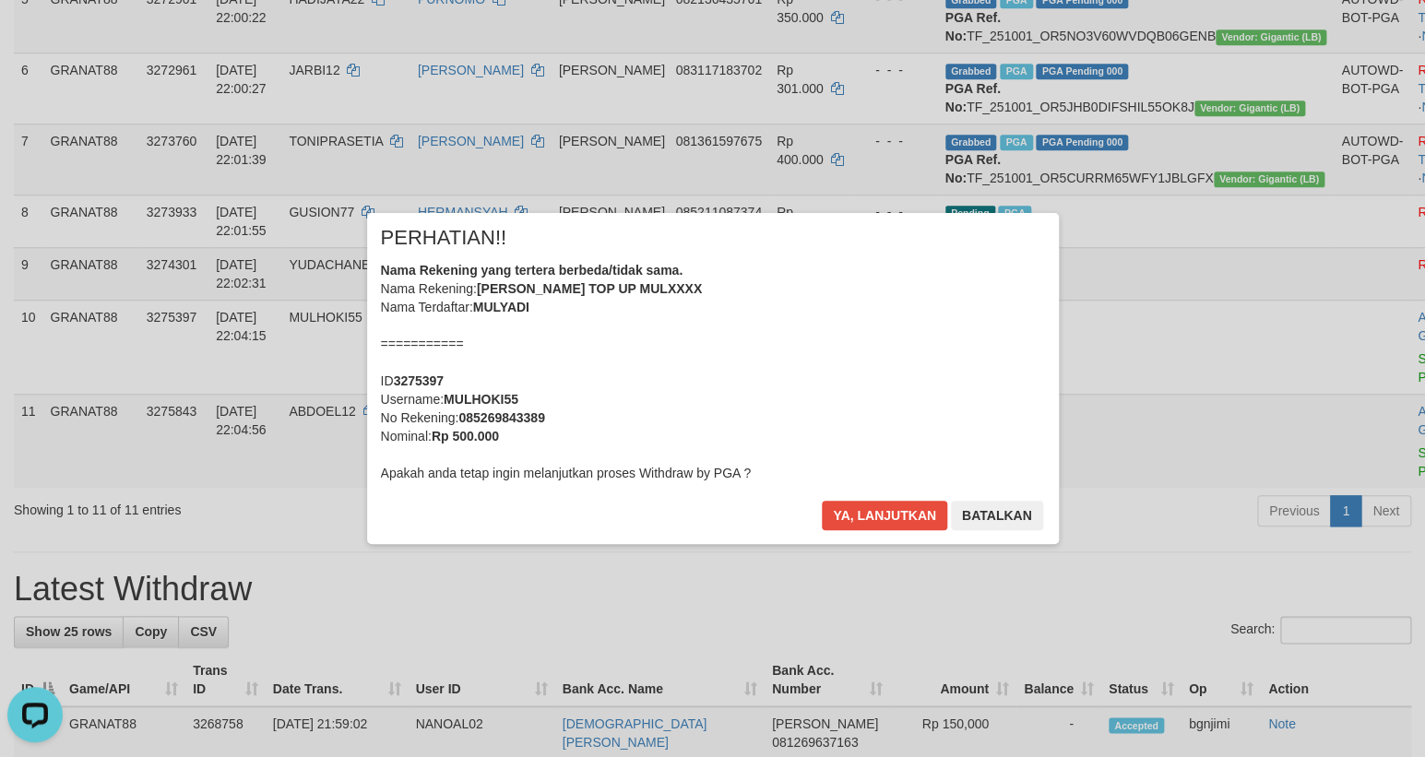
click at [847, 534] on div "Ya, lanjutkan Batalkan" at bounding box center [932, 522] width 224 height 43
click at [847, 522] on button "Ya, lanjutkan" at bounding box center [884, 516] width 125 height 30
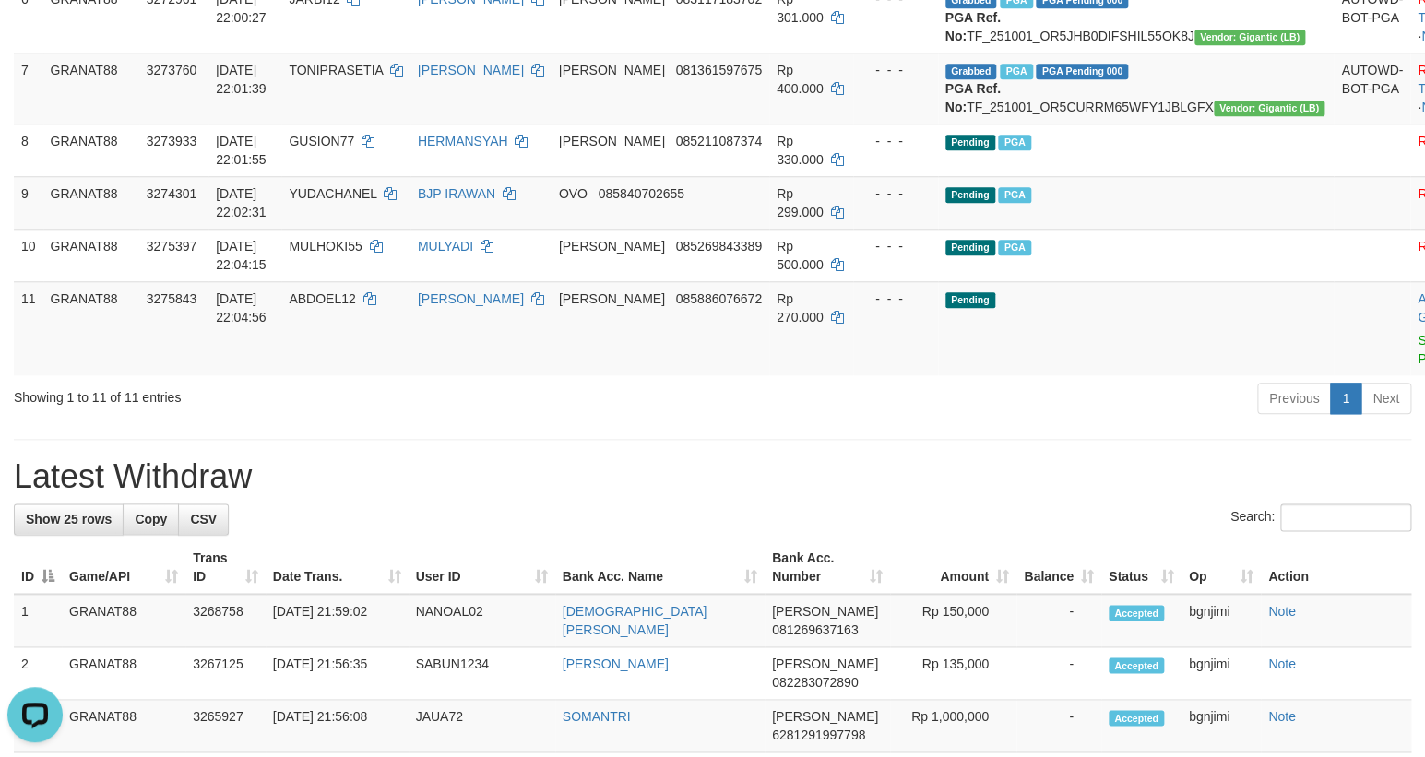
scroll to position [779, 0]
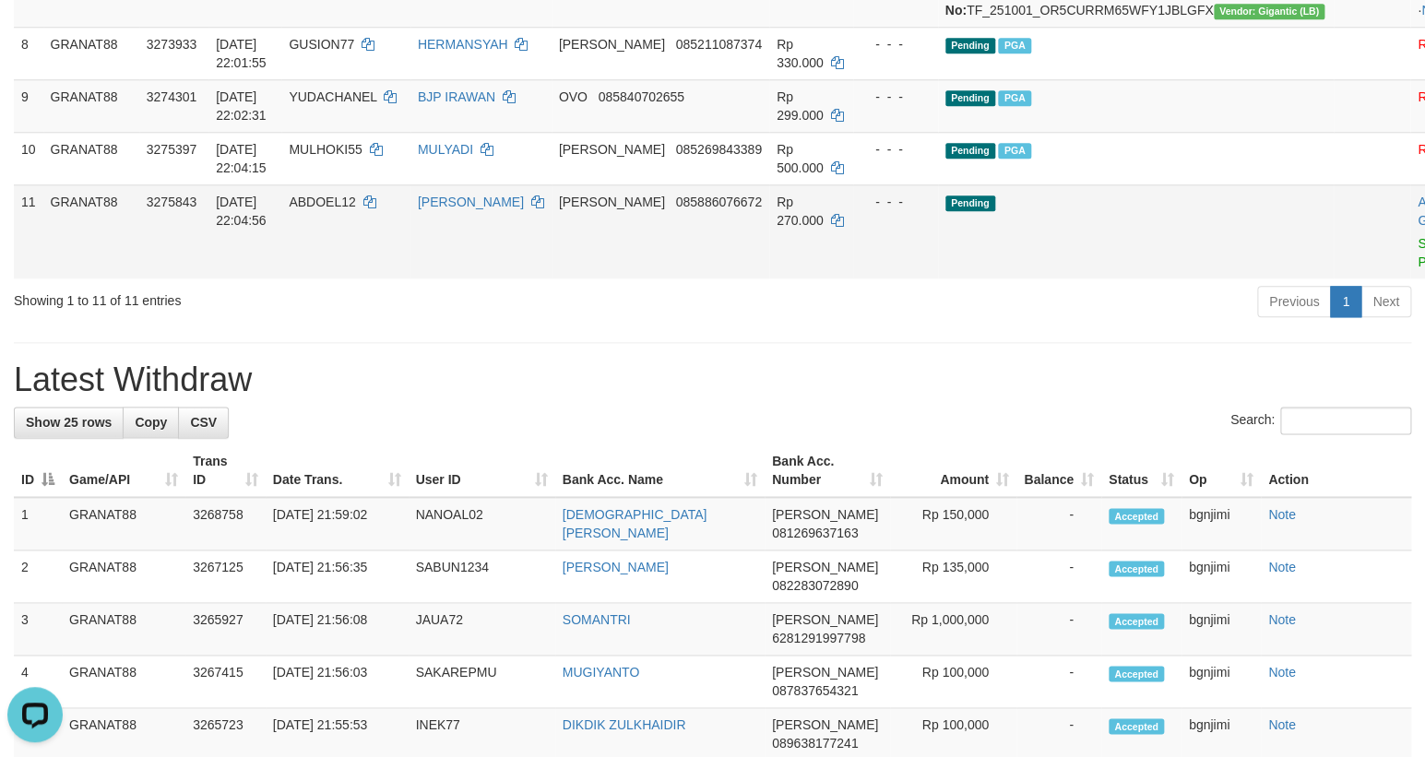
click at [373, 278] on td "ABDOEL12" at bounding box center [345, 231] width 128 height 94
copy span "ABDOEL12"
drag, startPoint x: 372, startPoint y: 354, endPoint x: 370, endPoint y: 364, distance: 10.3
click at [370, 278] on td "ABDOEL12" at bounding box center [345, 231] width 128 height 94
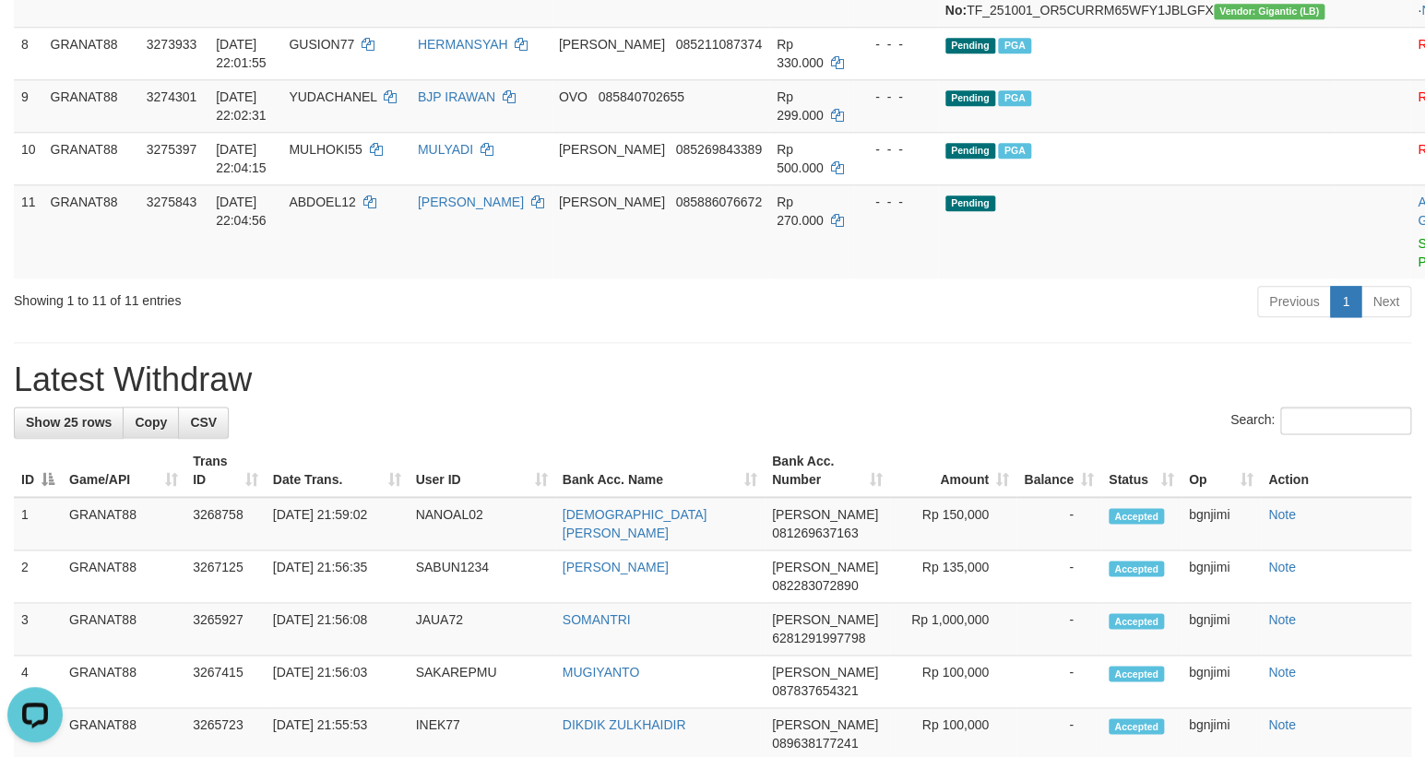
click at [303, 439] on div "Search:" at bounding box center [712, 423] width 1397 height 32
click at [801, 228] on span "Rp 270.000" at bounding box center [799, 211] width 47 height 33
copy td "270.000"
drag, startPoint x: 1308, startPoint y: 369, endPoint x: 1410, endPoint y: 410, distance: 110.5
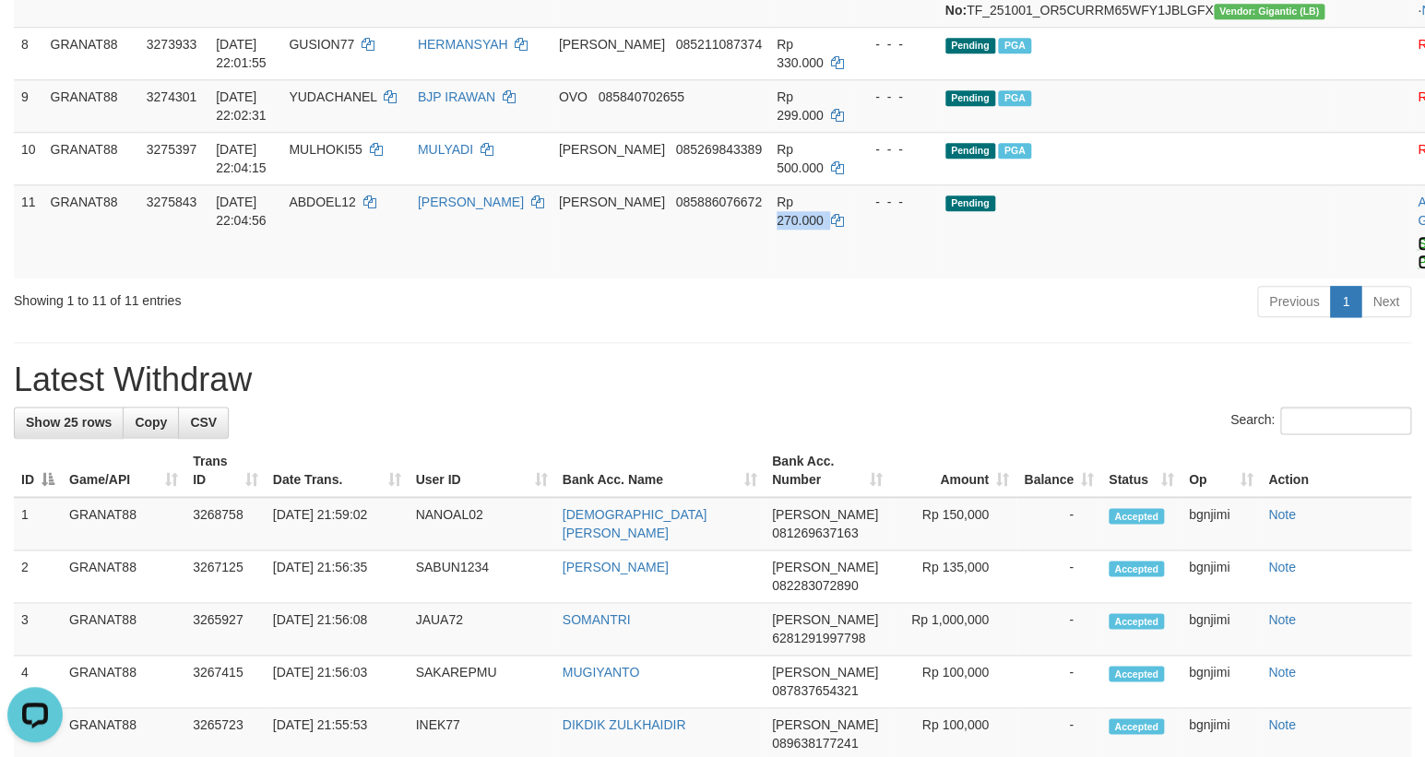
click at [1417, 269] on link "Send PGA" at bounding box center [1432, 252] width 30 height 33
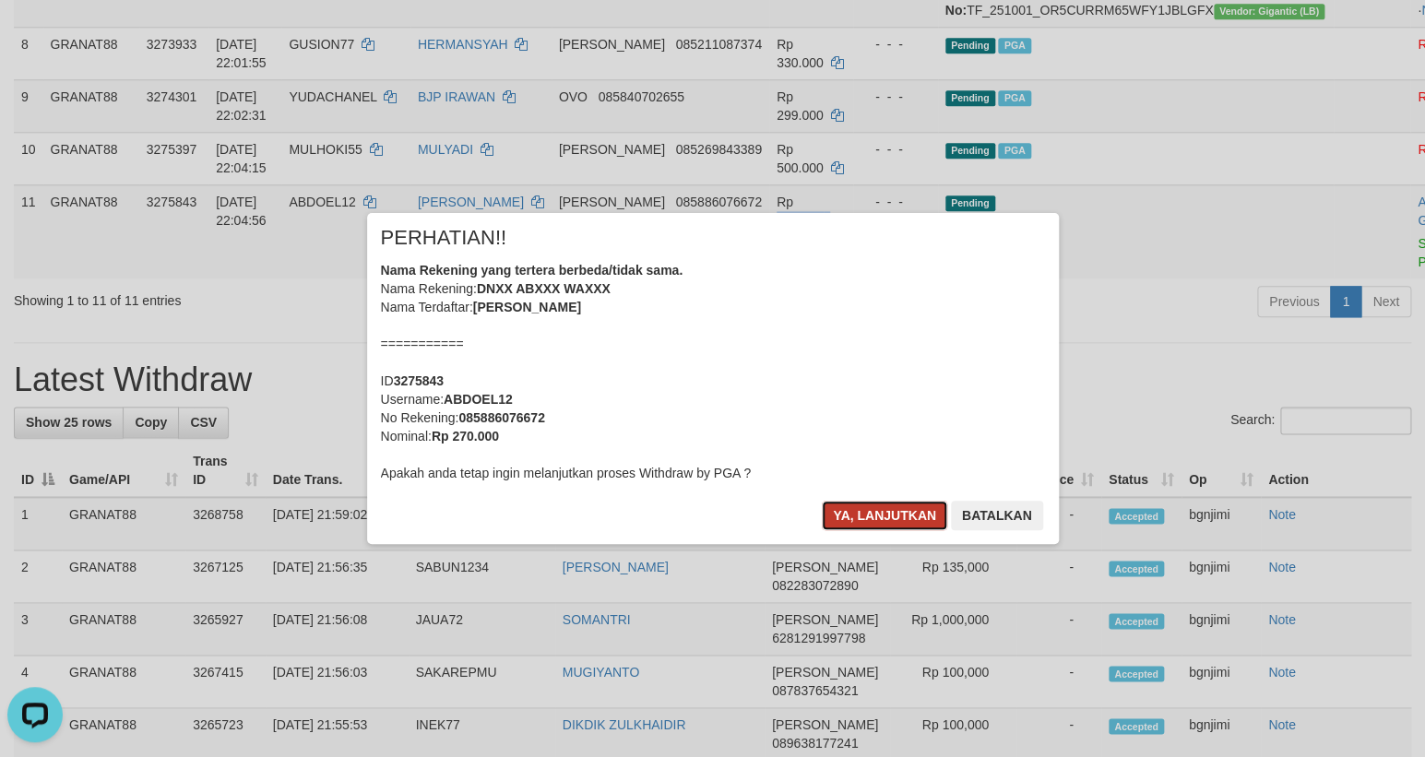
click at [859, 503] on button "Ya, lanjutkan" at bounding box center [884, 516] width 125 height 30
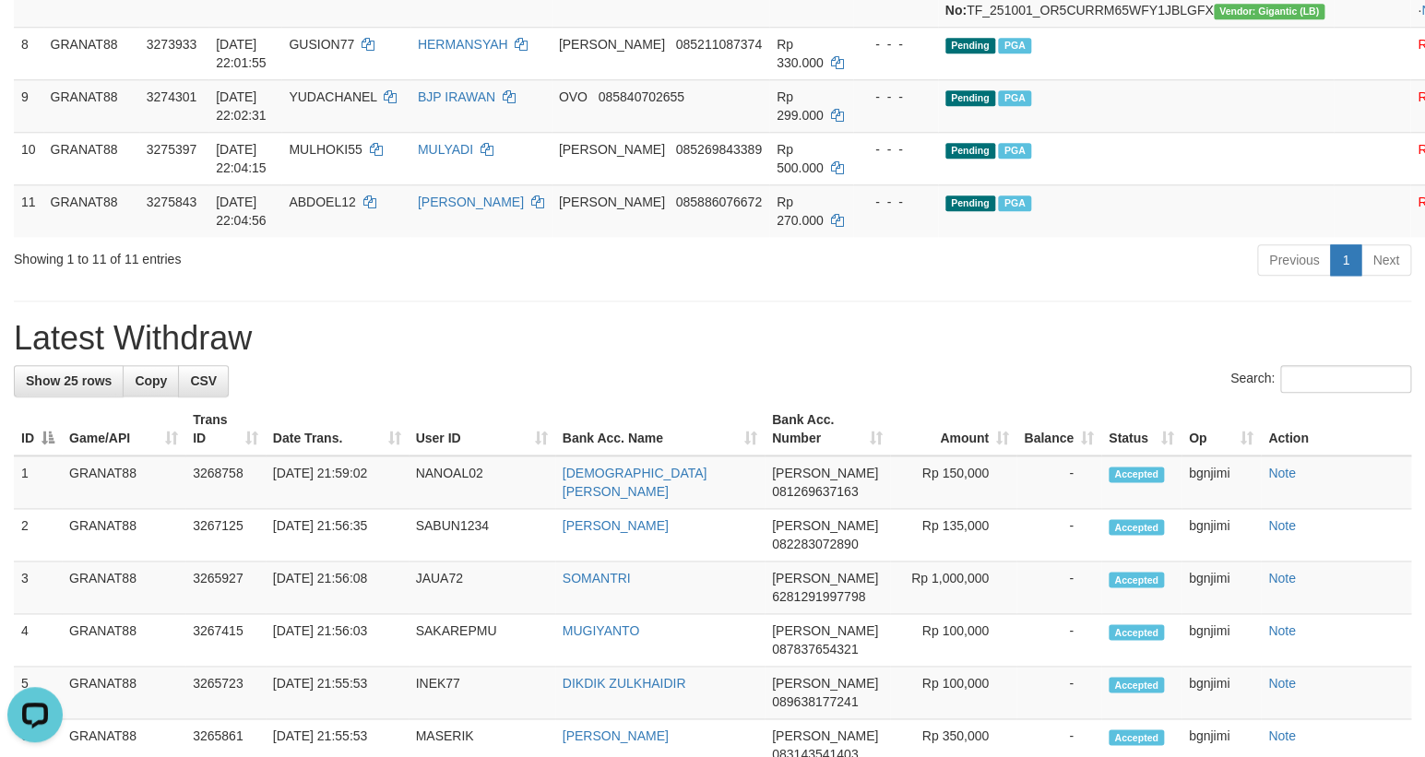
click at [859, 487] on div "**********" at bounding box center [712, 581] width 1425 height 2625
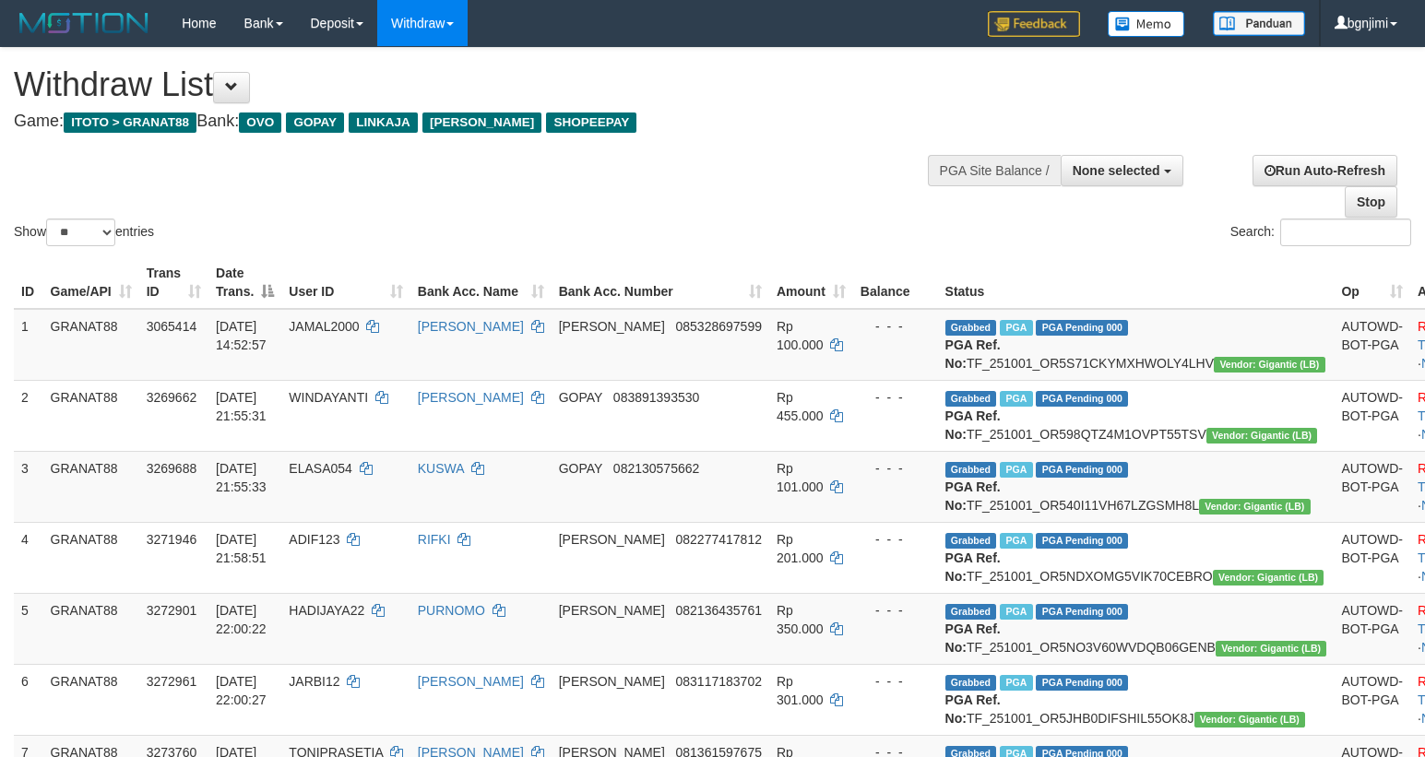
select select
select select "**"
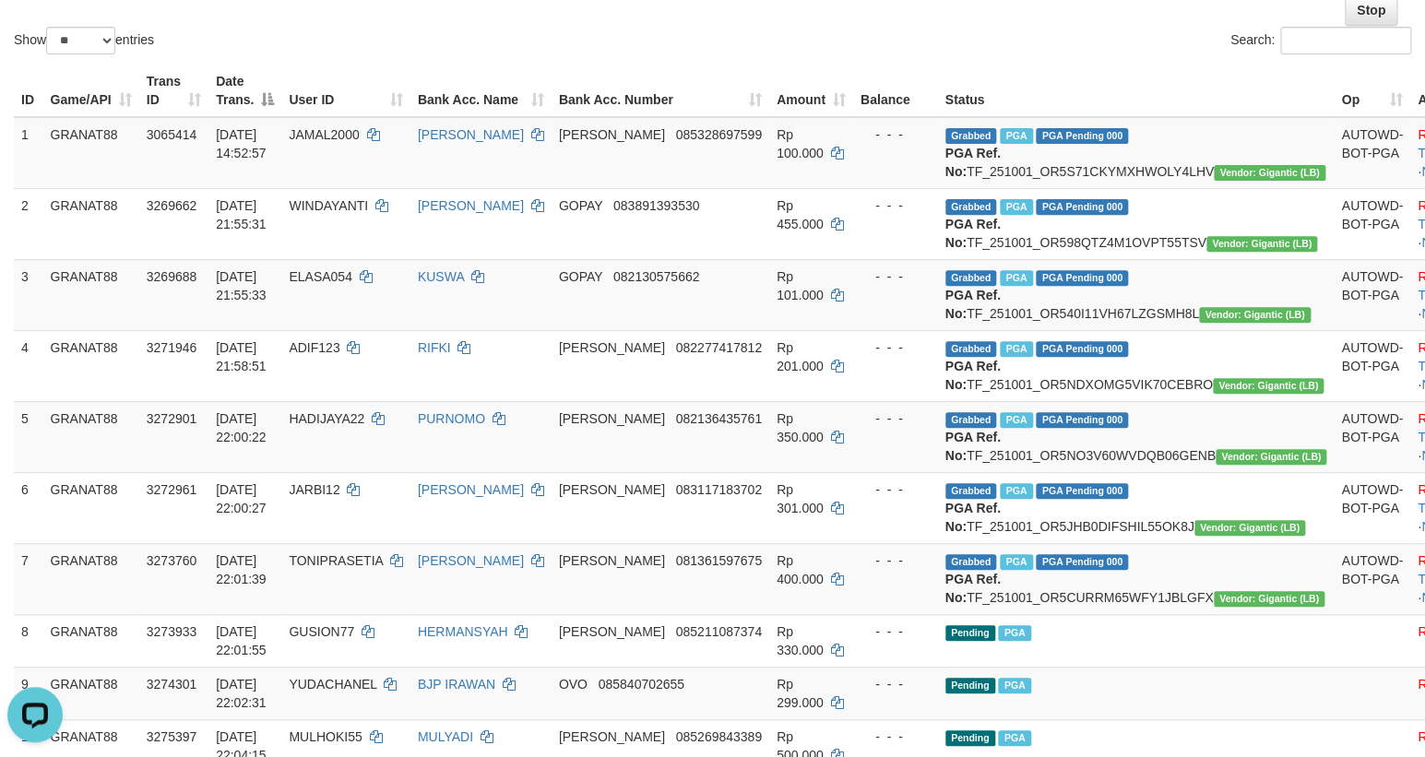
scroll to position [25, 0]
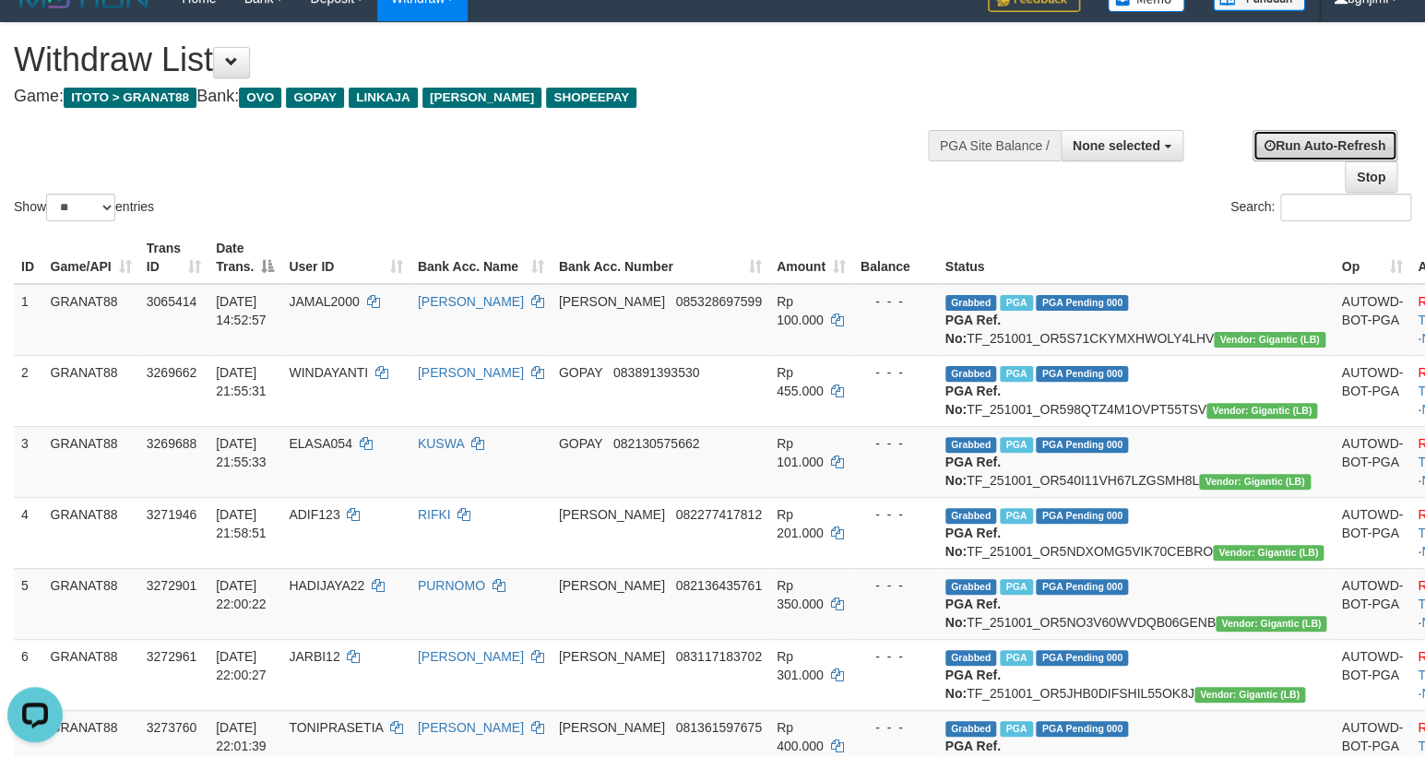
click at [1306, 148] on link "Run Auto-Refresh" at bounding box center [1324, 145] width 145 height 31
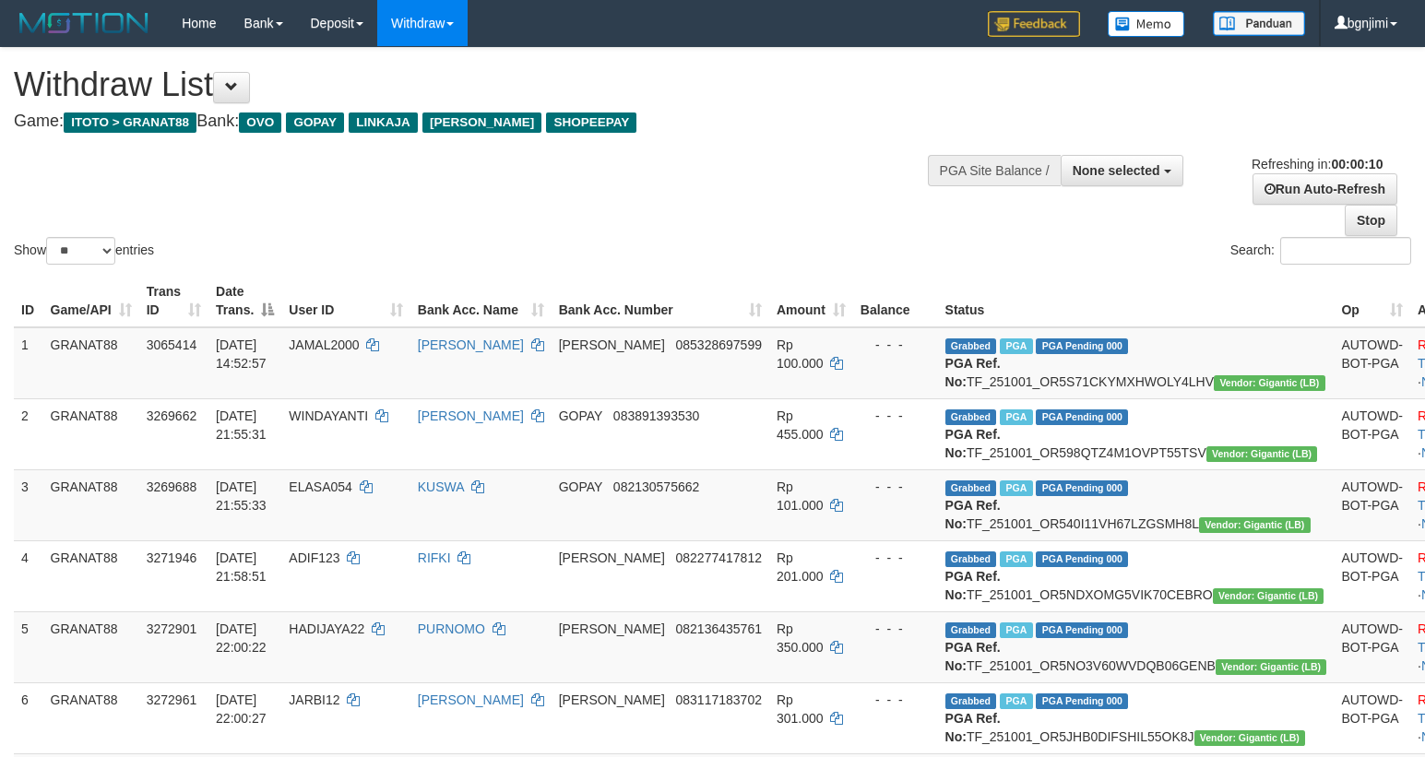
select select
select select "**"
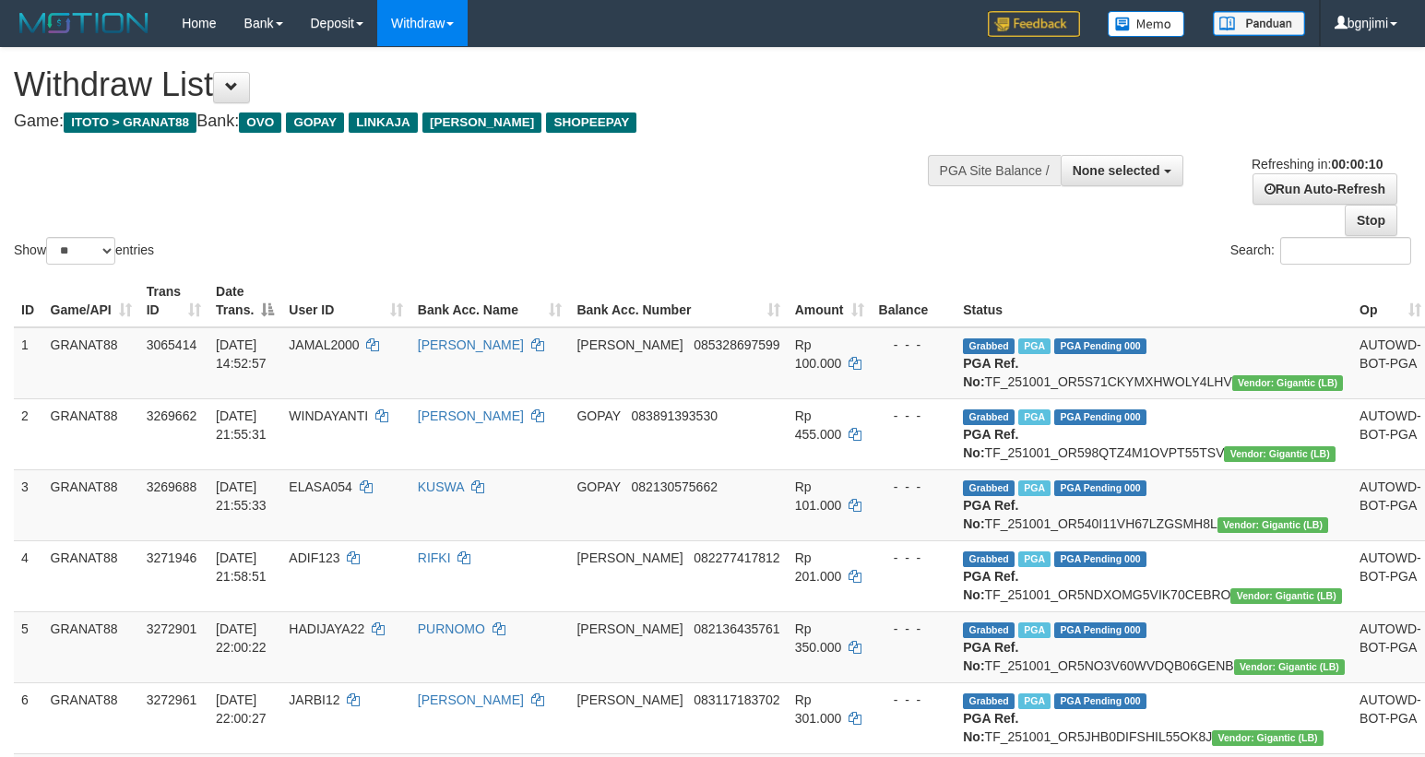
select select
select select "**"
select select
select select "**"
select select
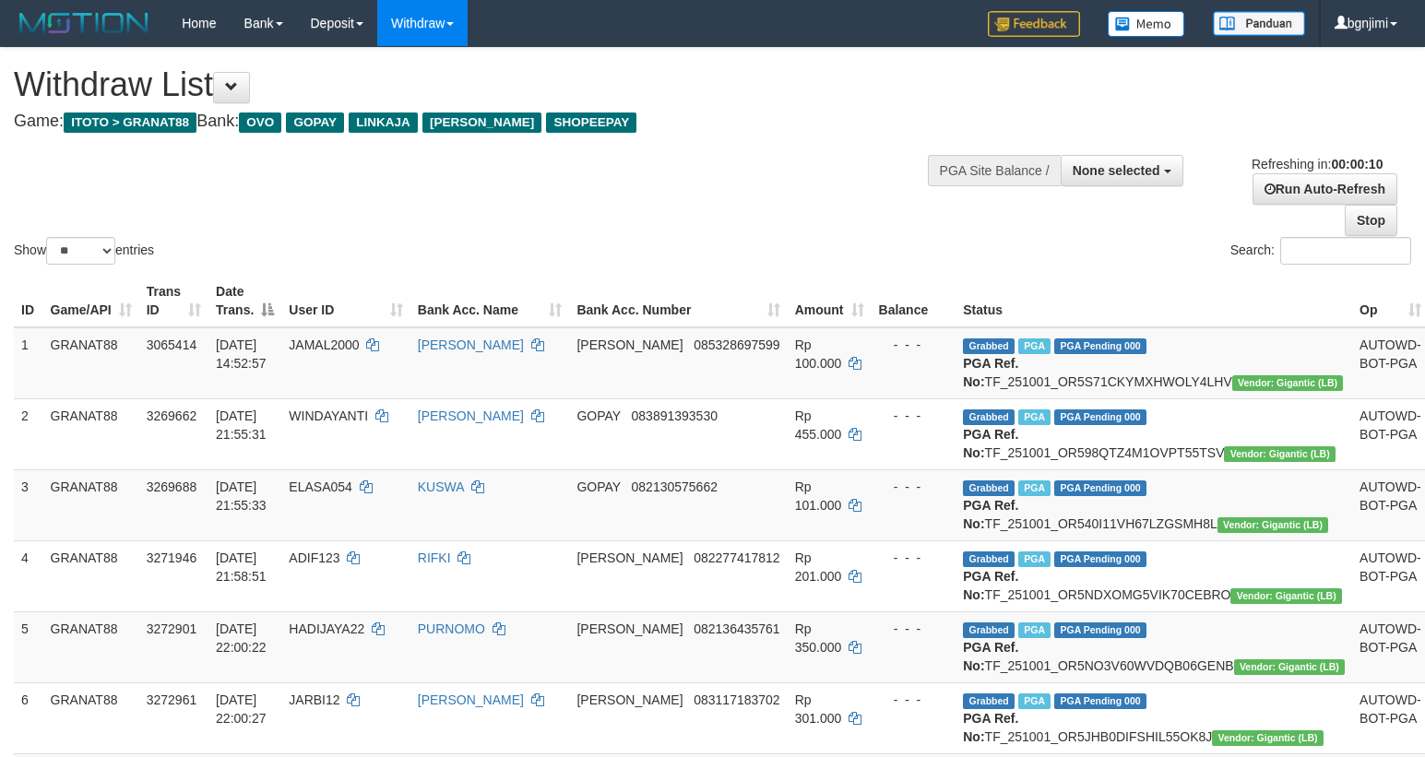
select select "**"
select select
select select "**"
click at [789, 217] on div "Show ** ** ** *** entries Search:" at bounding box center [712, 158] width 1425 height 220
select select
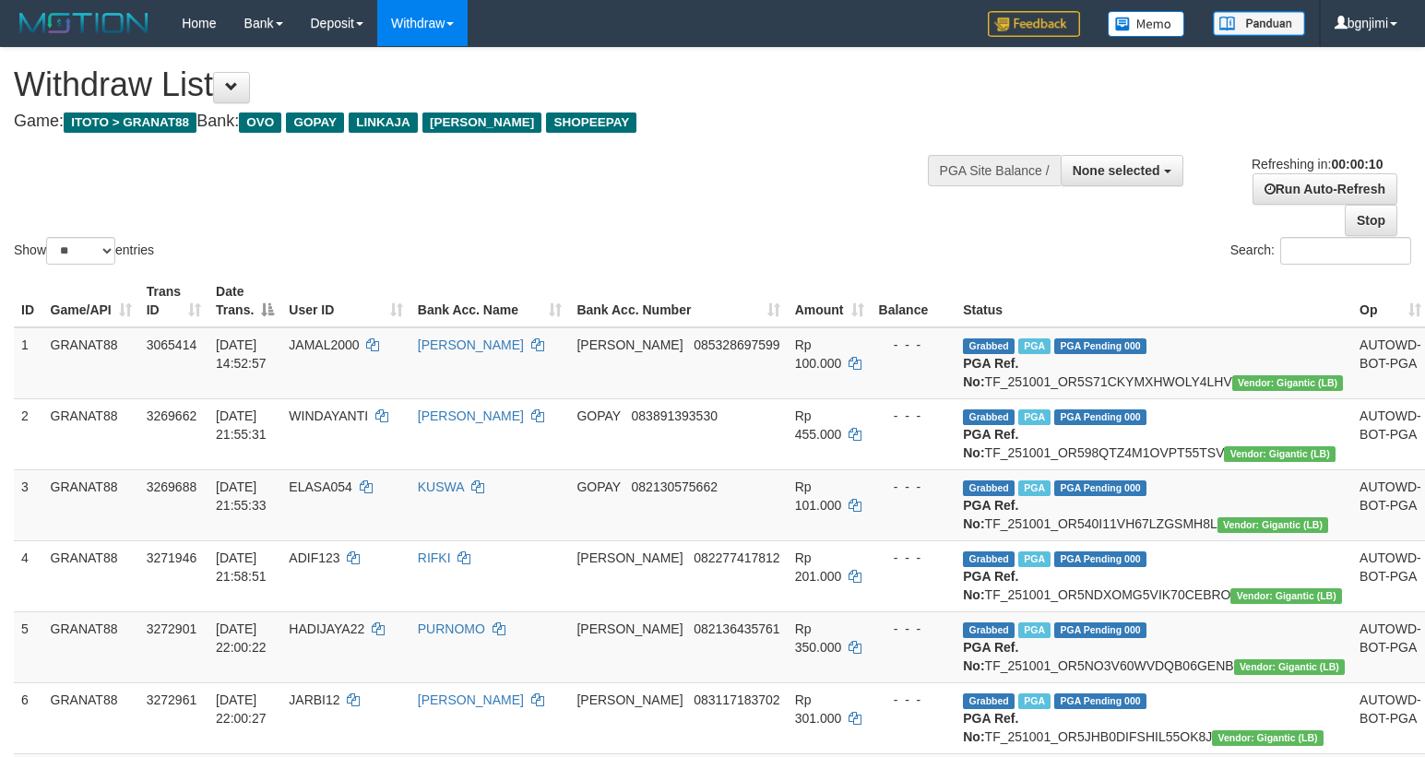
select select "**"
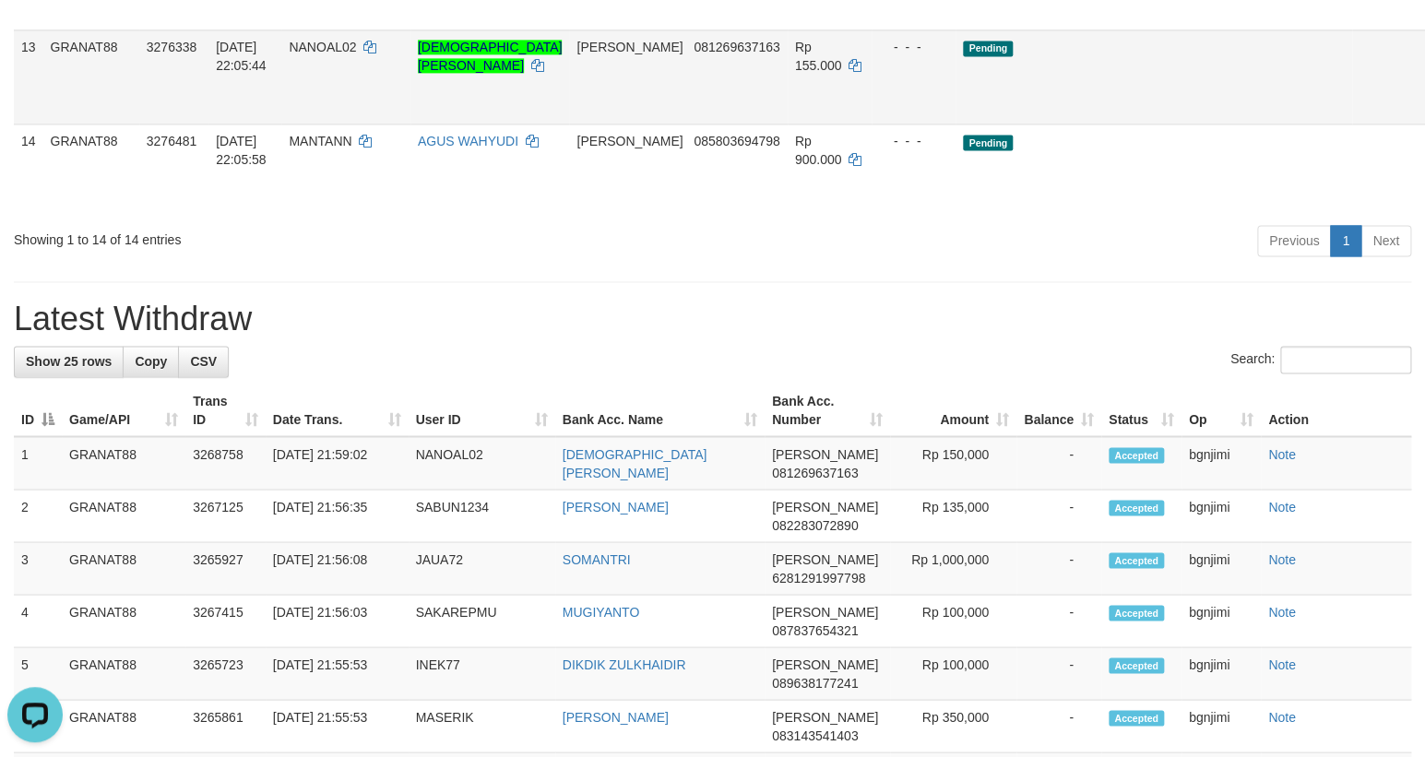
click at [356, 54] on span "NANOAL02" at bounding box center [322, 47] width 67 height 15
copy span "NANOAL02"
drag, startPoint x: 363, startPoint y: 246, endPoint x: 362, endPoint y: 273, distance: 26.8
click at [362, 124] on td "NANOAL02" at bounding box center [345, 77] width 128 height 94
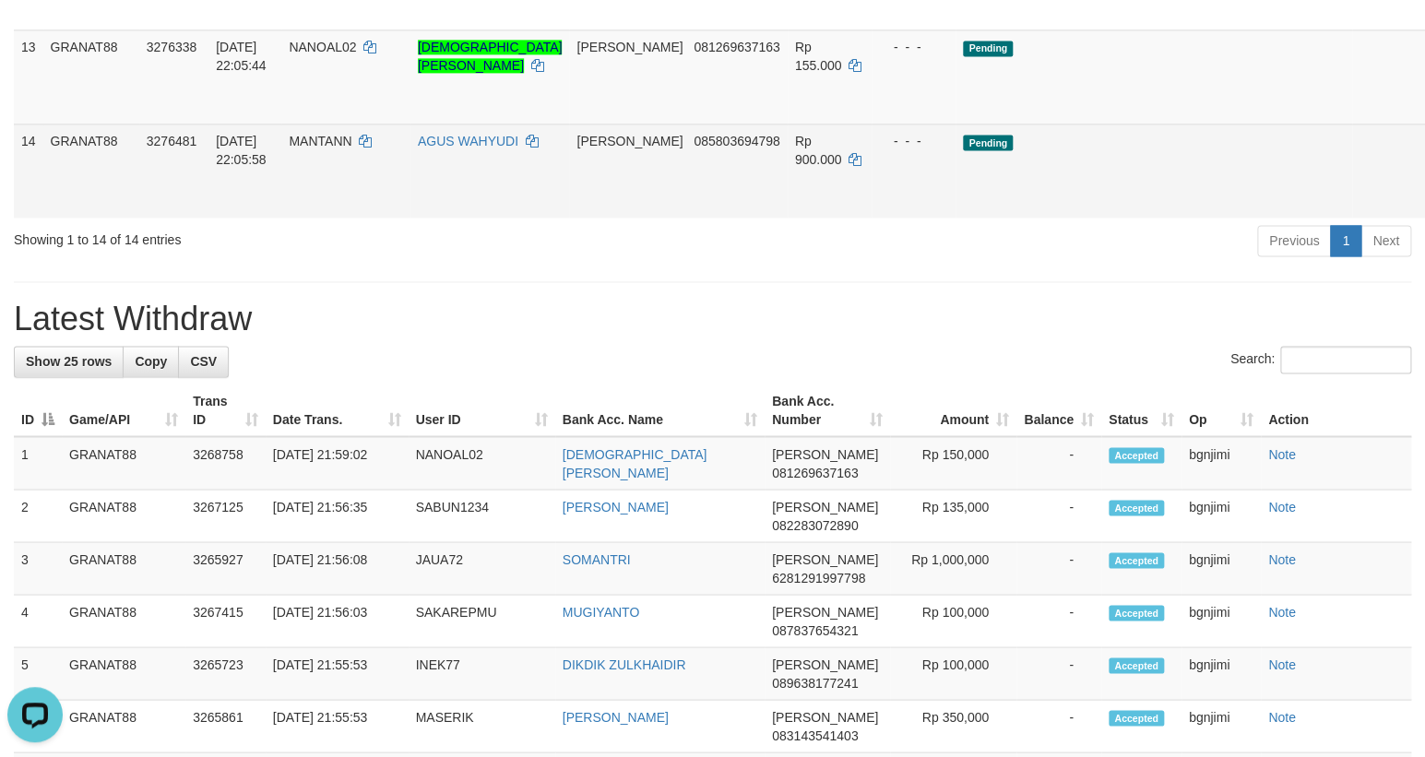
click at [993, 218] on td "Pending" at bounding box center [1153, 171] width 397 height 94
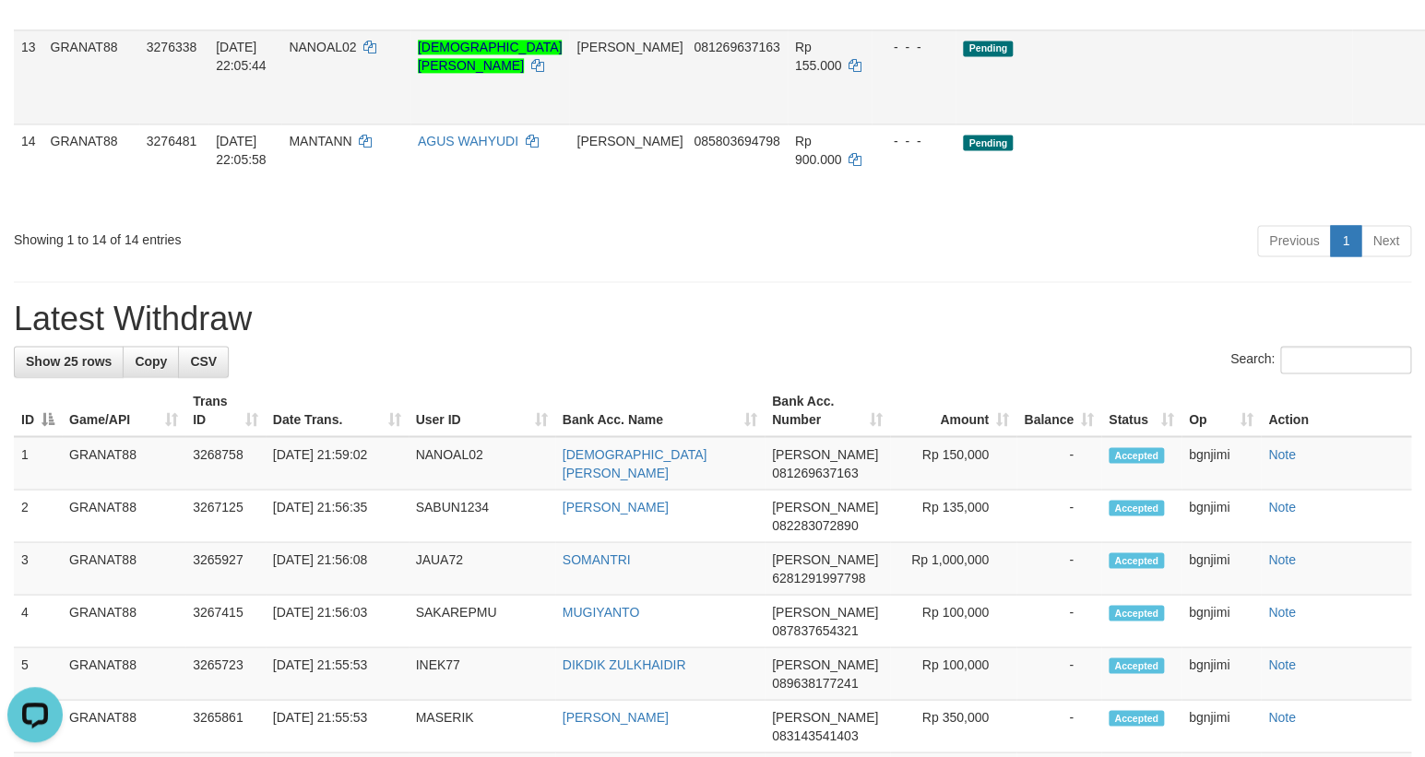
click at [820, 73] on span "Rp 155.000" at bounding box center [818, 56] width 47 height 33
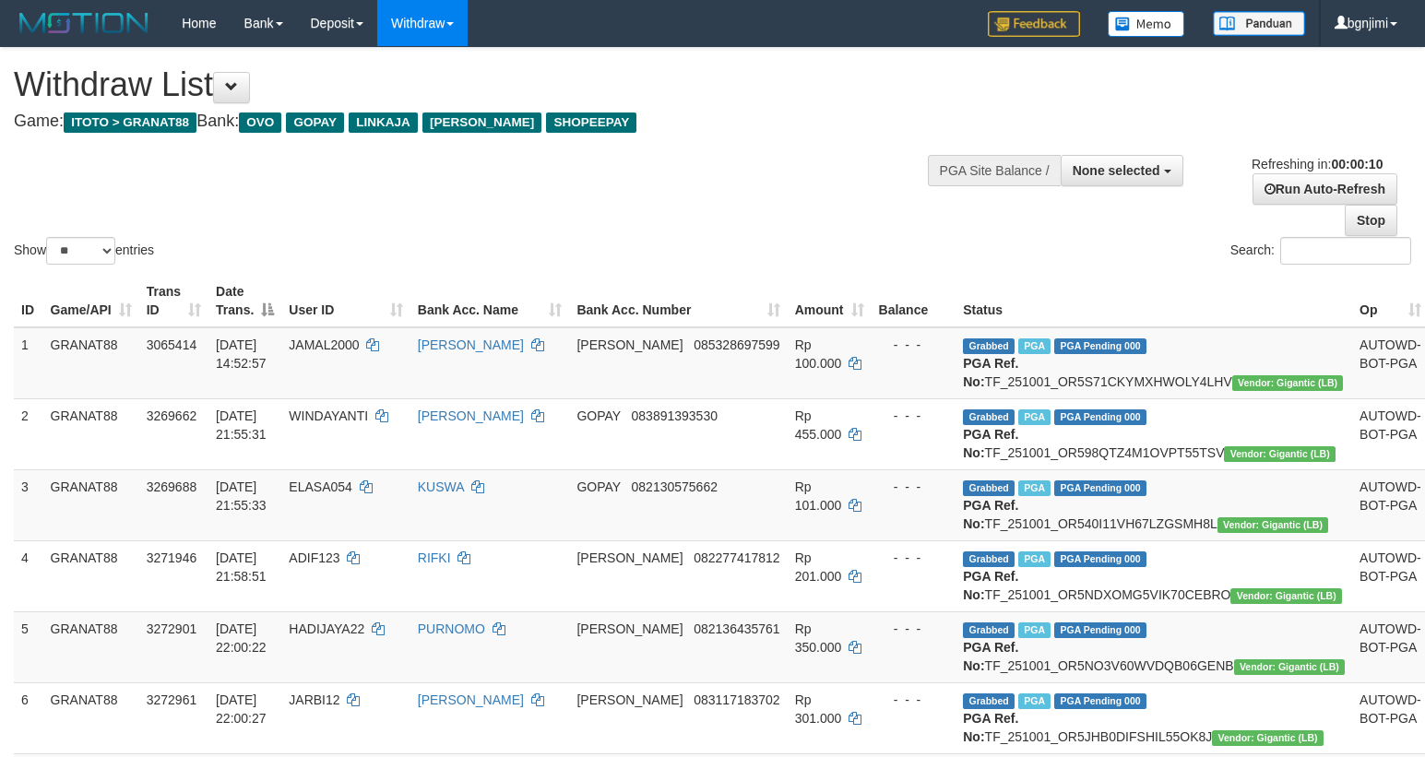
select select
select select "**"
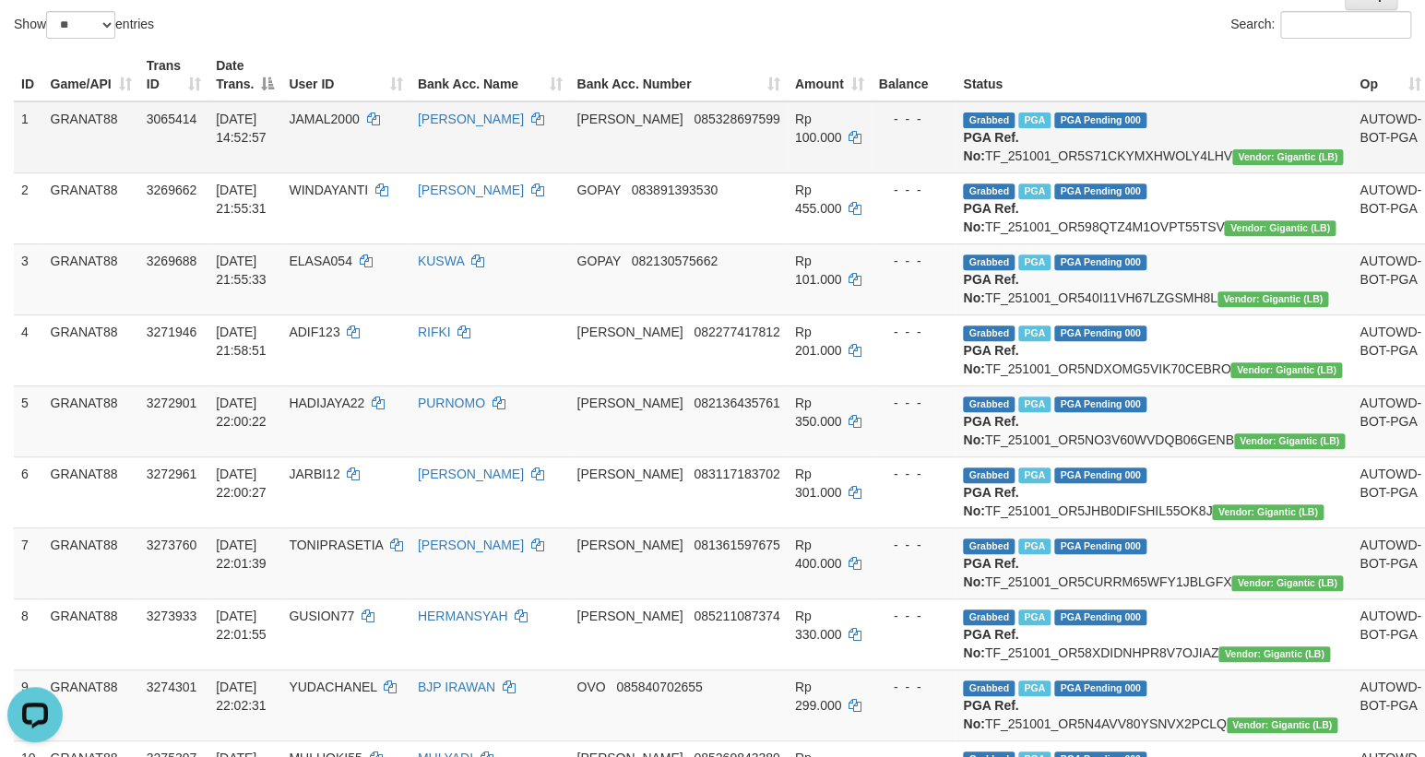
scroll to position [83, 0]
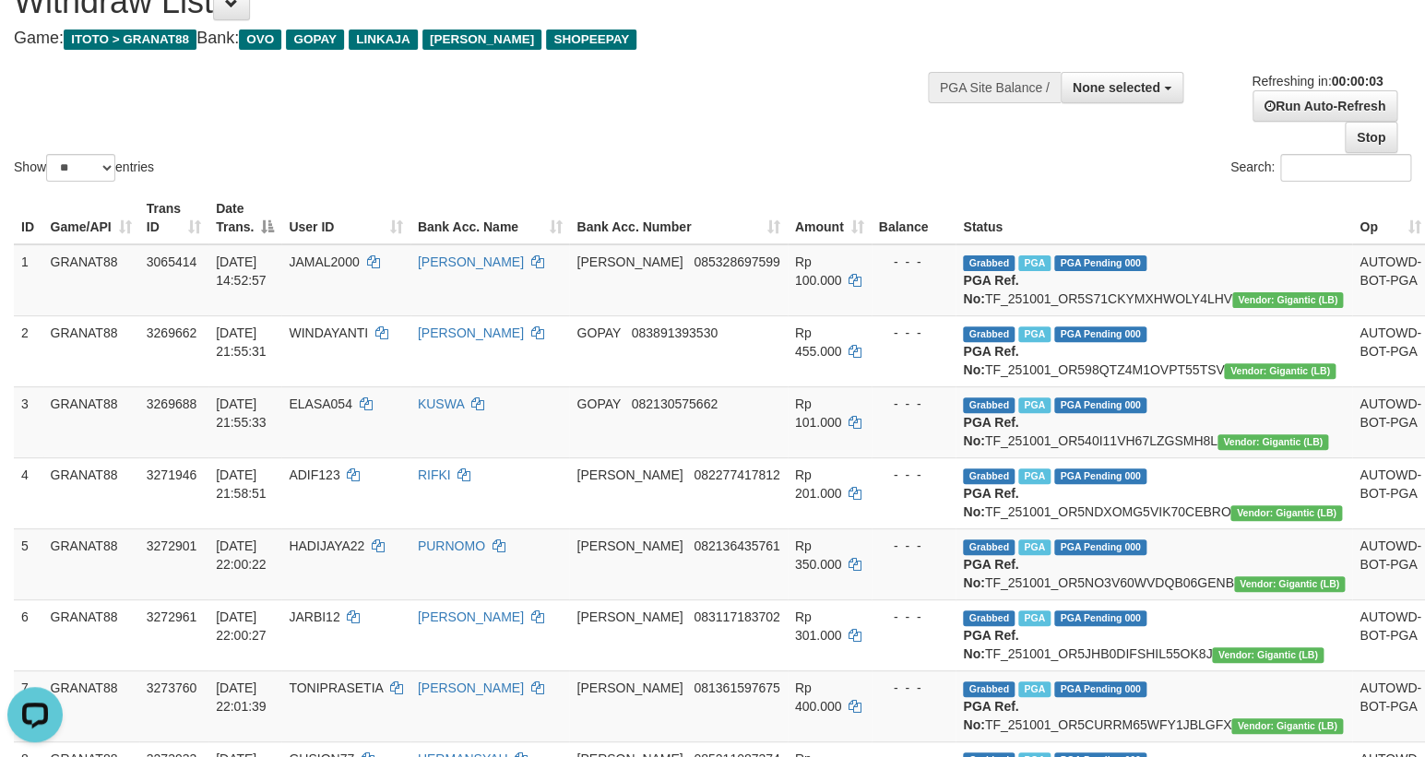
click at [803, 166] on div "Search:" at bounding box center [1069, 170] width 685 height 32
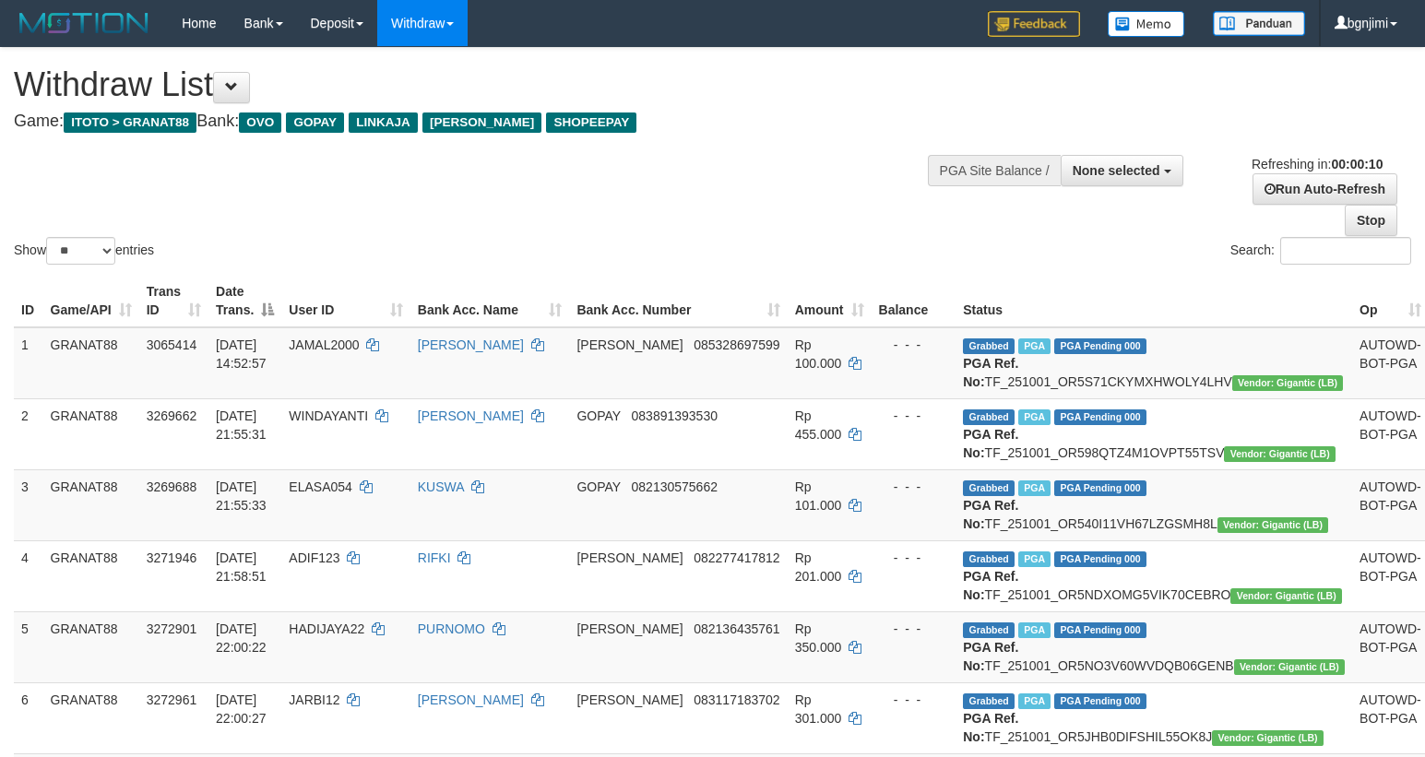
select select
select select "**"
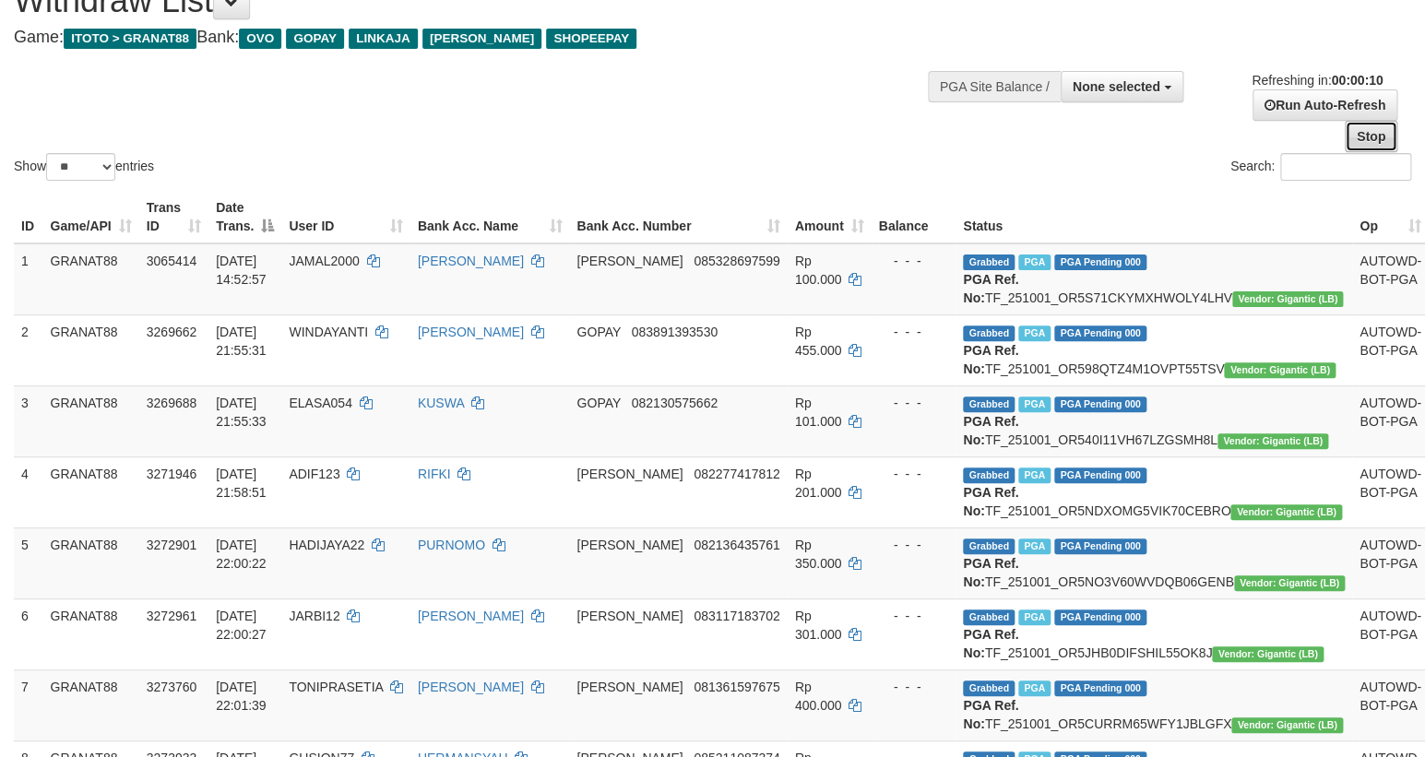
click at [1352, 148] on link "Stop" at bounding box center [1371, 136] width 53 height 31
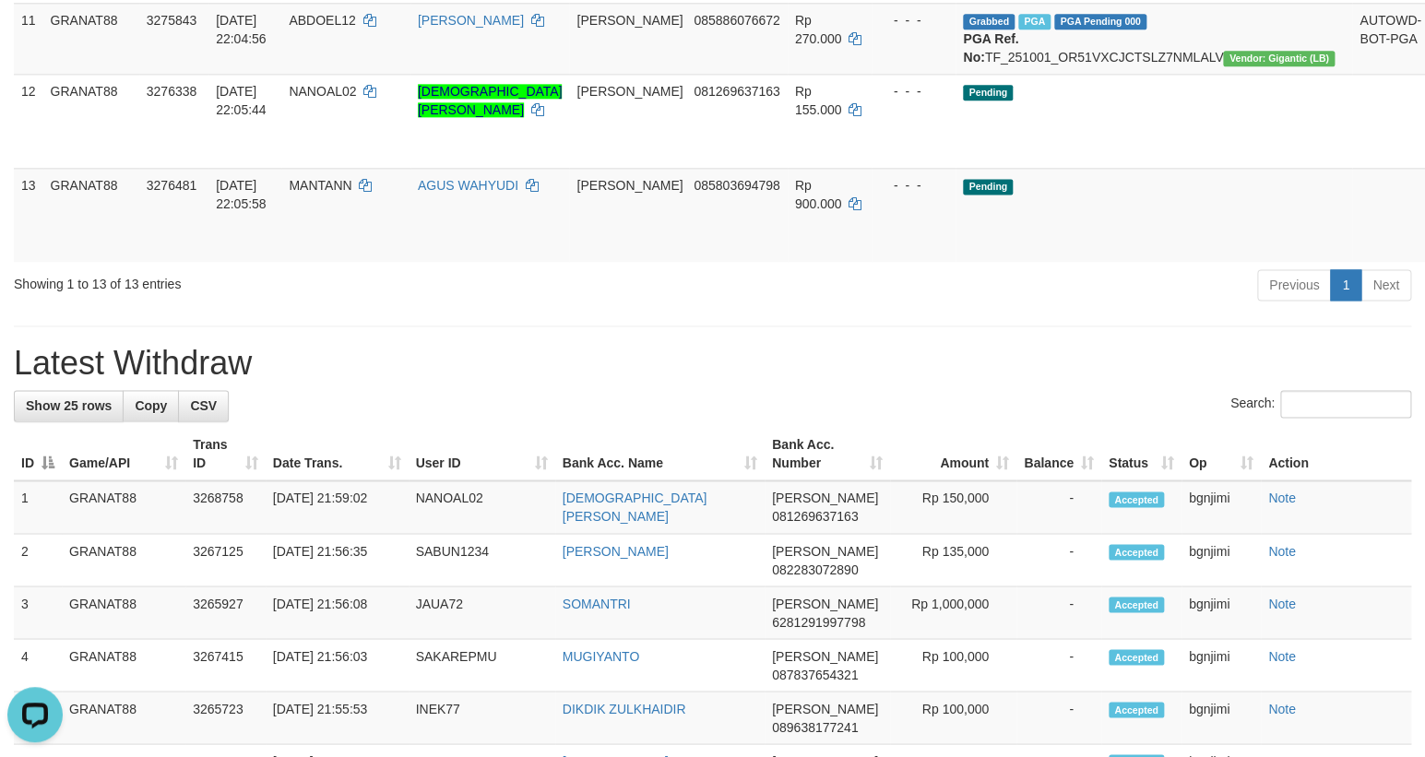
scroll to position [1258, 0]
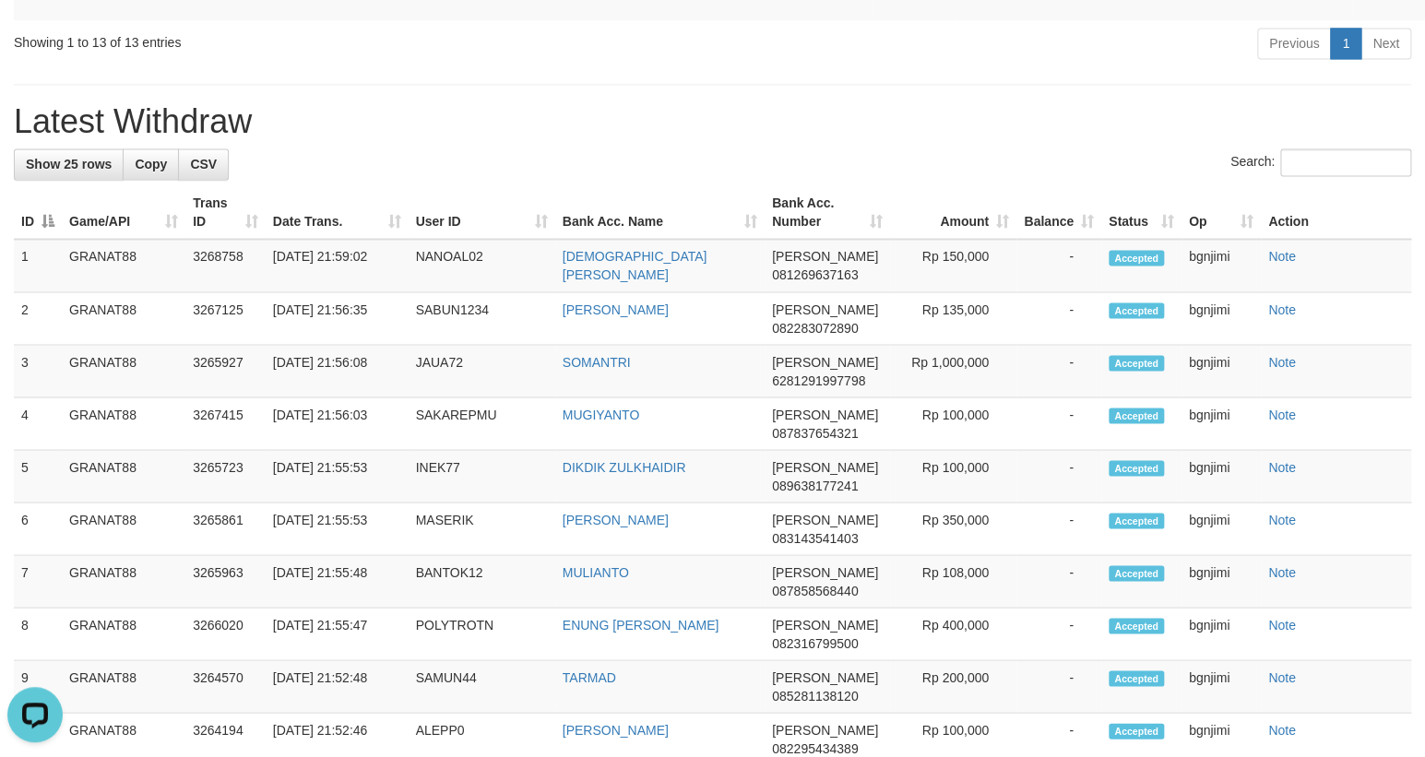
click at [895, 286] on div "**********" at bounding box center [712, 233] width 1425 height 2886
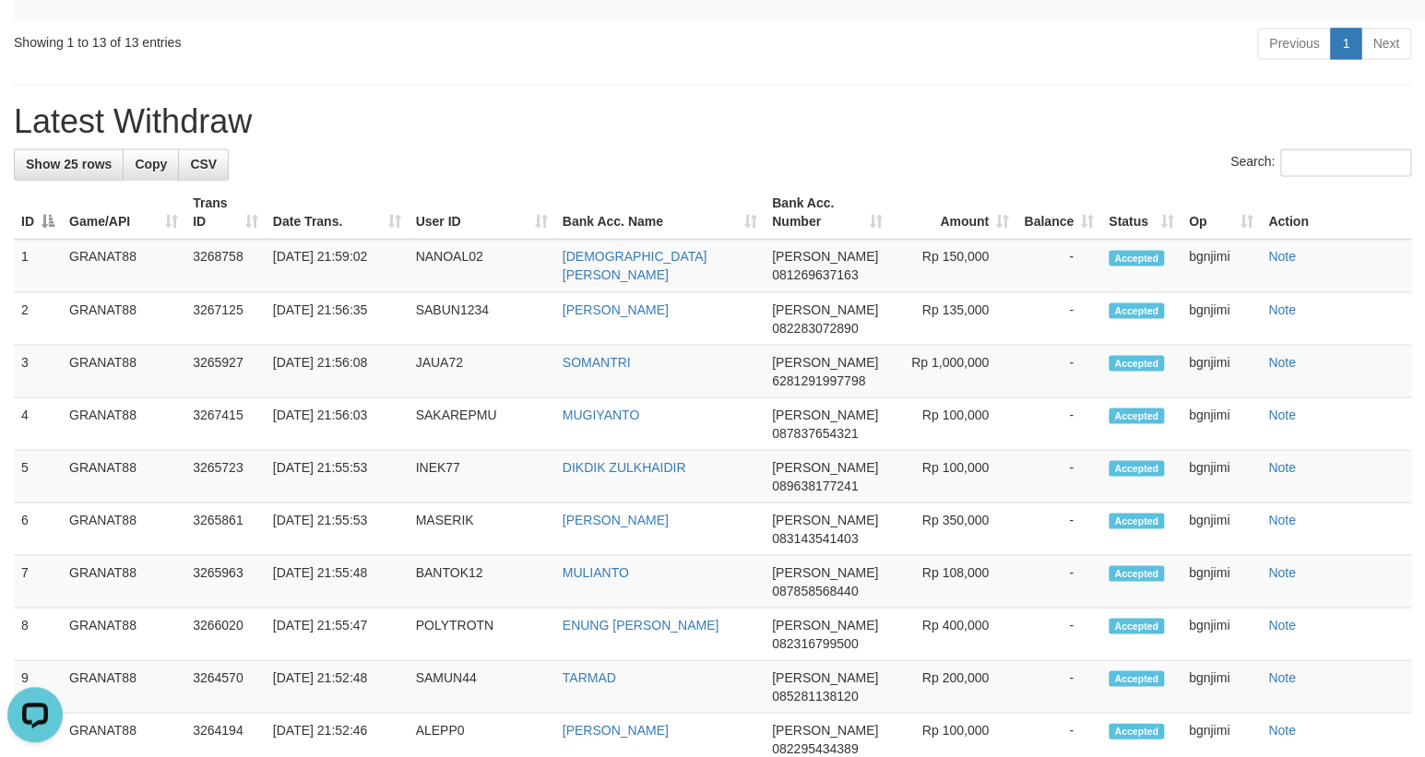
copy td "155.000"
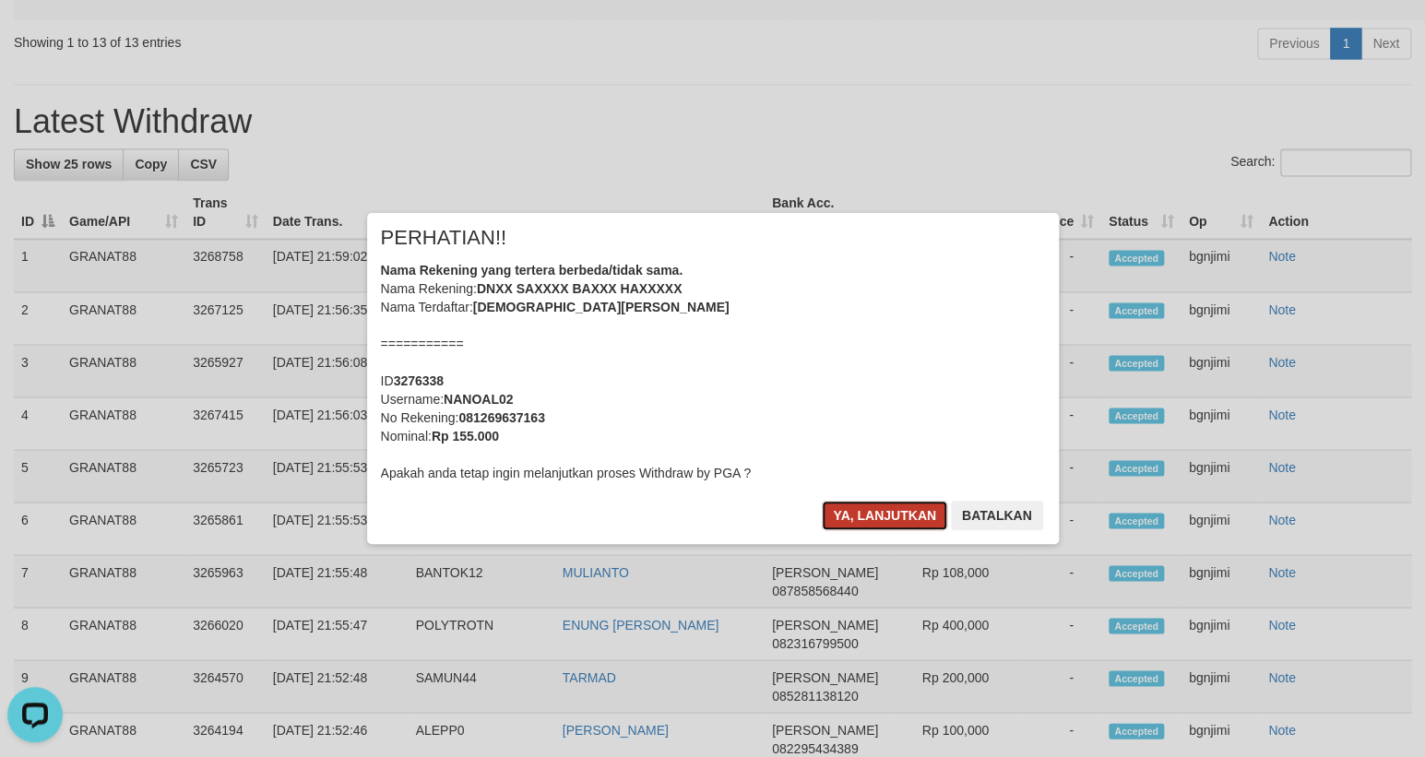
click at [847, 512] on button "Ya, lanjutkan" at bounding box center [884, 516] width 125 height 30
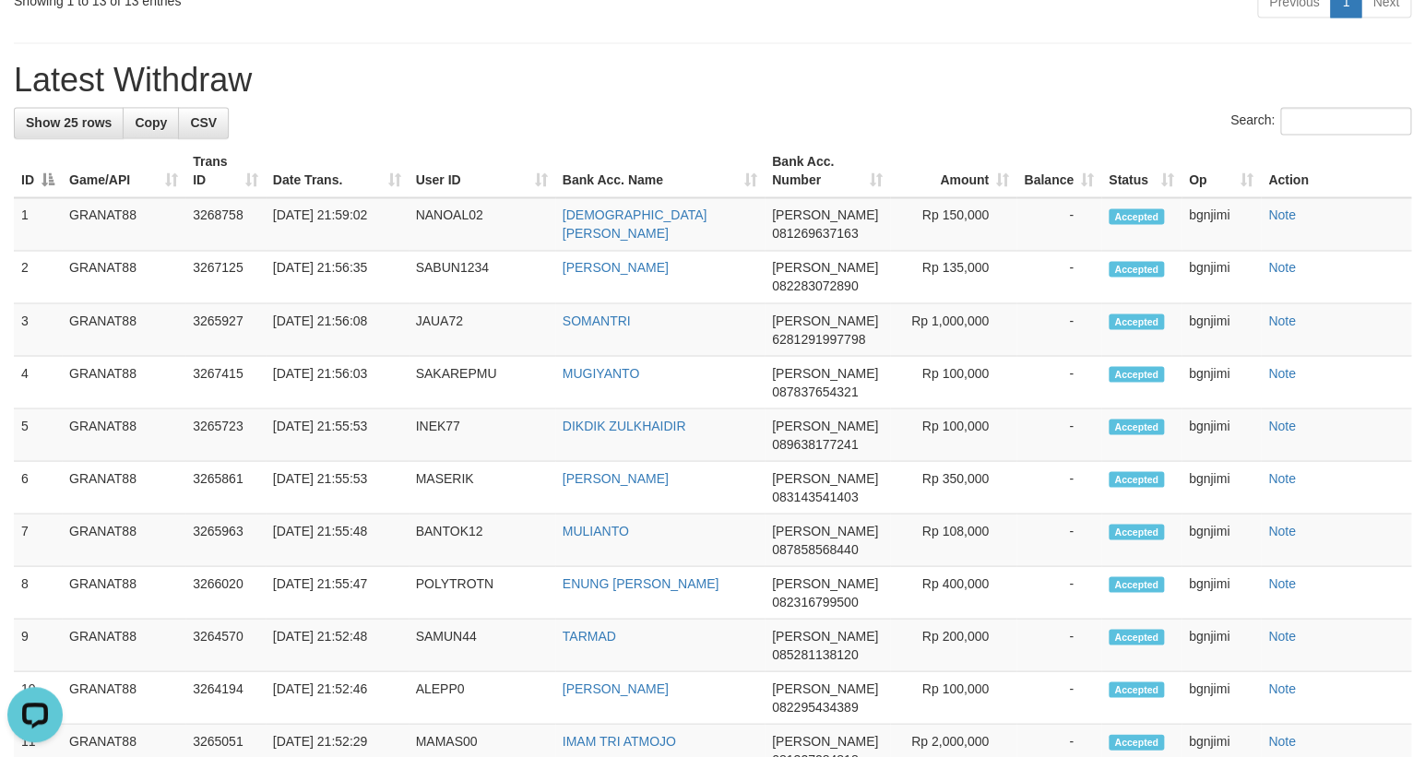
copy span "MANTANN"
drag, startPoint x: 366, startPoint y: 143, endPoint x: 359, endPoint y: 156, distance: 14.9
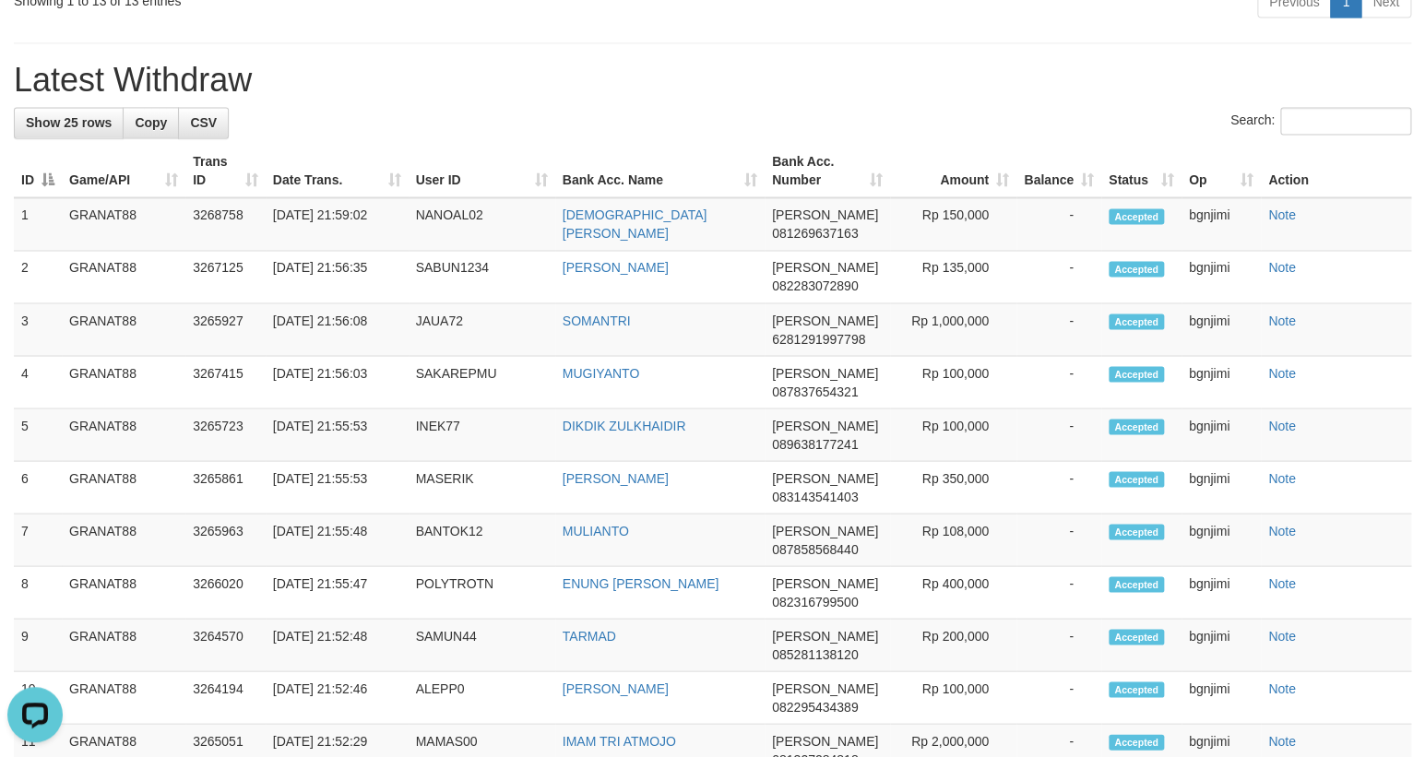
click at [824, 24] on div "Previous 1 Next" at bounding box center [1009, 4] width 803 height 40
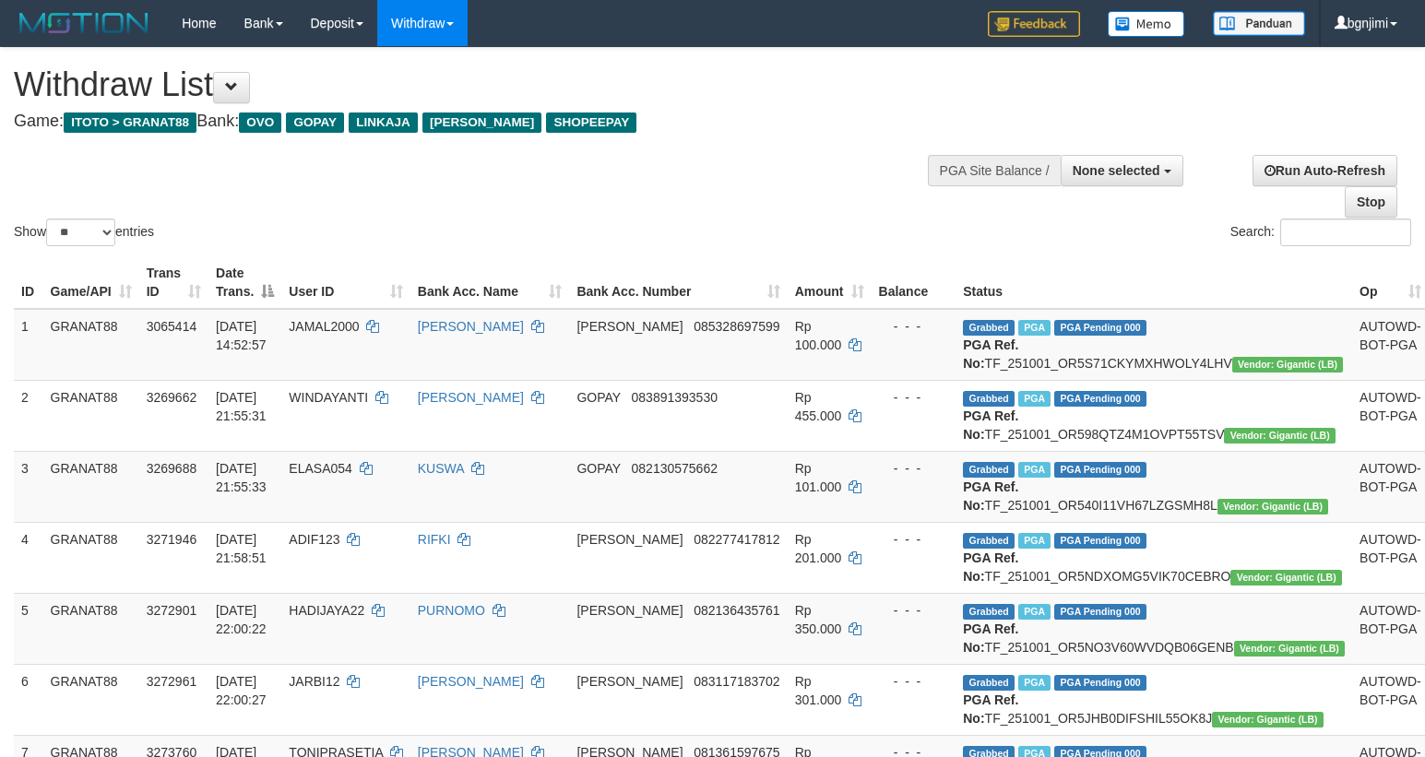
select select
select select "**"
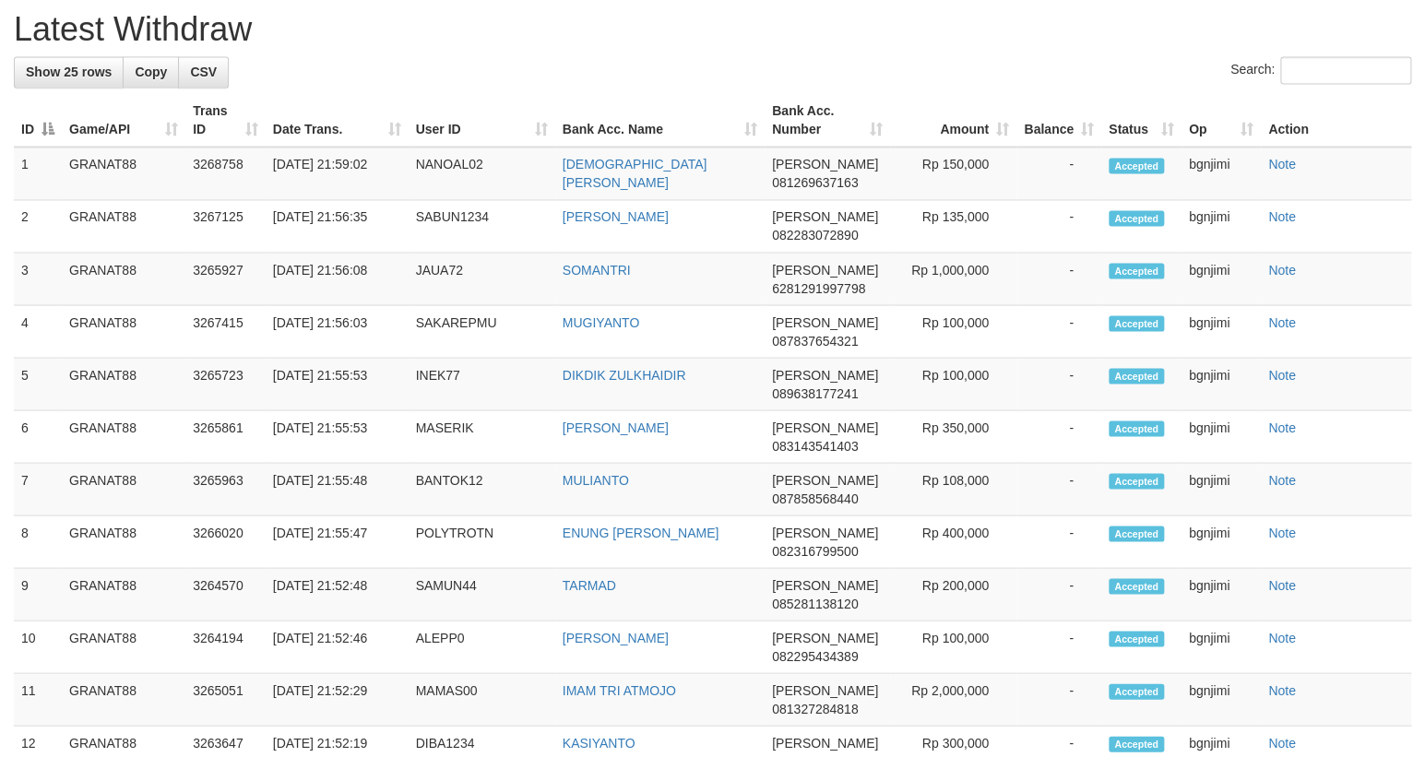
scroll to position [1258, 0]
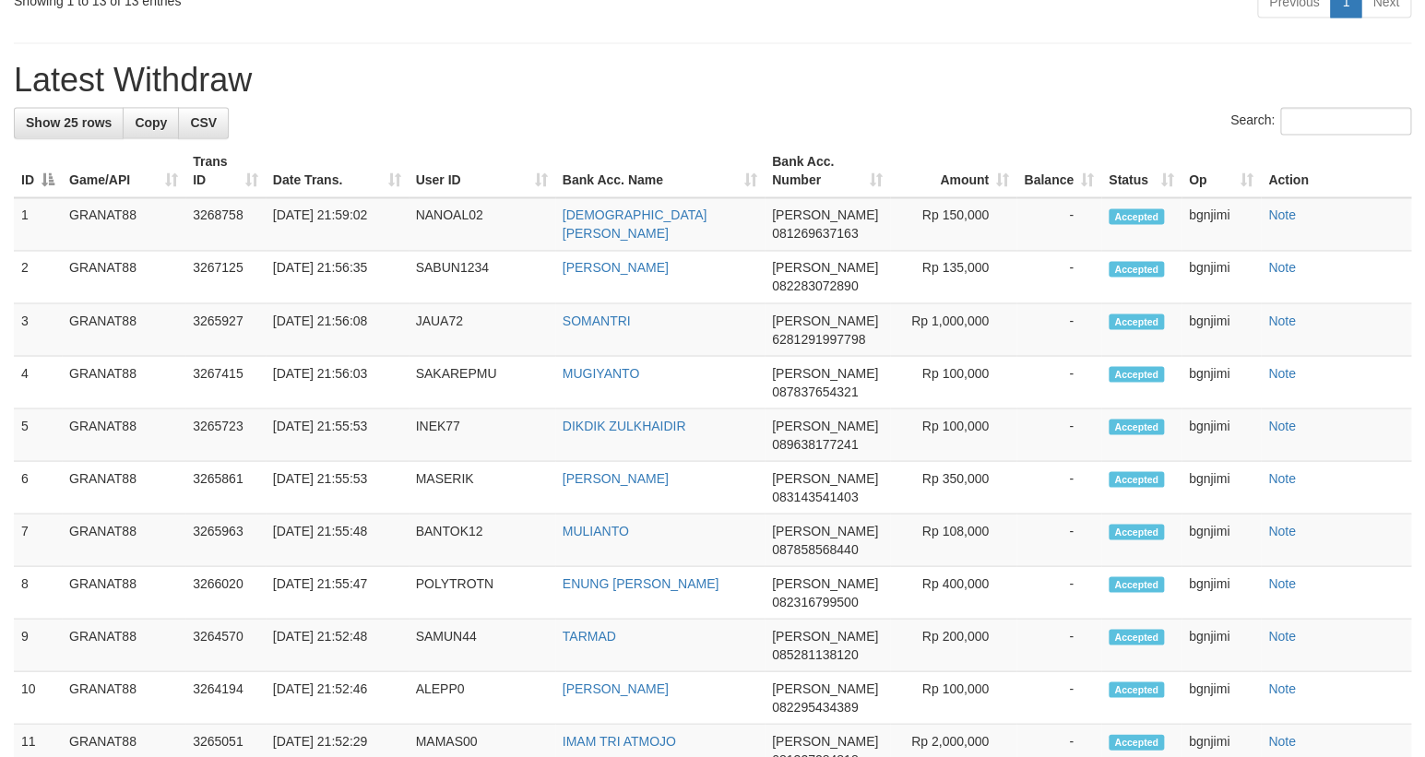
drag, startPoint x: 916, startPoint y: 222, endPoint x: 918, endPoint y: 153, distance: 69.2
click at [918, 203] on div "**********" at bounding box center [712, 212] width 1425 height 2845
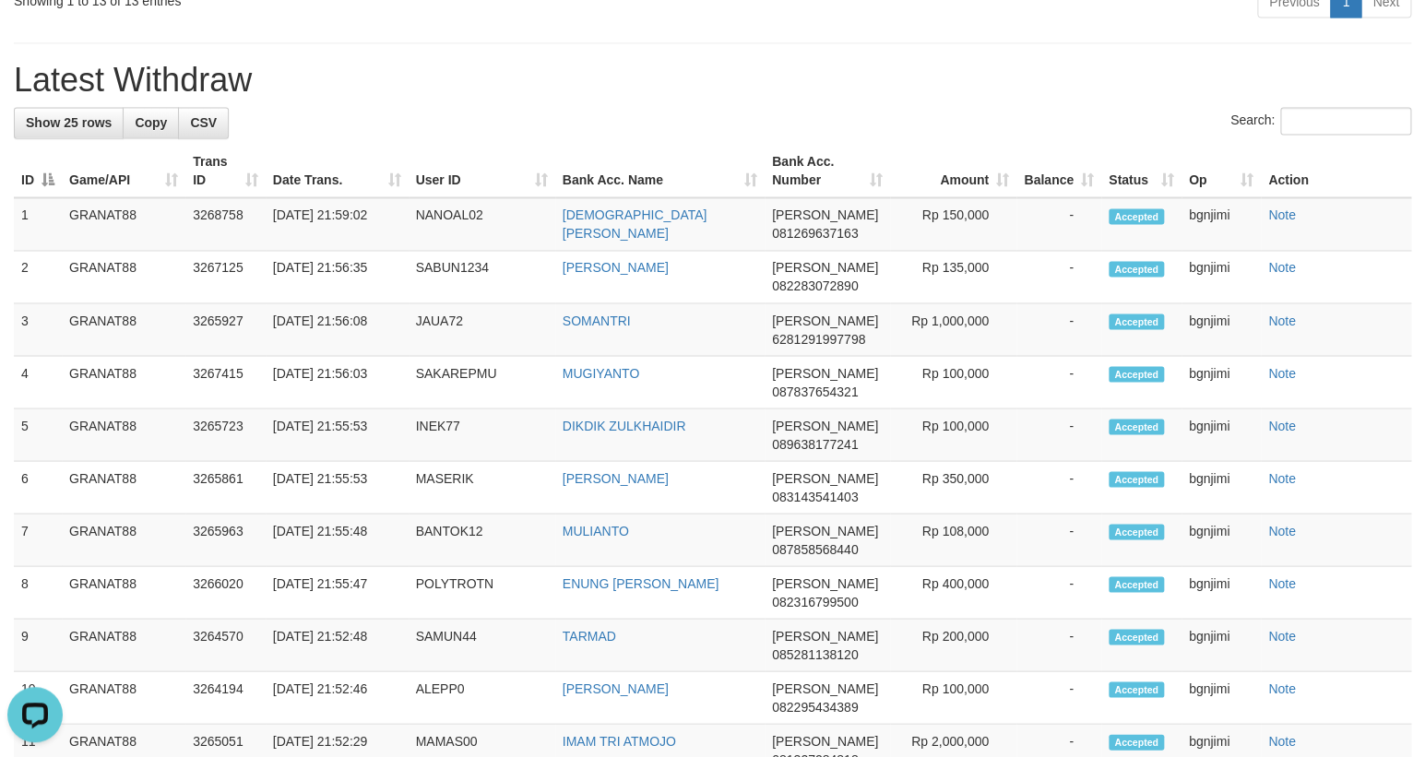
copy td "900.000"
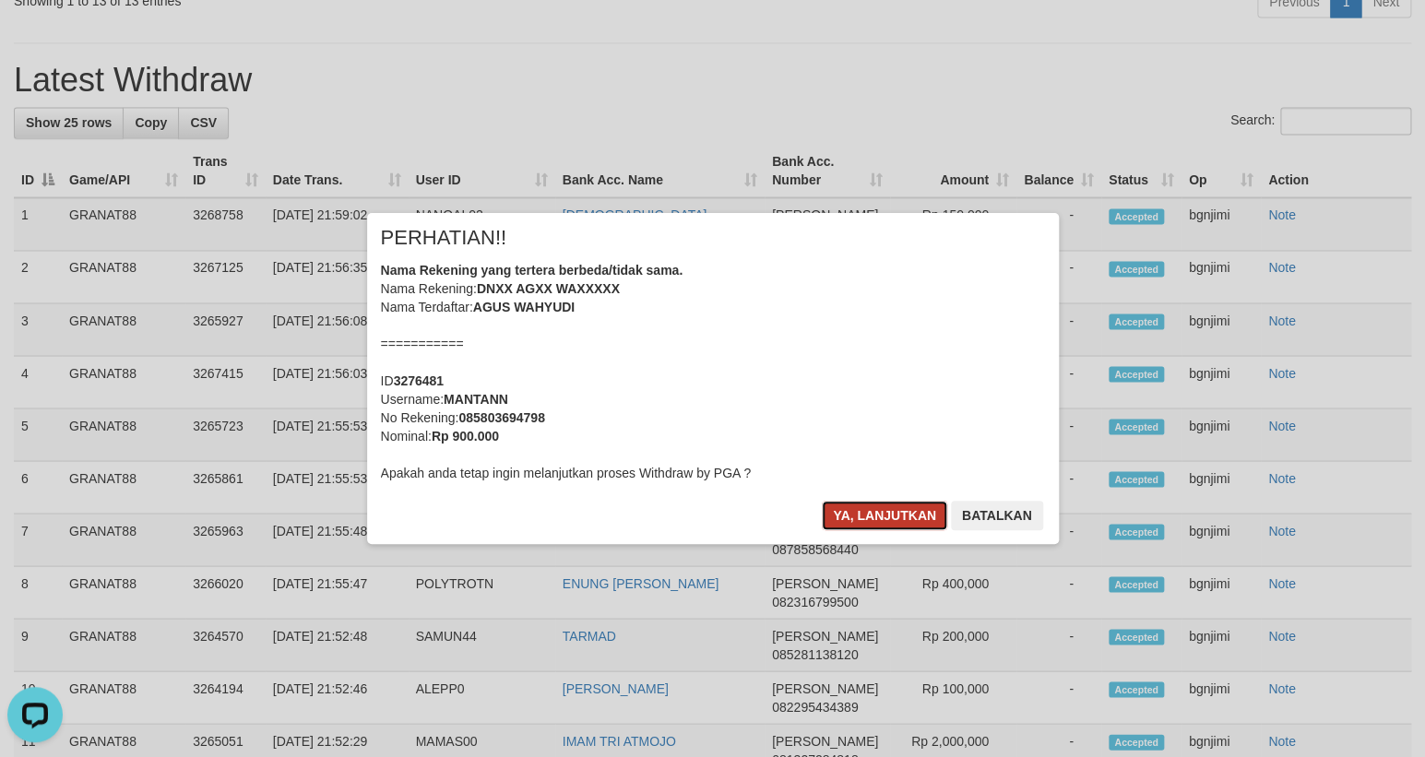
click at [850, 518] on button "Ya, lanjutkan" at bounding box center [884, 516] width 125 height 30
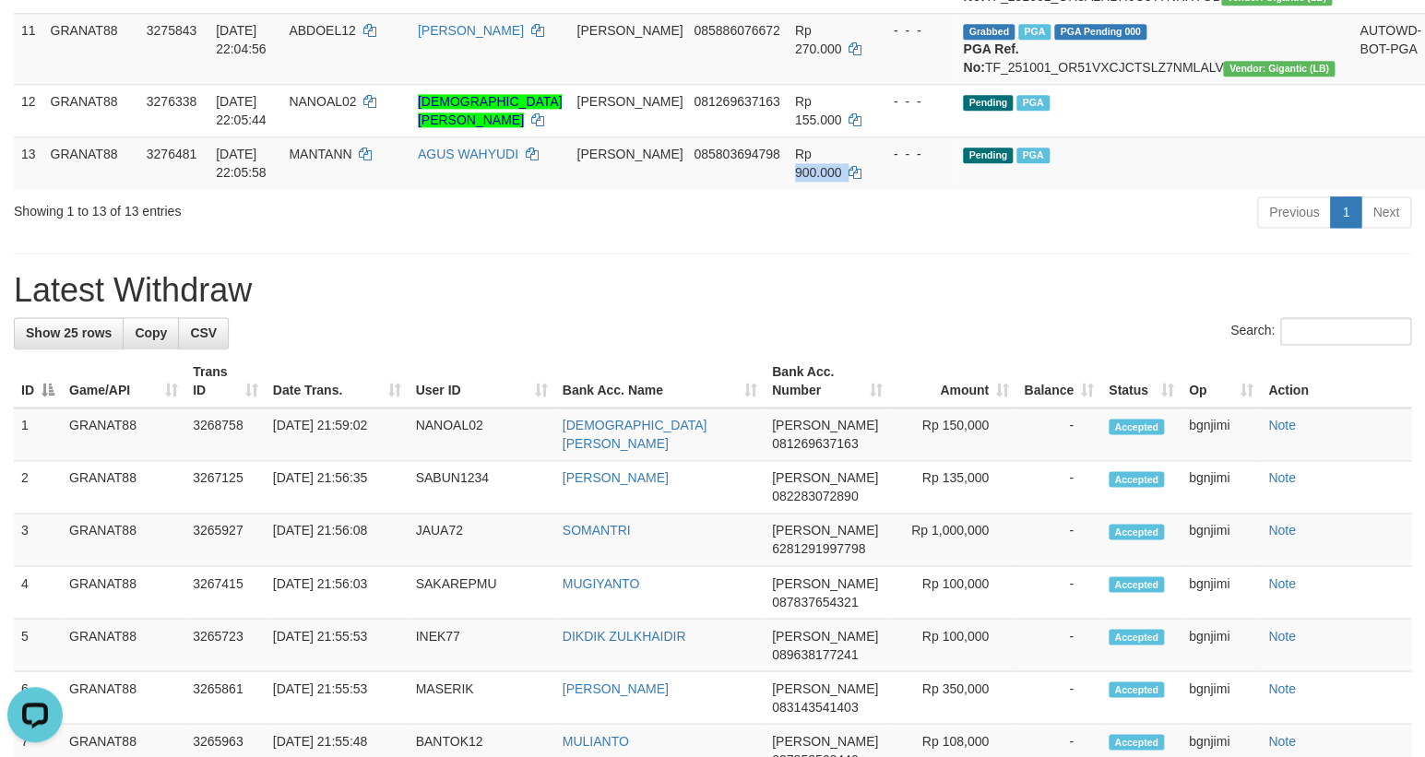
scroll to position [922, 0]
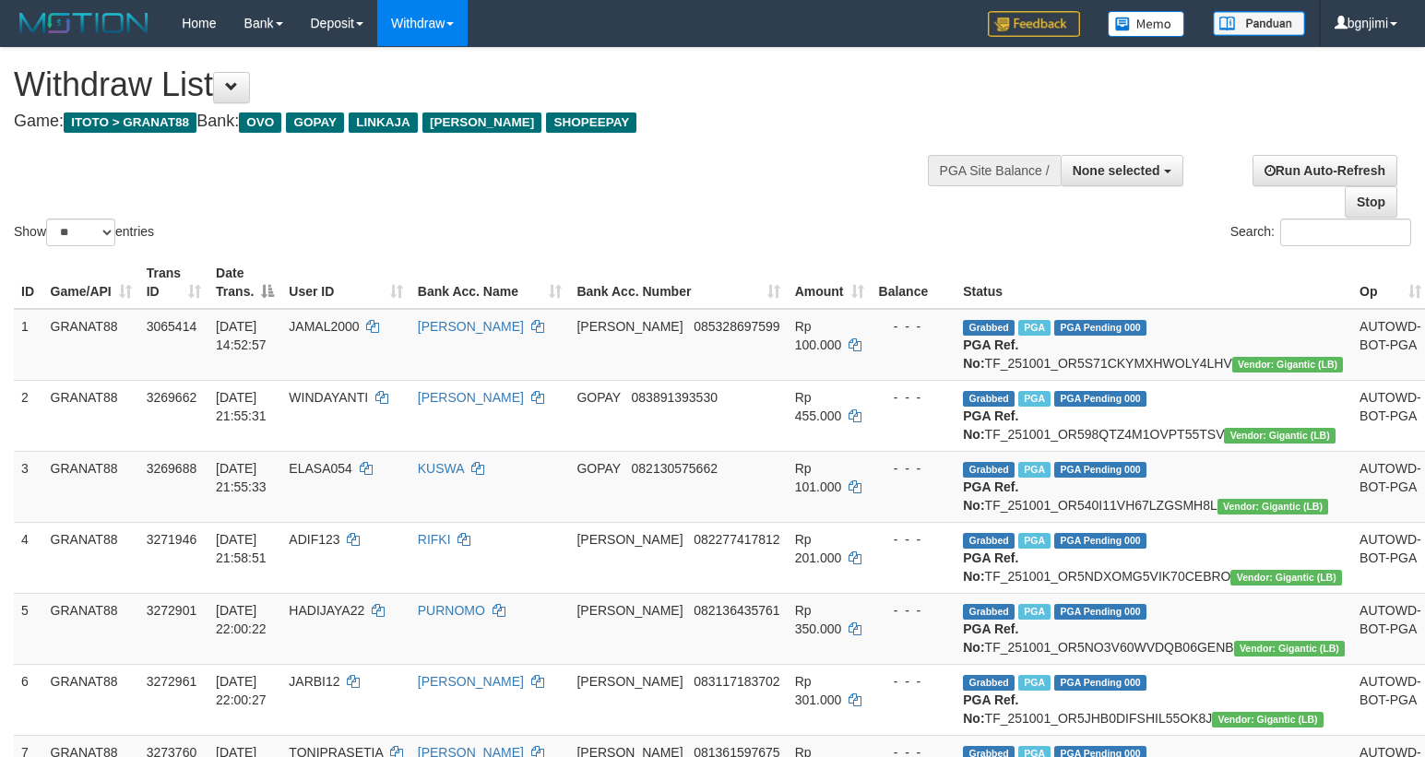
select select
select select "**"
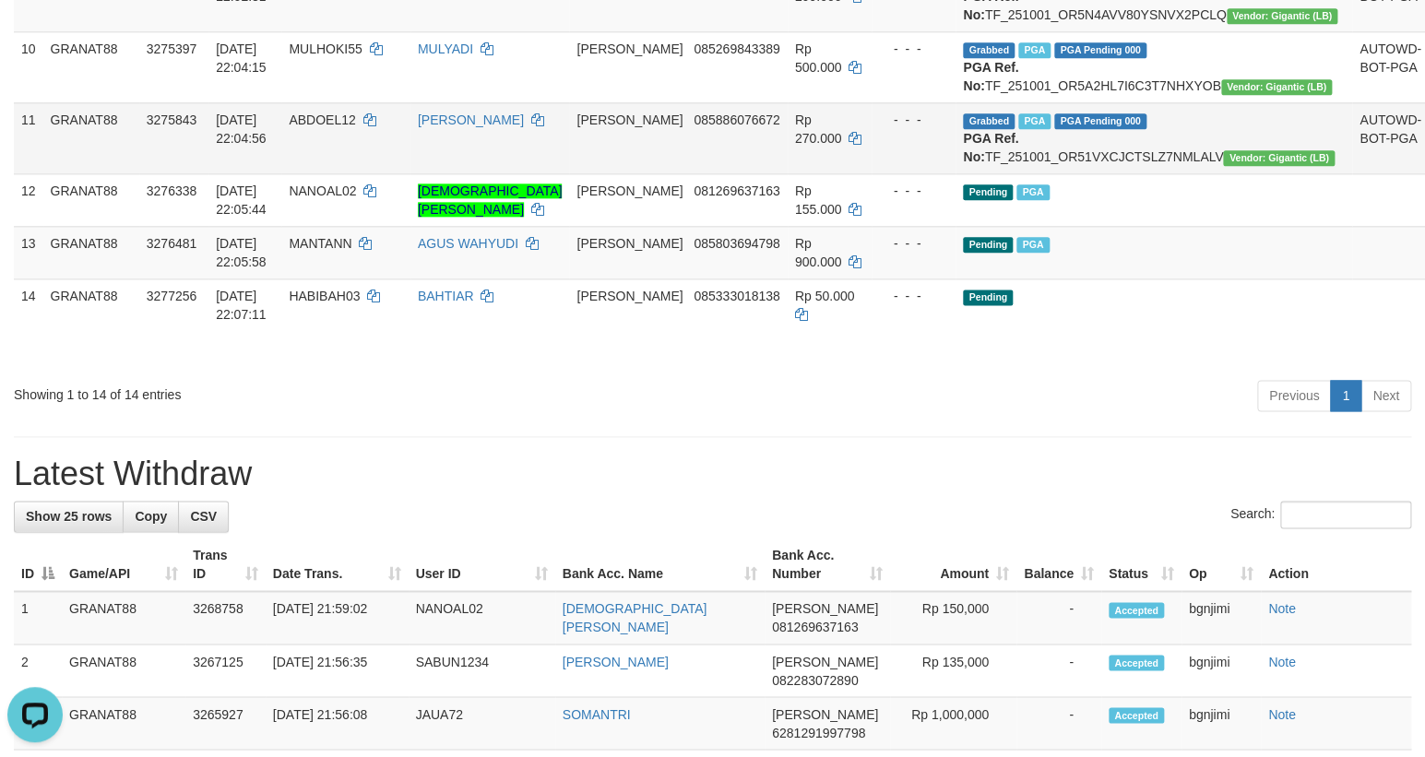
scroll to position [1090, 0]
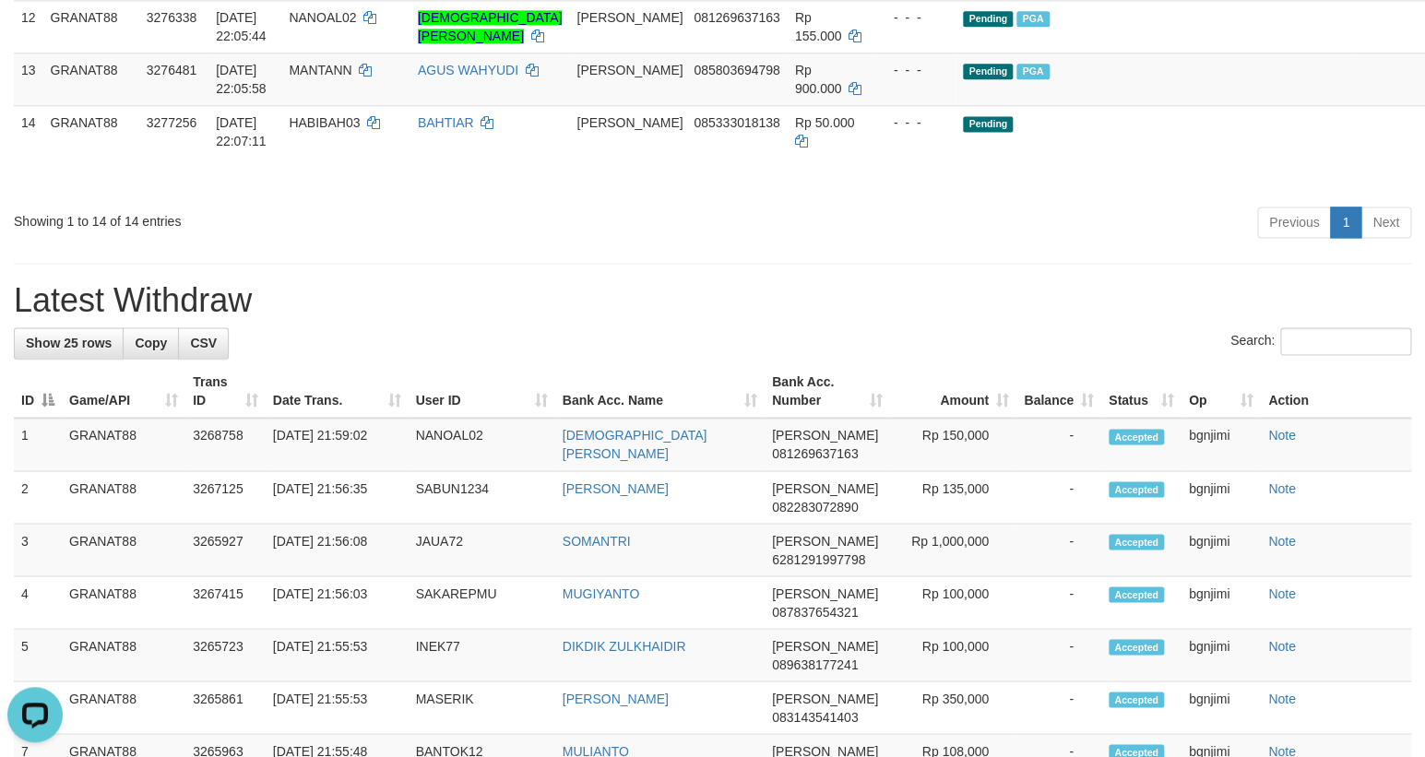
click at [755, 450] on div "**********" at bounding box center [712, 407] width 1425 height 2898
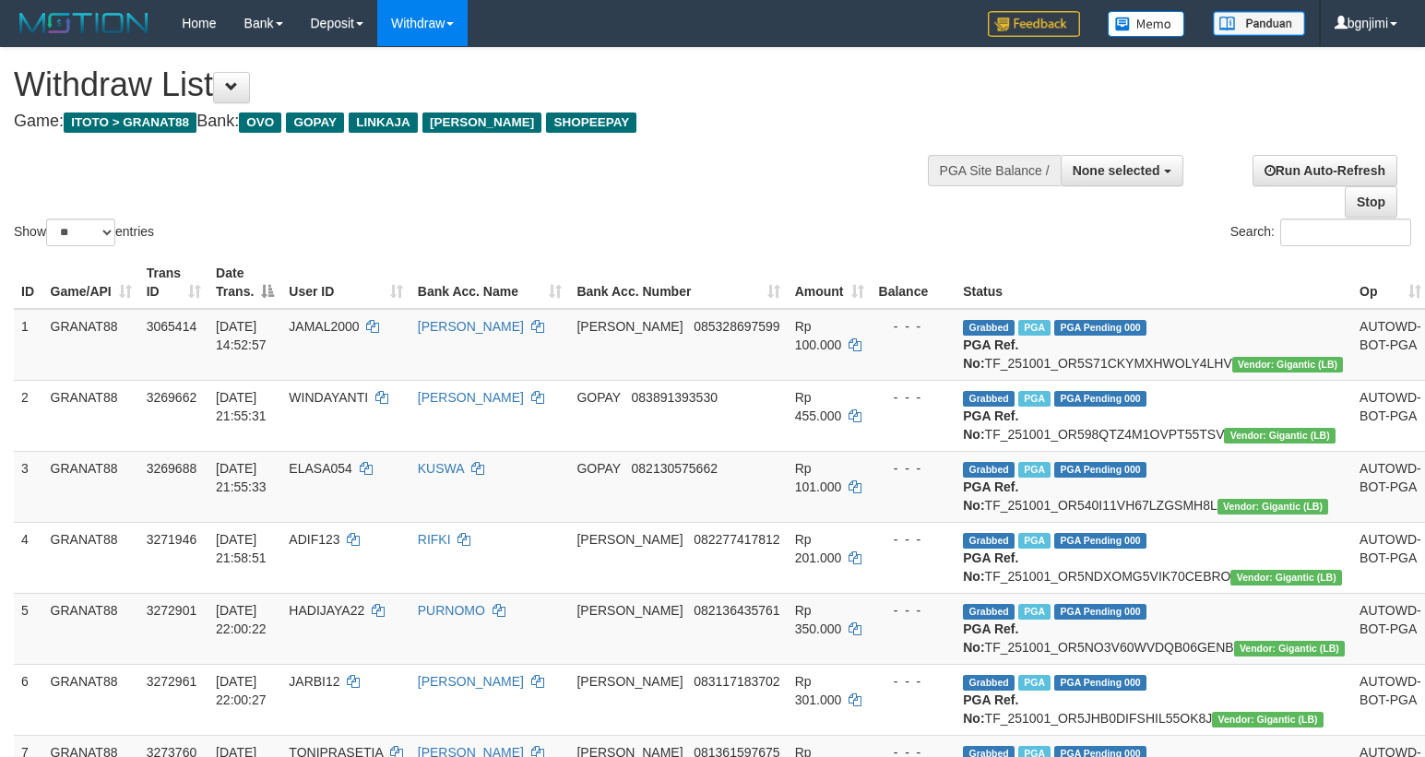
select select
select select "**"
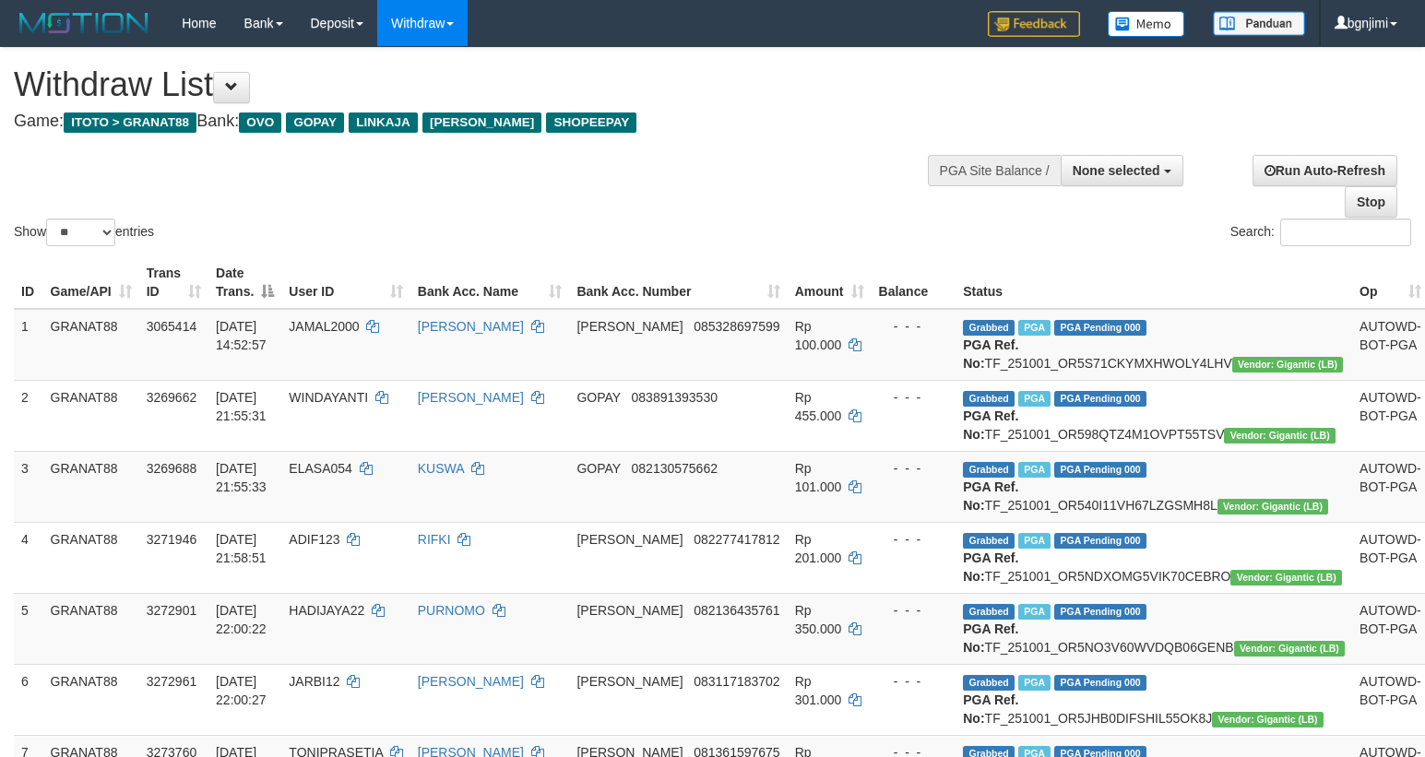
select select
select select "**"
click at [672, 166] on div "Show ** ** ** *** entries Search:" at bounding box center [712, 149] width 1425 height 202
select select
select select "**"
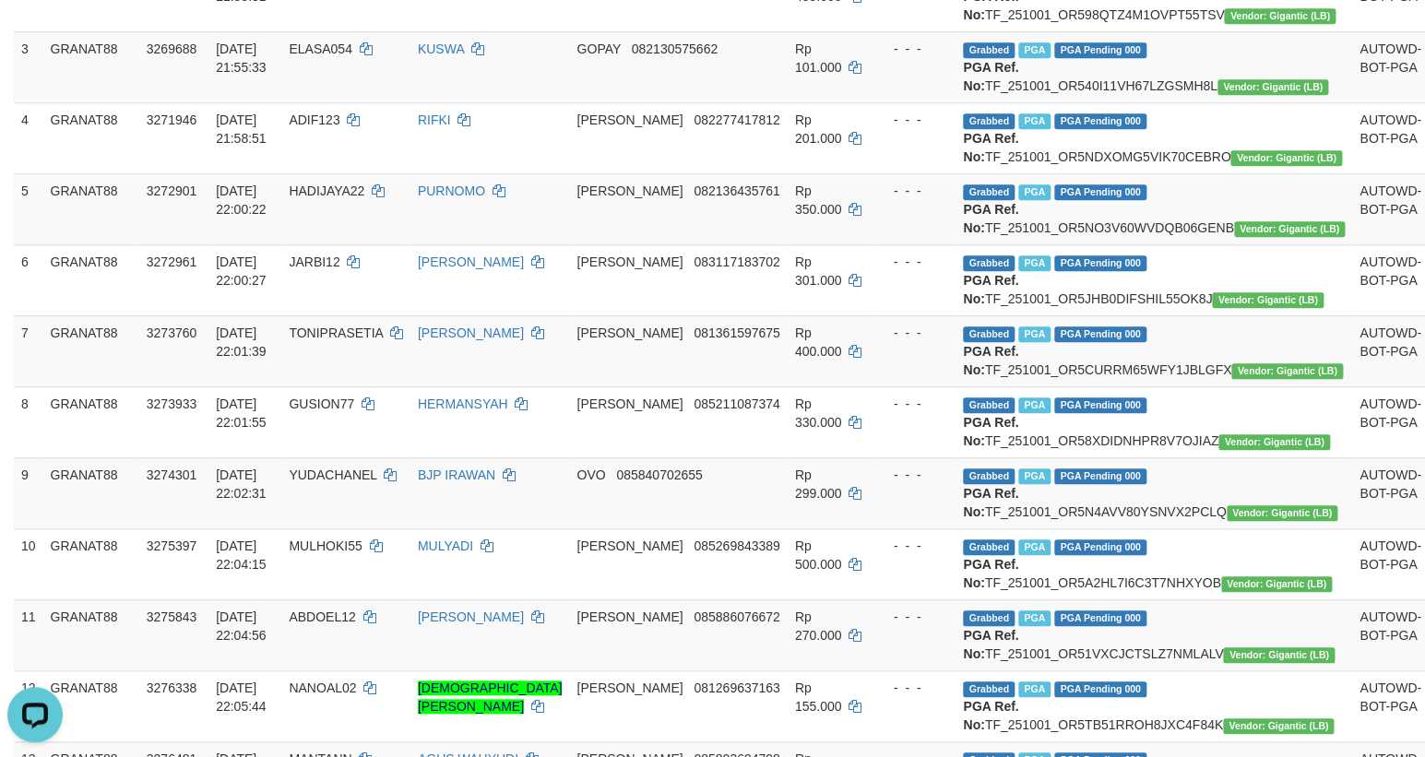
scroll to position [83, 0]
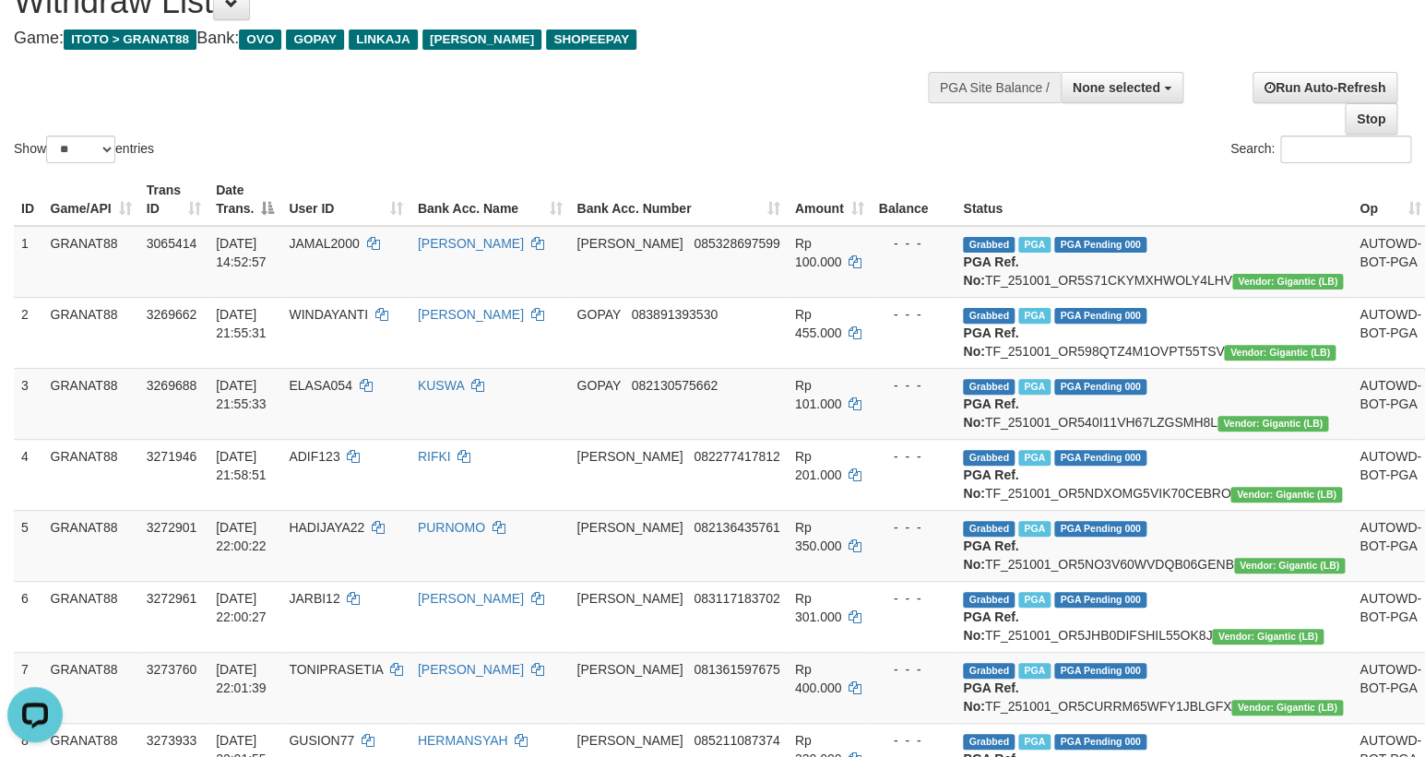
drag, startPoint x: 802, startPoint y: 146, endPoint x: 711, endPoint y: 113, distance: 97.1
click at [803, 146] on div "Search:" at bounding box center [1069, 152] width 685 height 32
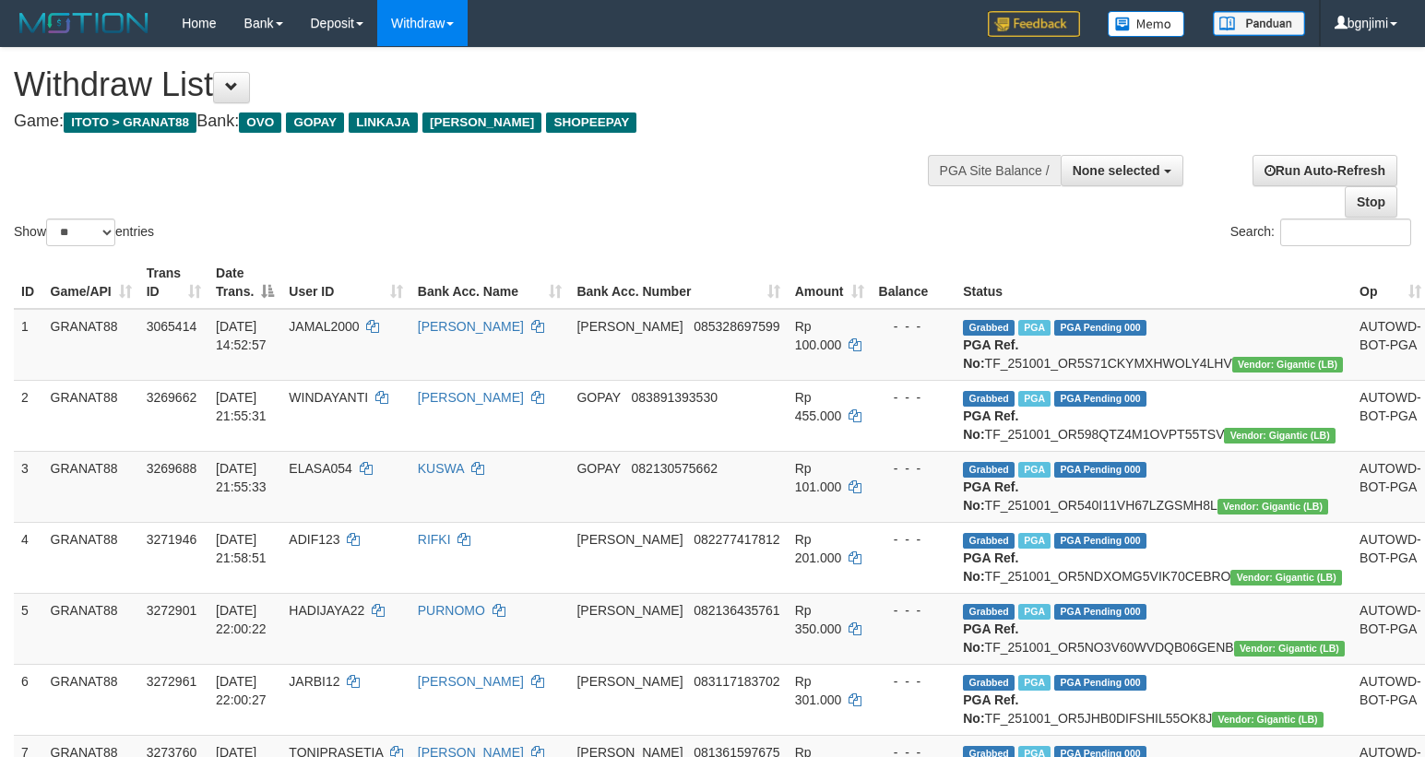
select select
select select "**"
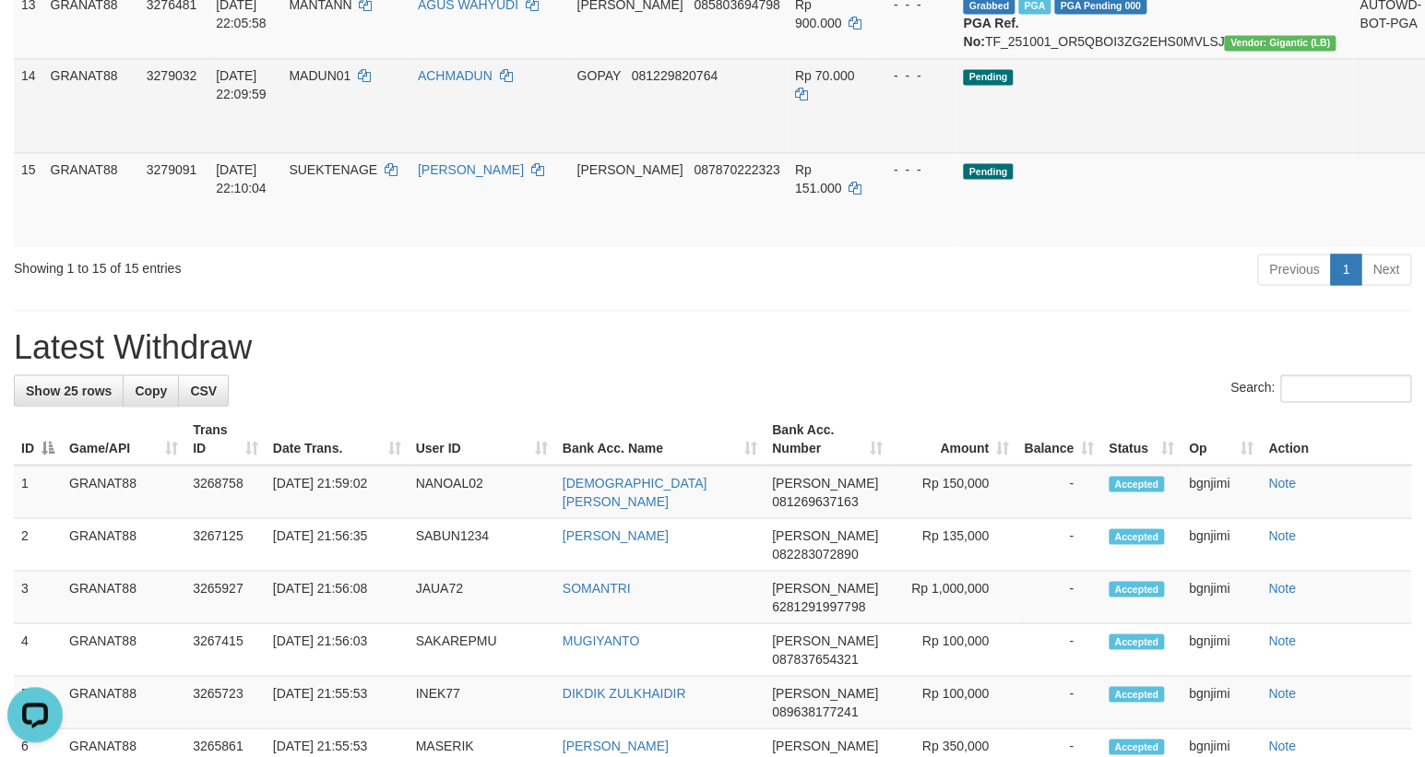
click at [363, 152] on td "MADUN01" at bounding box center [345, 105] width 128 height 94
copy span "MADUN01"
drag, startPoint x: 363, startPoint y: 320, endPoint x: 361, endPoint y: 354, distance: 34.2
click at [358, 152] on td "MADUN01" at bounding box center [345, 105] width 128 height 94
click at [361, 152] on td "MADUN01" at bounding box center [345, 105] width 128 height 94
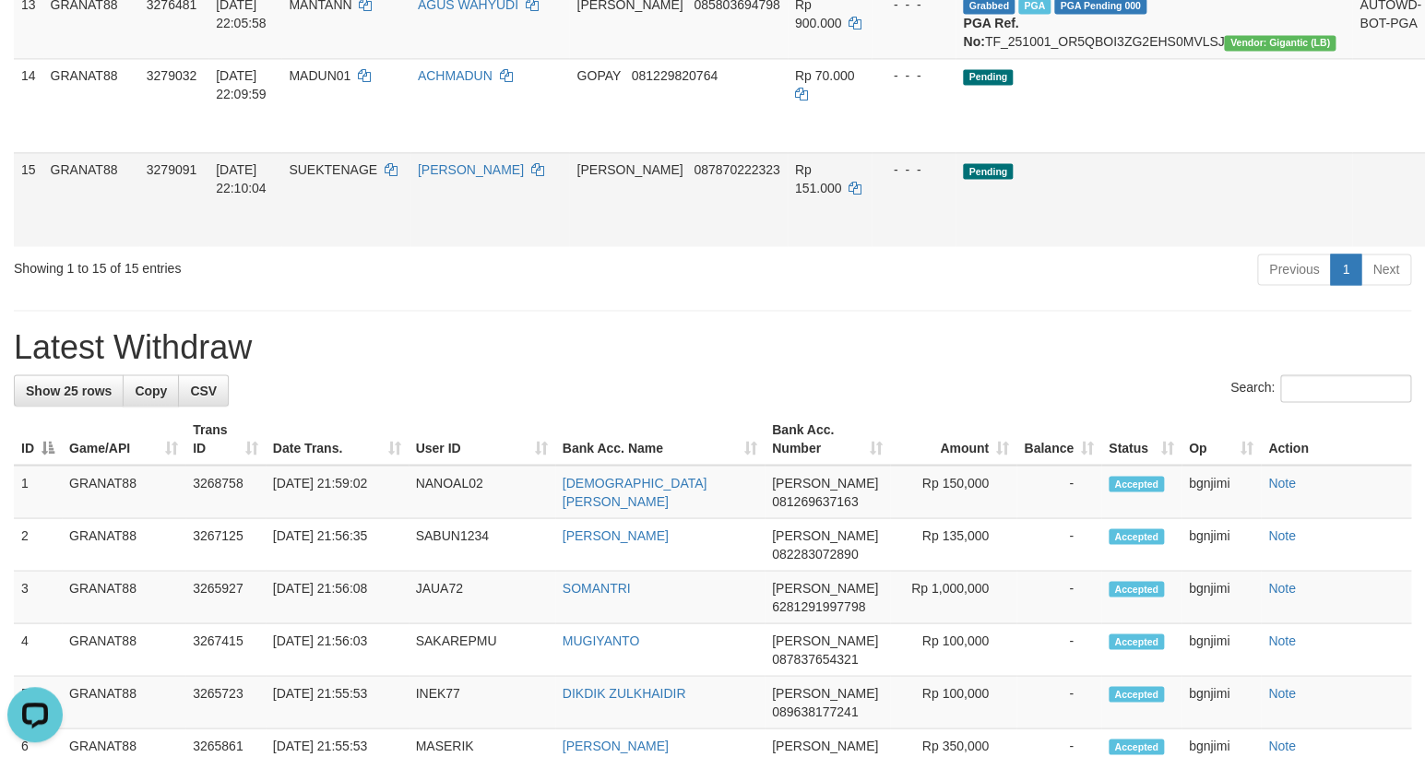
click at [929, 246] on td "- - -" at bounding box center [913, 199] width 85 height 94
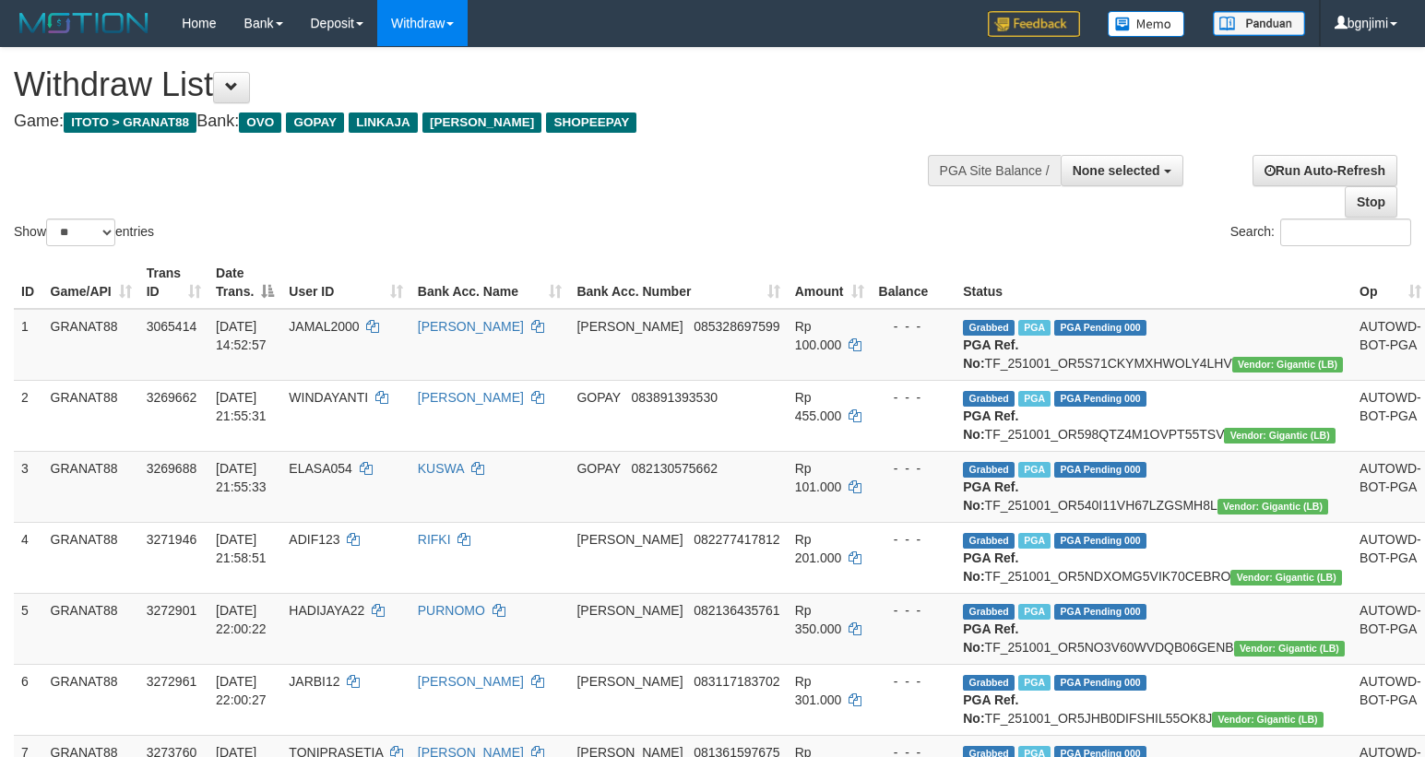
select select
select select "**"
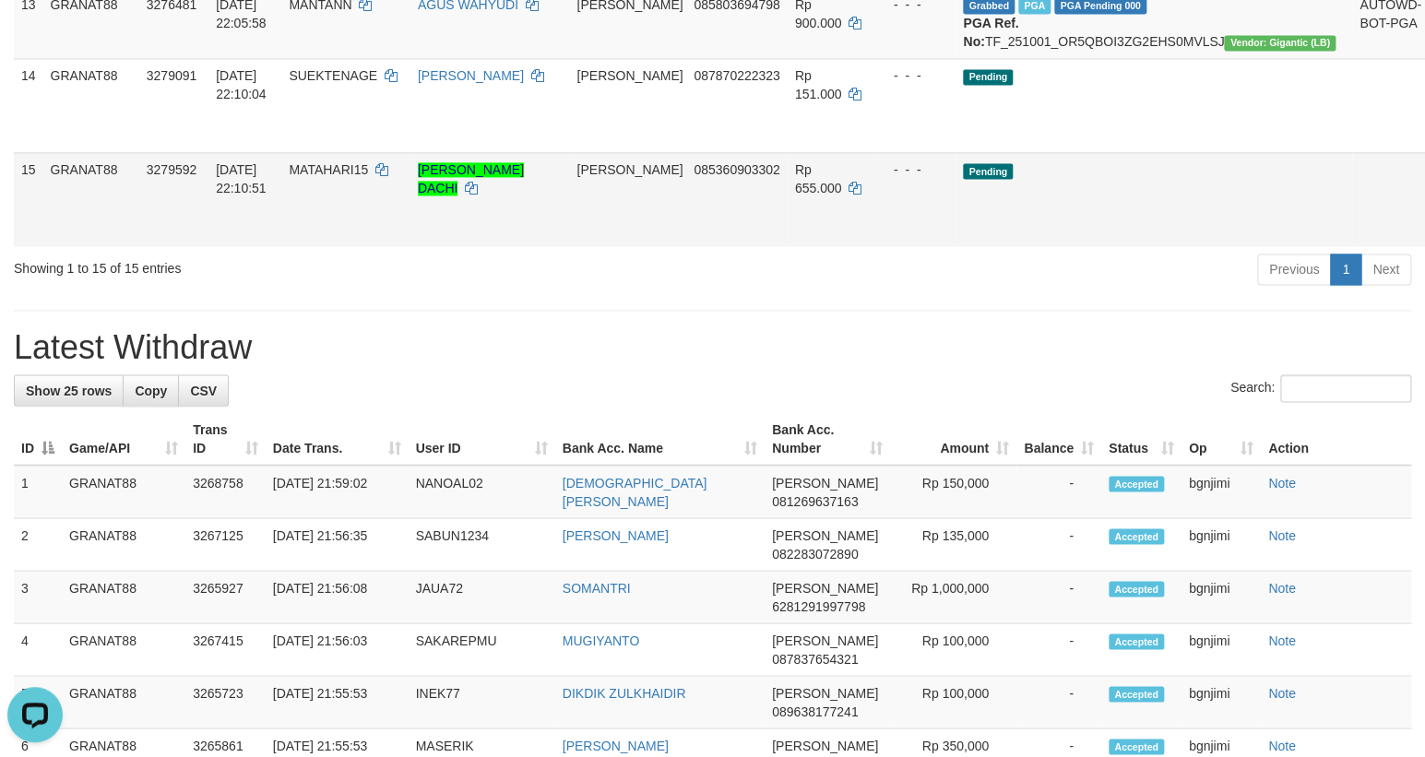
click at [368, 177] on span "MATAHARI15" at bounding box center [328, 169] width 79 height 15
copy span "MATAHARI15"
drag, startPoint x: 372, startPoint y: 415, endPoint x: 369, endPoint y: 456, distance: 40.7
click at [366, 246] on td "MATAHARI15" at bounding box center [345, 199] width 128 height 94
click at [371, 246] on td "MATAHARI15" at bounding box center [345, 199] width 128 height 94
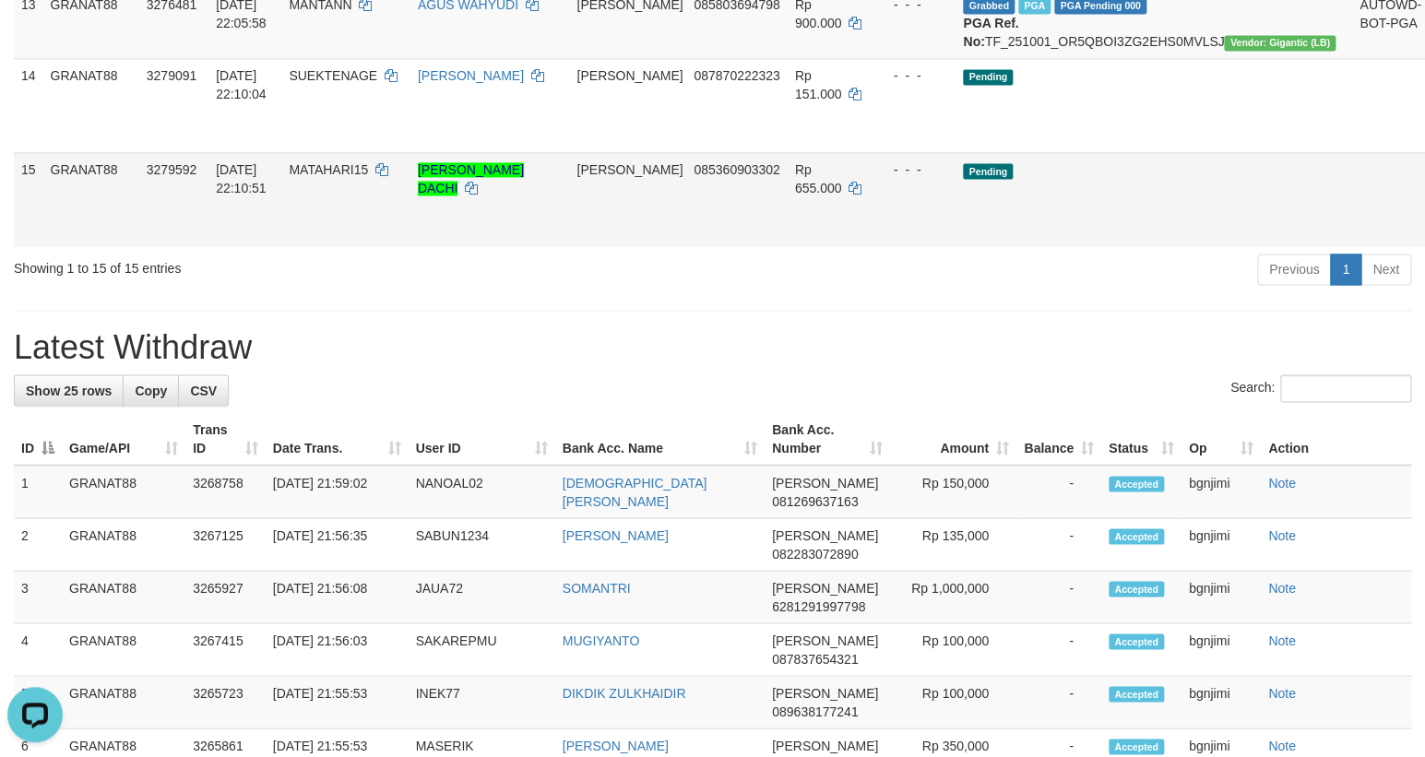
drag, startPoint x: 834, startPoint y: 408, endPoint x: 843, endPoint y: 396, distance: 15.1
click at [836, 196] on span "Rp 655.000" at bounding box center [818, 178] width 47 height 33
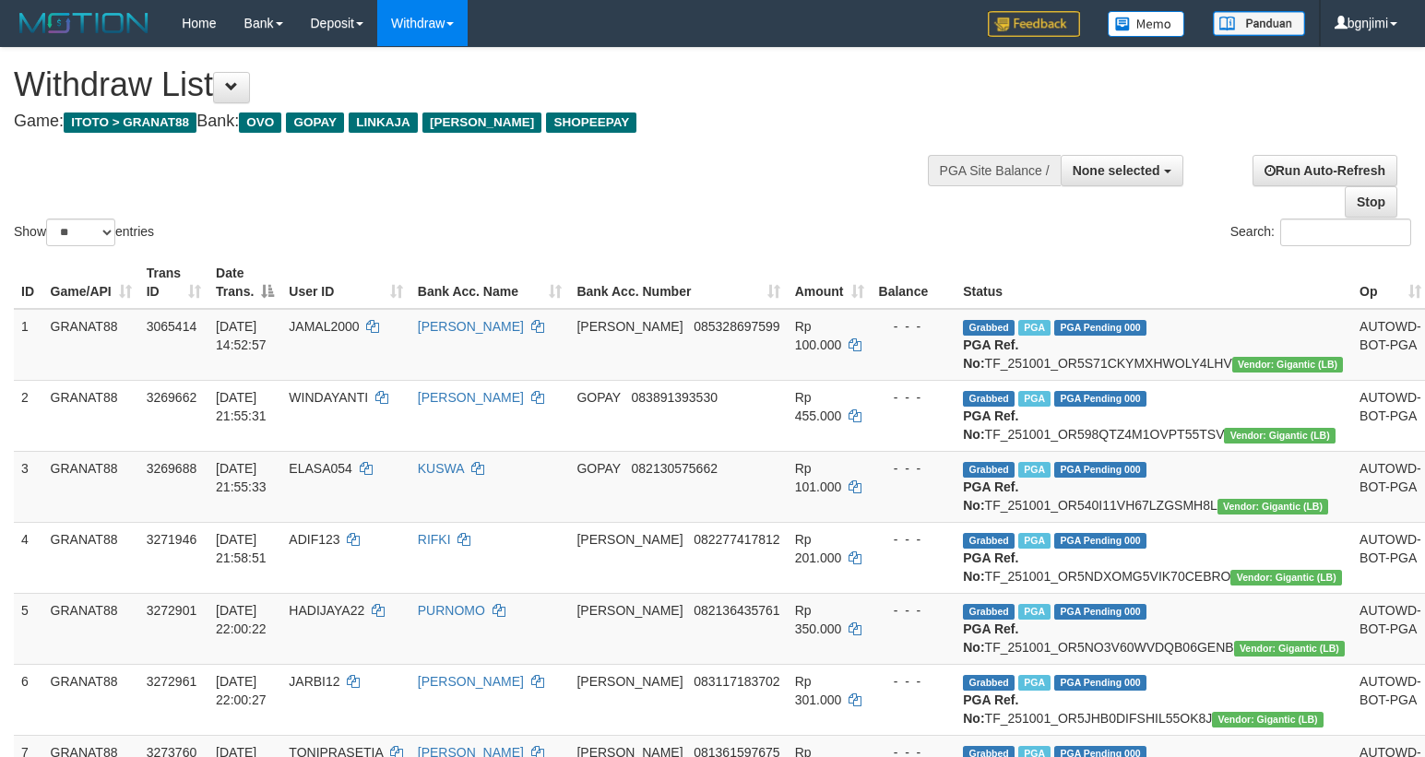
select select
select select "**"
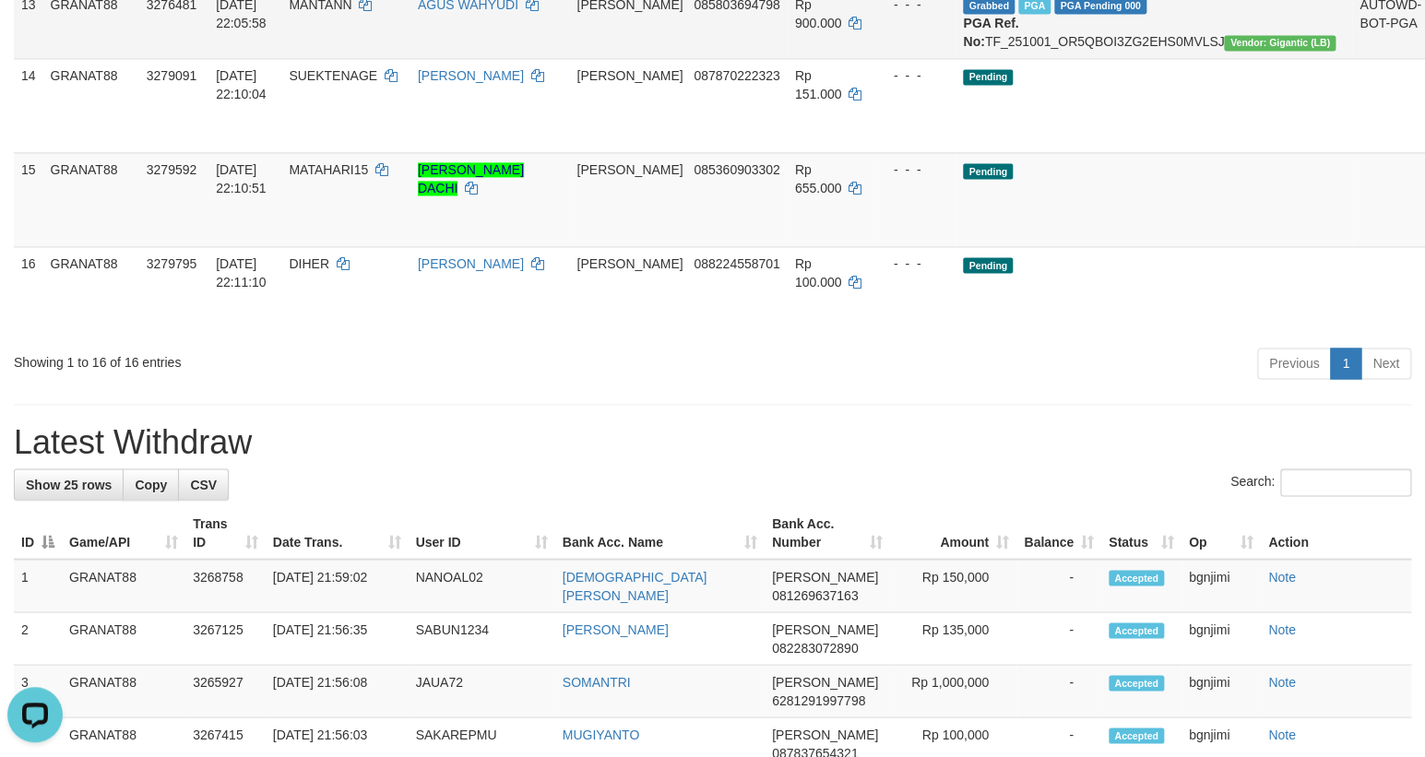
click at [351, 12] on span "MANTANN" at bounding box center [320, 4] width 63 height 15
copy span "MANTANN"
drag, startPoint x: 359, startPoint y: 225, endPoint x: 358, endPoint y: 255, distance: 29.5
click at [358, 58] on td "MANTANN" at bounding box center [345, 22] width 128 height 71
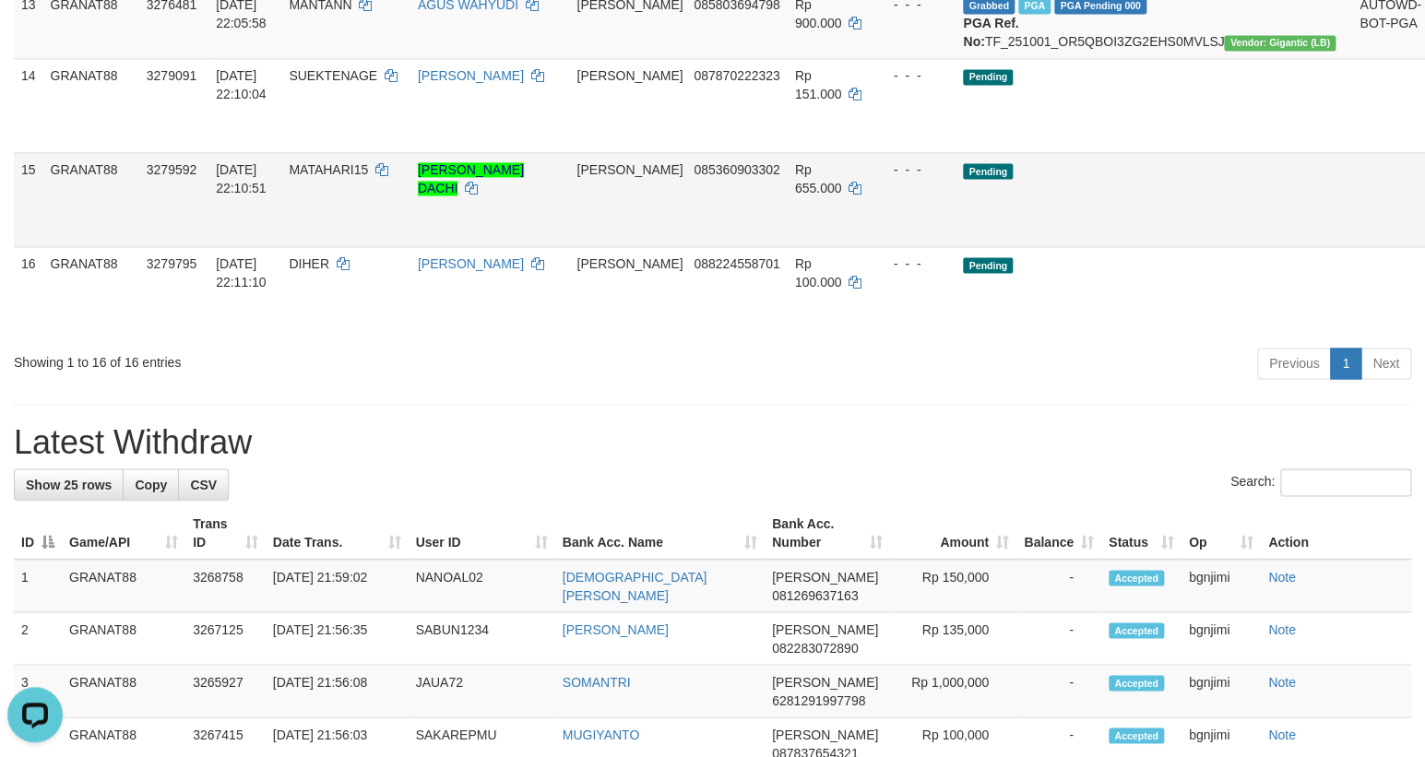
click at [1013, 246] on td "Pending" at bounding box center [1153, 199] width 397 height 94
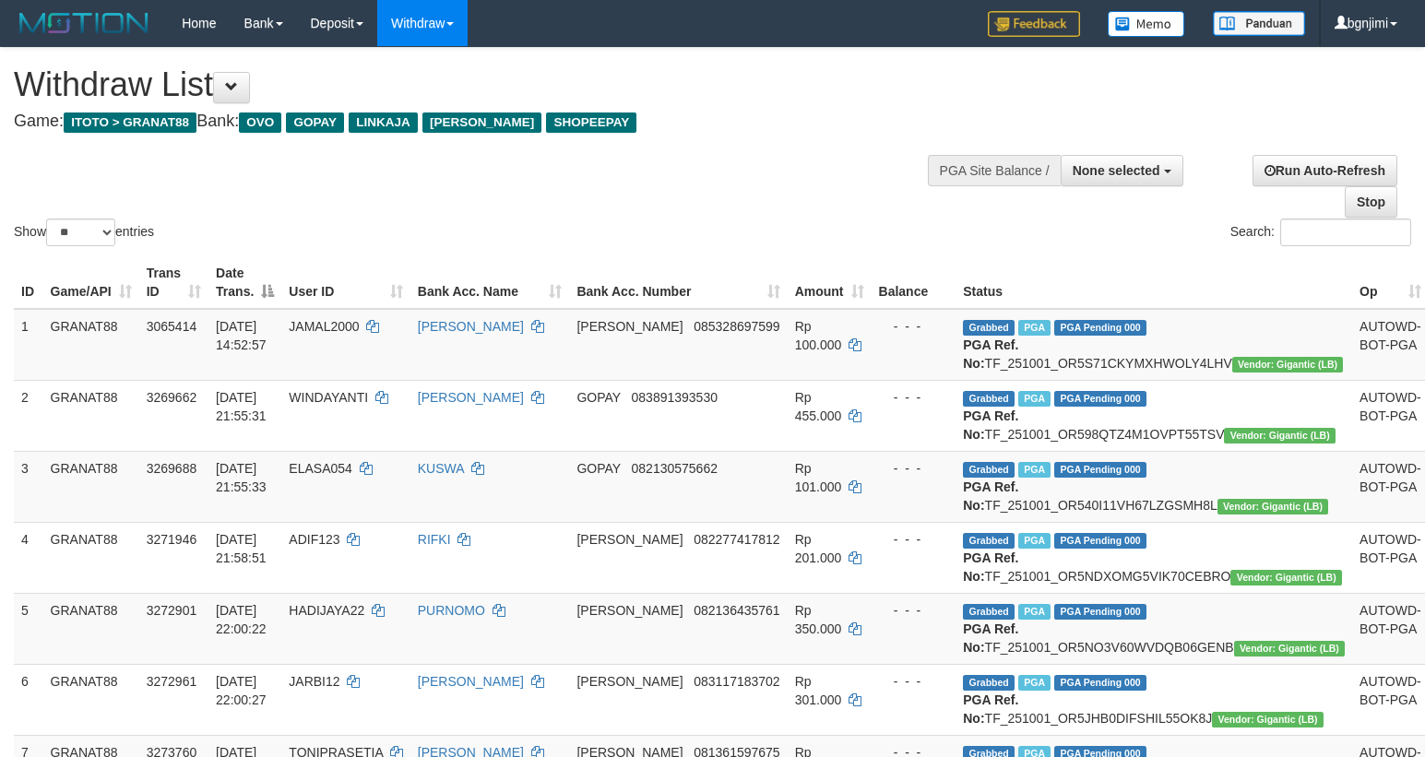
select select
select select "**"
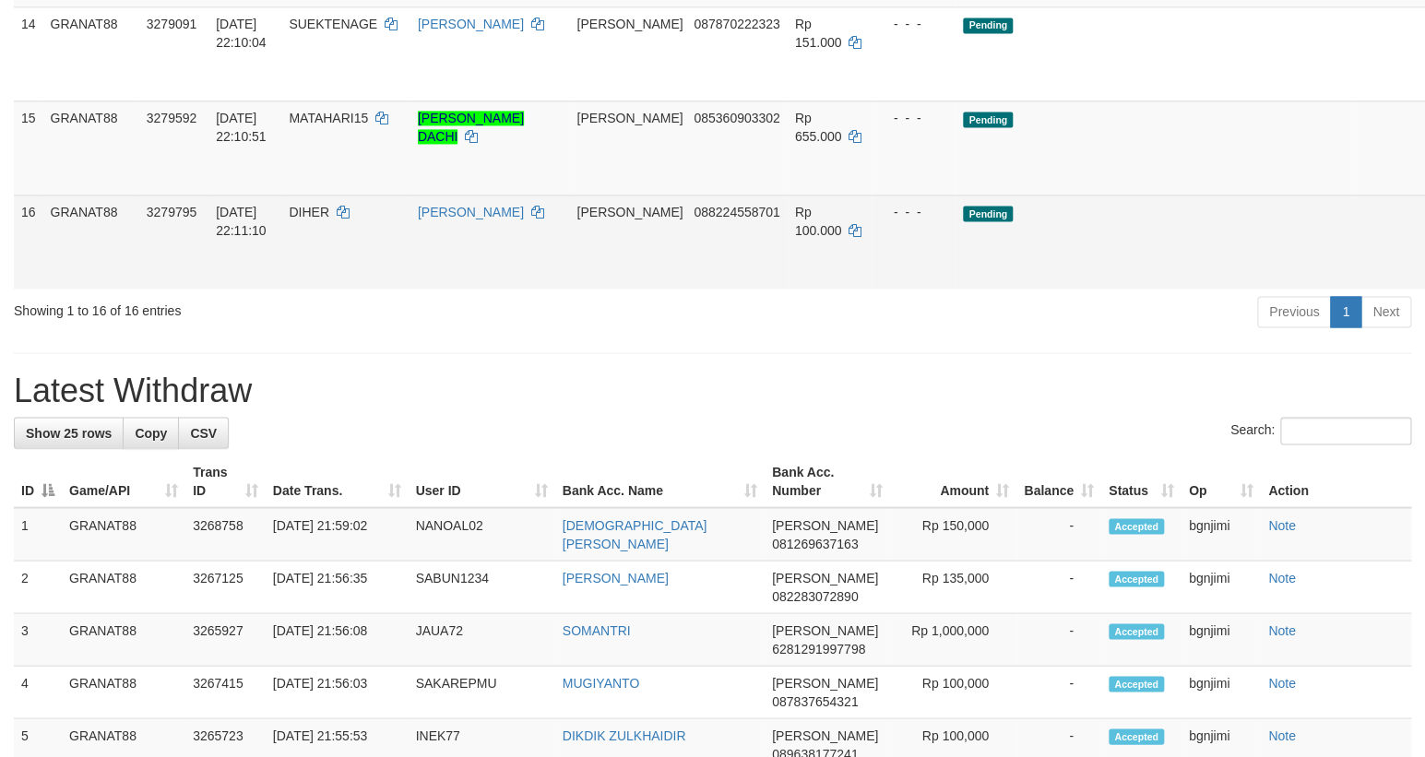
click at [1041, 289] on td "Pending" at bounding box center [1153, 242] width 397 height 94
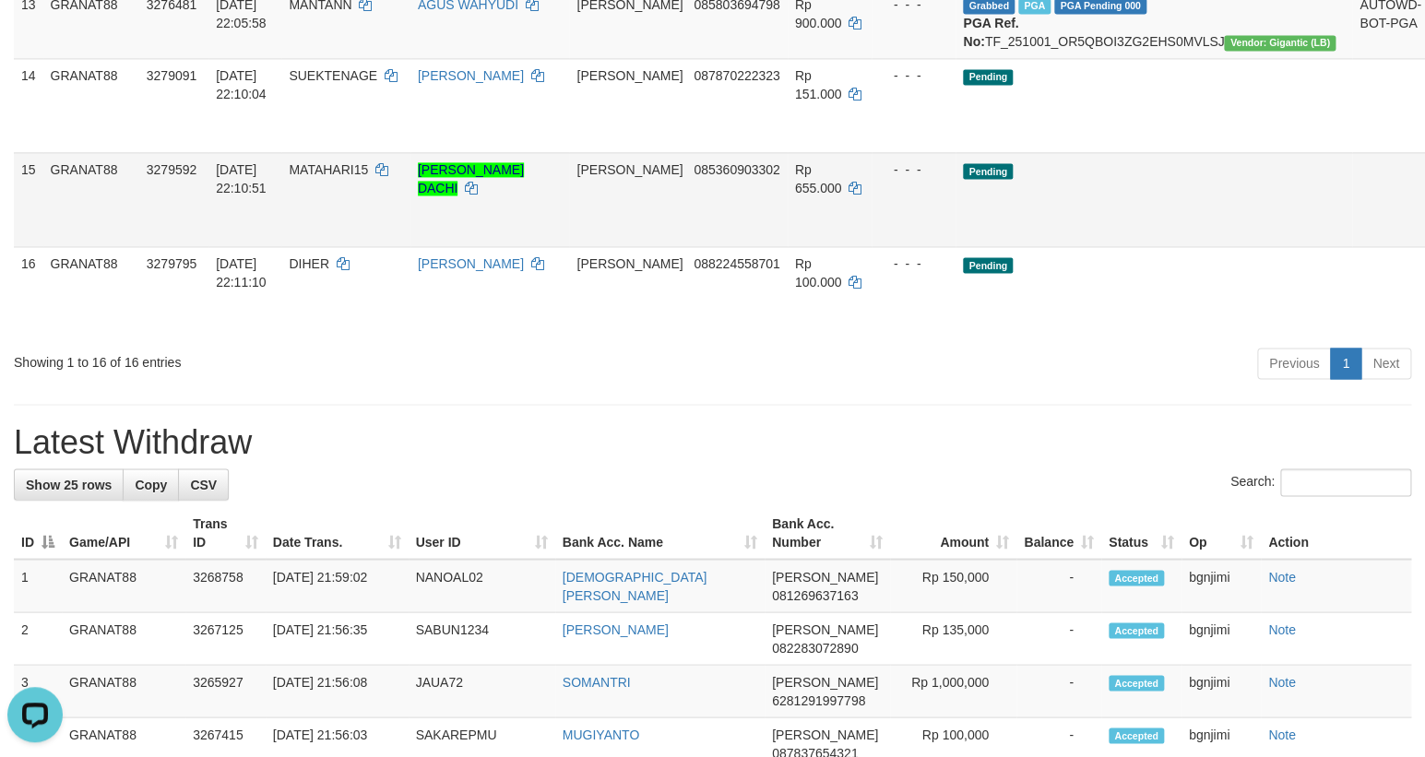
click at [955, 246] on td "Pending" at bounding box center [1153, 199] width 397 height 94
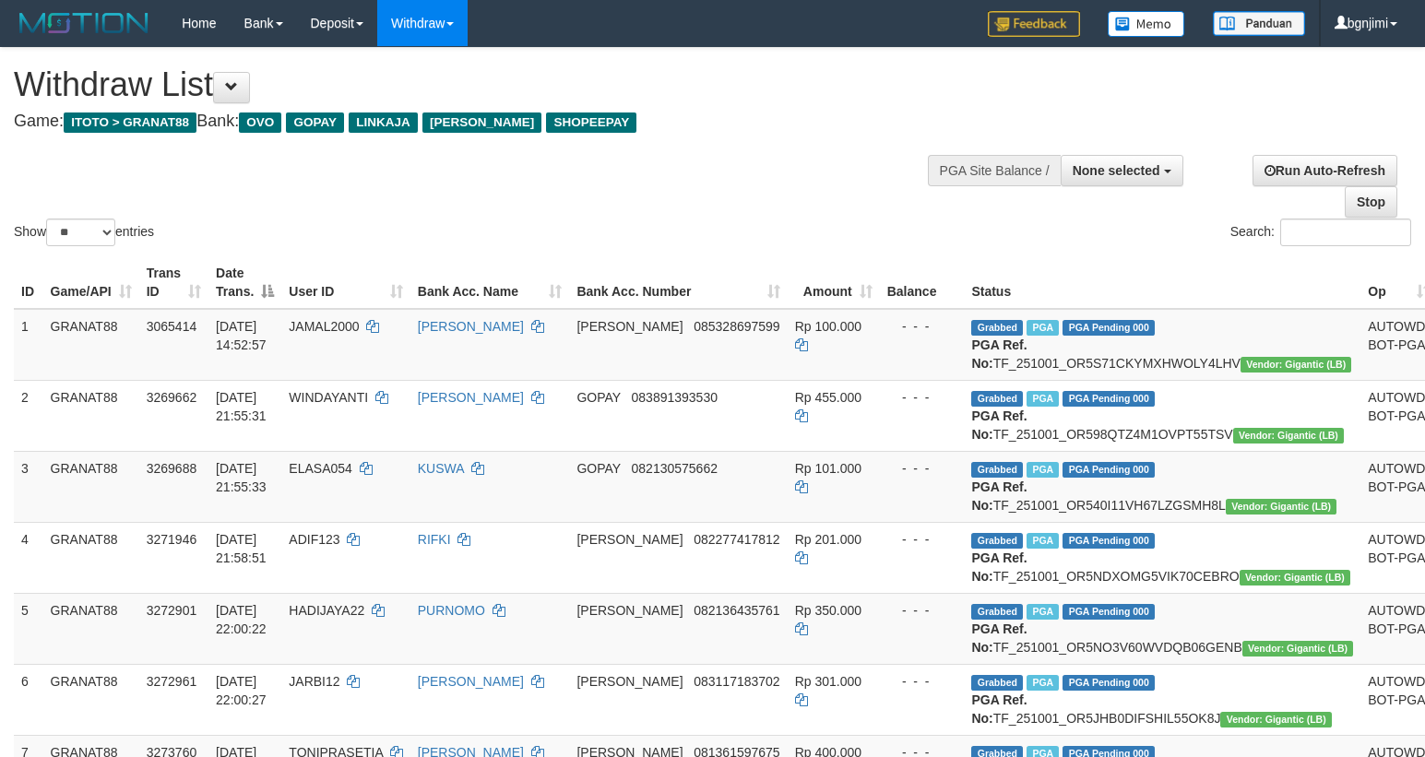
select select
select select "**"
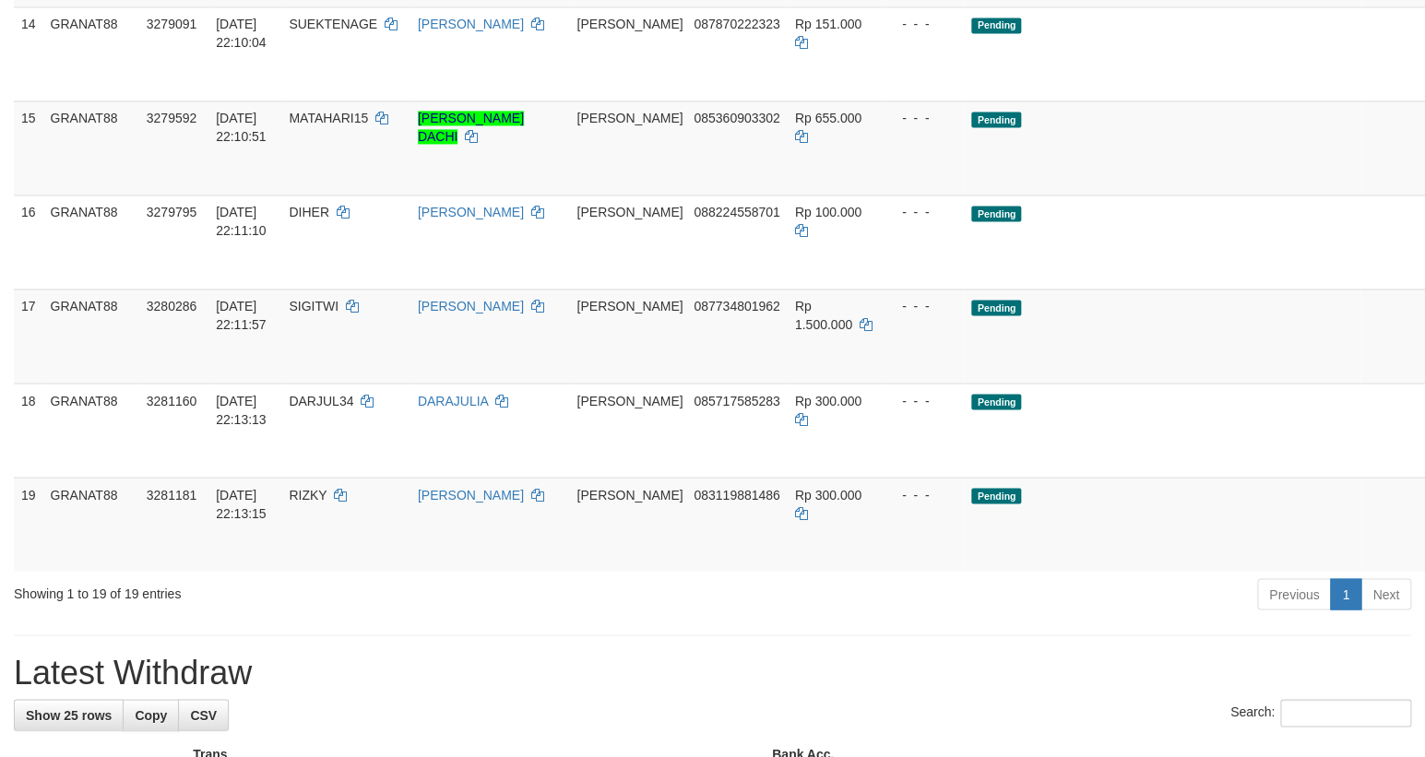
click at [1013, 195] on td "Pending" at bounding box center [1162, 148] width 397 height 94
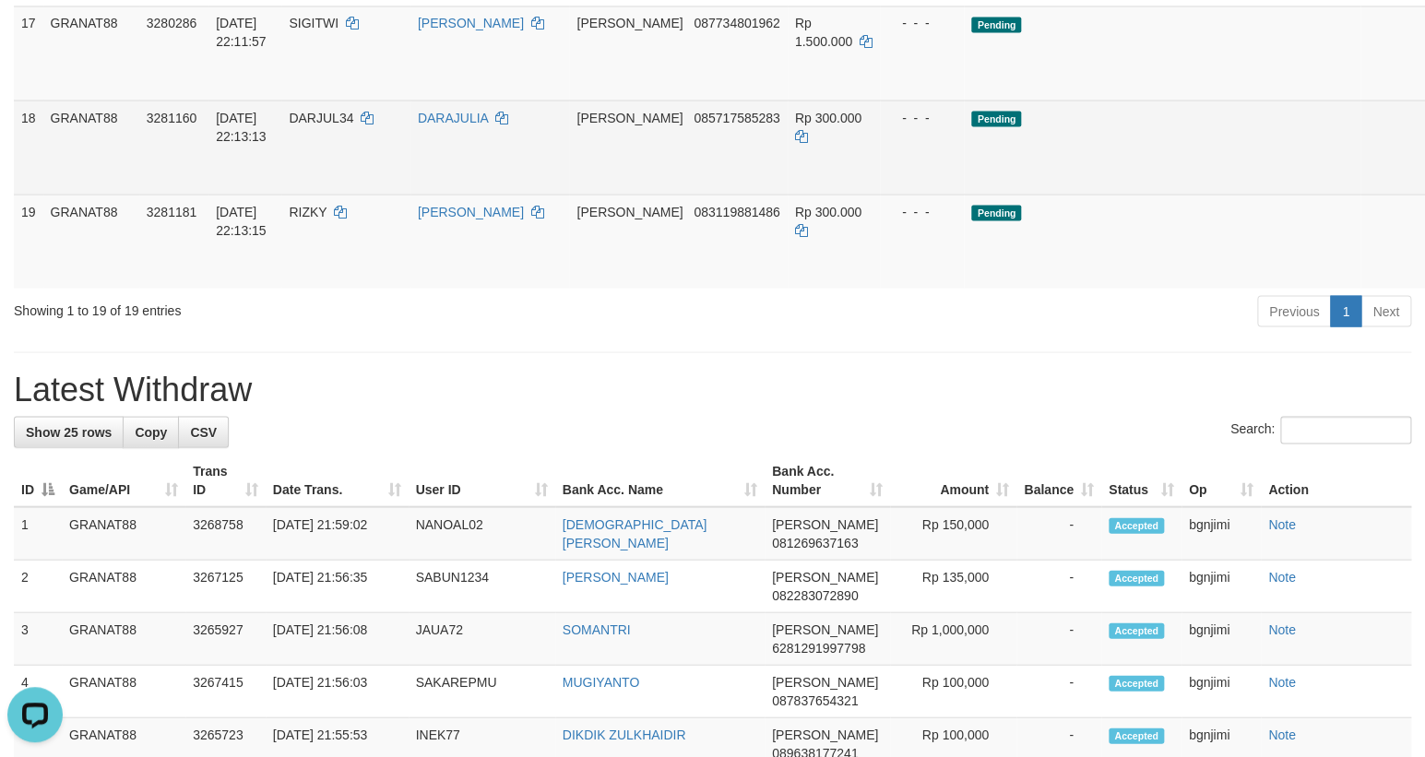
scroll to position [1510, 0]
click at [1086, 193] on td "Pending" at bounding box center [1162, 146] width 397 height 94
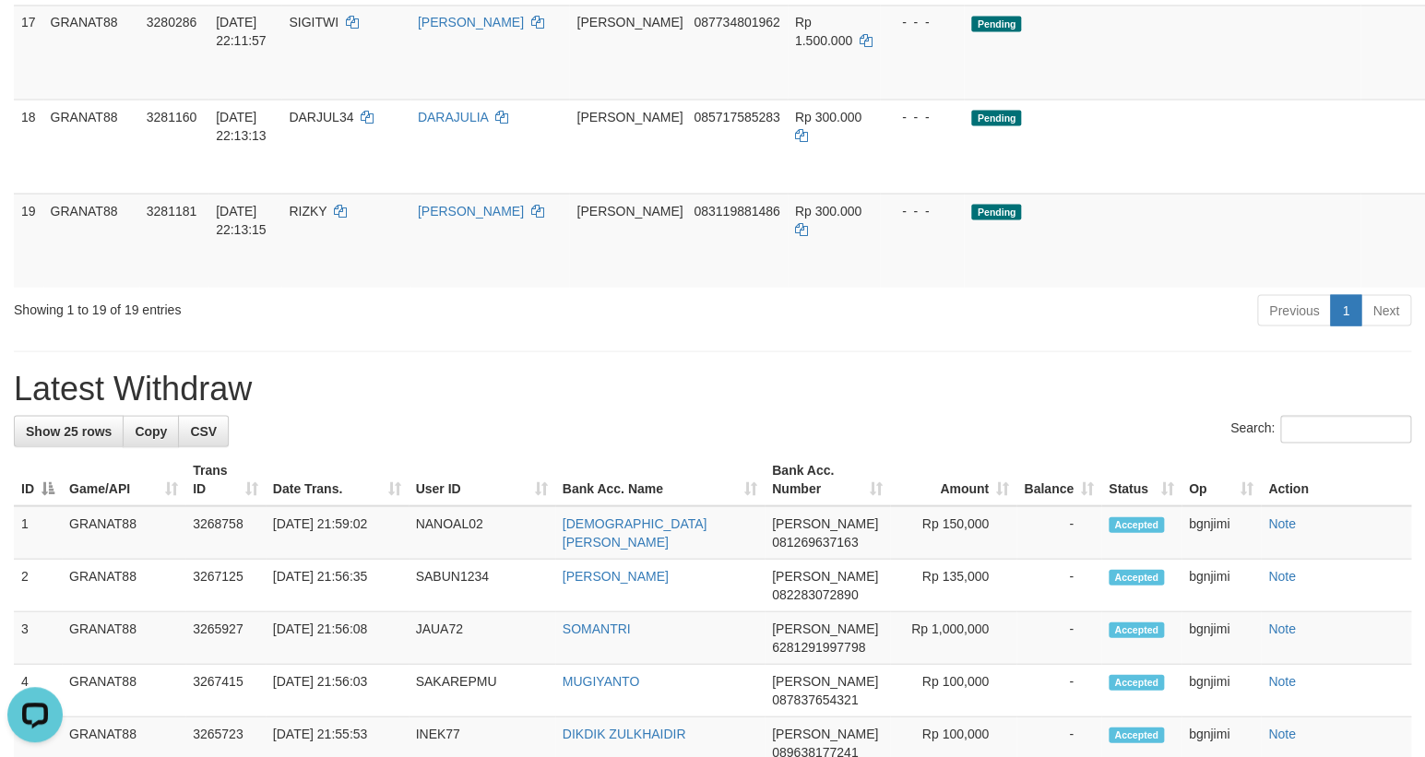
click at [1007, 332] on div "Previous 1 Next" at bounding box center [1009, 312] width 803 height 40
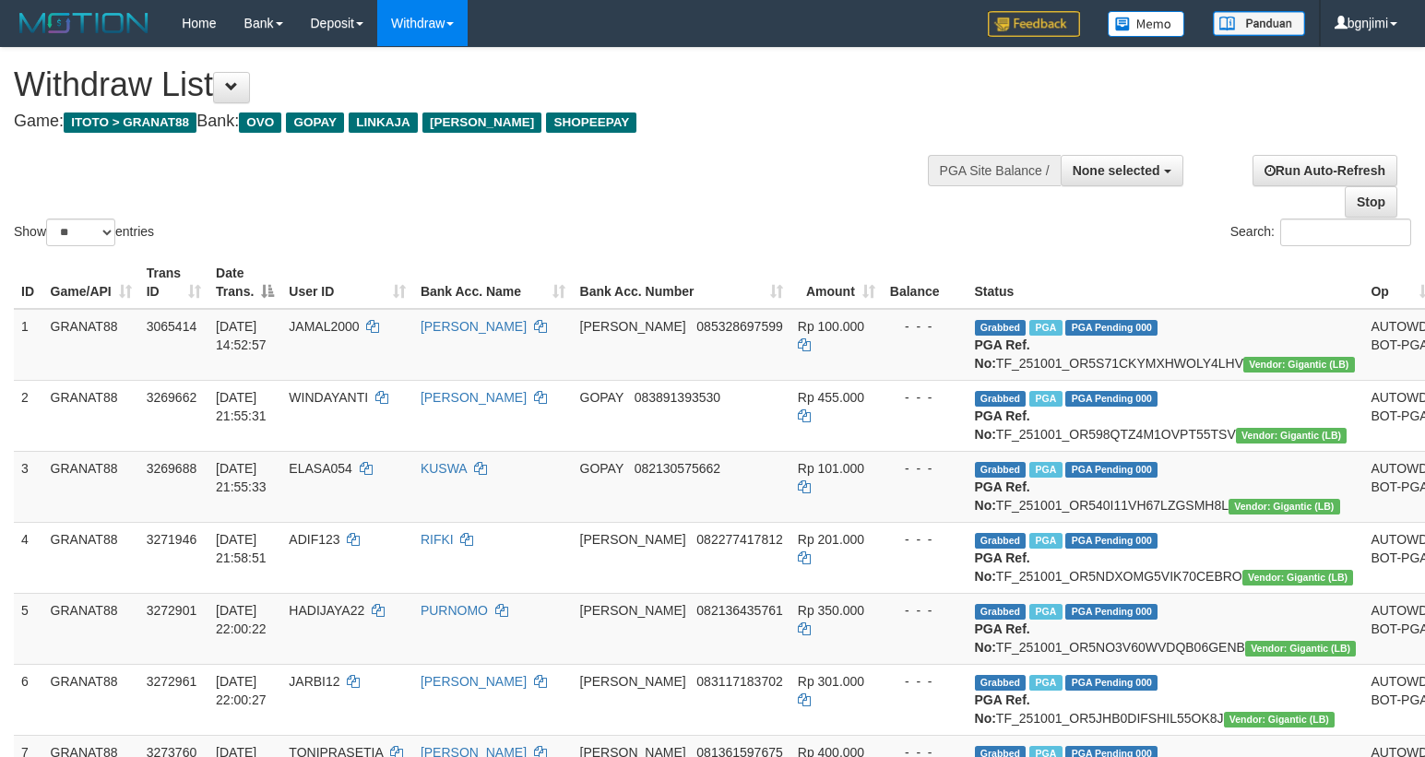
select select
select select "**"
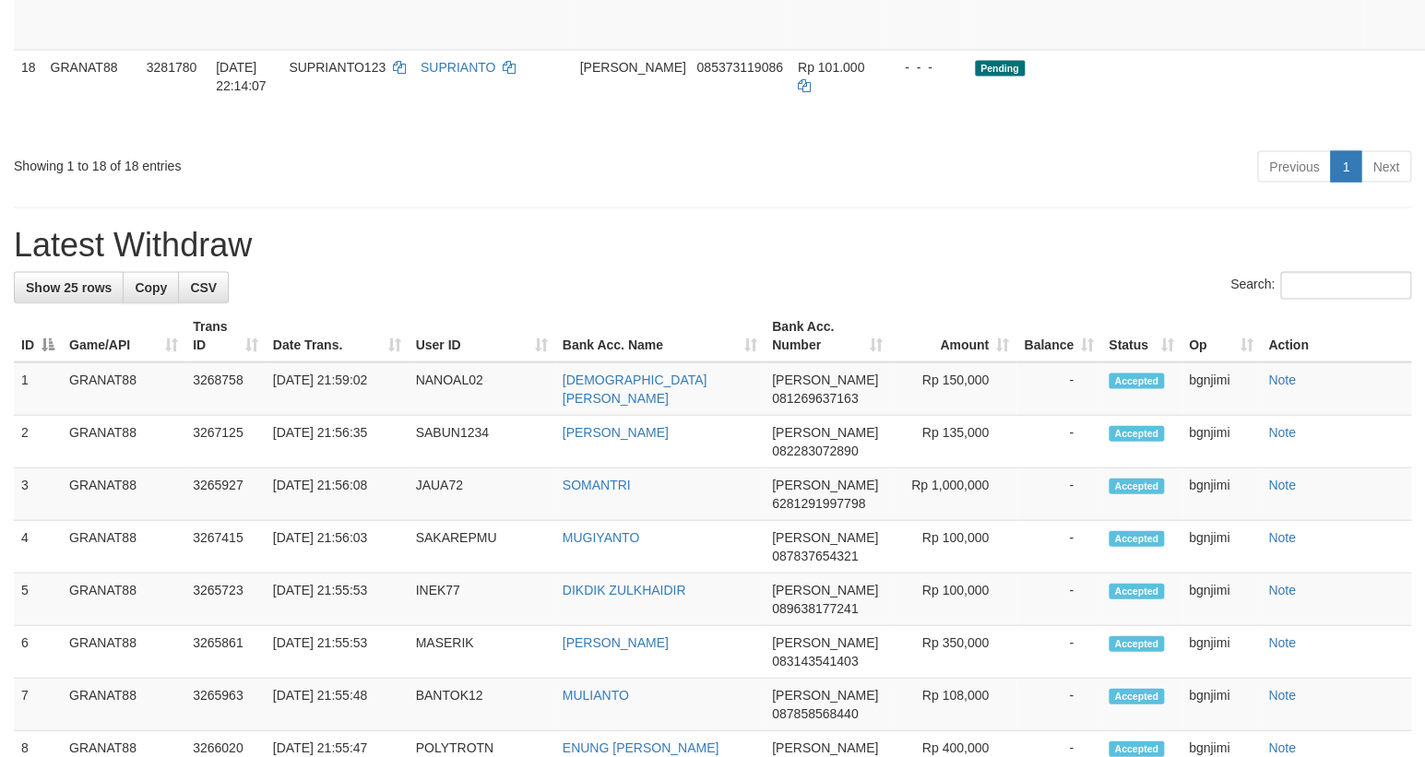
click at [1044, 263] on h1 "Latest Withdraw" at bounding box center [712, 244] width 1397 height 37
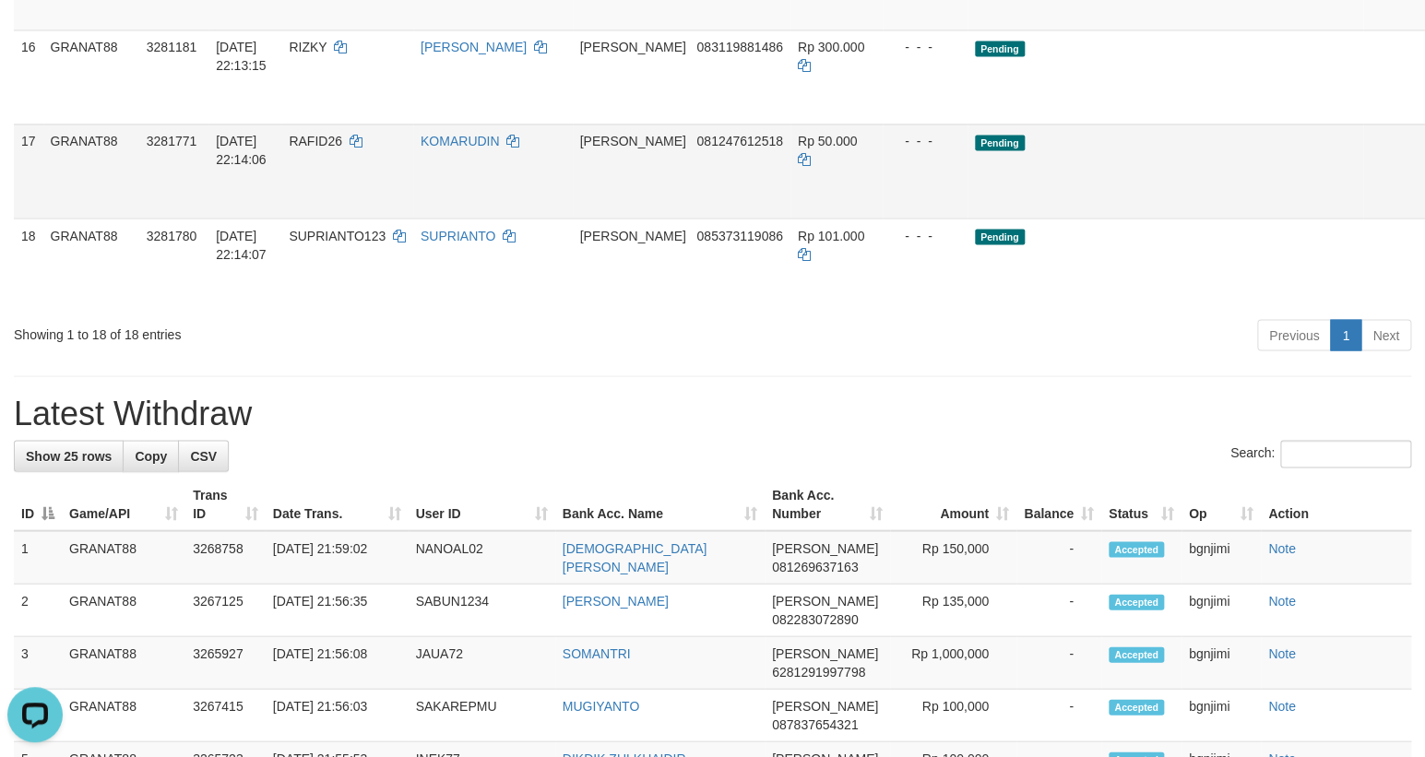
scroll to position [1360, 0]
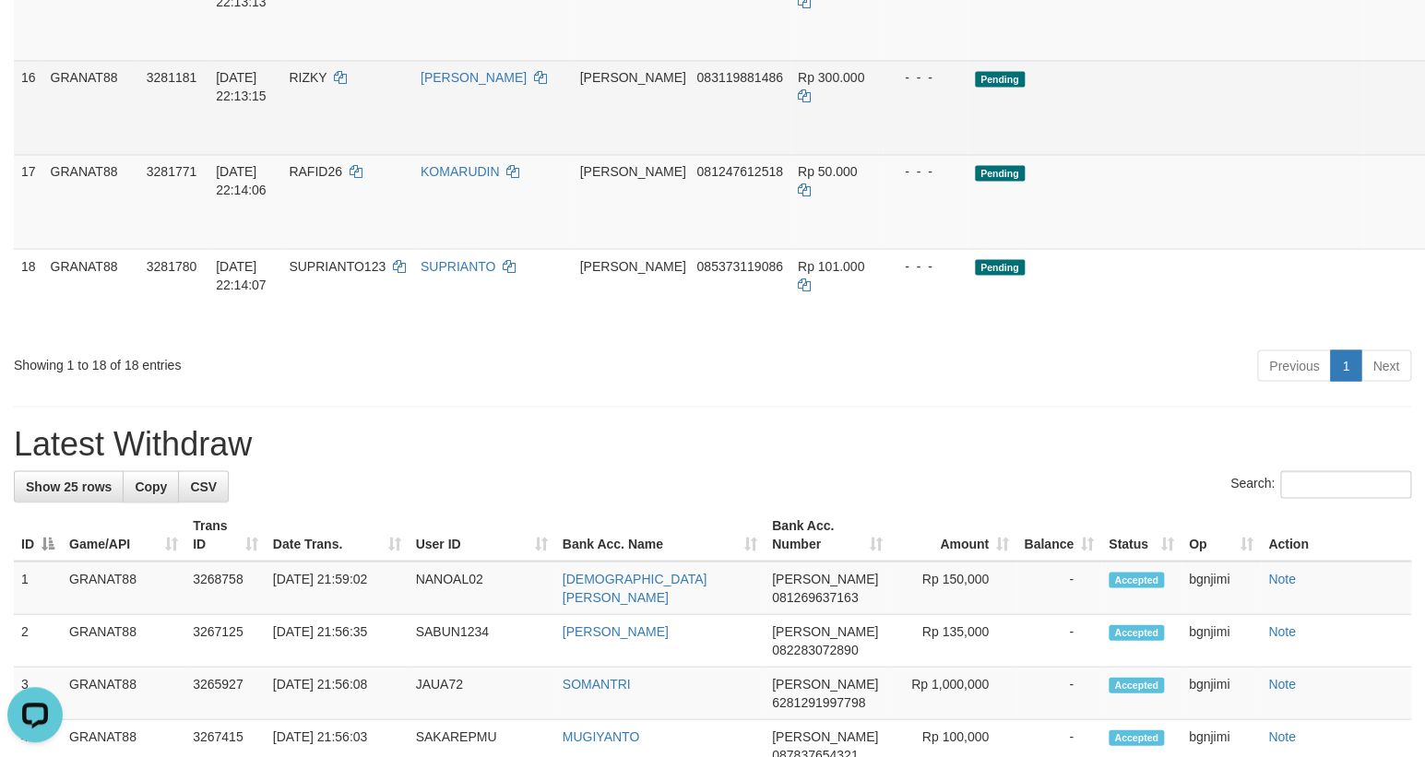
click at [1045, 154] on td "Pending" at bounding box center [1165, 107] width 397 height 94
click at [927, 87] on div "- - -" at bounding box center [925, 77] width 70 height 18
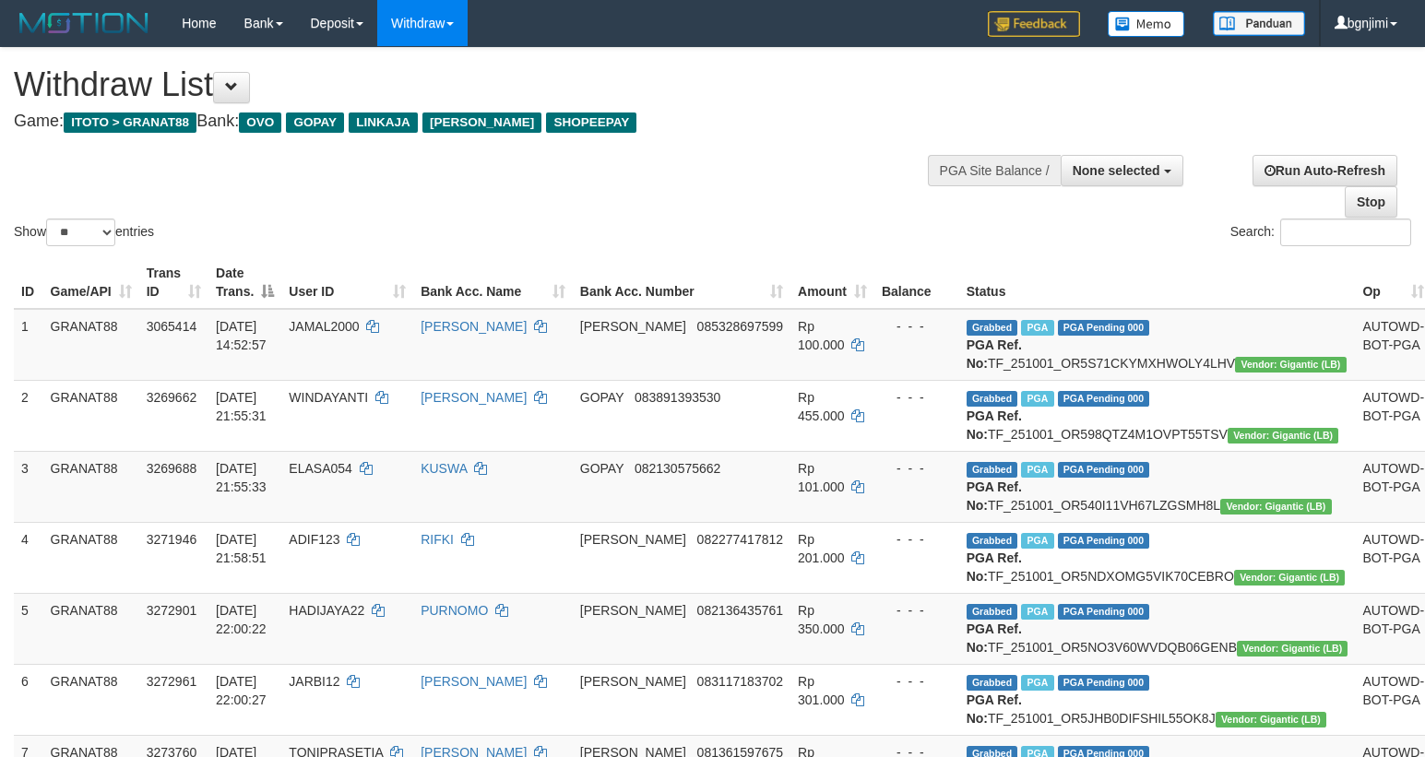
select select
select select "**"
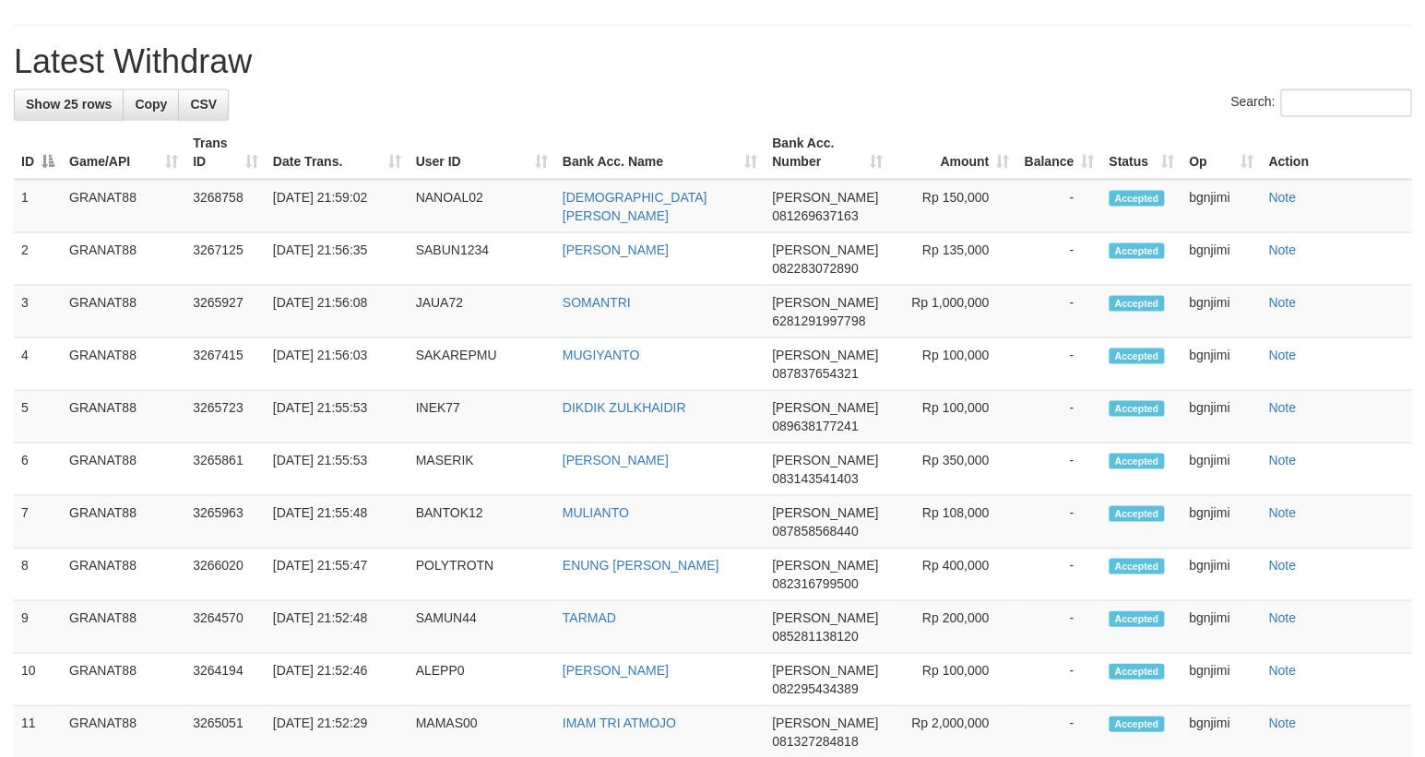
scroll to position [1328, 0]
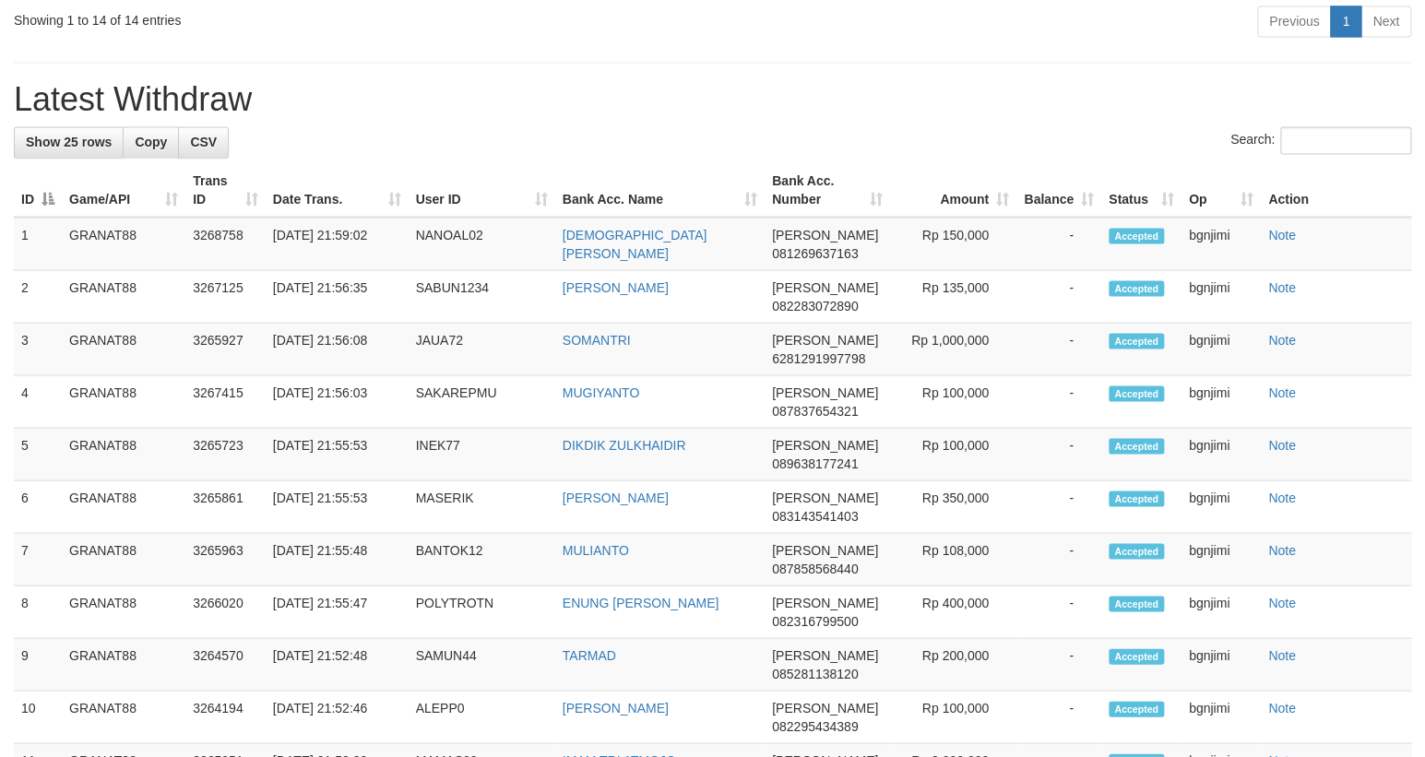
copy span "SAMPOERNA06"
drag, startPoint x: 390, startPoint y: 172, endPoint x: 384, endPoint y: 204, distance: 32.9
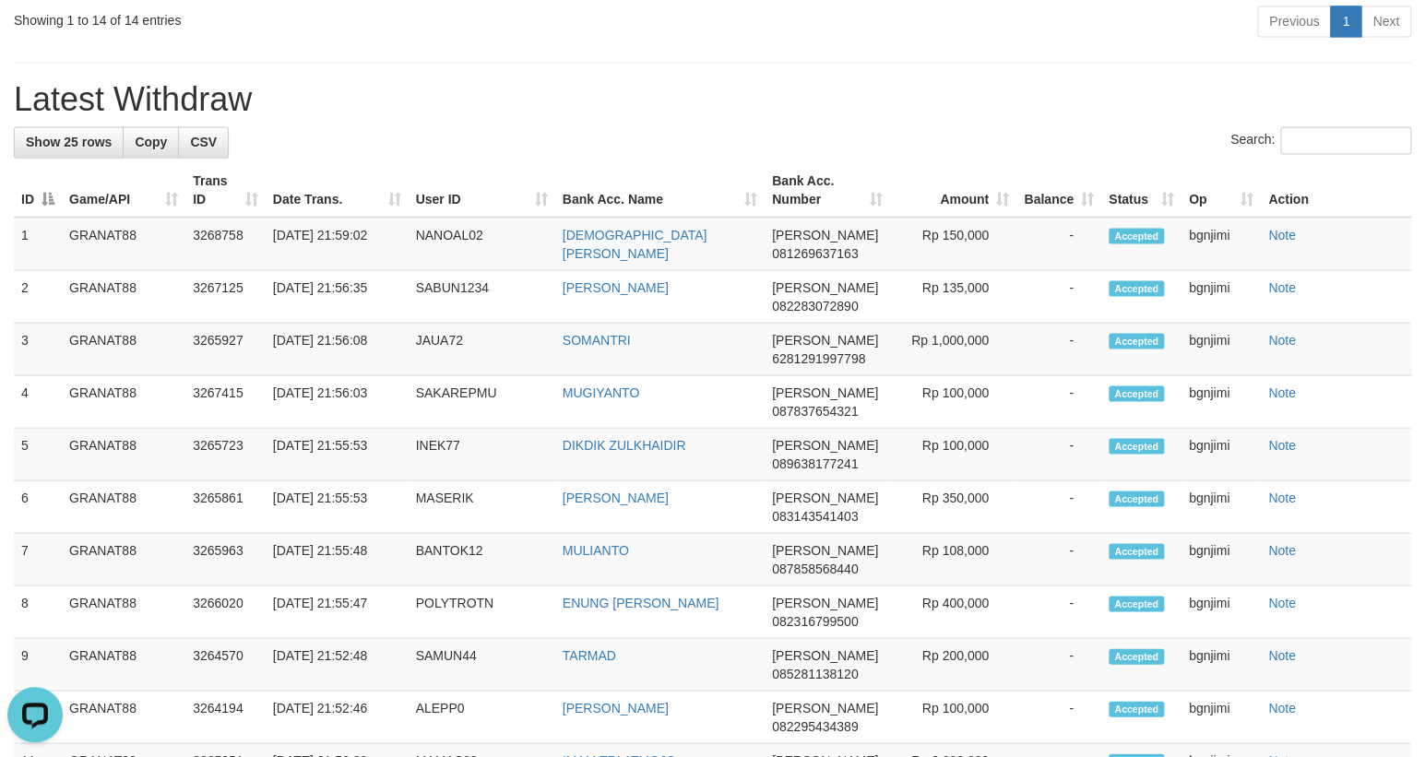
drag, startPoint x: 384, startPoint y: 206, endPoint x: 382, endPoint y: 215, distance: 9.4
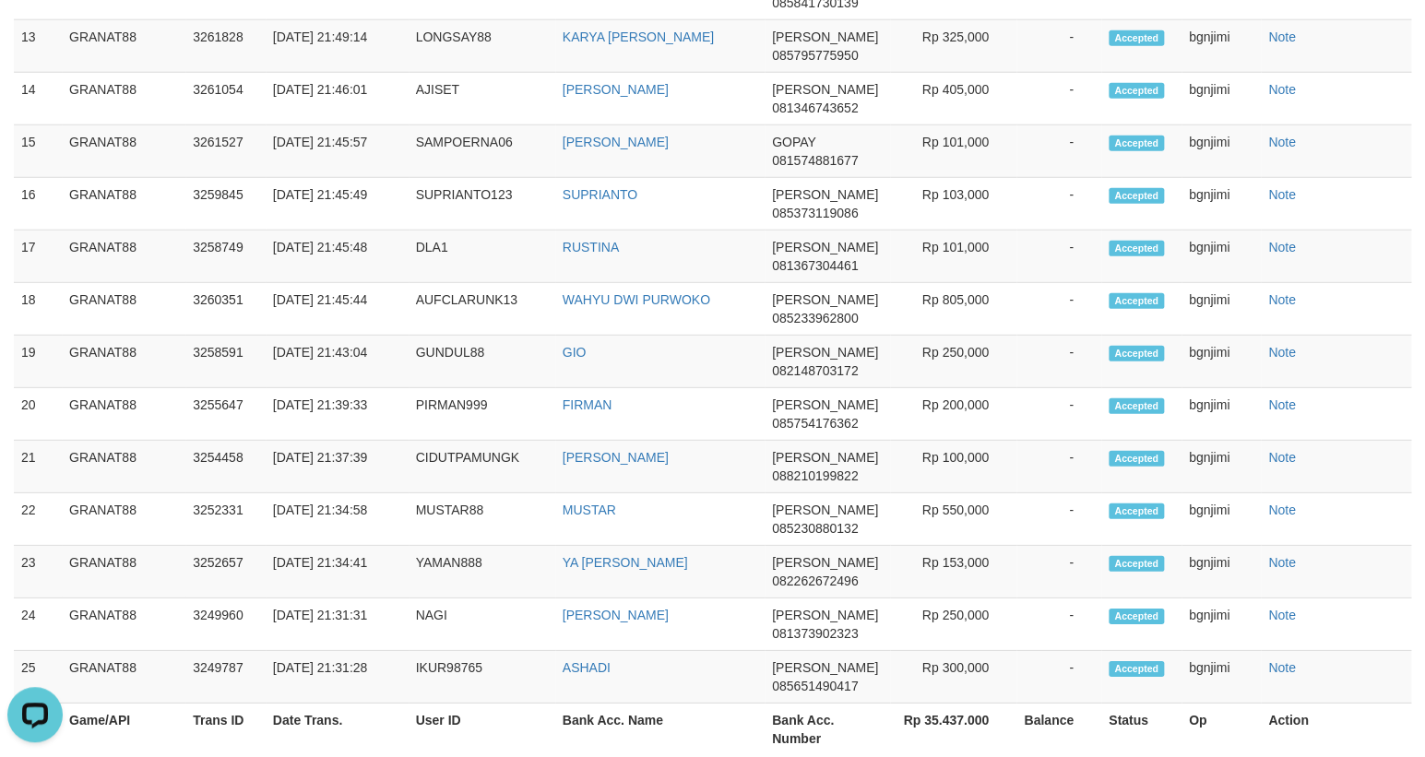
scroll to position [1108, 0]
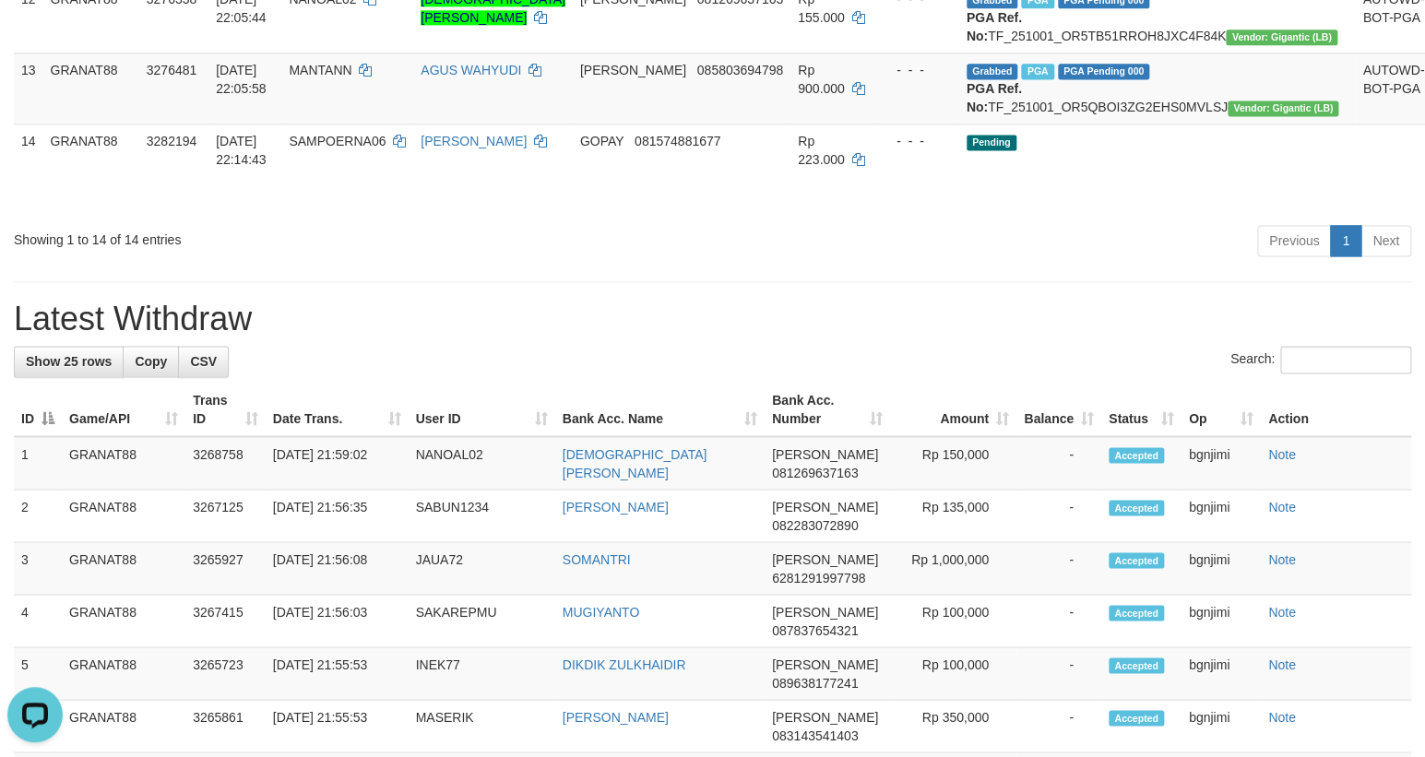
click at [1018, 527] on div "**********" at bounding box center [712, 406] width 1425 height 2934
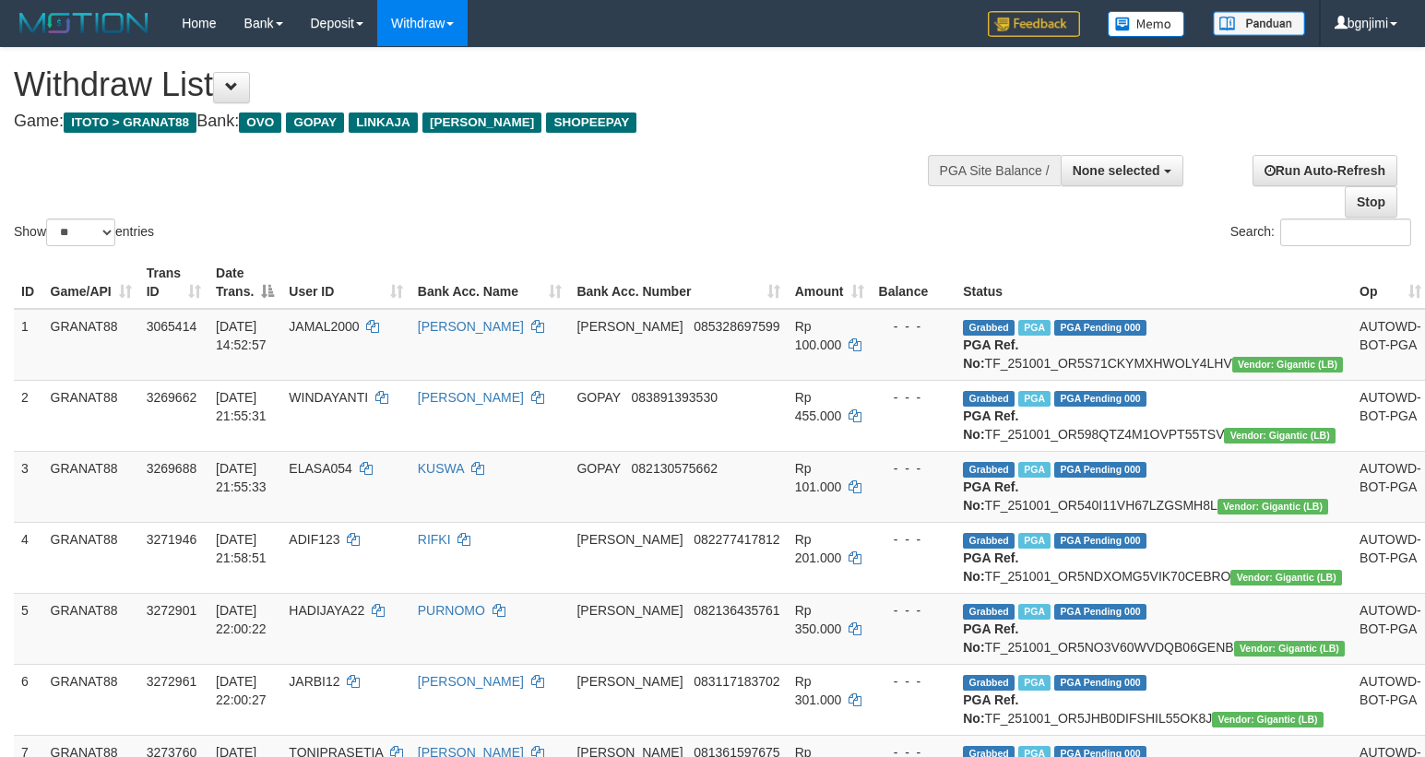
select select
select select "**"
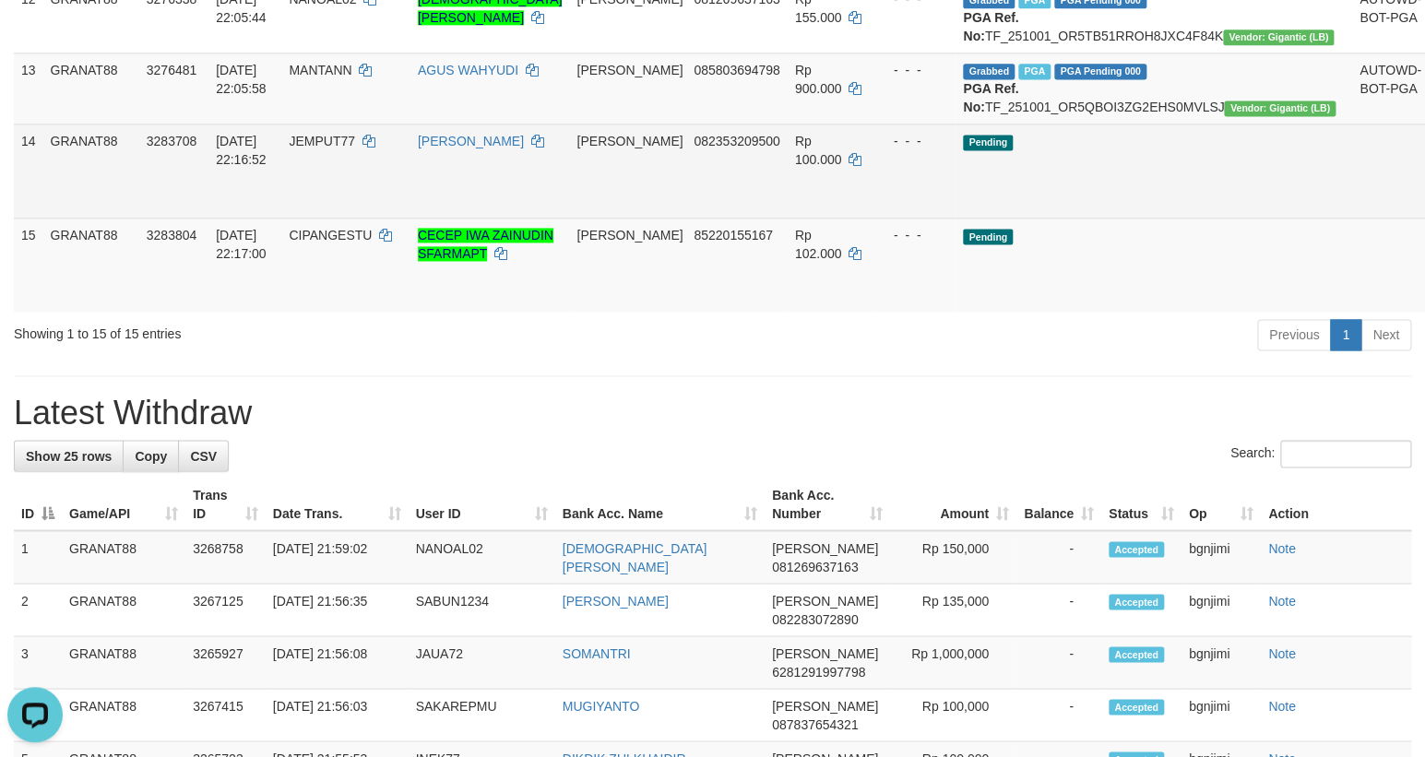
click at [824, 218] on td "Rp 100.000" at bounding box center [830, 171] width 84 height 94
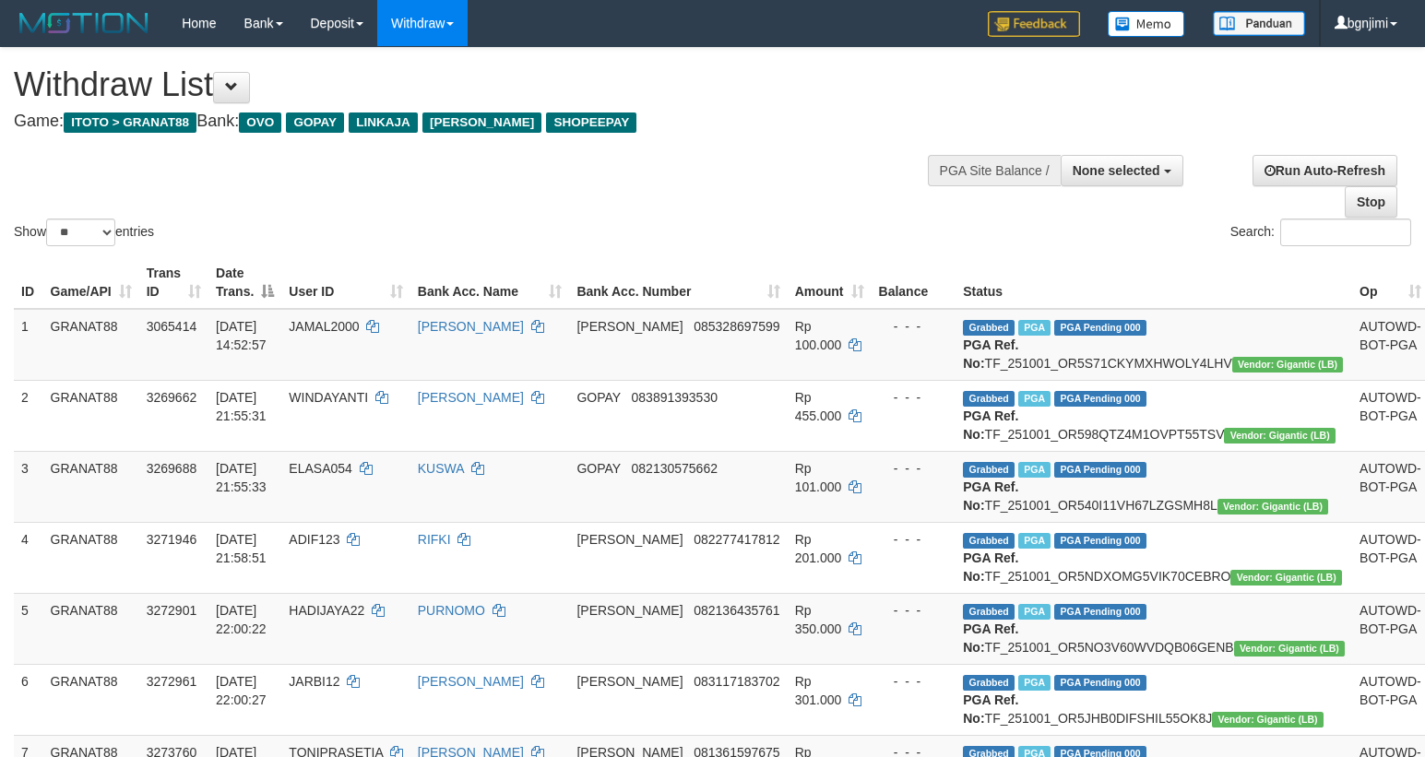
select select
select select "**"
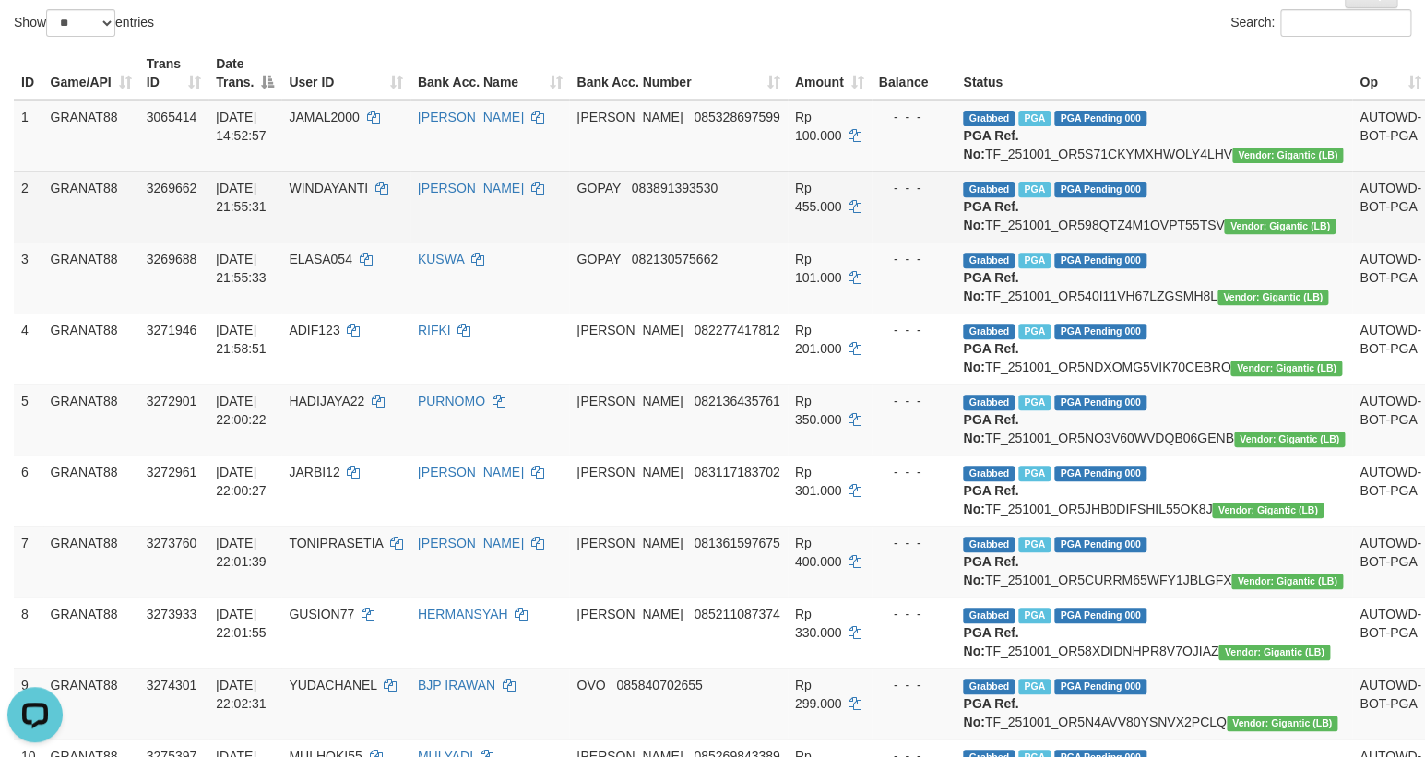
scroll to position [70, 0]
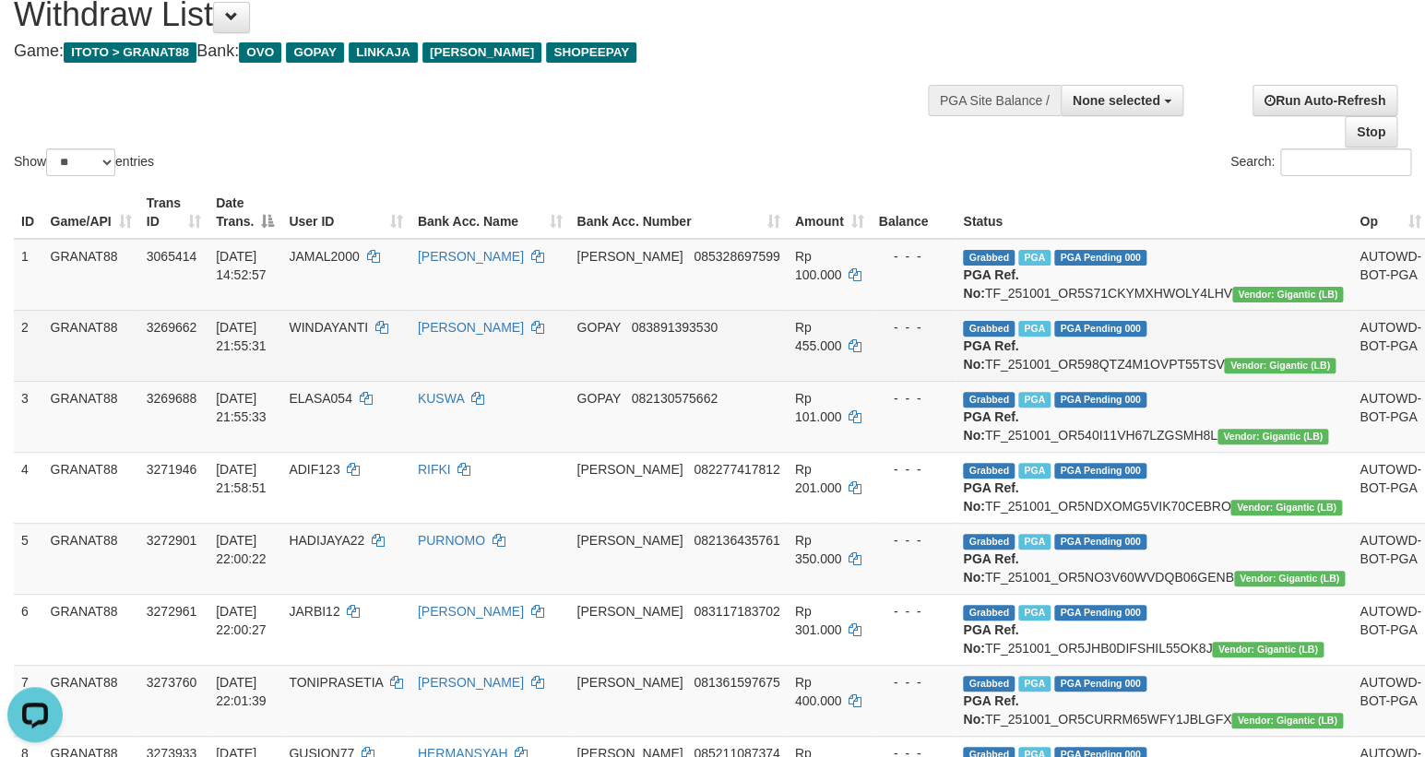
click at [1025, 380] on td "Grabbed PGA PGA Pending 000 PGA Ref. No: TF_251001_OR598QTZ4M1OVPT55TSV Vendor:…" at bounding box center [1153, 345] width 397 height 71
copy td "TF_251001_OR598QTZ4M1OVPT55TSV"
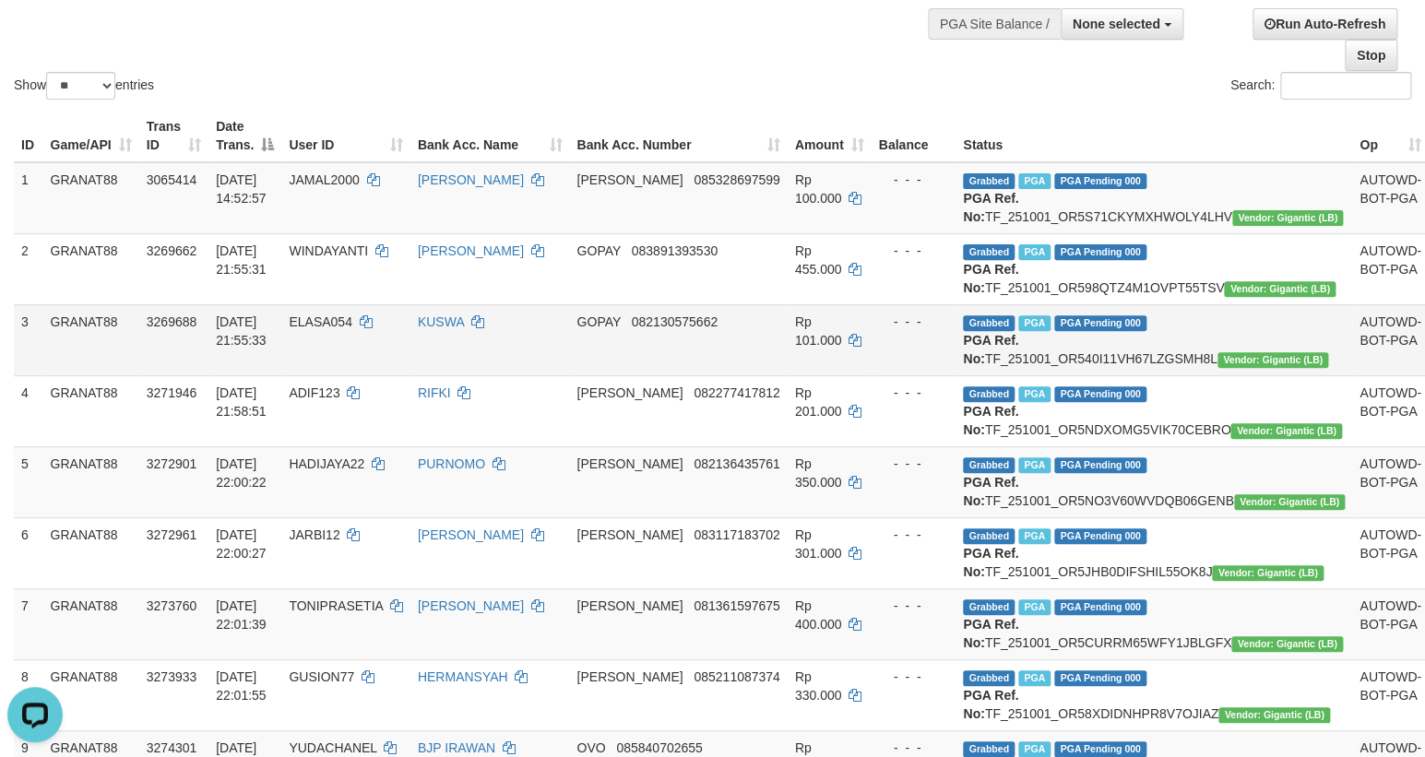
scroll to position [238, 0]
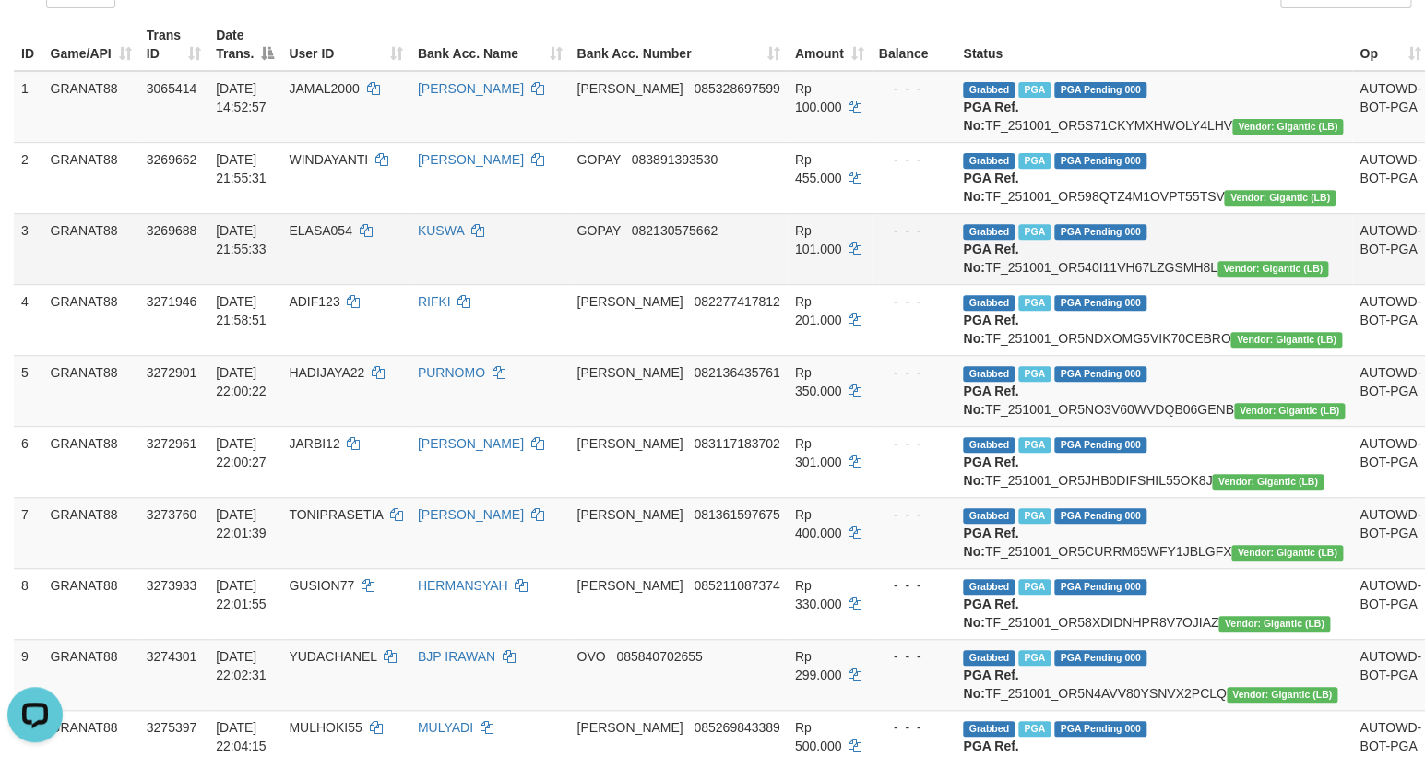
click at [1054, 284] on td "Grabbed PGA PGA Pending 000 PGA Ref. No: TF_251001_OR540I11VH67LZGSMH8L Vendor:…" at bounding box center [1153, 248] width 397 height 71
copy td "TF_251001_OR540I11VH67LZGSMH8L"
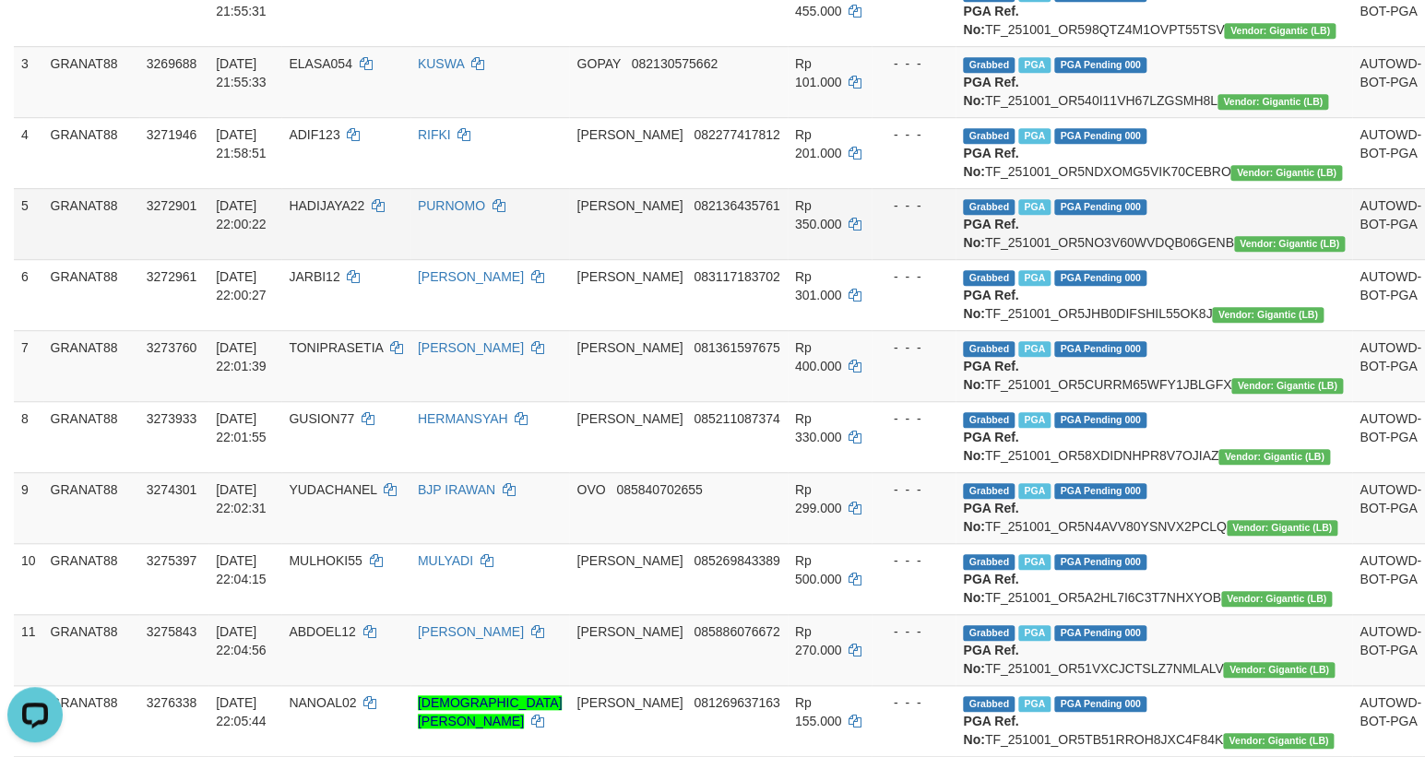
scroll to position [406, 0]
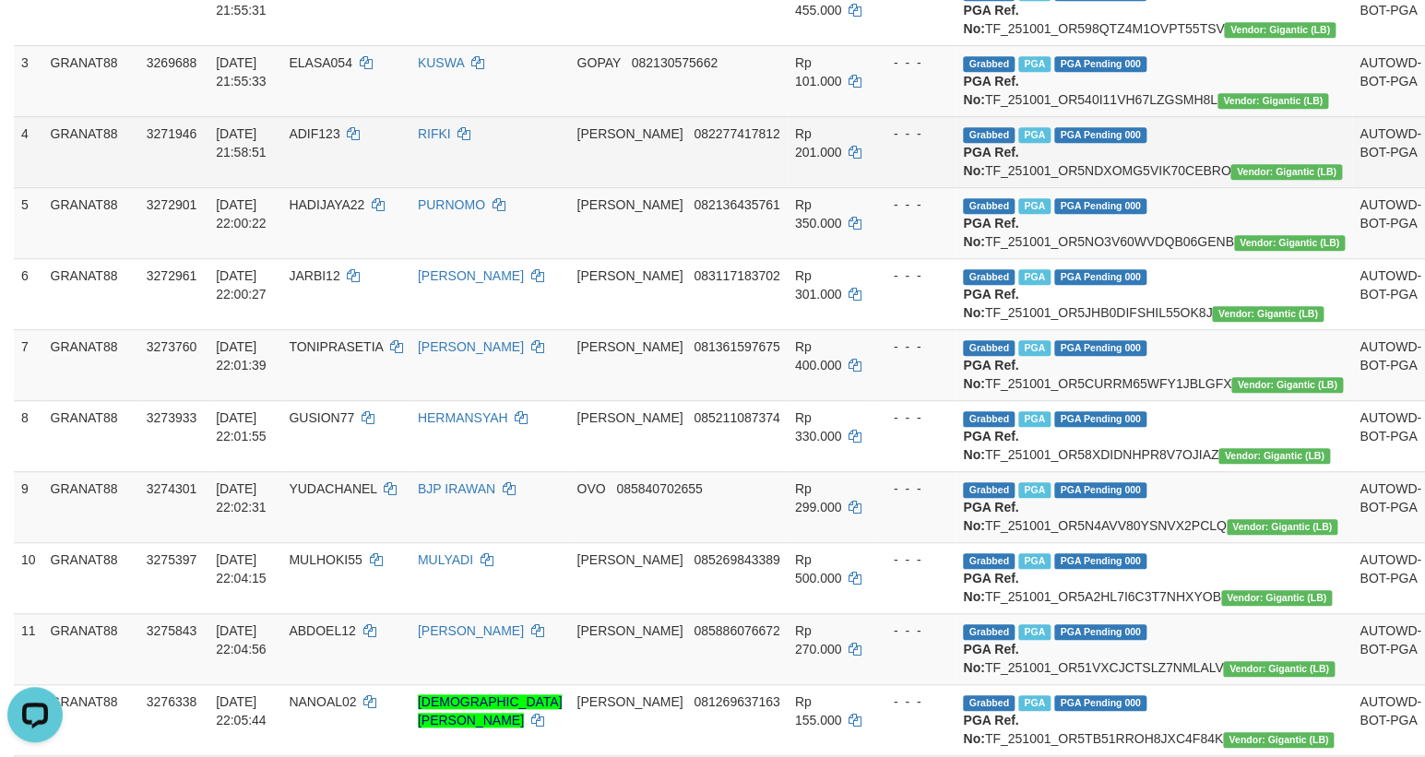
click at [1034, 187] on td "Grabbed PGA PGA Pending 000 PGA Ref. No: TF_251001_OR5NDXOMG5VIK70CEBRO Vendor:…" at bounding box center [1153, 151] width 397 height 71
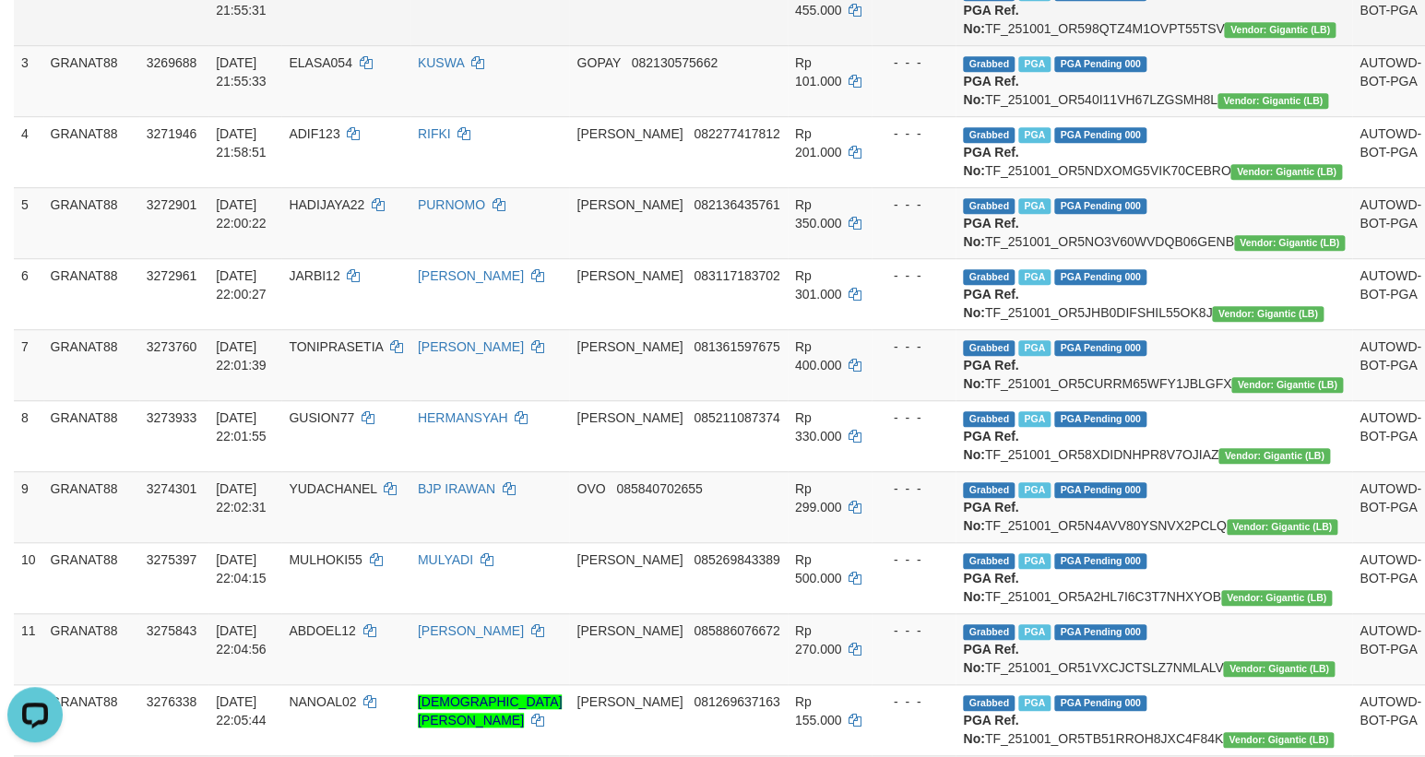
copy td "TF_251001_OR5NDXOMG5VIK70CEBRO"
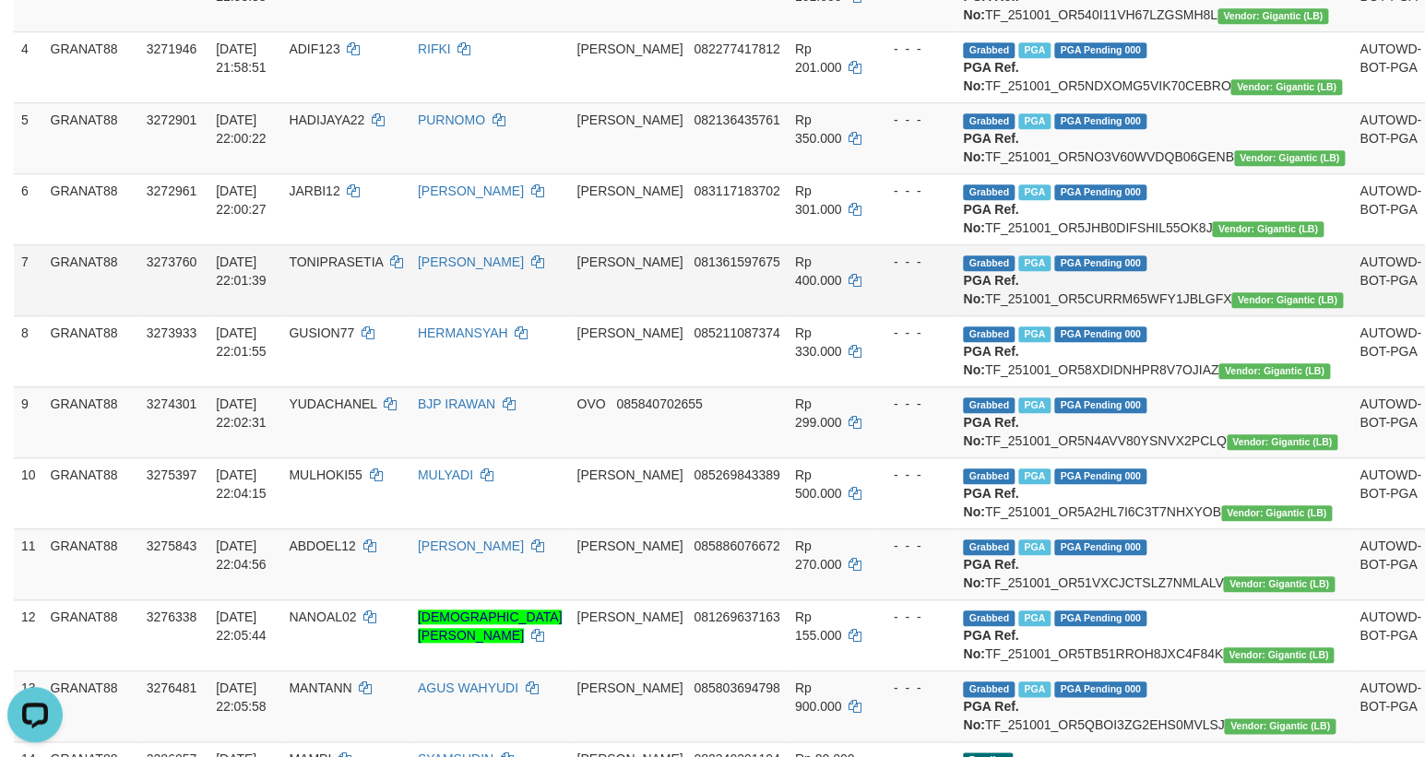
scroll to position [573, 0]
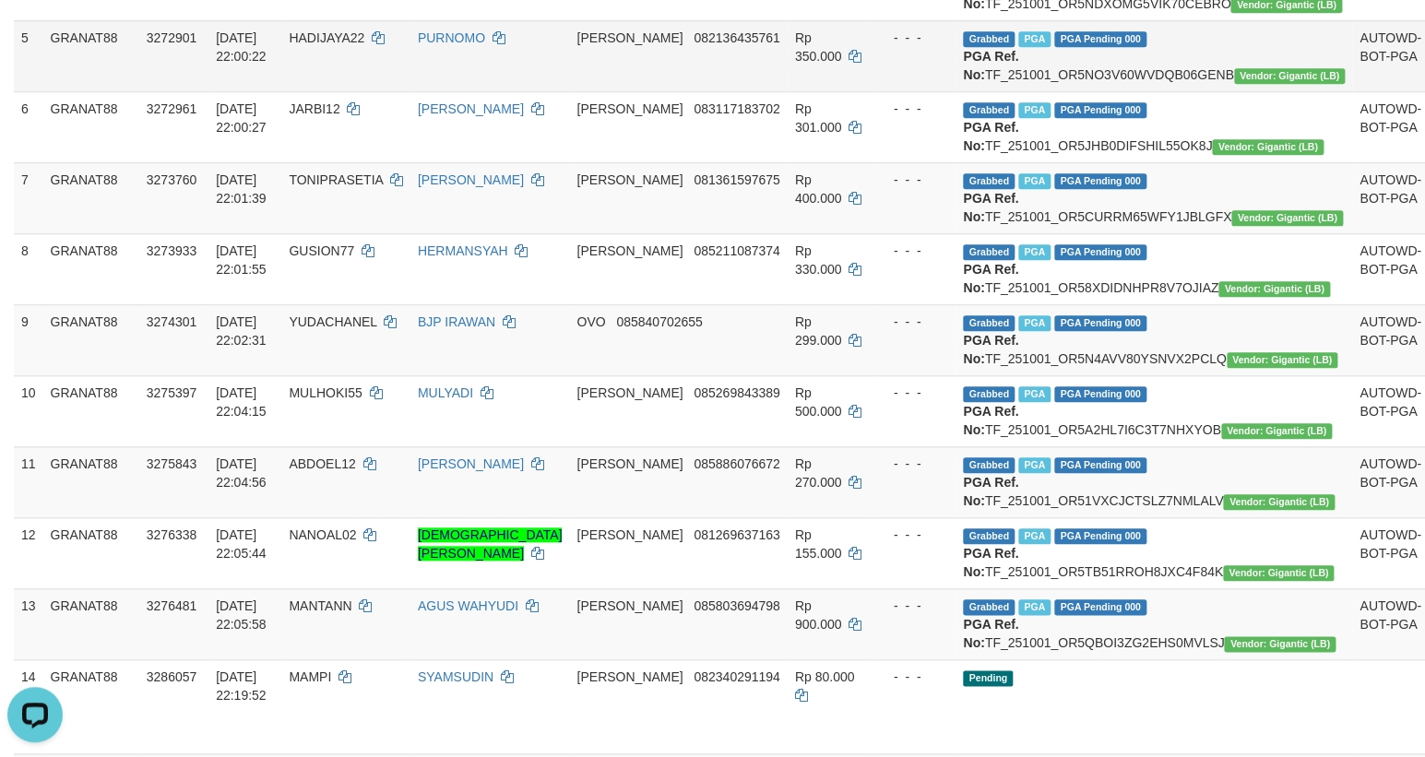
click at [1026, 91] on td "Grabbed PGA PGA Pending 000 PGA Ref. No: TF_251001_OR5NO3V60WVDQB06GENB Vendor:…" at bounding box center [1153, 55] width 397 height 71
copy td "TF_251001_OR5NO3V60WVDQB06GENB"
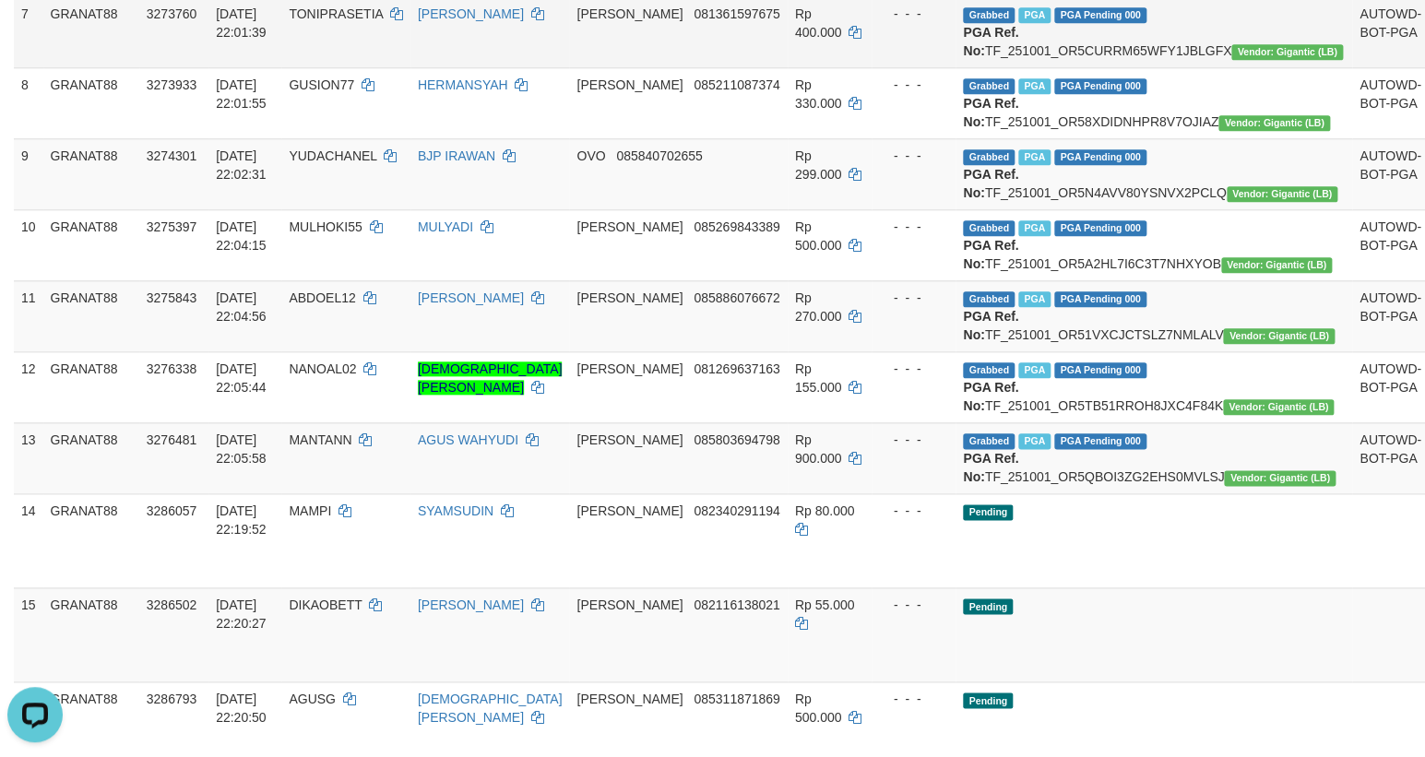
scroll to position [741, 0]
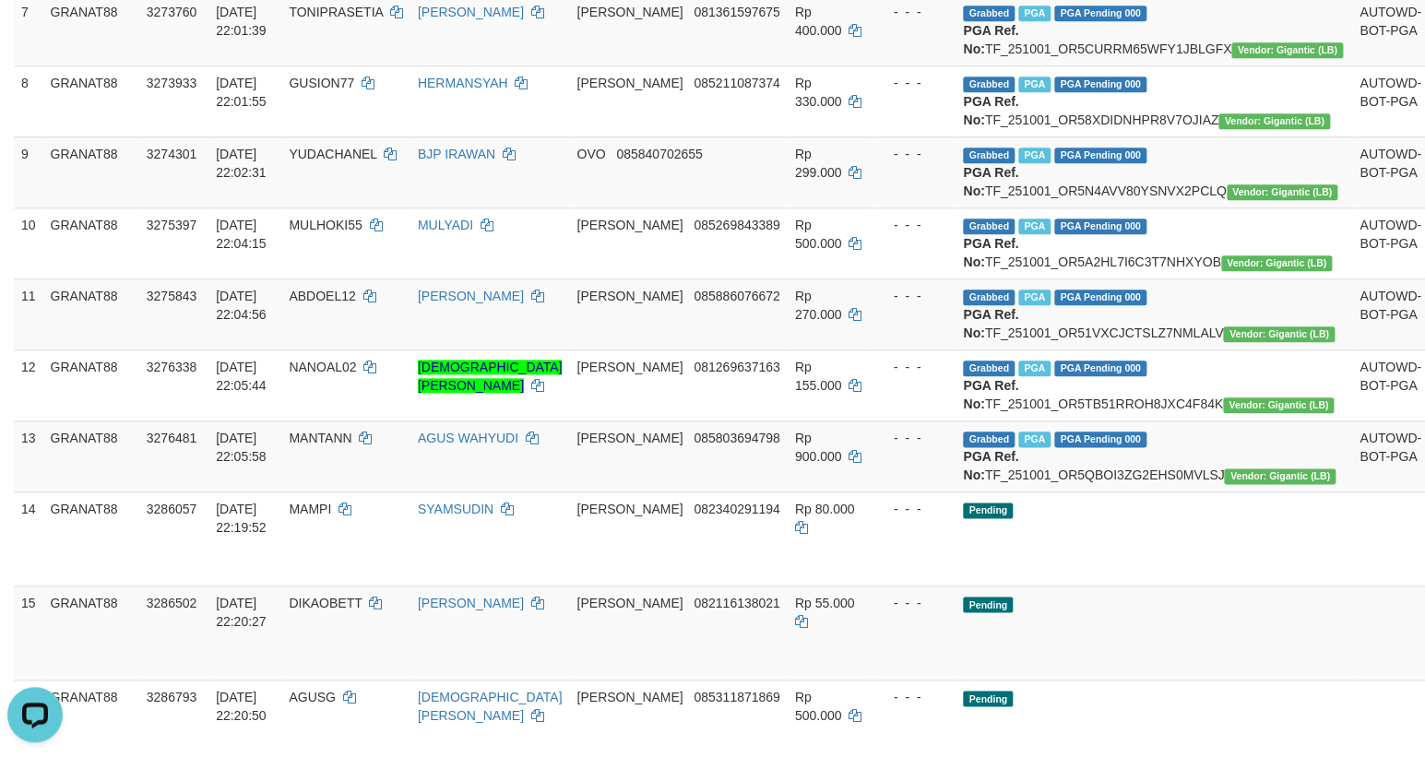
copy td "TF_251001_OR5JHB0DIFSHIL55OK8J"
click at [1049, 65] on td "Grabbed PGA PGA Pending 000 PGA Ref. No: TF_251001_OR5CURRM65WFY1JBLGFX Vendor:…" at bounding box center [1153, 29] width 397 height 71
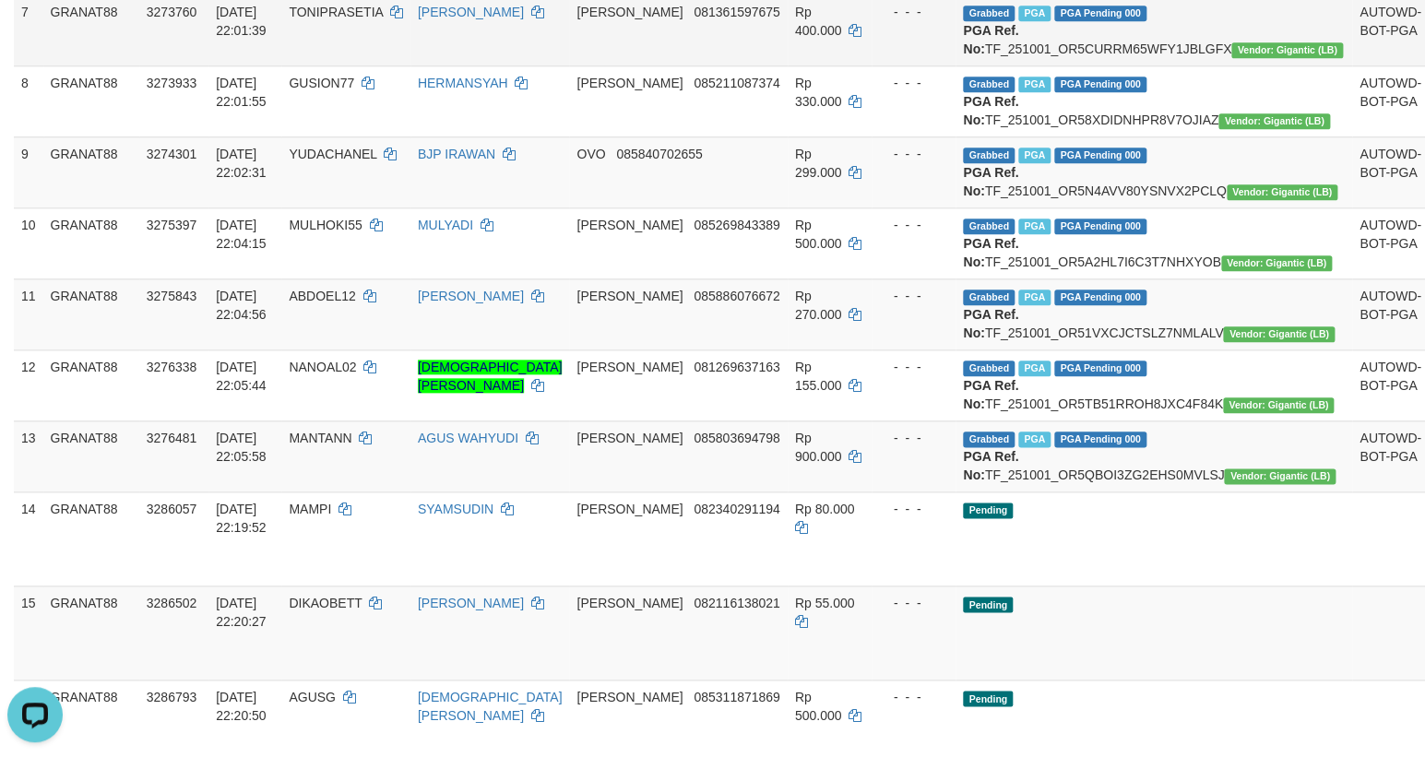
copy td "TF_251001_OR5CURRM65WFY1JBLGFX"
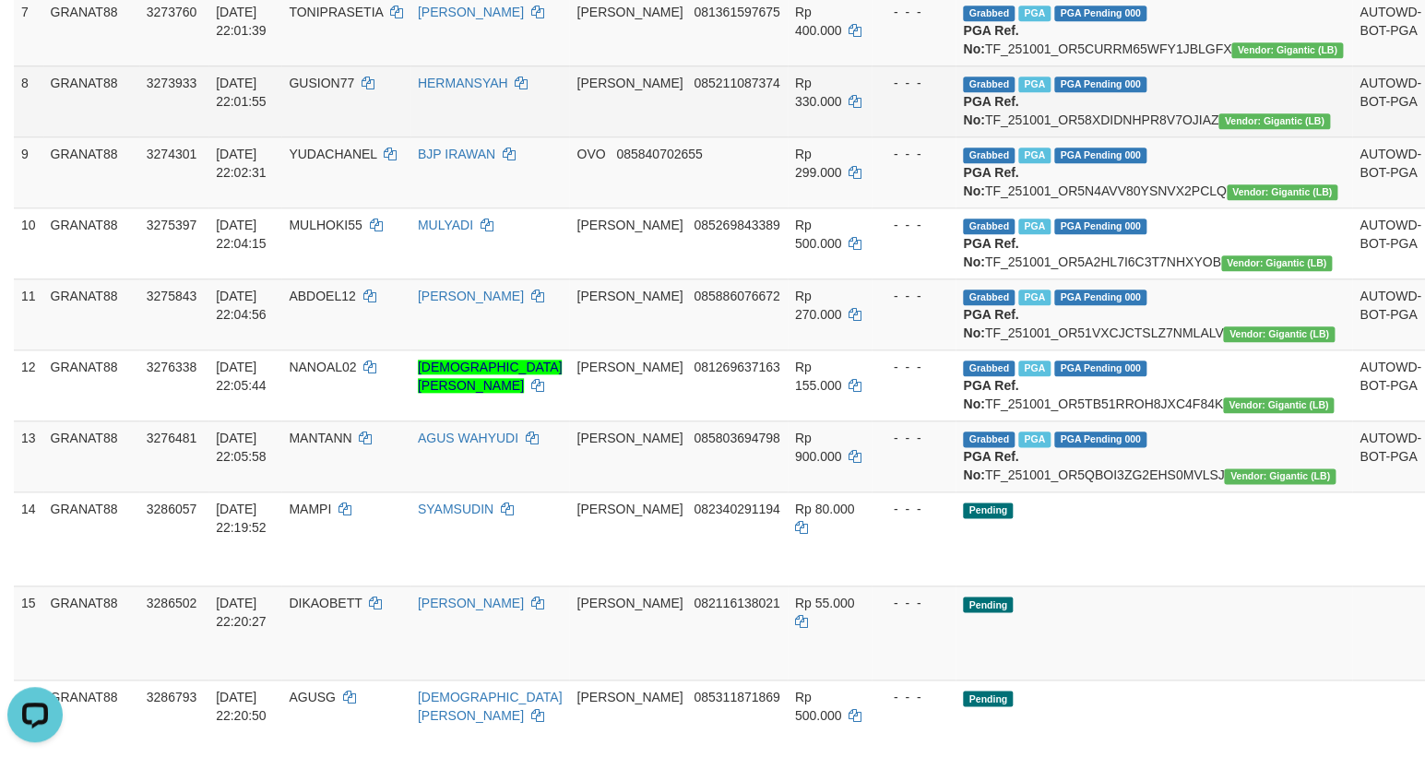
click at [1043, 136] on td "Grabbed PGA PGA Pending 000 PGA Ref. No: TF_251001_OR58XDIDNHPR8V7OJIAZ Vendor:…" at bounding box center [1153, 100] width 397 height 71
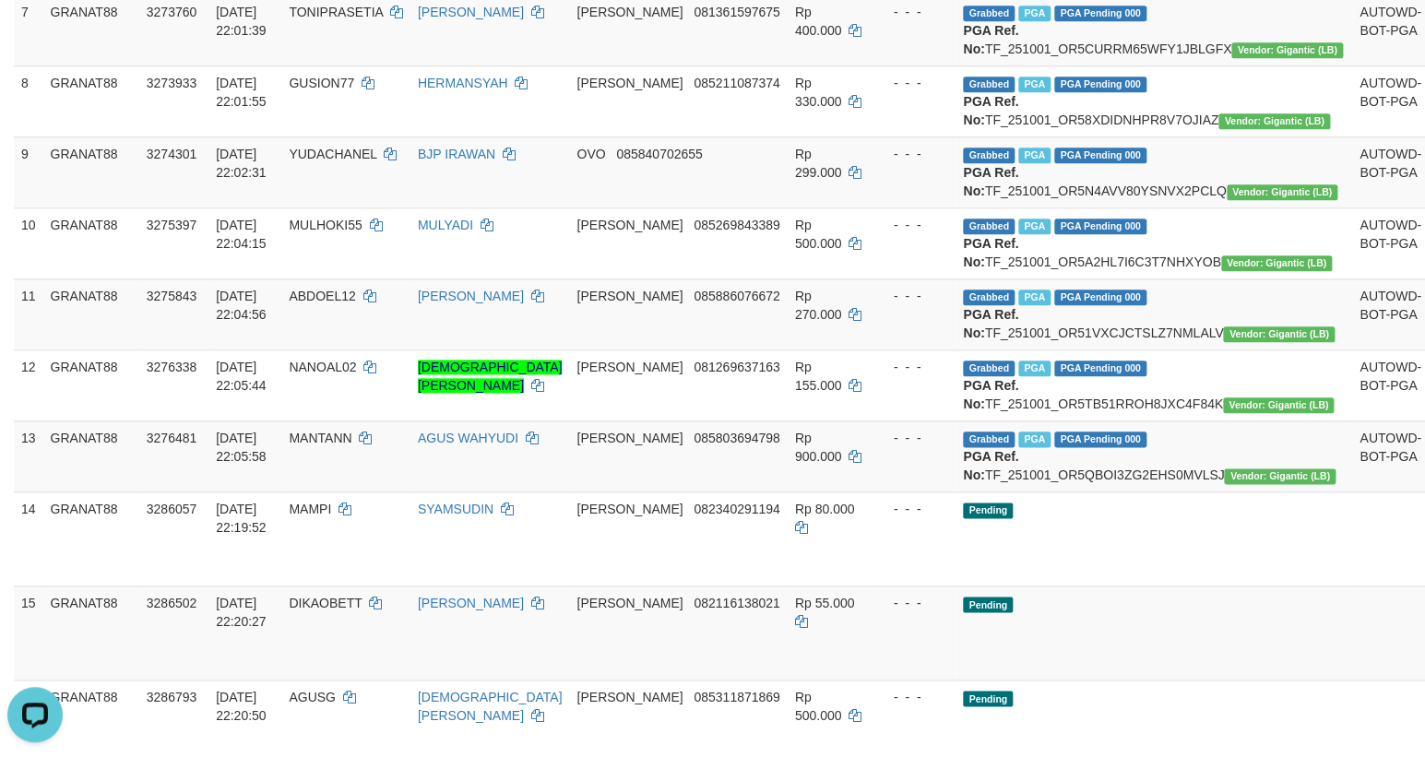
copy td "TF_251001_OR58XDIDNHPR8V7OJIAZ"
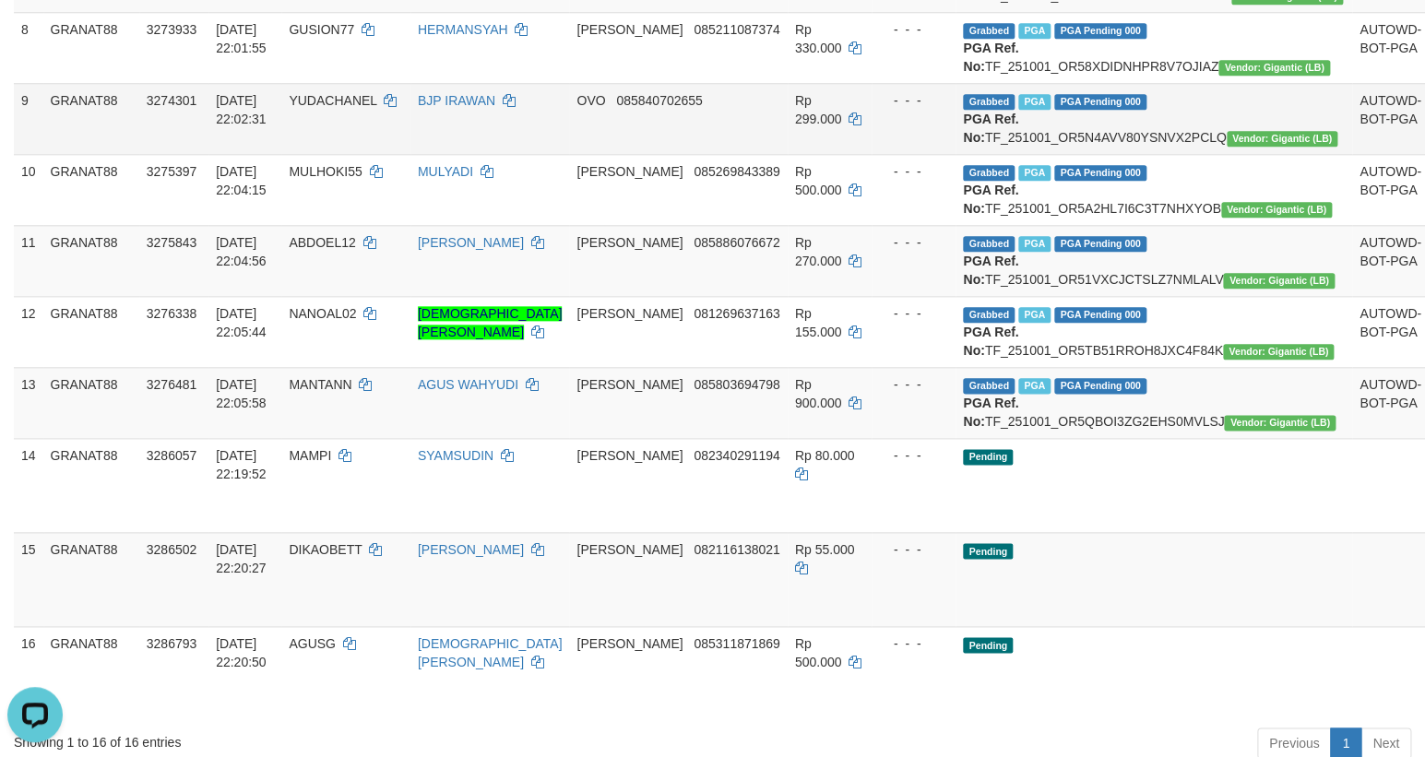
scroll to position [824, 0]
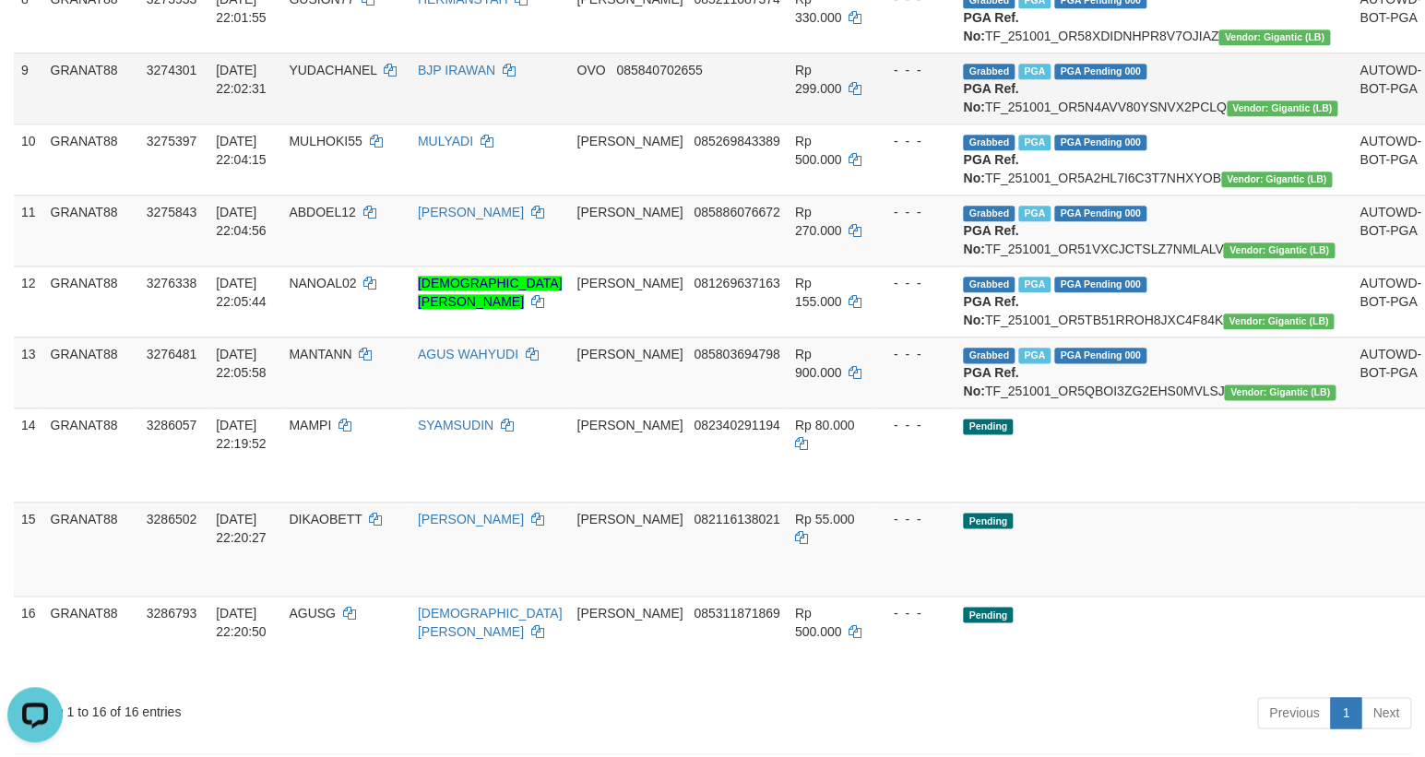
click at [1075, 124] on td "Grabbed PGA PGA Pending 000 PGA Ref. No: TF_251001_OR5N4AVV80YSNVX2PCLQ Vendor:…" at bounding box center [1153, 88] width 397 height 71
copy td "TF_251001_OR5N4AVV80YSNVX2PCLQ"
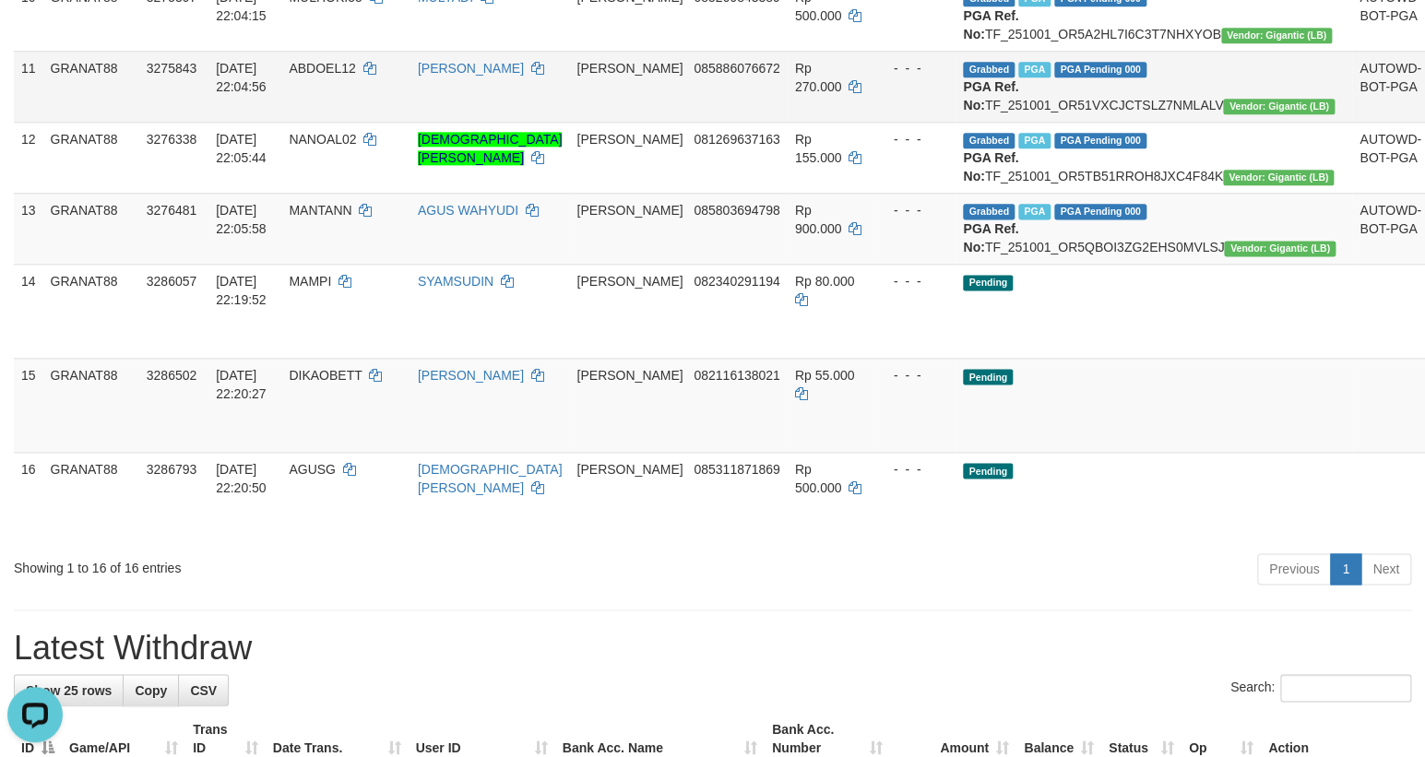
scroll to position [992, 0]
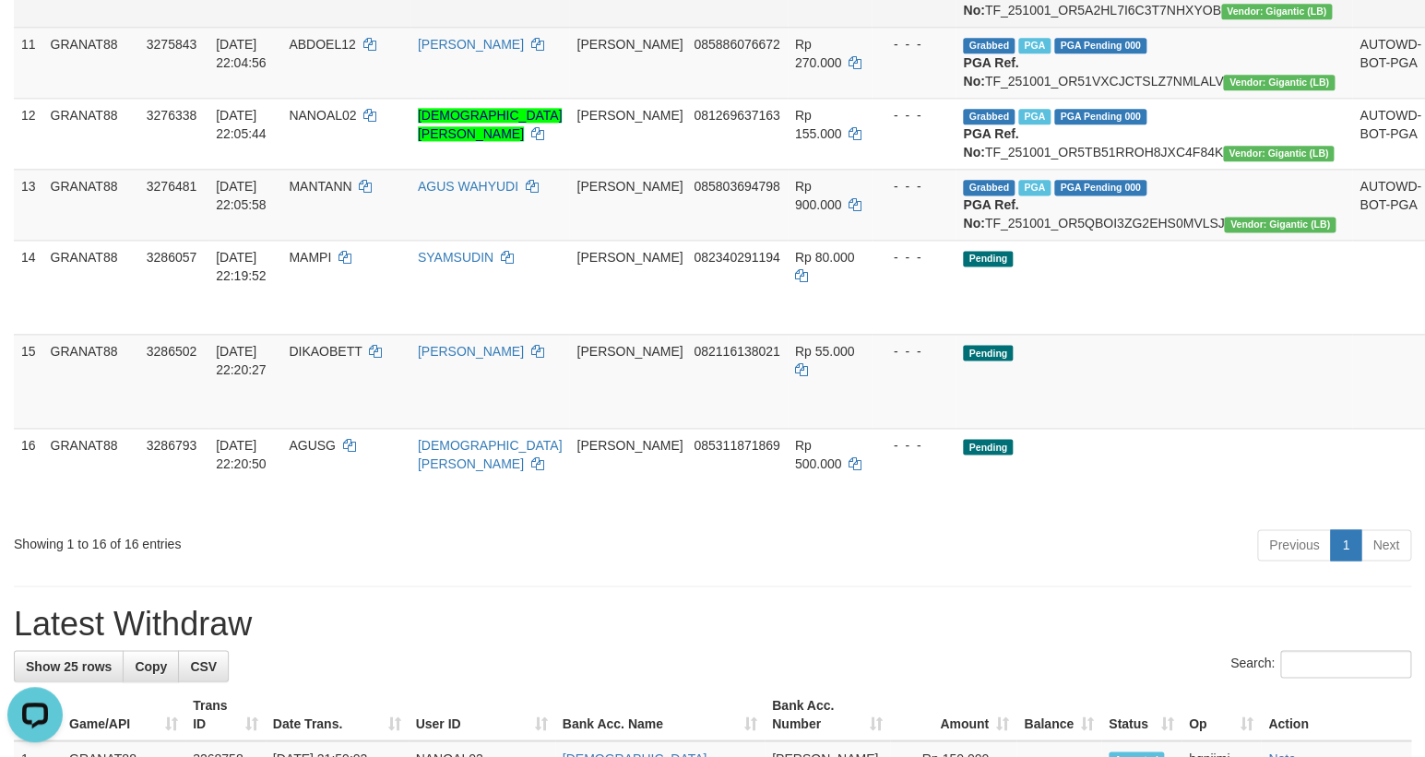
copy td "TF_251001_OR5A2HL7I6C3T7NHXYOB"
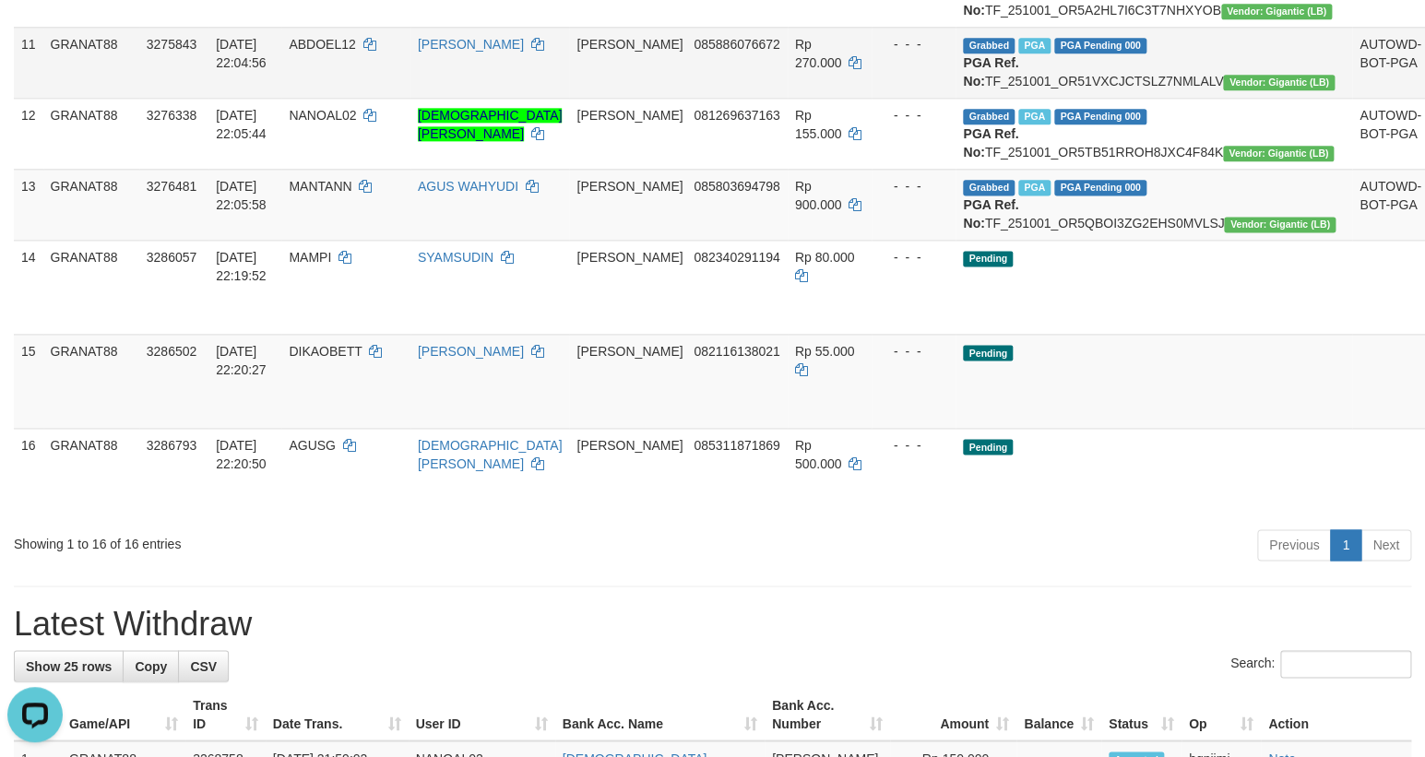
click at [1027, 98] on td "Grabbed PGA PGA Pending 000 PGA Ref. No: TF_251001_OR51VXCJCTSLZ7NMLALV Vendor:…" at bounding box center [1153, 62] width 397 height 71
copy td "TF_251001_OR51VXCJCTSLZ7NMLALV"
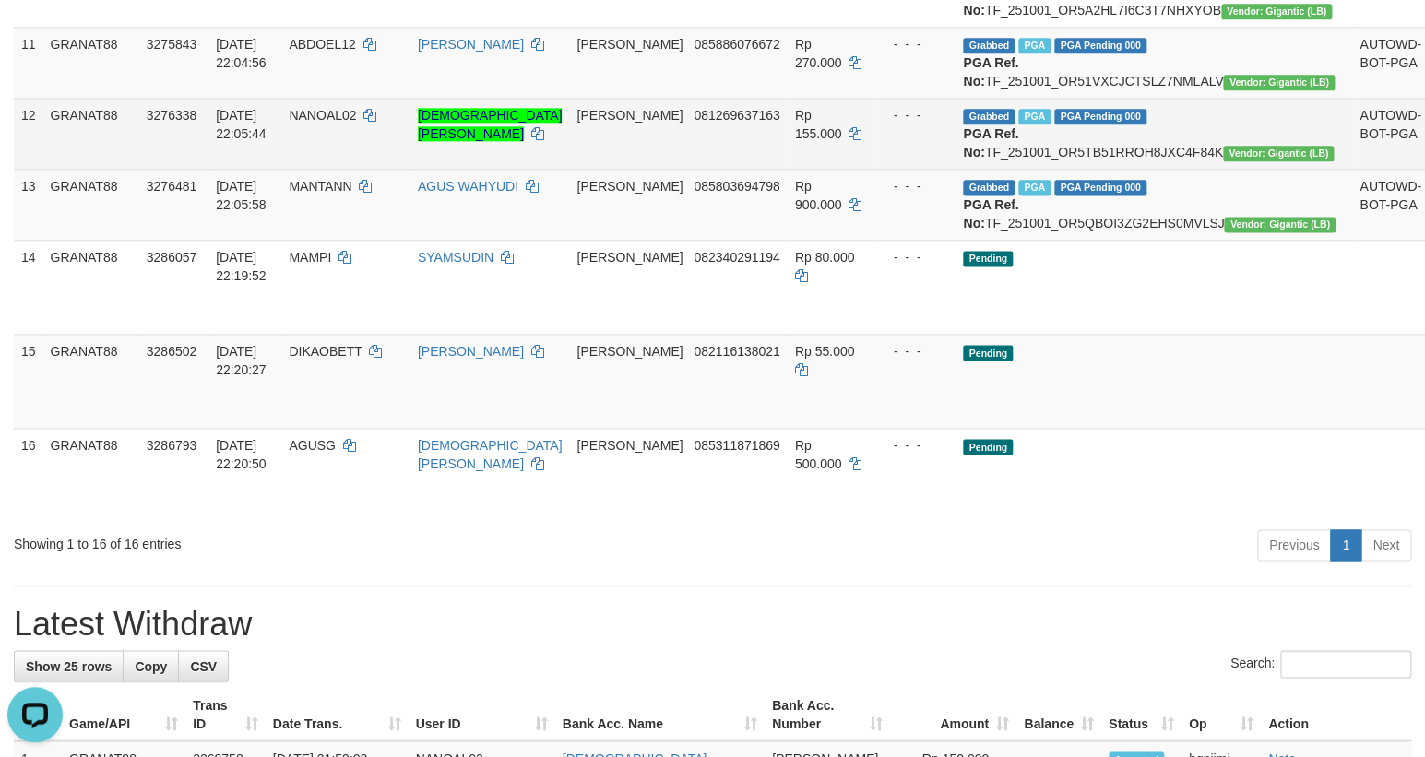
click at [1112, 169] on td "Grabbed PGA PGA Pending 000 PGA Ref. No: TF_251001_OR5TB51RROH8JXC4F84K Vendor:…" at bounding box center [1153, 133] width 397 height 71
click at [1111, 169] on td "Grabbed PGA PGA Pending 000 PGA Ref. No: TF_251001_OR5TB51RROH8JXC4F84K Vendor:…" at bounding box center [1153, 133] width 397 height 71
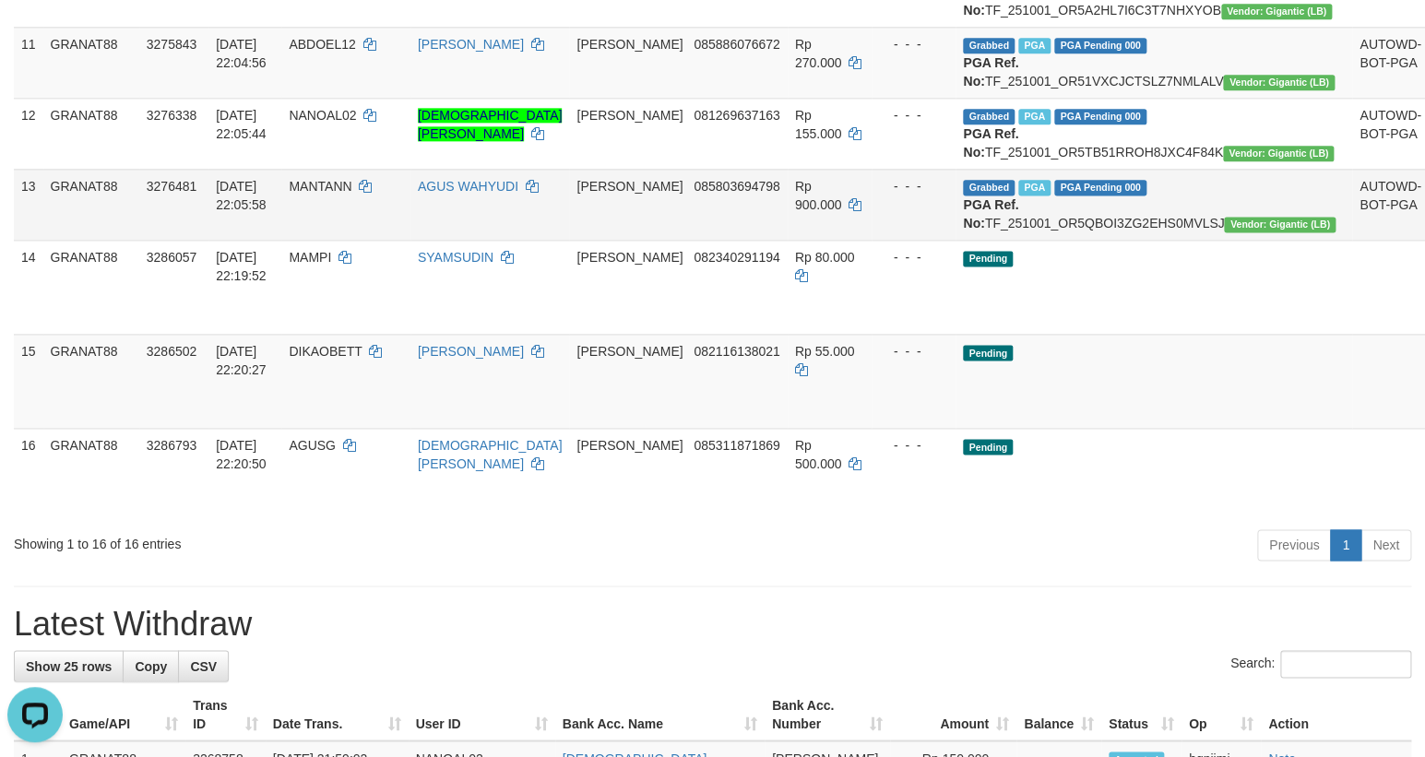
click at [1024, 240] on td "Grabbed PGA PGA Pending 000 PGA Ref. No: TF_251001_OR5QBOI3ZG2EHS0MVLSJ Vendor:…" at bounding box center [1153, 204] width 397 height 71
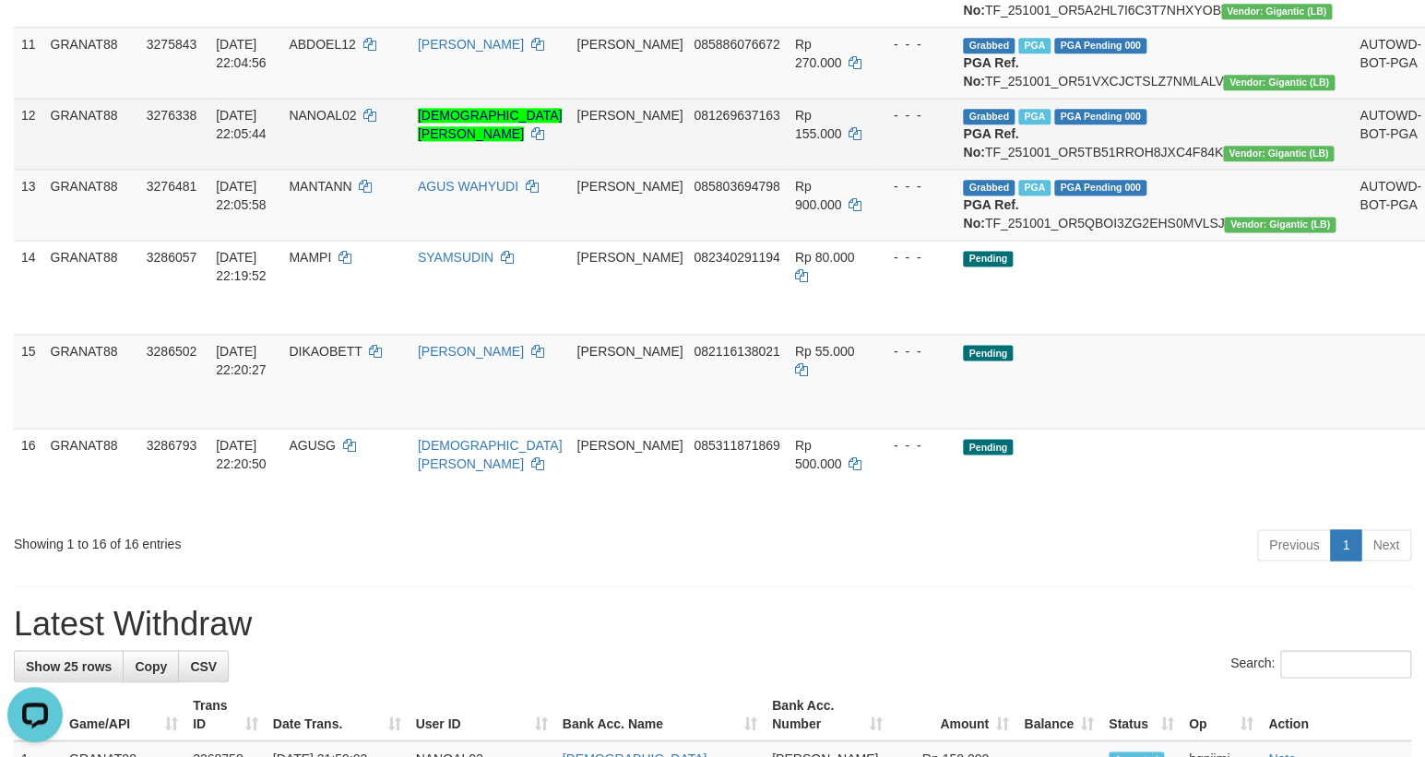
click at [788, 169] on td "Rp 155.000" at bounding box center [830, 133] width 84 height 71
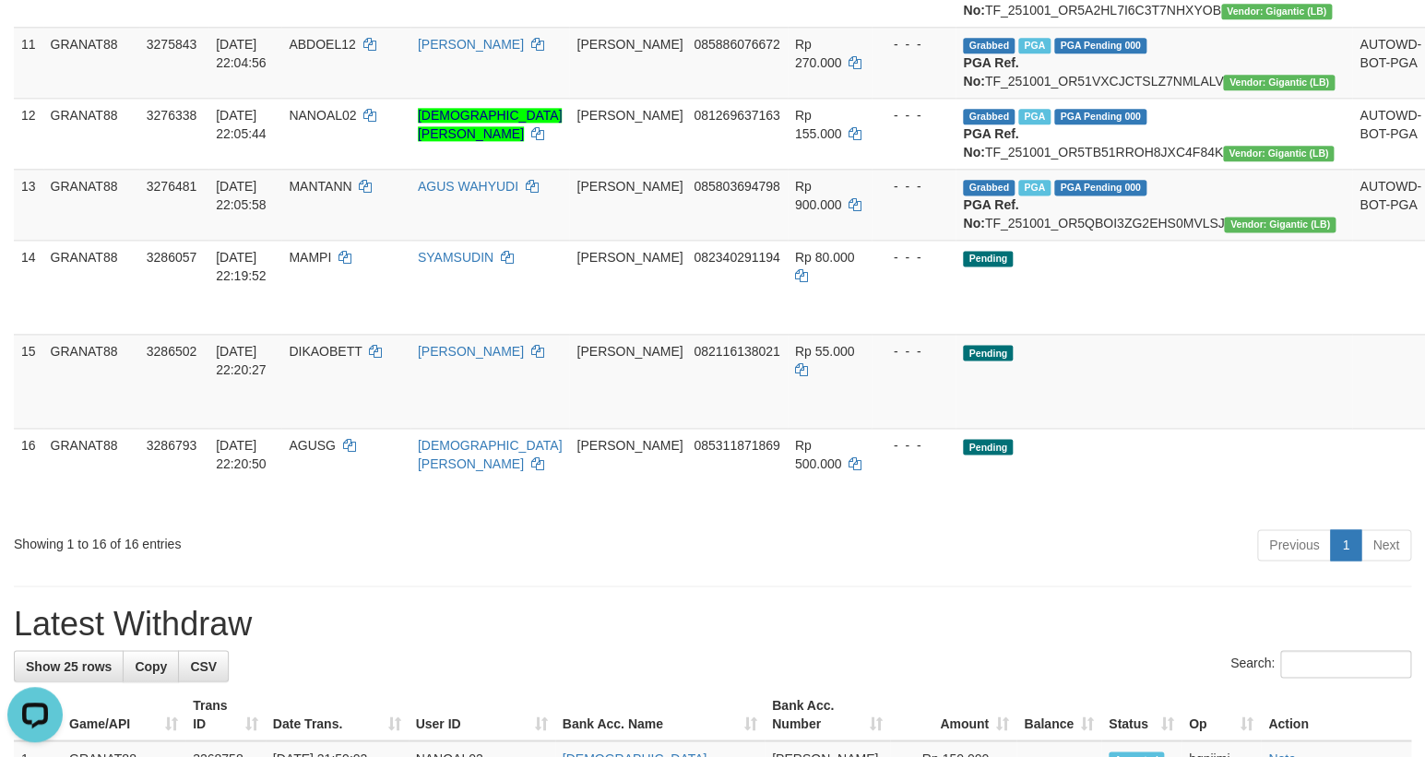
scroll to position [73, 0]
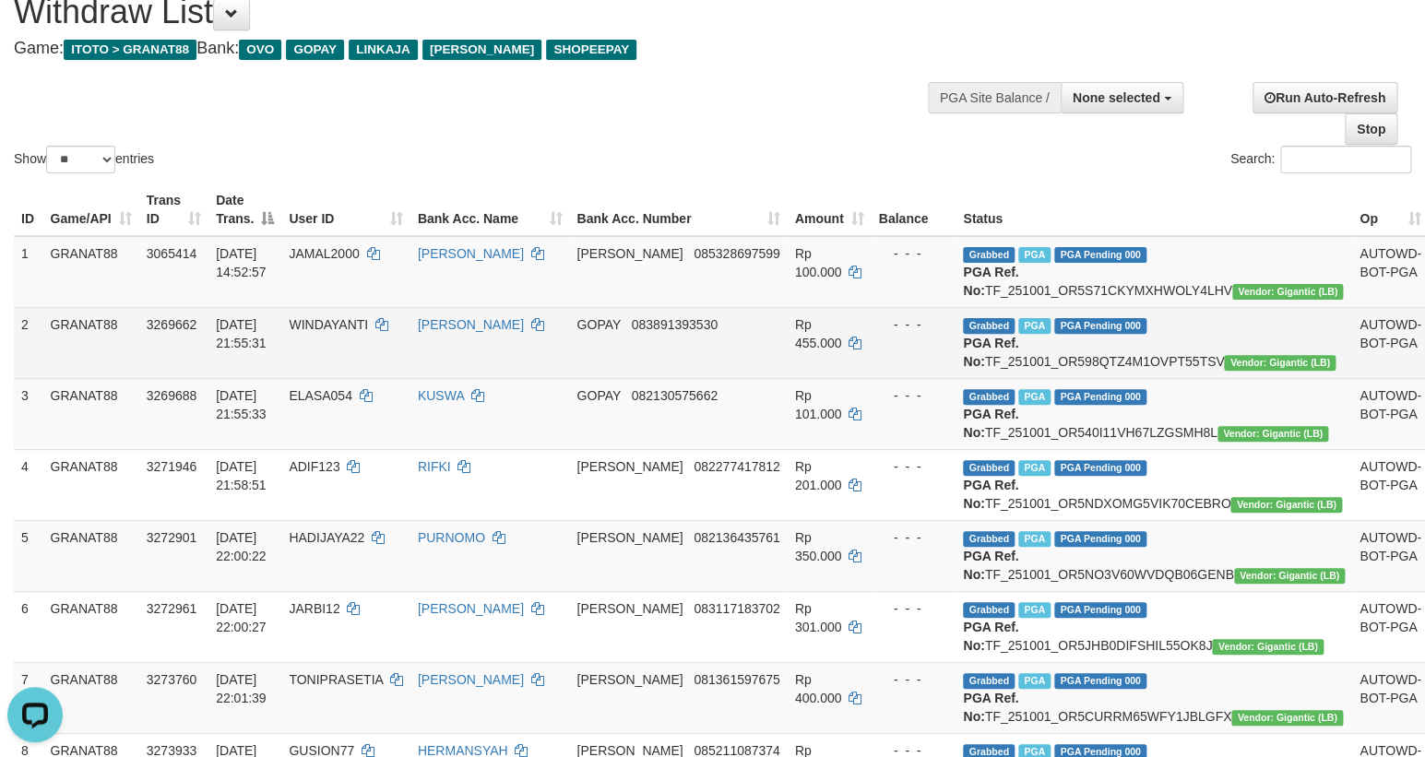
click at [377, 352] on td "WINDAYANTI" at bounding box center [345, 342] width 128 height 71
drag, startPoint x: 377, startPoint y: 352, endPoint x: 387, endPoint y: 361, distance: 13.7
click at [370, 363] on td "WINDAYANTI" at bounding box center [345, 342] width 128 height 71
click at [863, 361] on td "Rp 455.000" at bounding box center [830, 342] width 84 height 71
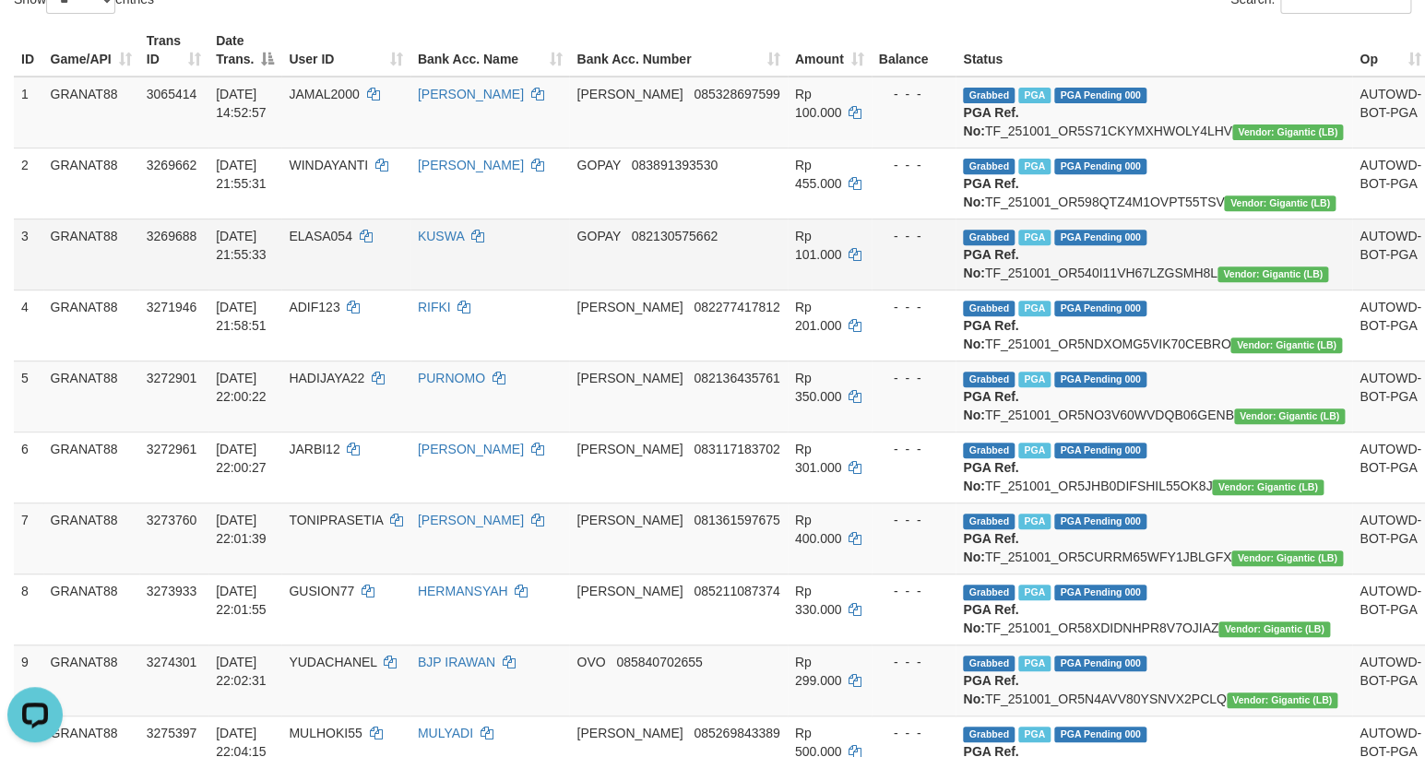
scroll to position [240, 0]
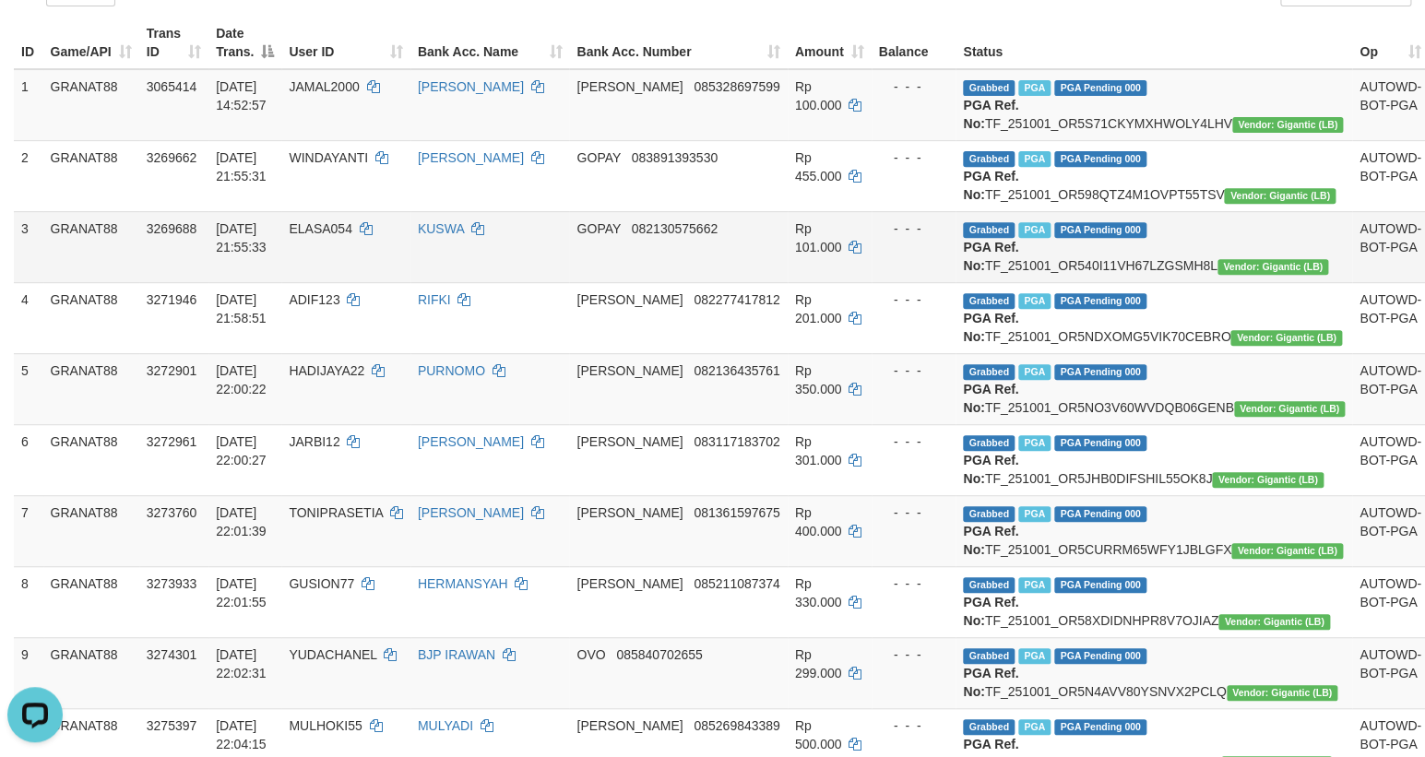
click at [350, 236] on span "ELASA054" at bounding box center [321, 228] width 64 height 15
click at [344, 271] on td "ELASA054" at bounding box center [345, 246] width 128 height 71
click at [892, 282] on td "- - -" at bounding box center [913, 246] width 85 height 71
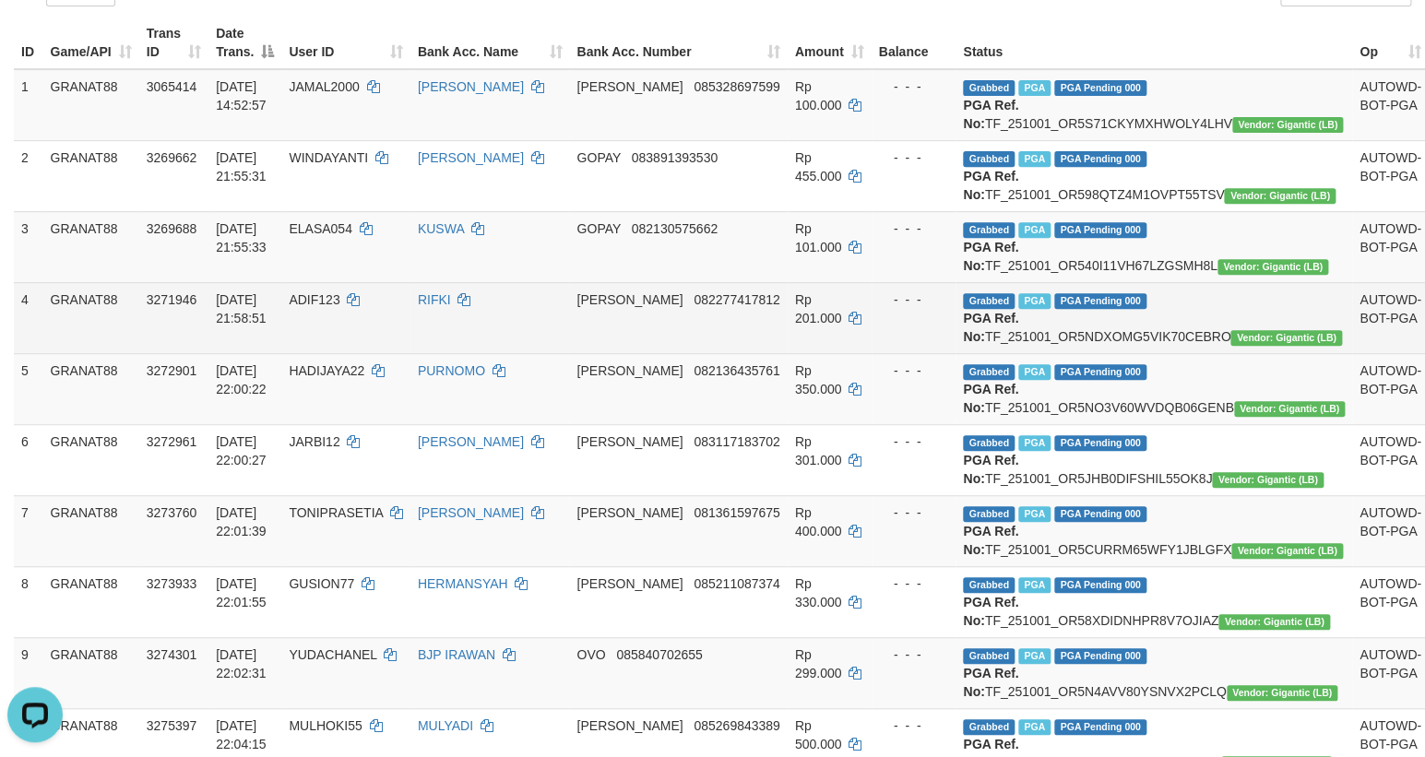
click at [344, 353] on td "ADIF123" at bounding box center [345, 317] width 128 height 71
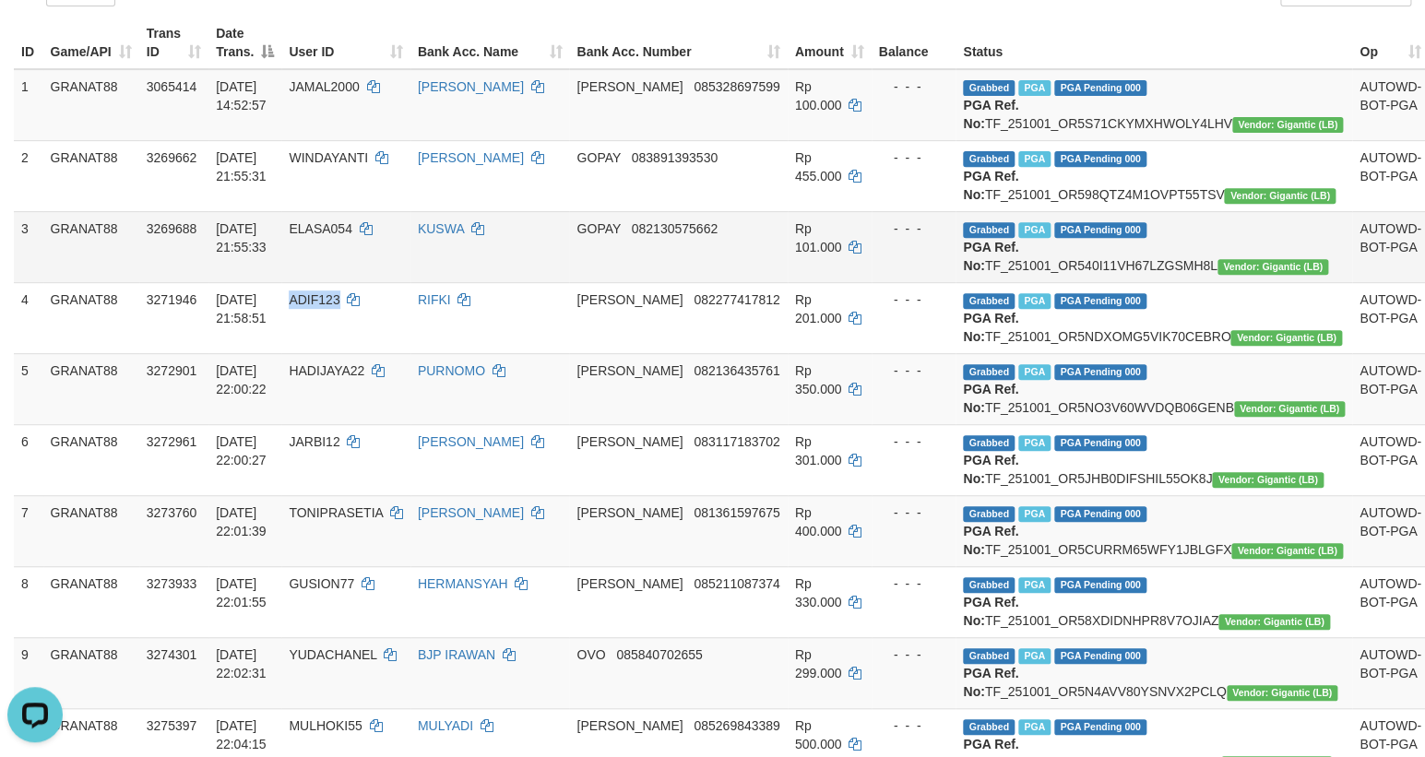
drag, startPoint x: 344, startPoint y: 360, endPoint x: 365, endPoint y: 332, distance: 34.9
click at [334, 353] on td "ADIF123" at bounding box center [345, 317] width 128 height 71
click at [670, 272] on td "GOPAY 082130575662" at bounding box center [678, 246] width 218 height 71
click at [666, 282] on td "GOPAY 082130575662" at bounding box center [678, 246] width 218 height 71
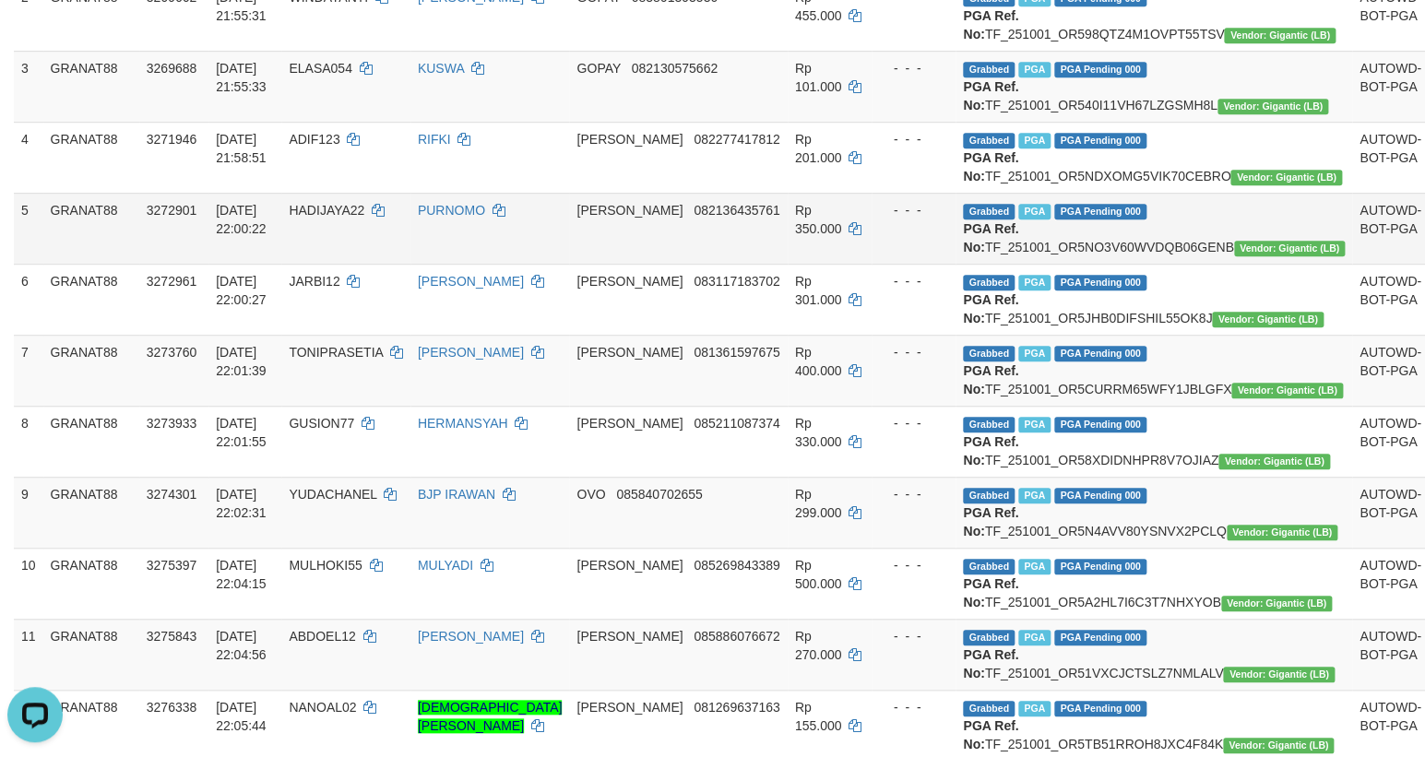
scroll to position [408, 0]
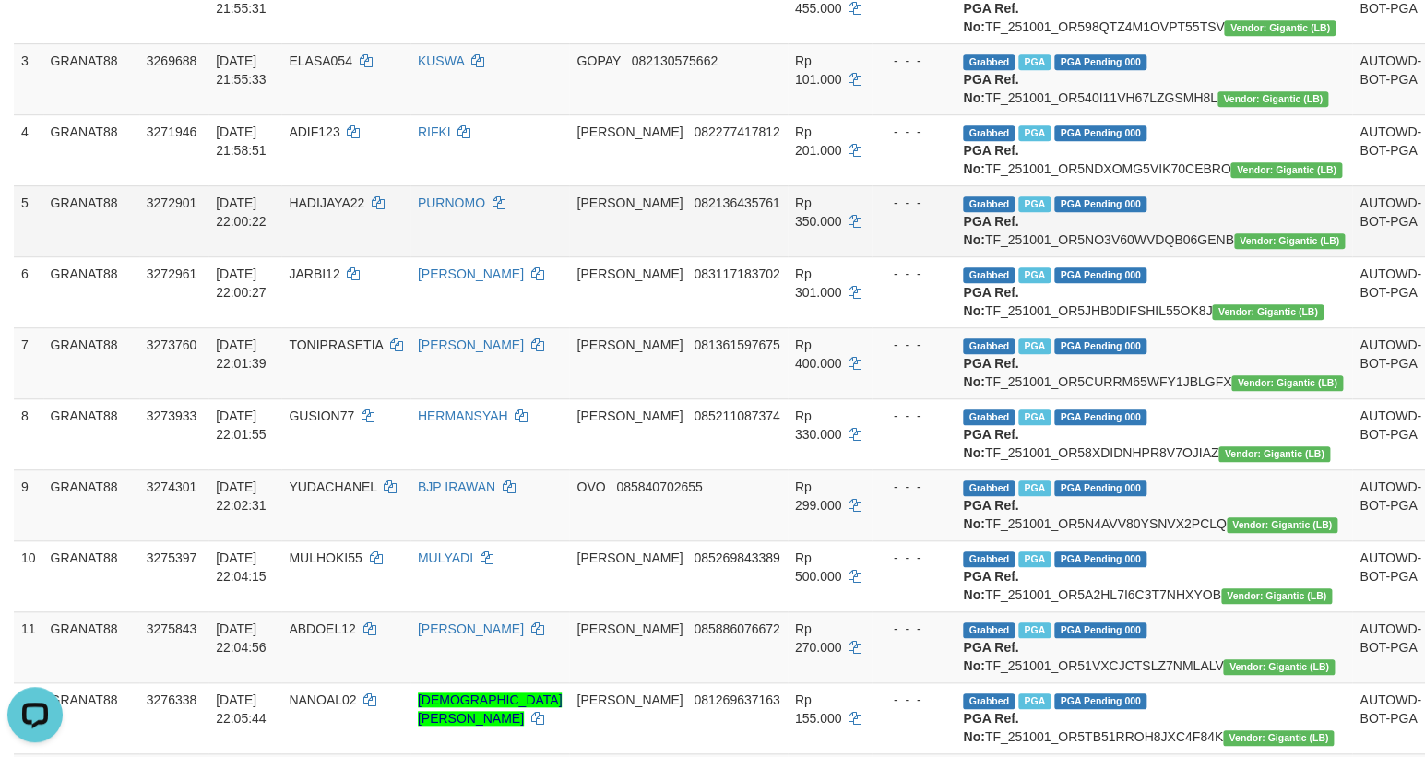
click at [364, 210] on span "HADIJAYA22" at bounding box center [327, 203] width 76 height 15
drag, startPoint x: 373, startPoint y: 267, endPoint x: 368, endPoint y: 298, distance: 31.7
click at [368, 256] on td "HADIJAYA22" at bounding box center [345, 220] width 128 height 71
click at [570, 256] on td "PURNOMO" at bounding box center [490, 220] width 160 height 71
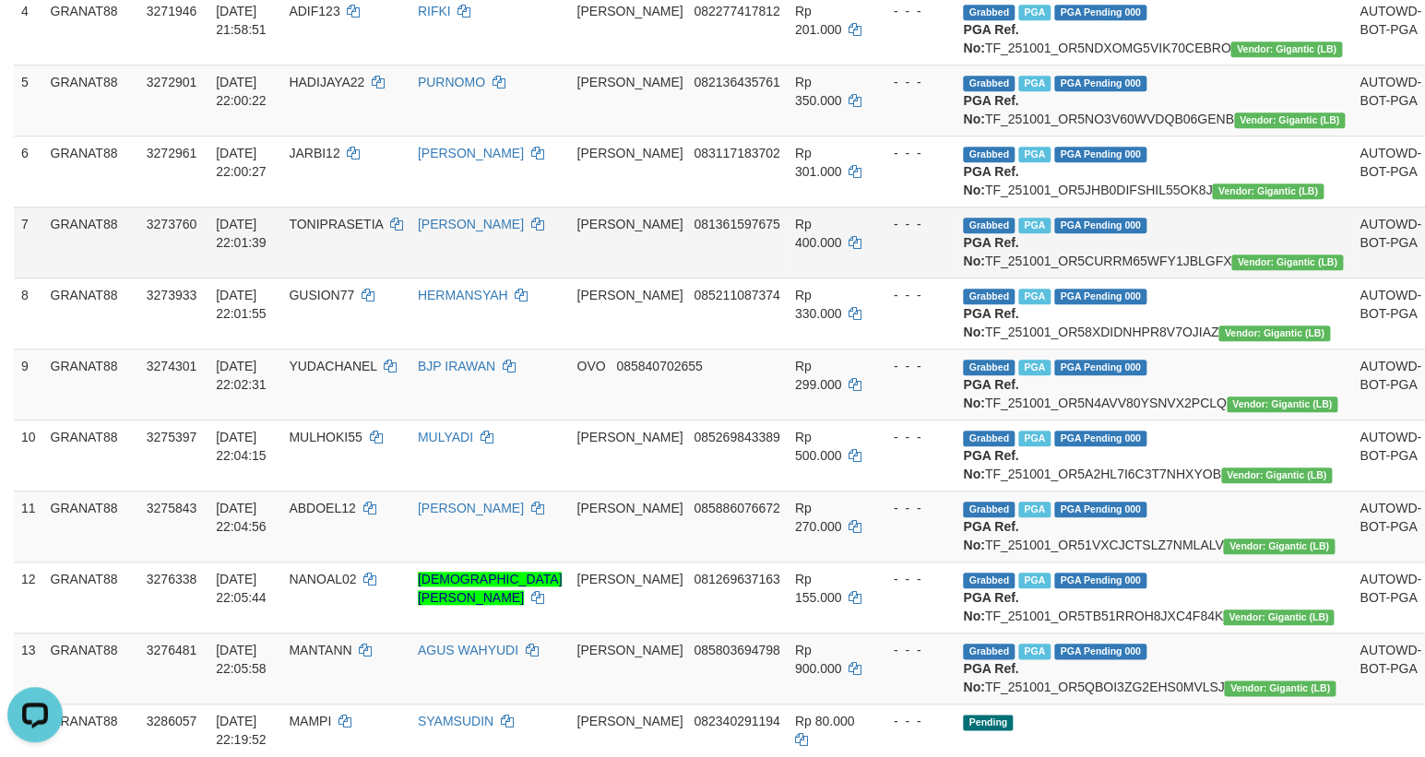
scroll to position [575, 0]
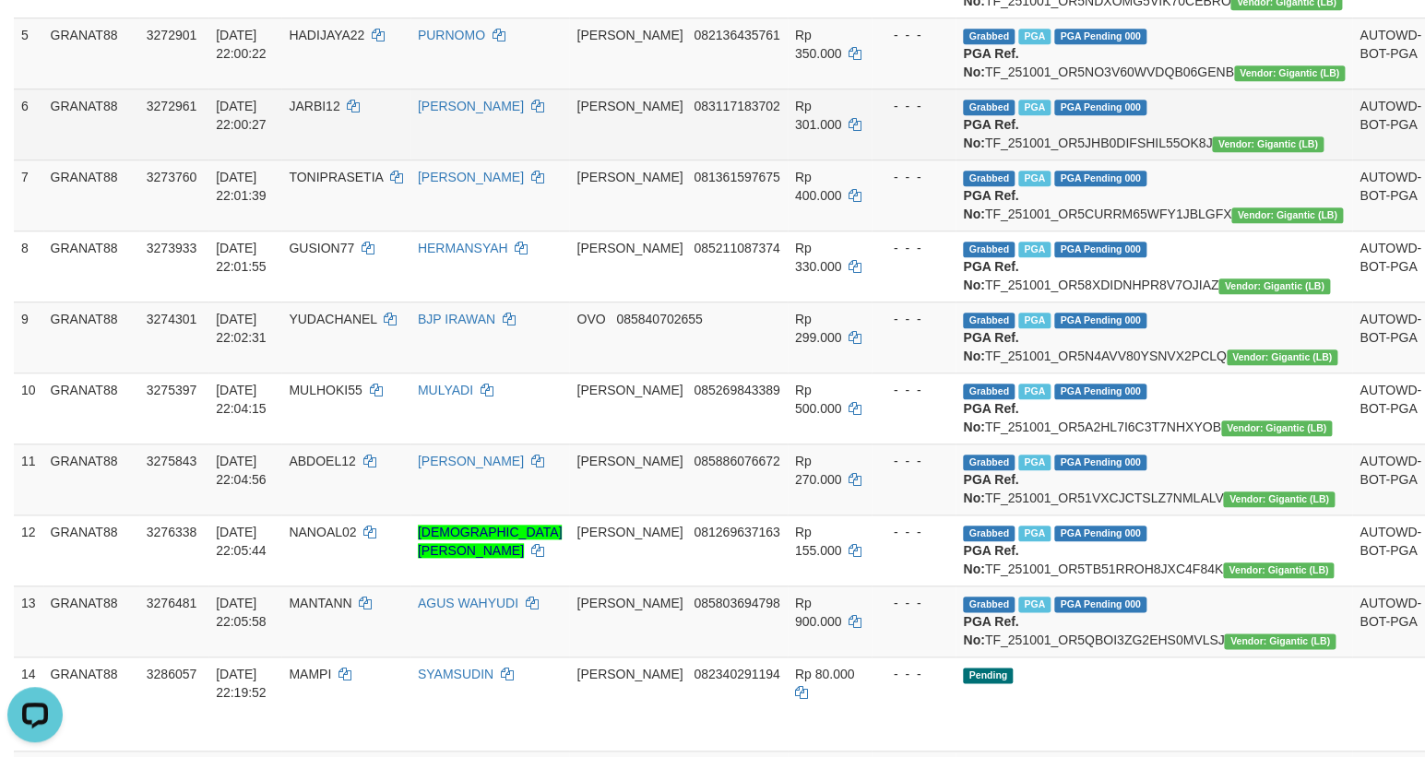
click at [356, 160] on td "JARBI12" at bounding box center [345, 124] width 128 height 71
click at [350, 160] on td "JARBI12" at bounding box center [345, 124] width 128 height 71
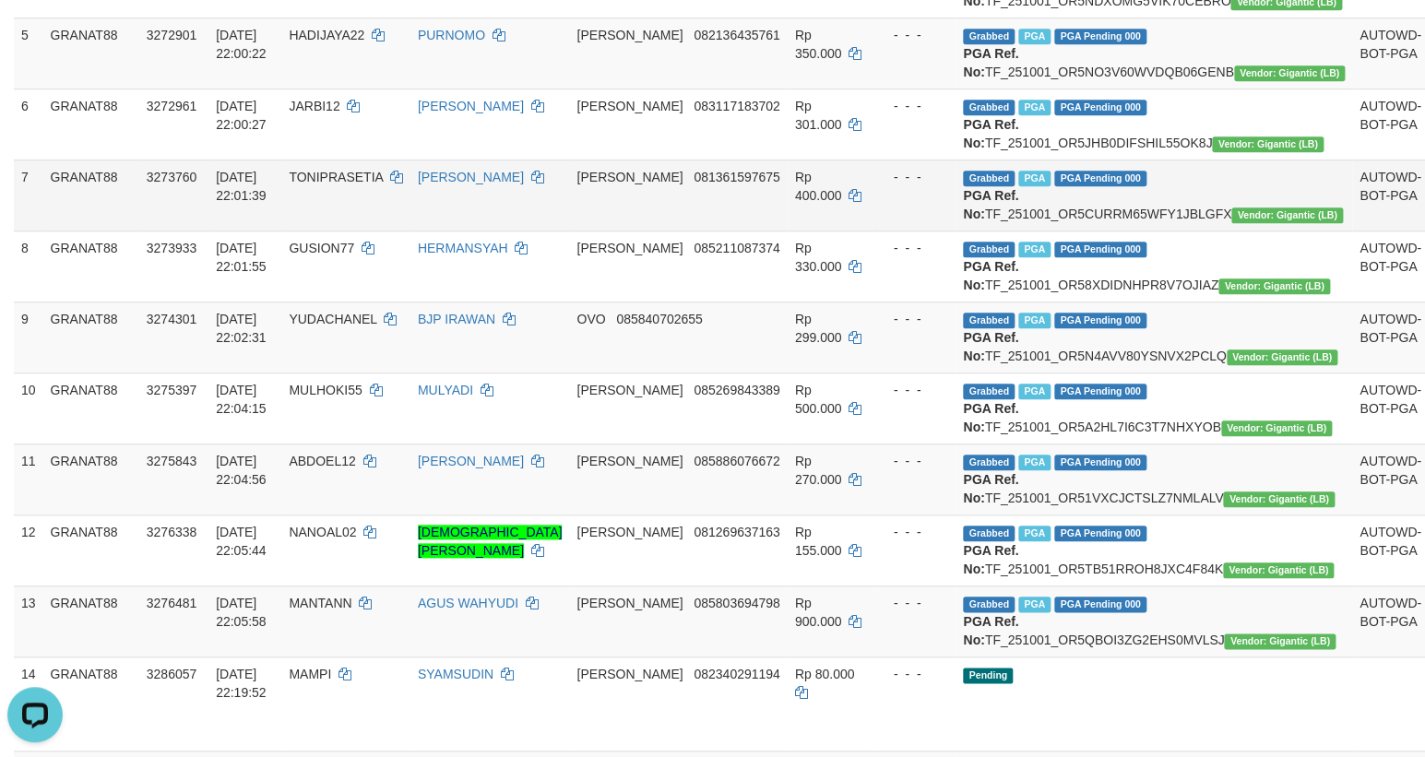
click at [570, 231] on td "[PERSON_NAME]" at bounding box center [490, 195] width 160 height 71
click at [370, 231] on td "TONIPRASETIA" at bounding box center [345, 195] width 128 height 71
drag, startPoint x: 370, startPoint y: 292, endPoint x: 491, endPoint y: 110, distance: 218.9
click at [360, 231] on td "TONIPRASETIA" at bounding box center [345, 195] width 128 height 71
click at [543, 231] on td "[PERSON_NAME]" at bounding box center [490, 195] width 160 height 71
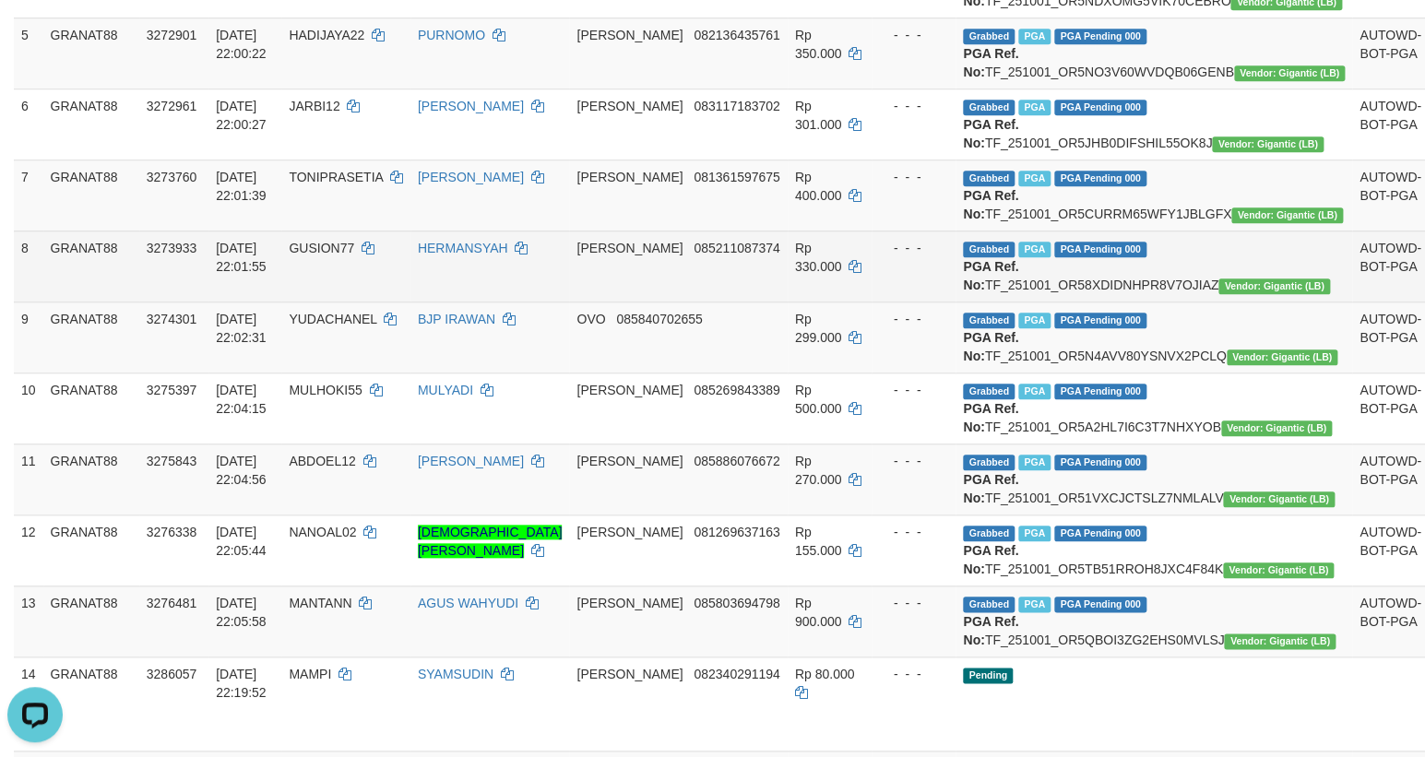
click at [368, 302] on td "GUSION77" at bounding box center [345, 266] width 128 height 71
drag, startPoint x: 367, startPoint y: 381, endPoint x: 366, endPoint y: 362, distance: 18.5
click at [354, 255] on span "GUSION77" at bounding box center [321, 248] width 65 height 15
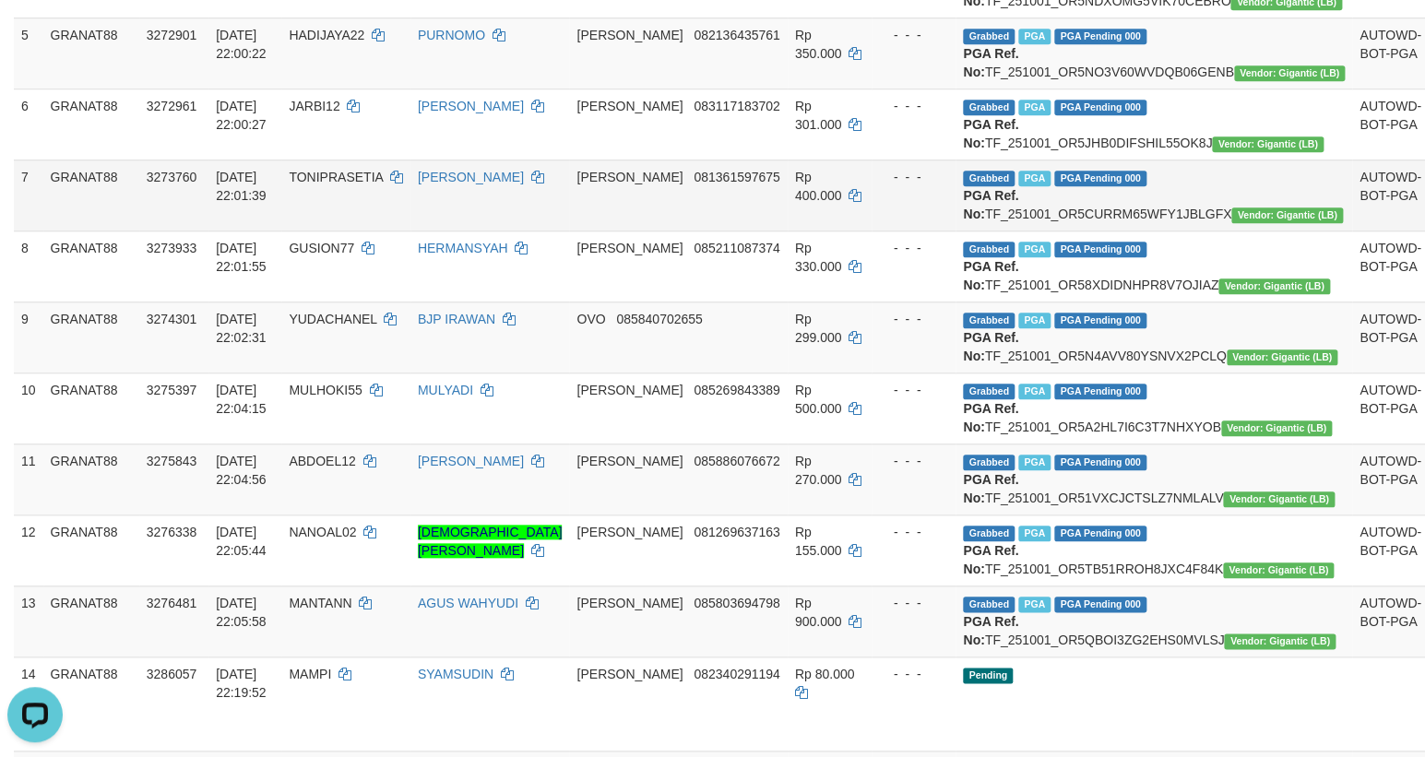
click at [567, 231] on td "[PERSON_NAME]" at bounding box center [490, 195] width 160 height 71
click at [365, 326] on span "YUDACHANEL" at bounding box center [333, 319] width 88 height 15
drag, startPoint x: 365, startPoint y: 466, endPoint x: 591, endPoint y: 91, distance: 437.3
click at [368, 373] on td "YUDACHANEL" at bounding box center [345, 337] width 128 height 71
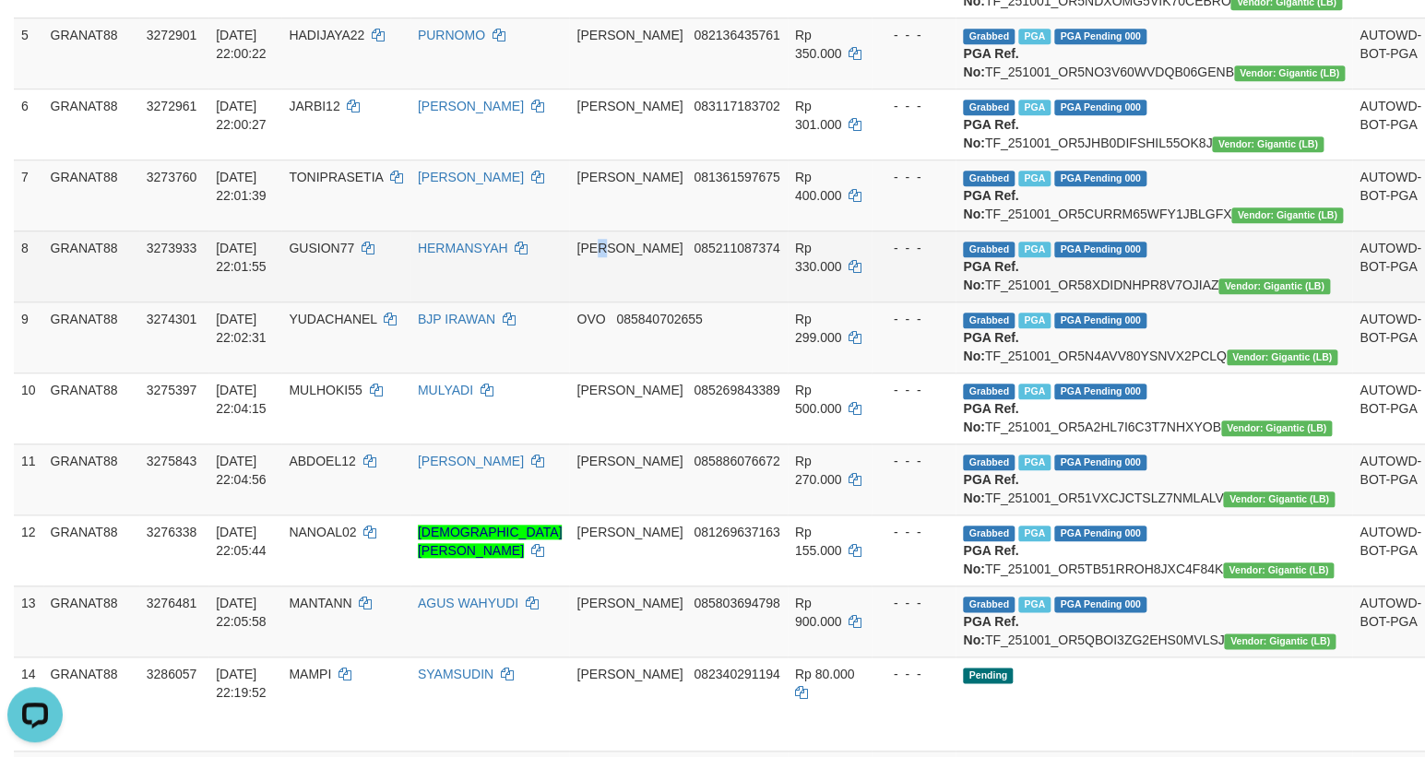
click at [647, 302] on td "DANA 085211087374" at bounding box center [678, 266] width 218 height 71
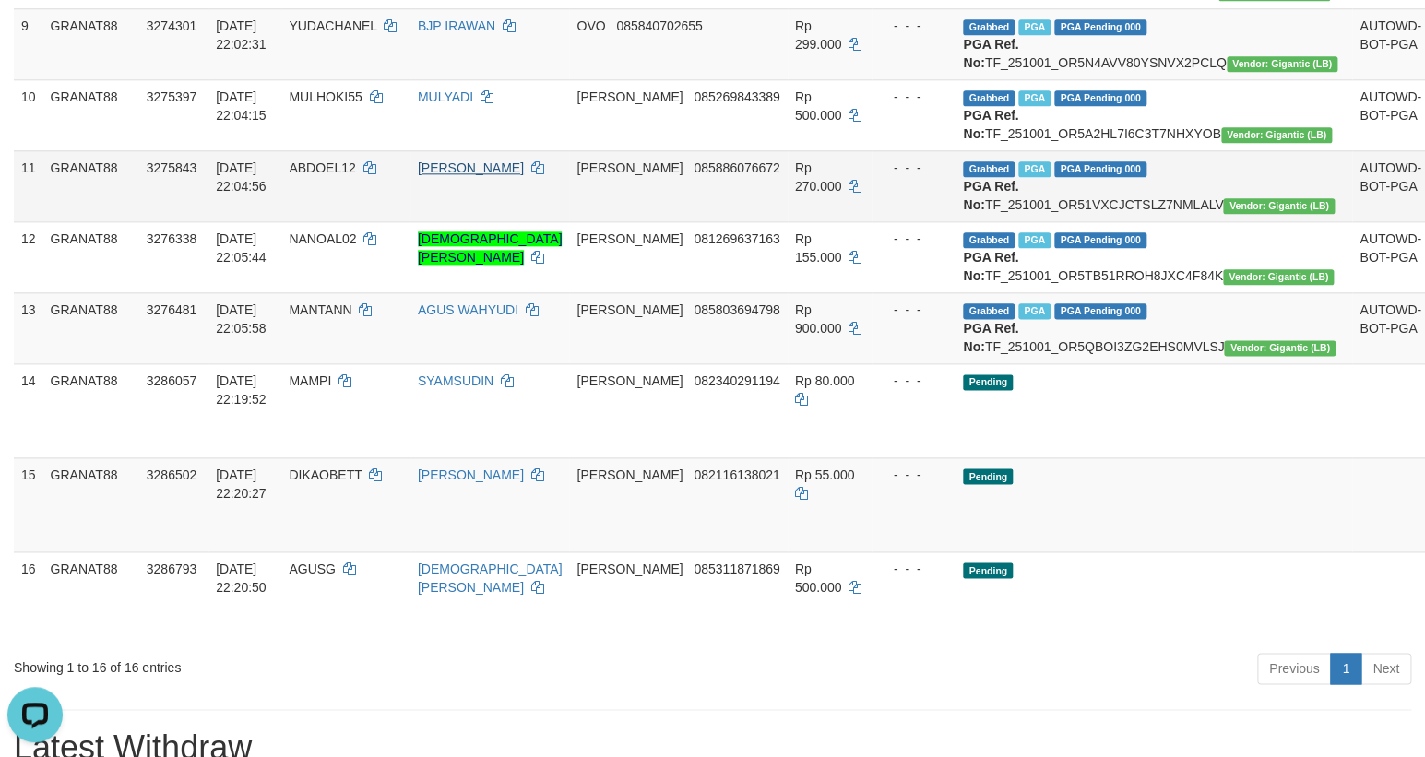
scroll to position [911, 0]
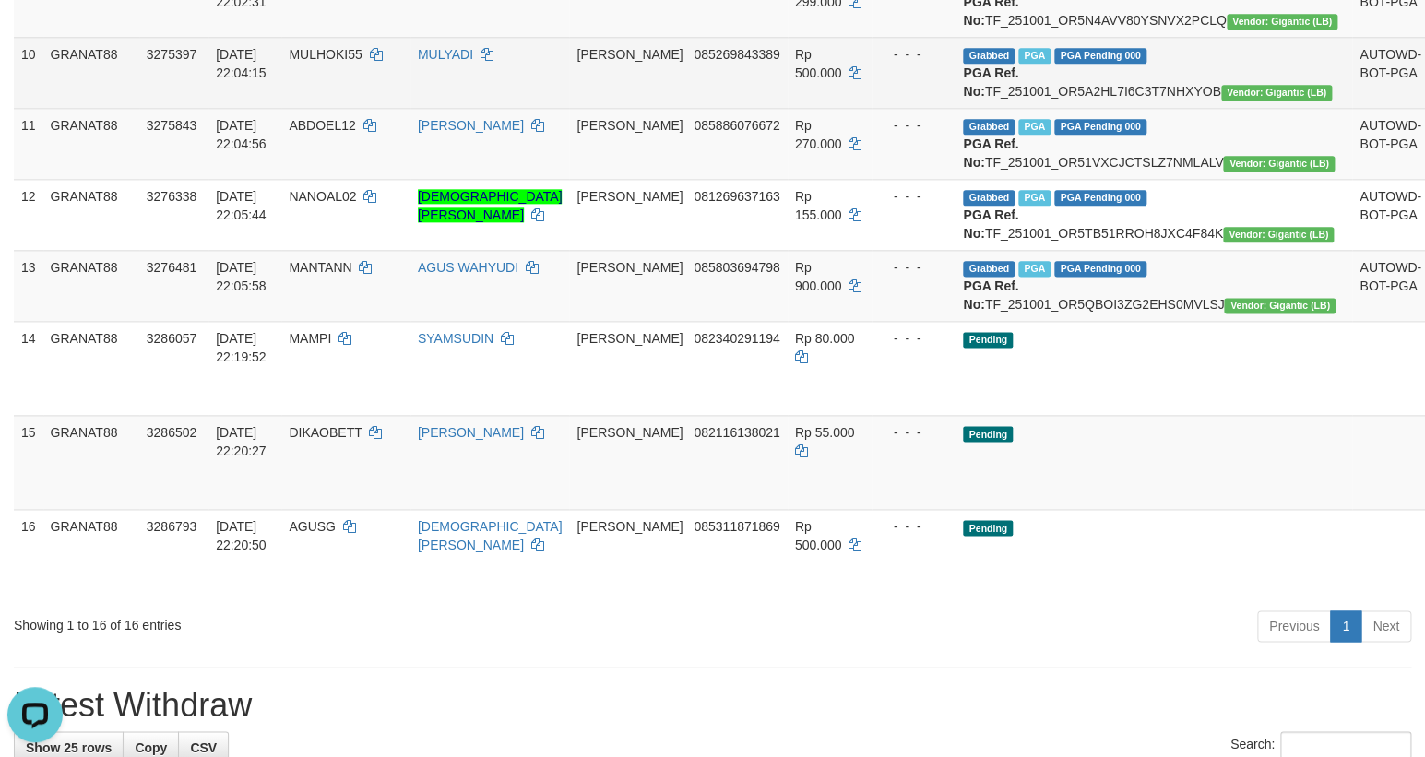
click at [350, 62] on span "MULHOKI55" at bounding box center [325, 54] width 73 height 15
drag, startPoint x: 350, startPoint y: 221, endPoint x: 345, endPoint y: 230, distance: 10.0
click at [345, 108] on td "MULHOKI55" at bounding box center [345, 72] width 128 height 71
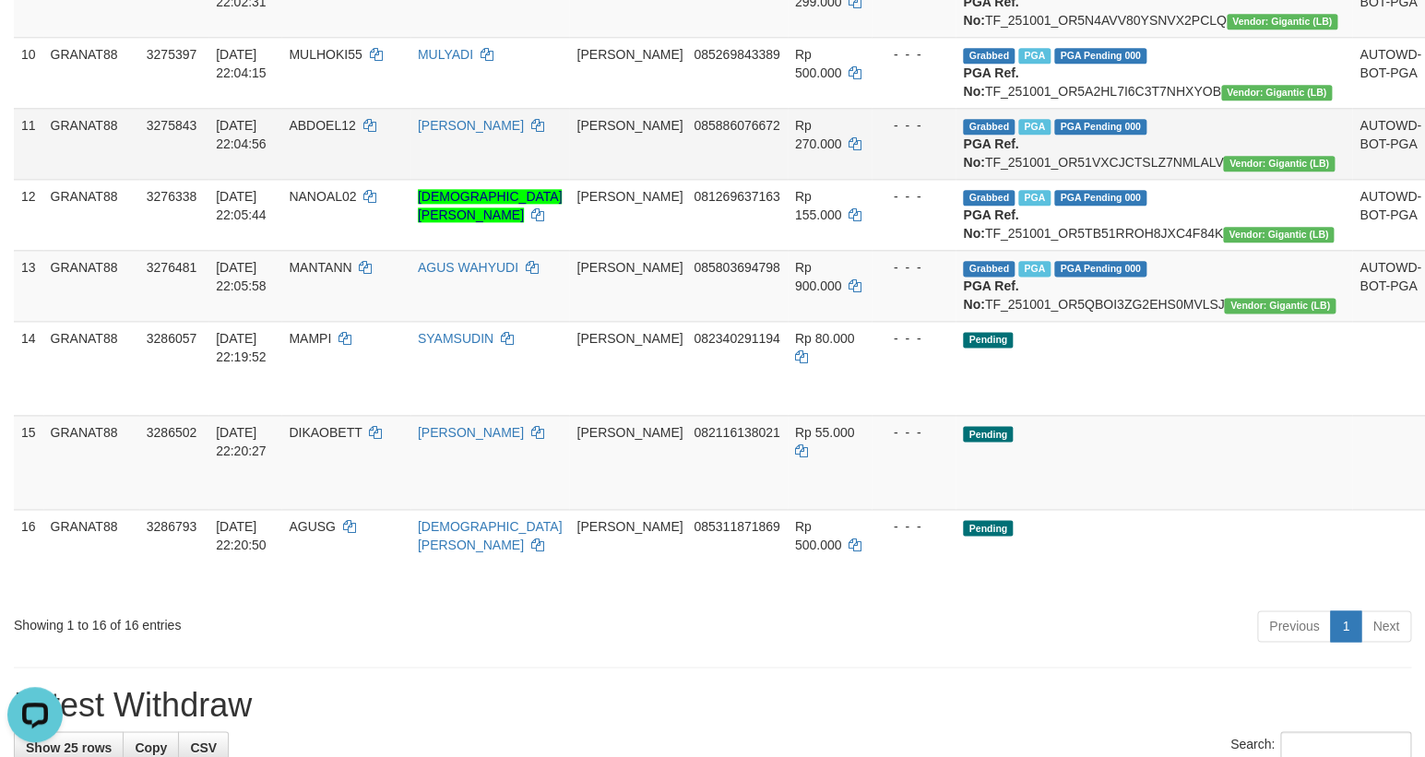
click at [735, 179] on td "DANA 085886076672" at bounding box center [678, 143] width 218 height 71
click at [355, 133] on span "ABDOEL12" at bounding box center [322, 125] width 66 height 15
click at [516, 179] on td "[PERSON_NAME]" at bounding box center [490, 143] width 160 height 71
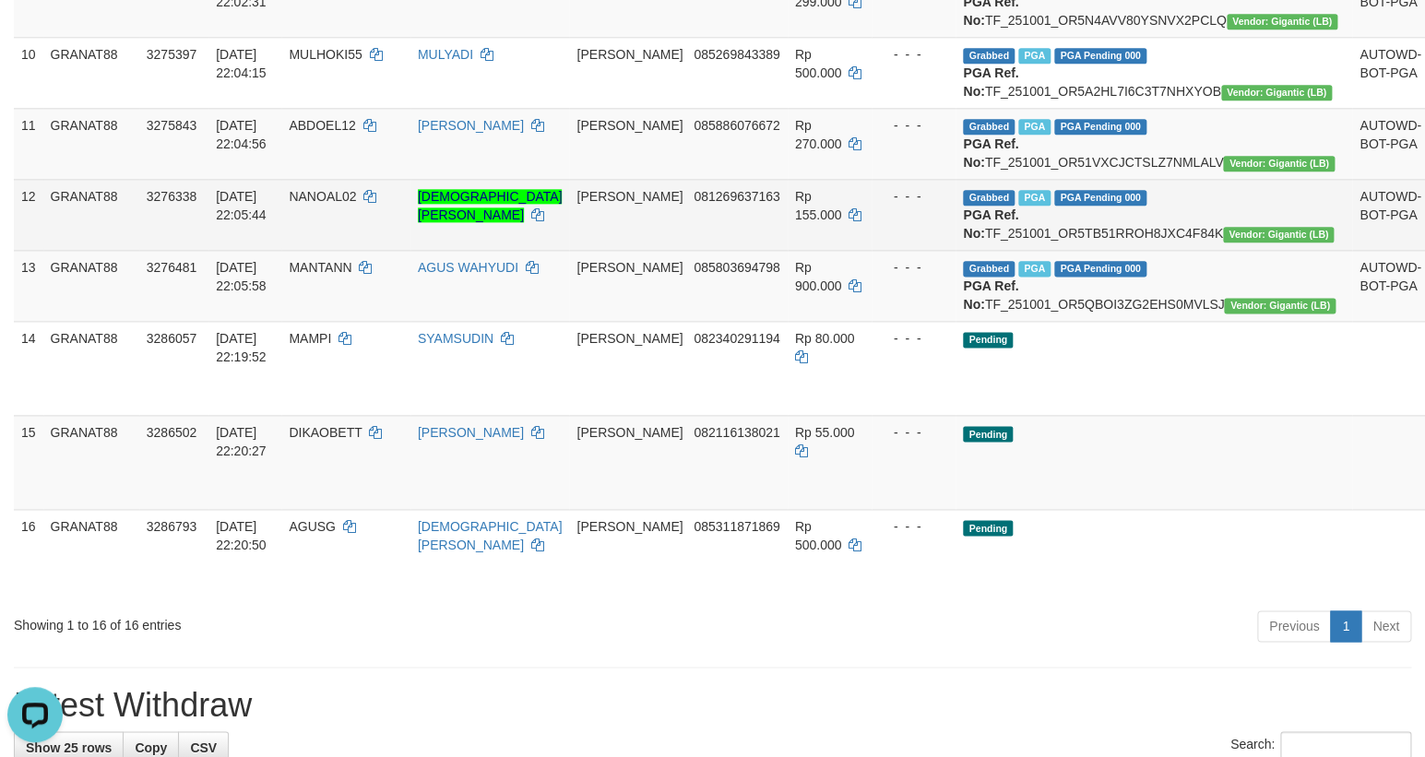
click at [356, 204] on span "NANOAL02" at bounding box center [322, 196] width 67 height 15
drag, startPoint x: 363, startPoint y: 401, endPoint x: 350, endPoint y: 406, distance: 13.7
click at [350, 250] on td "NANOAL02" at bounding box center [345, 214] width 128 height 71
click at [547, 250] on td "[DEMOGRAPHIC_DATA][PERSON_NAME]" at bounding box center [490, 214] width 160 height 71
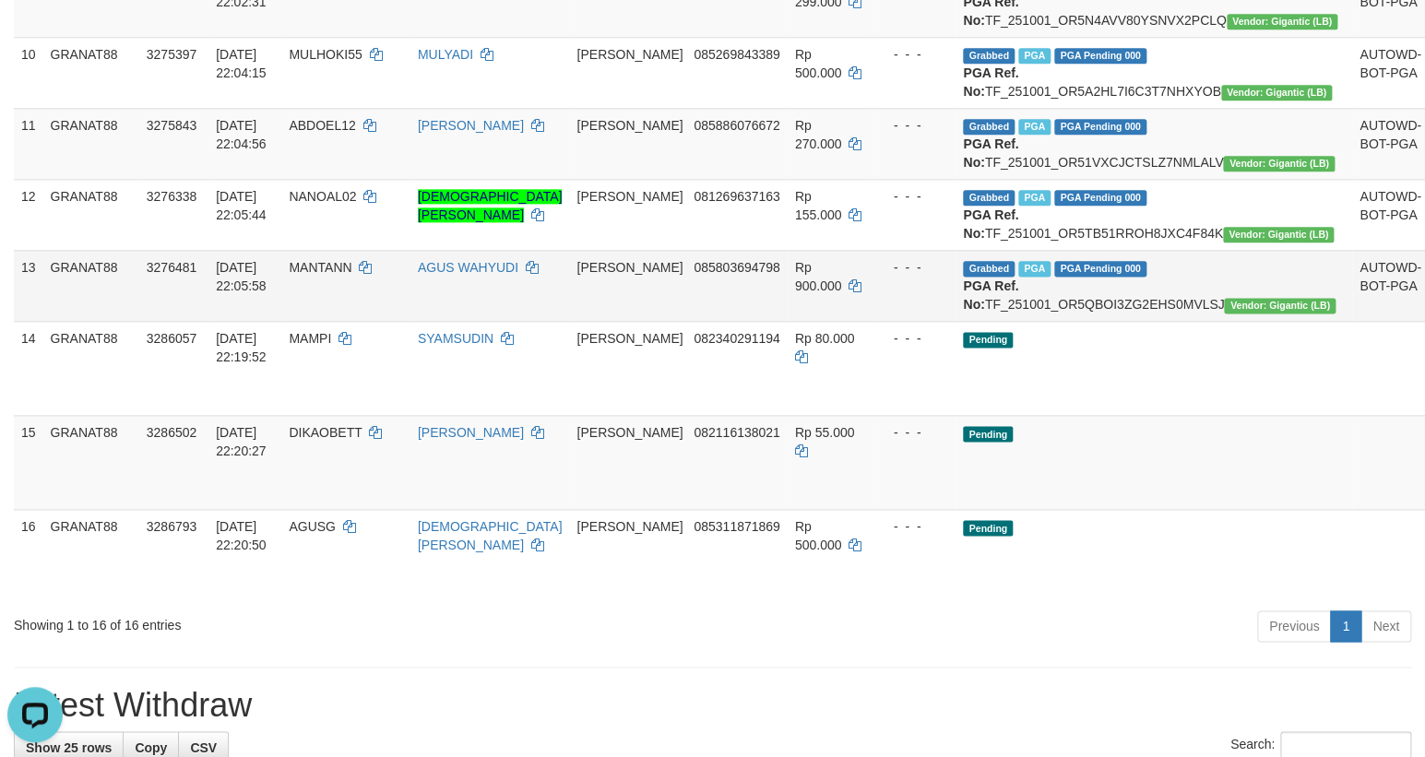
click at [351, 275] on span "MANTANN" at bounding box center [320, 267] width 63 height 15
drag, startPoint x: 374, startPoint y: 489, endPoint x: 384, endPoint y: 465, distance: 25.7
click at [350, 321] on td "MANTANN" at bounding box center [345, 285] width 128 height 71
click at [807, 321] on td "Rp 900.000" at bounding box center [830, 285] width 84 height 71
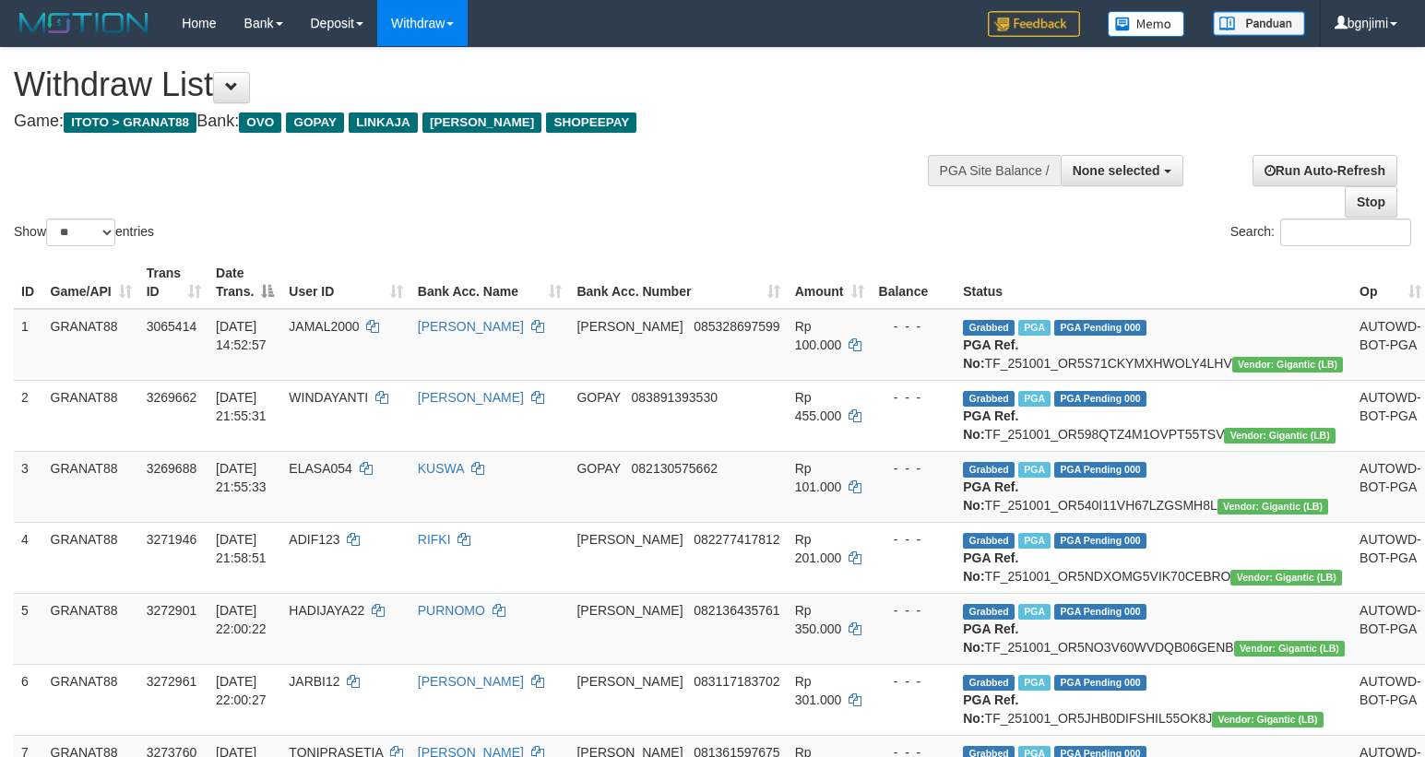
select select
select select "**"
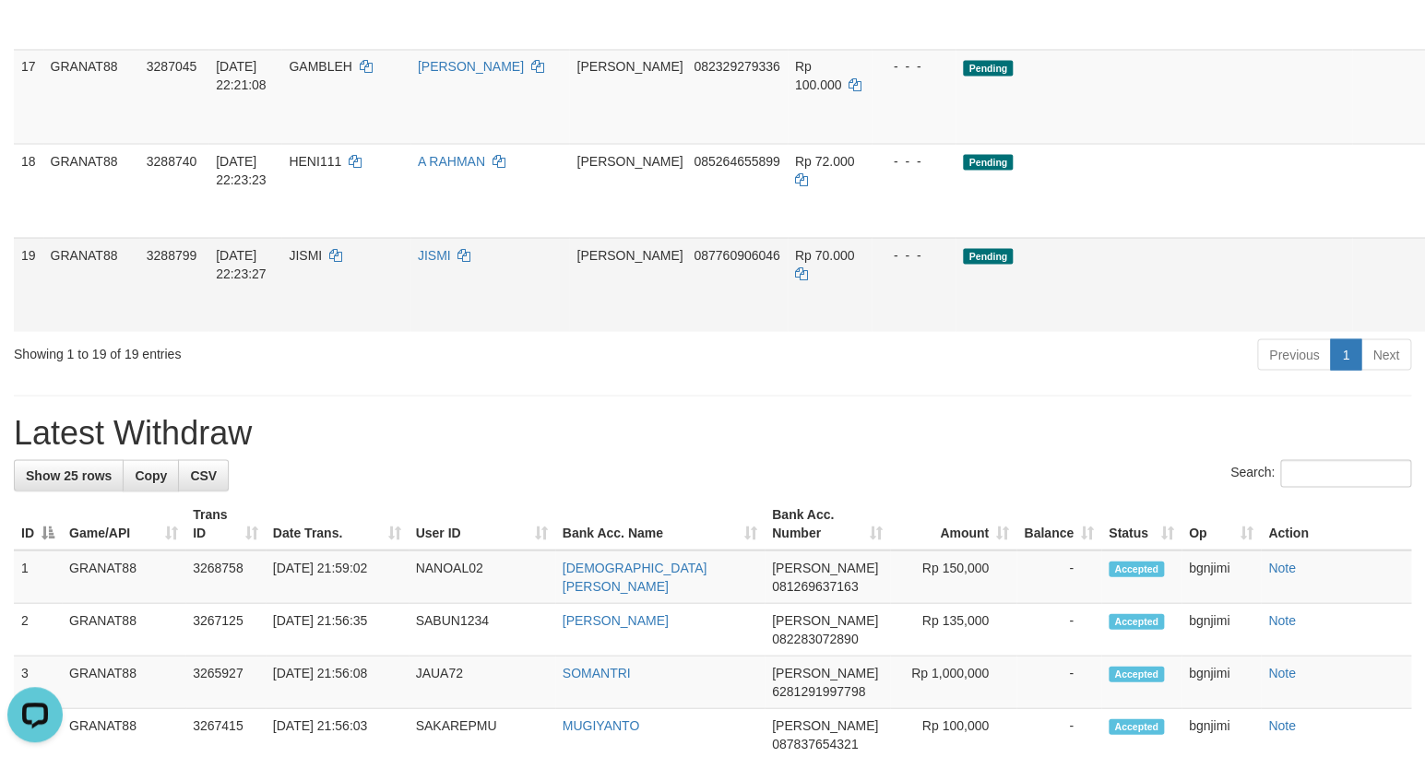
click at [1003, 331] on td "Pending" at bounding box center [1153, 284] width 397 height 94
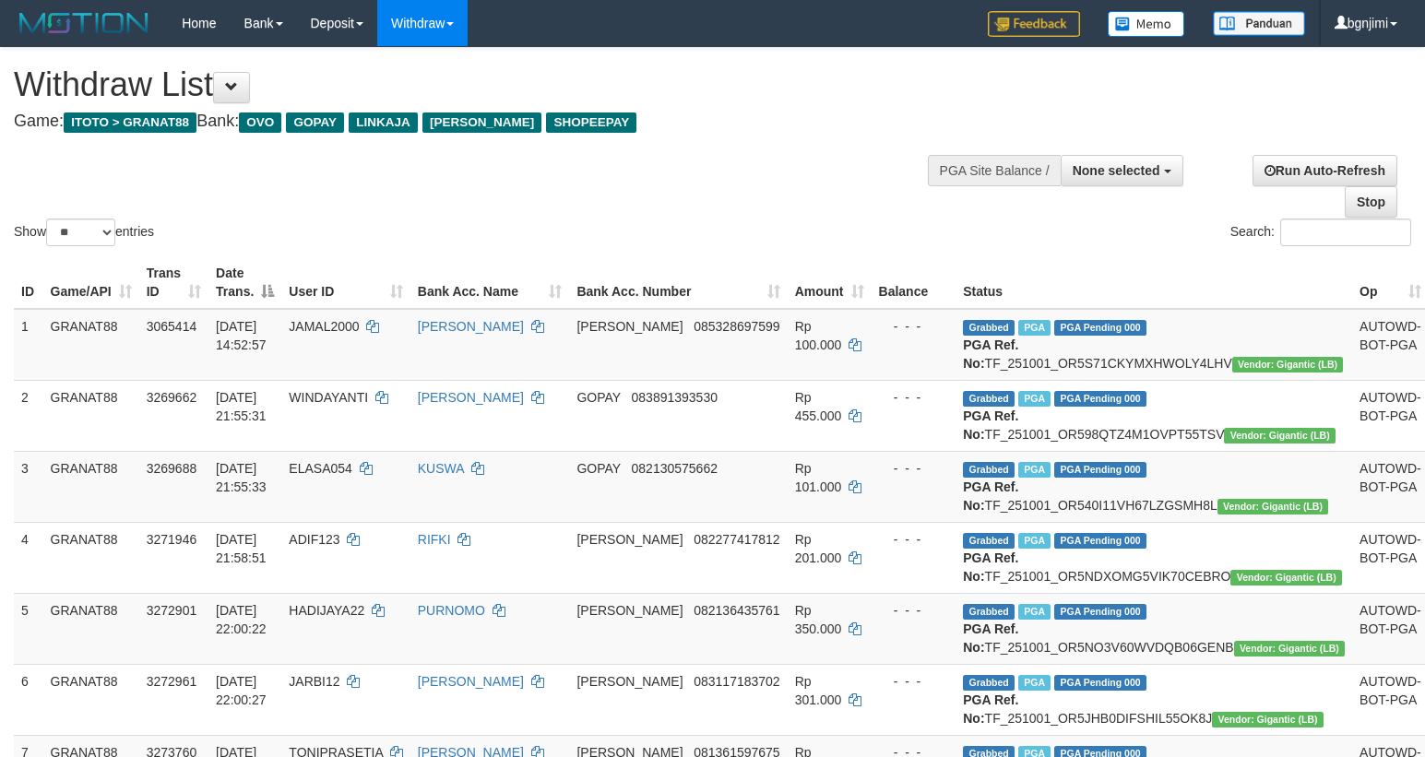
select select
select select "**"
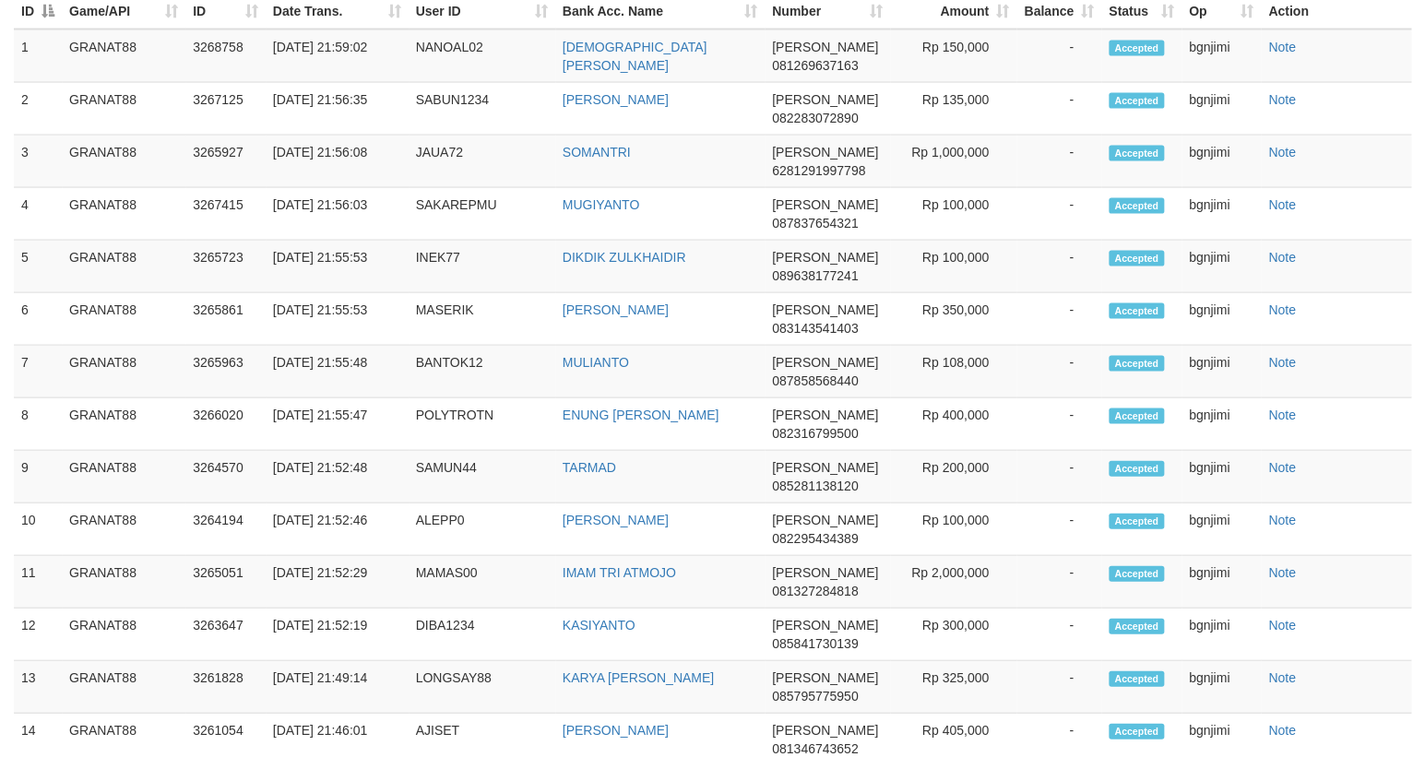
click at [1010, 292] on td "Rp 100,000" at bounding box center [953, 266] width 126 height 53
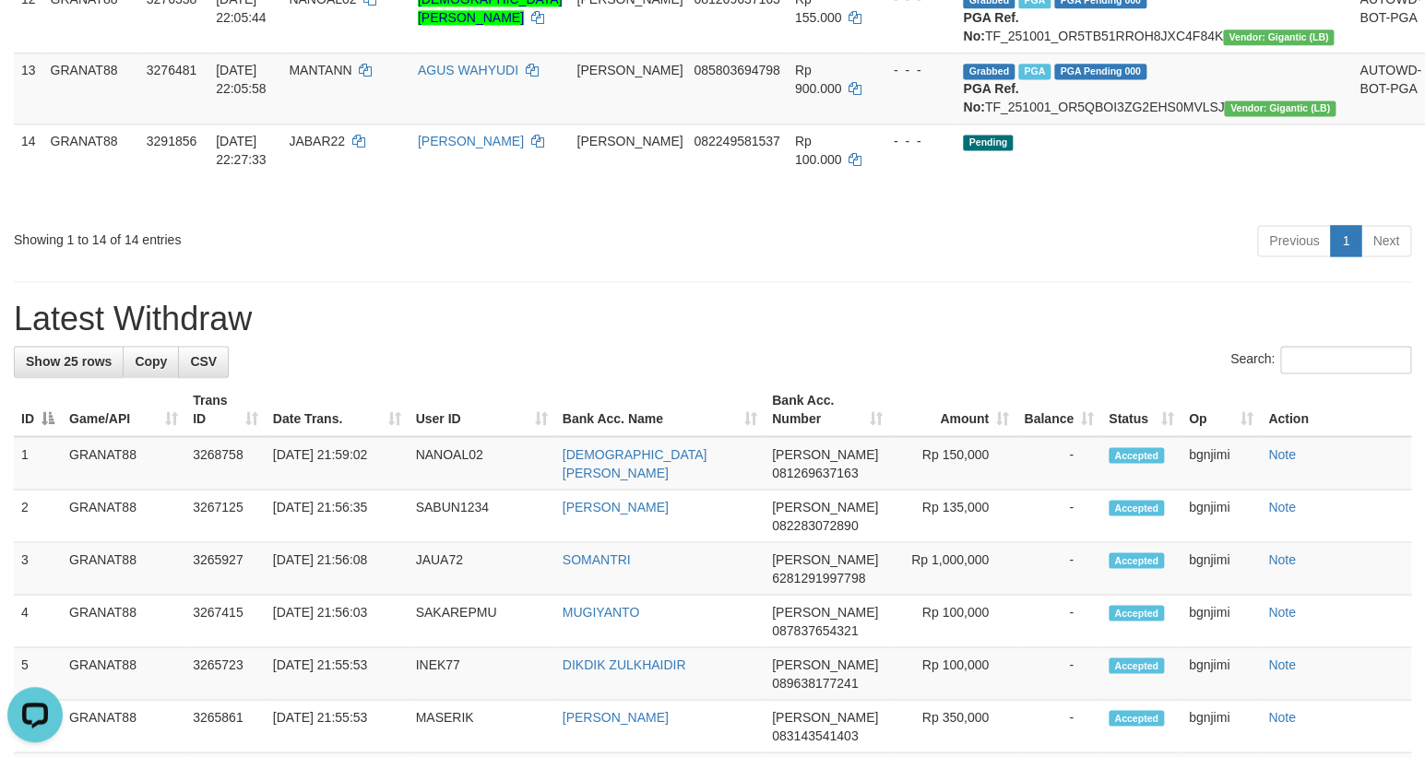
drag, startPoint x: 1085, startPoint y: 526, endPoint x: 1083, endPoint y: 501, distance: 25.1
click at [1091, 526] on div "**********" at bounding box center [712, 406] width 1425 height 2934
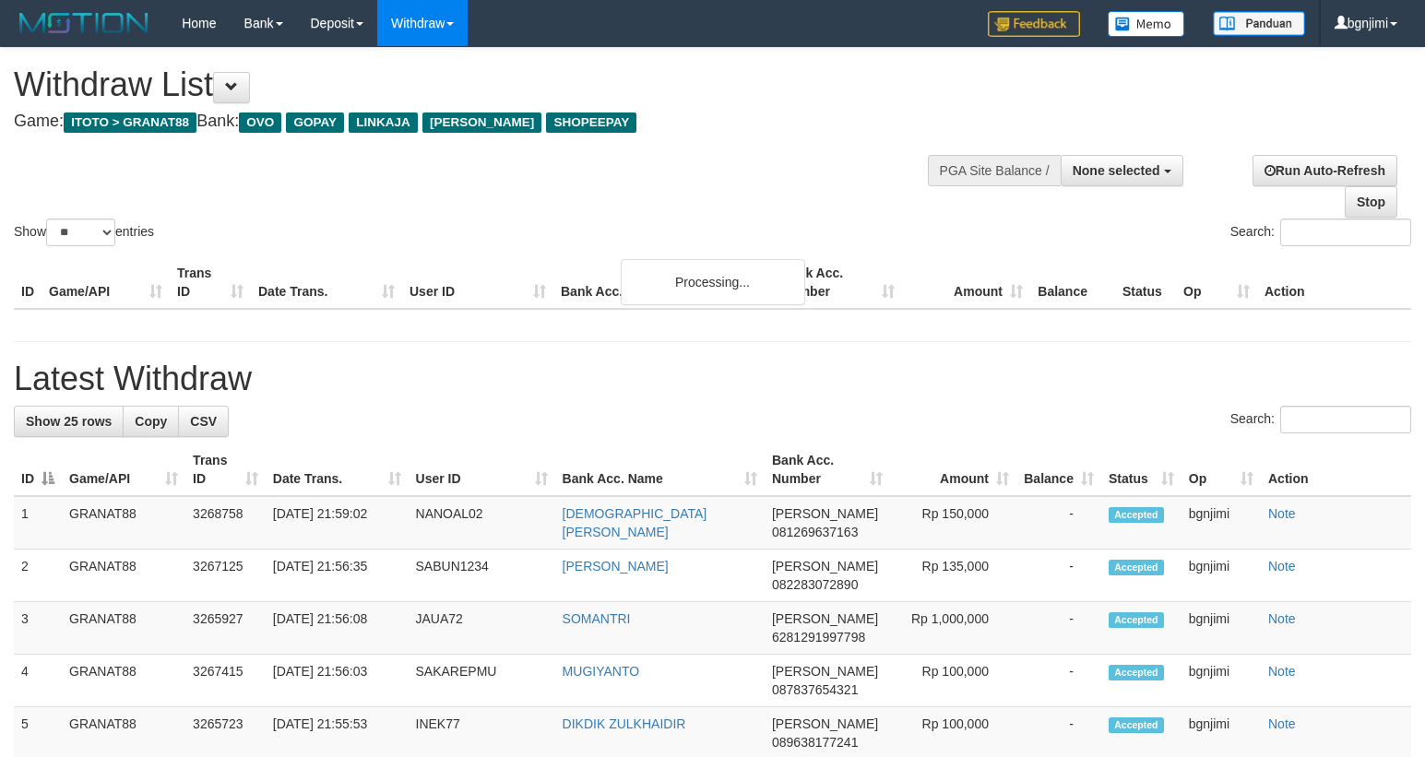
select select
select select "**"
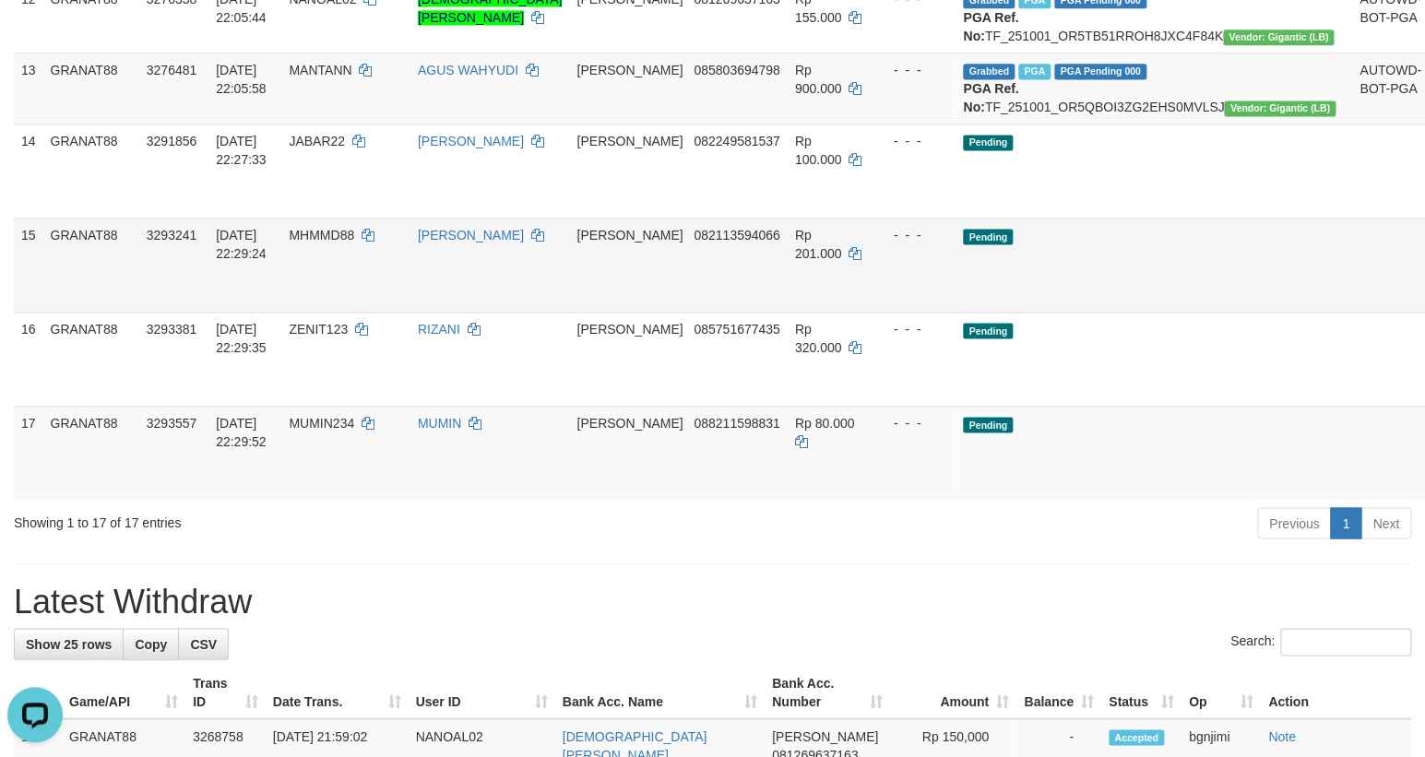
click at [1111, 312] on td "Pending" at bounding box center [1153, 265] width 397 height 94
click at [941, 312] on td "- - -" at bounding box center [913, 265] width 85 height 94
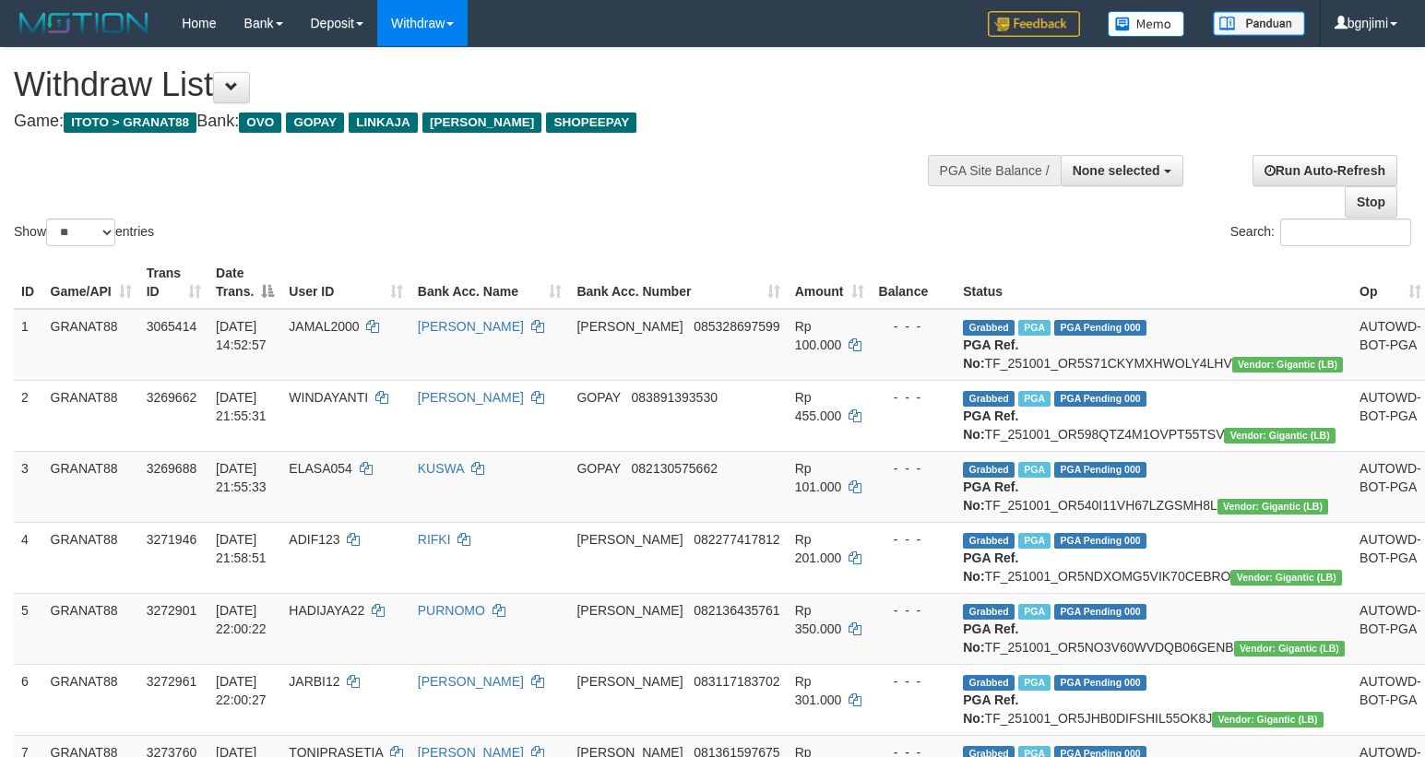
select select
select select "**"
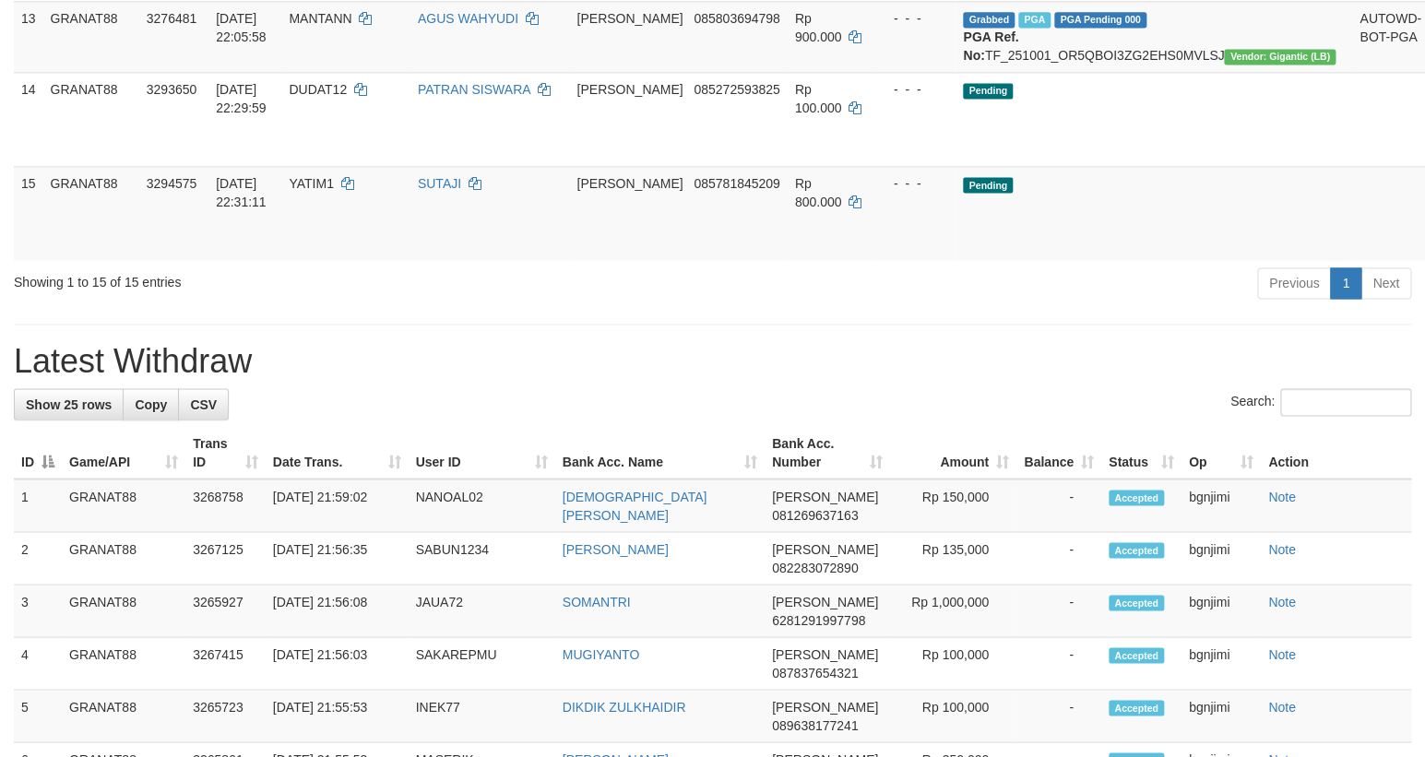
scroll to position [1108, 0]
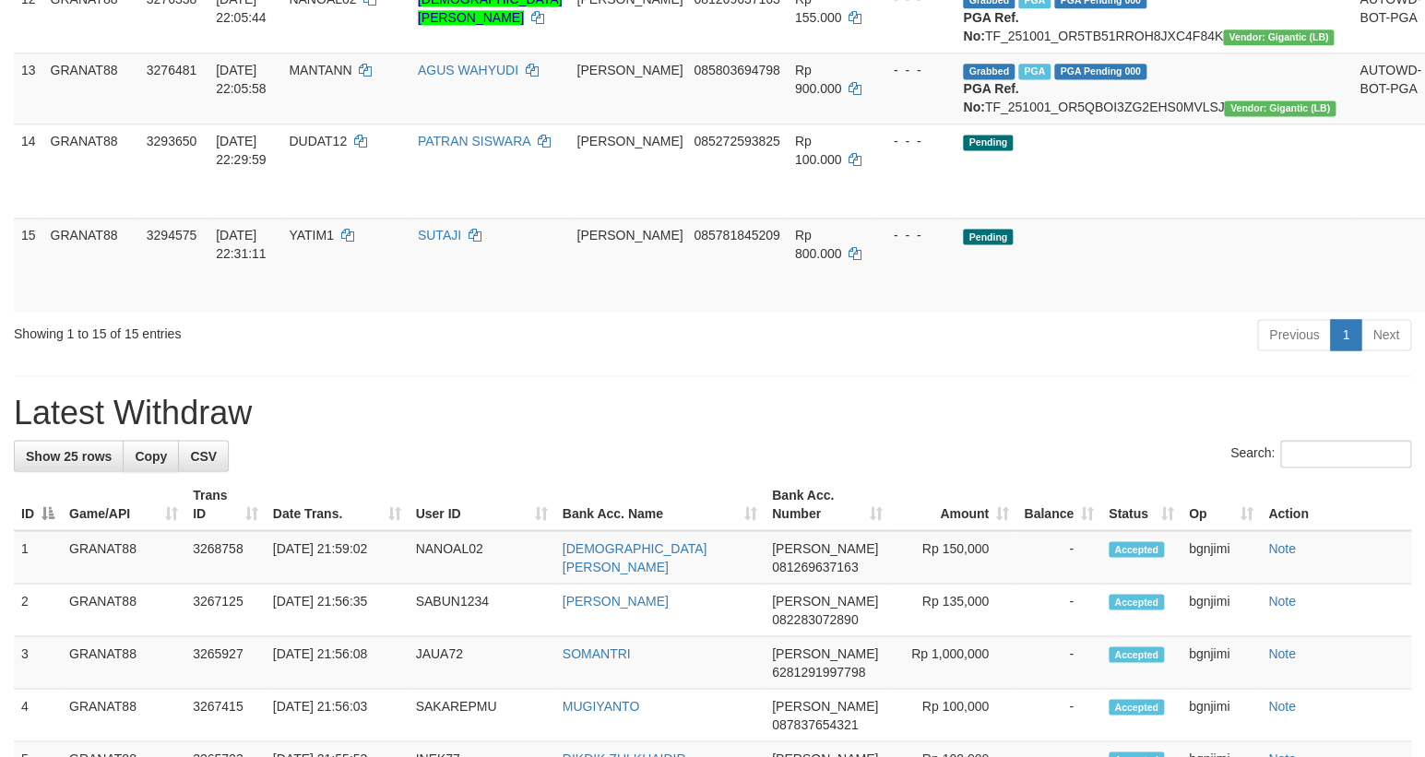
click at [1046, 312] on td "Pending" at bounding box center [1153, 265] width 397 height 94
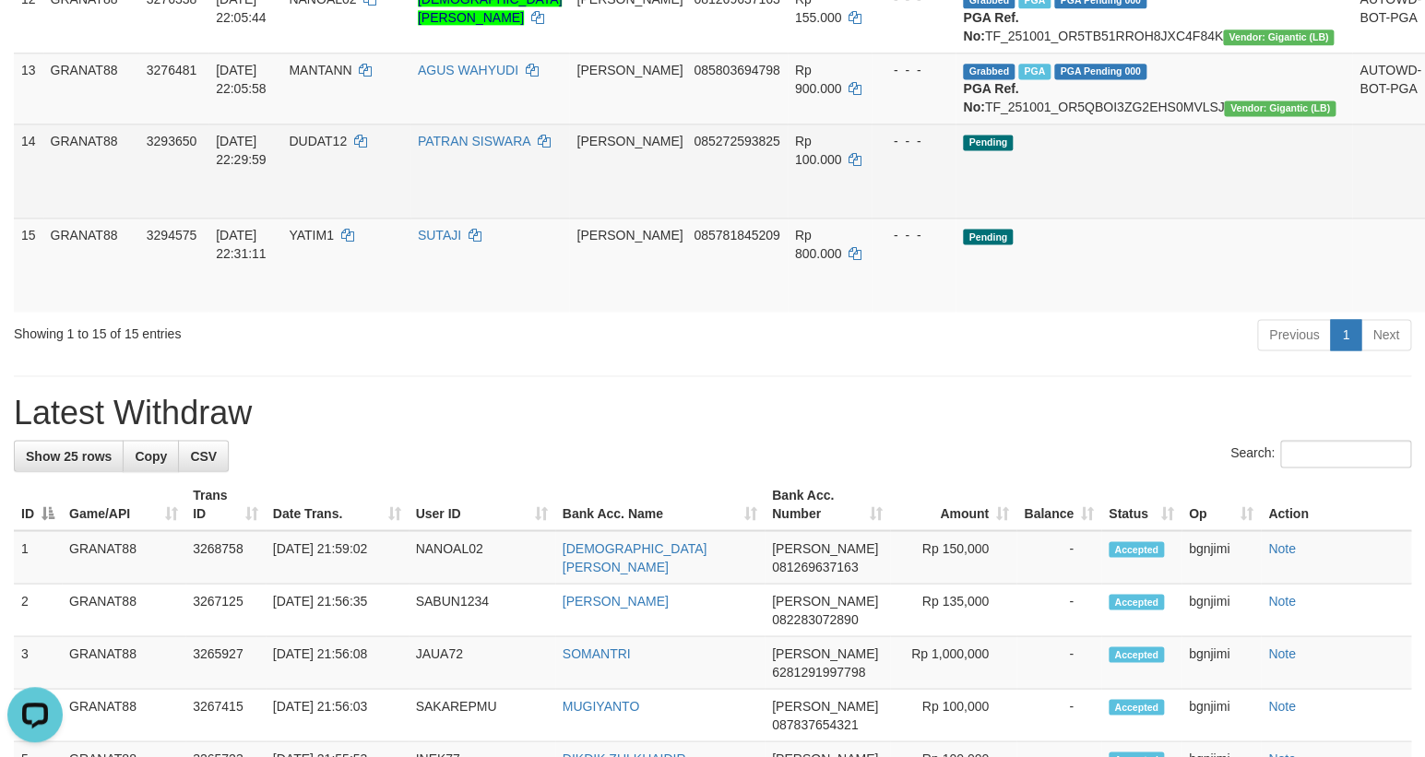
click at [1080, 218] on td "Pending" at bounding box center [1153, 171] width 397 height 94
